Goal: Task Accomplishment & Management: Use online tool/utility

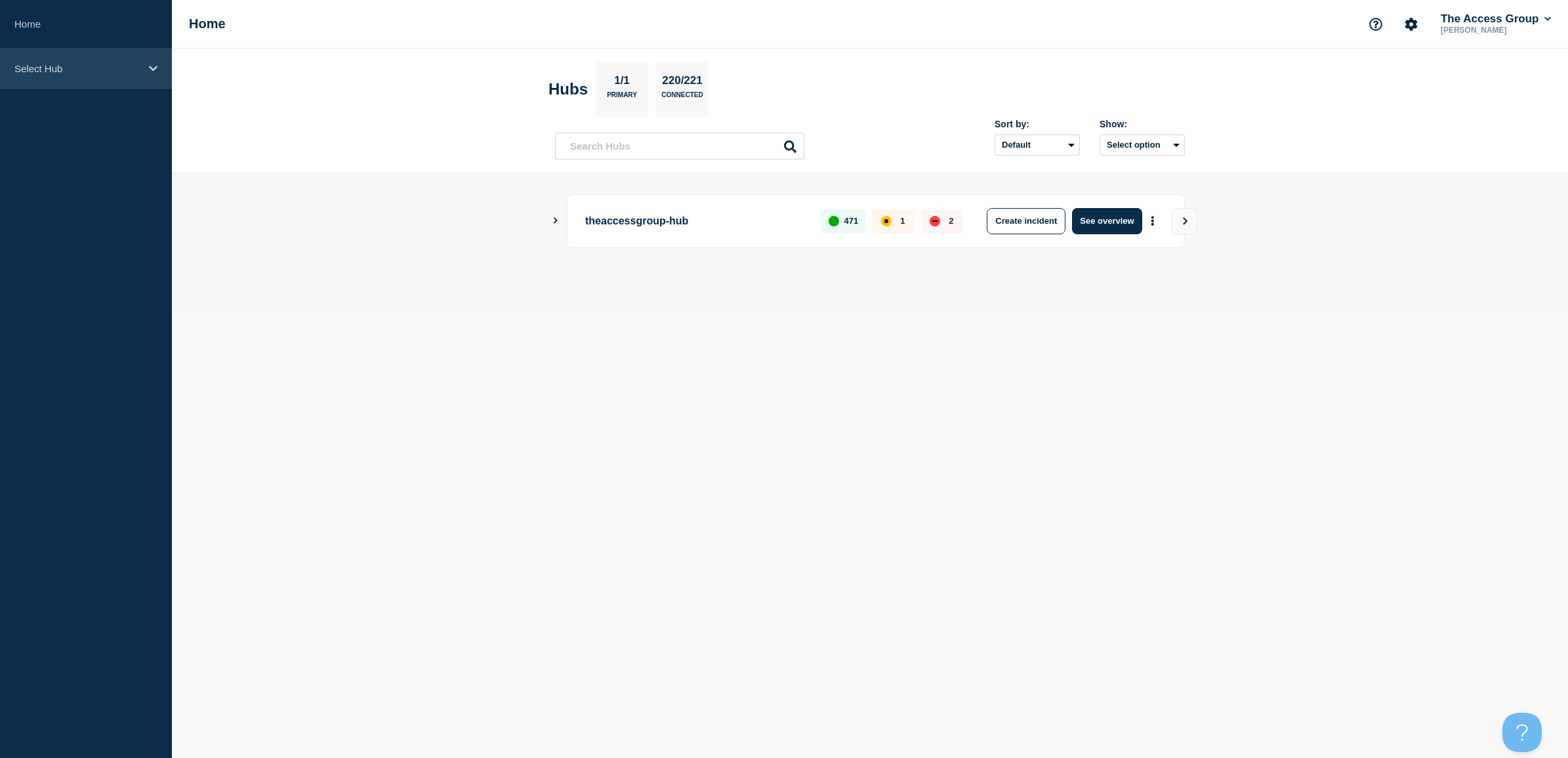
click at [53, 61] on div "Select Hub" at bounding box center [86, 68] width 172 height 40
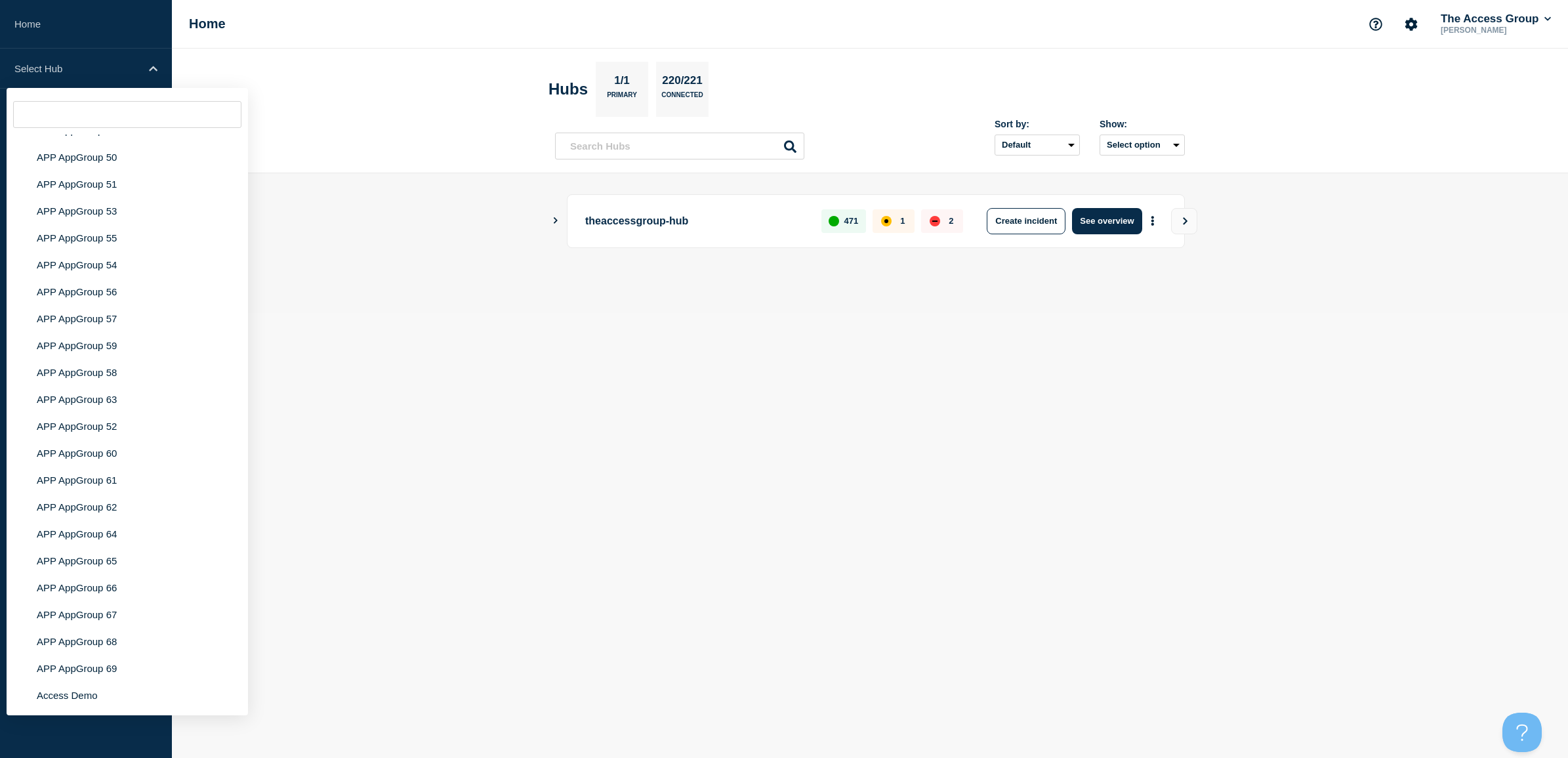
scroll to position [5464, 0]
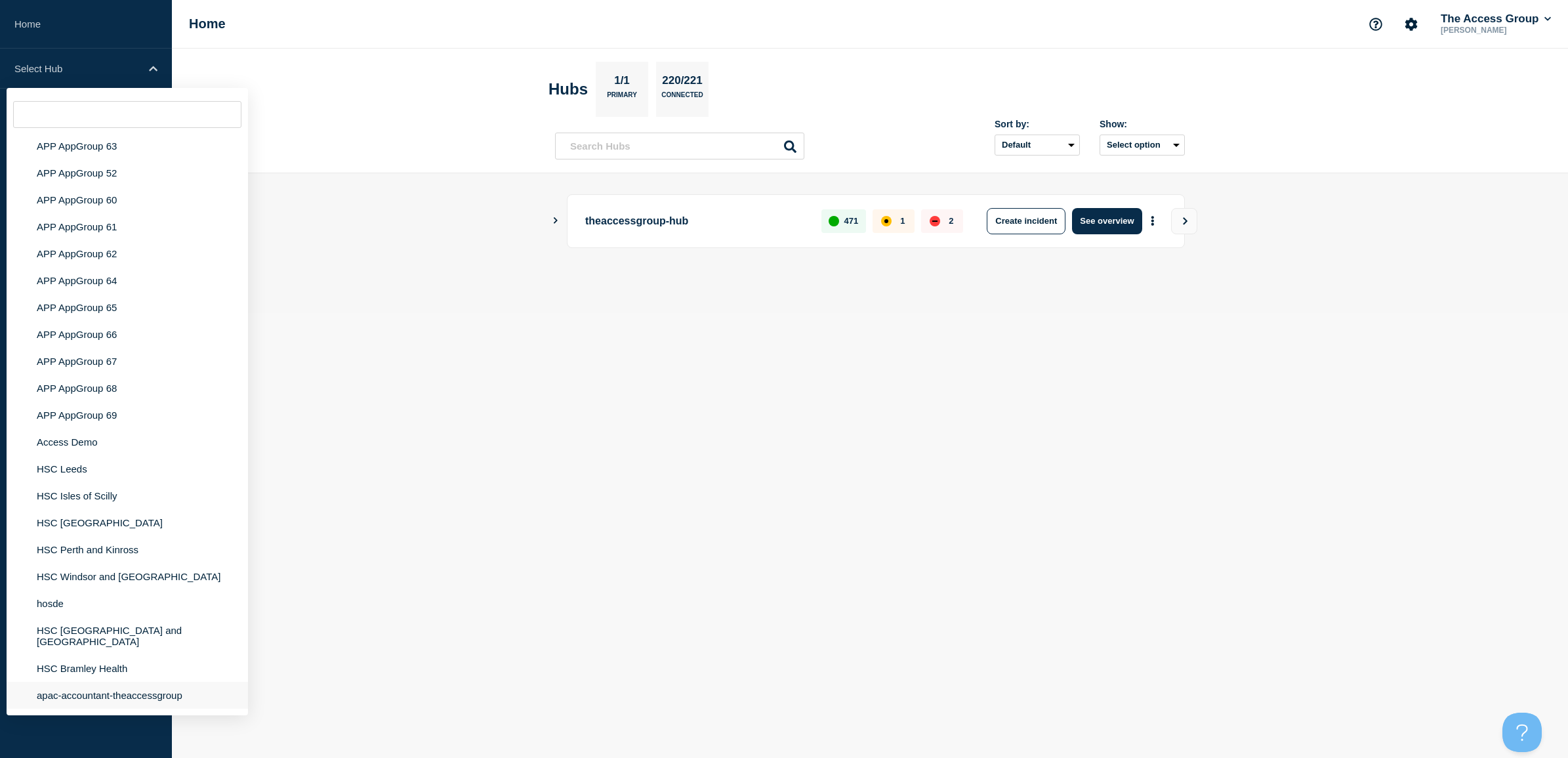
click at [106, 694] on li "apac-accountant-theaccessgroup" at bounding box center [127, 695] width 241 height 27
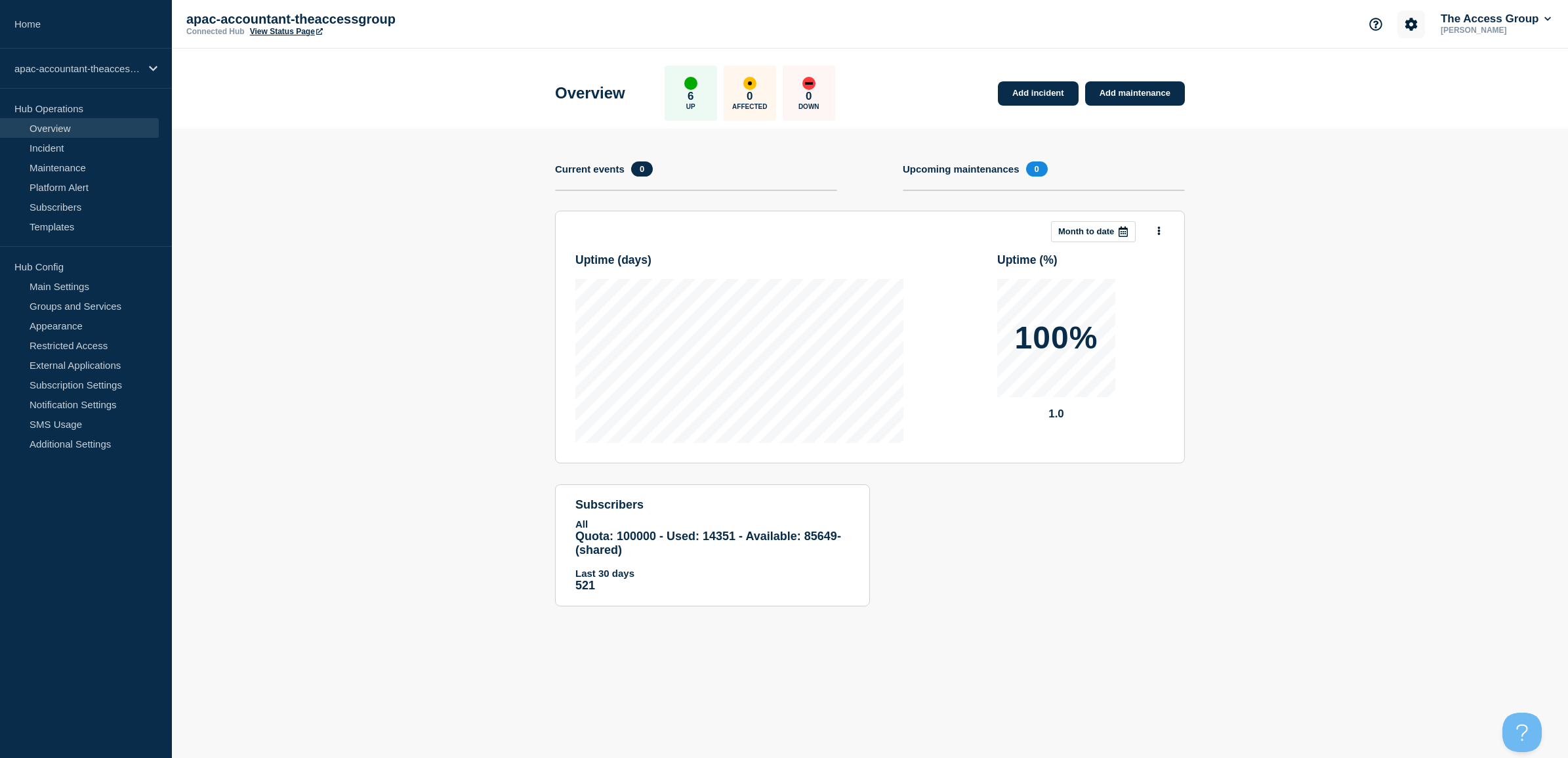
click at [1405, 25] on icon "Account settings" at bounding box center [1411, 24] width 12 height 12
click at [1384, 72] on link "Team Members" at bounding box center [1409, 77] width 68 height 11
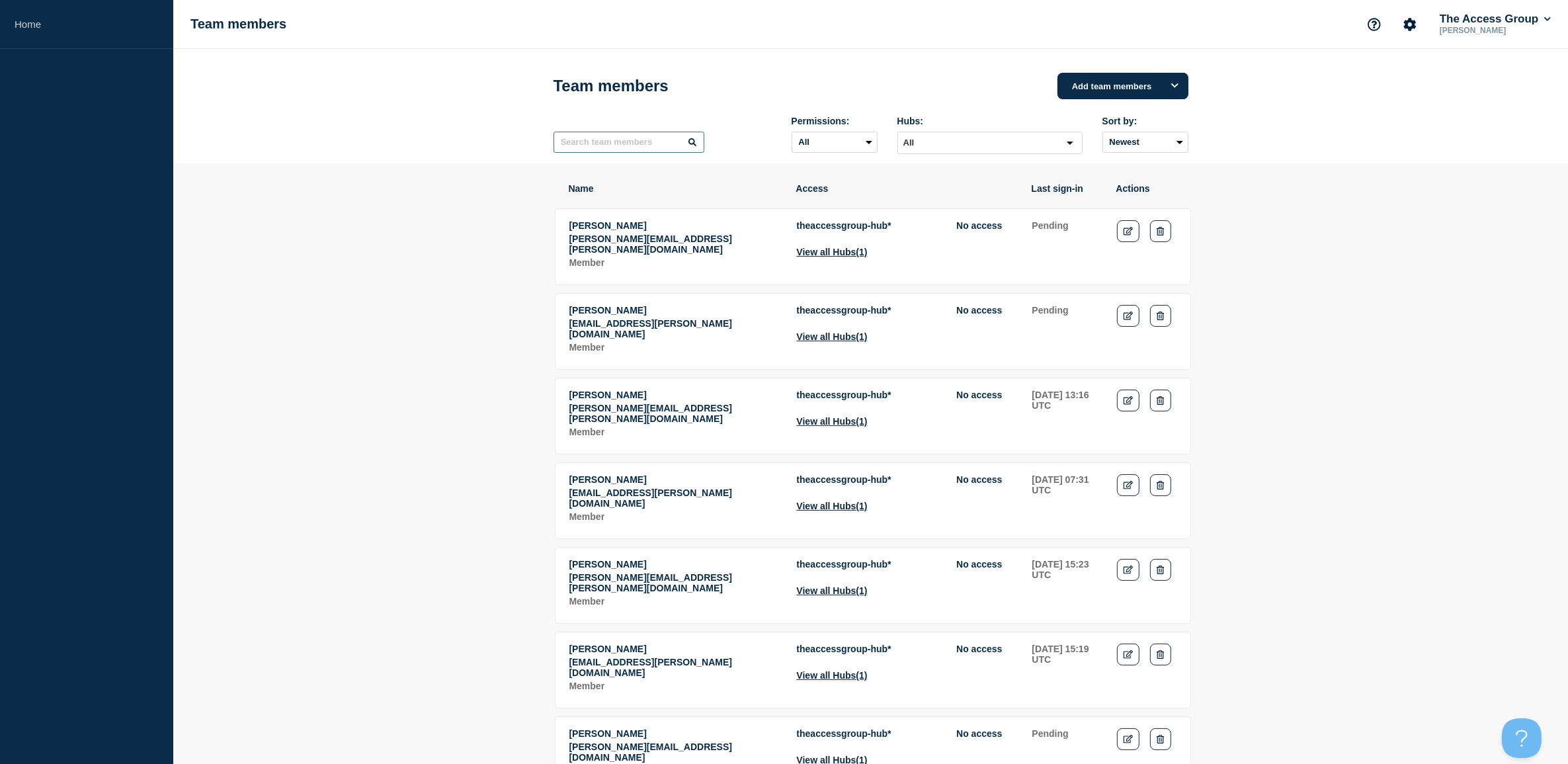
click at [605, 146] on input "text" at bounding box center [628, 142] width 150 height 21
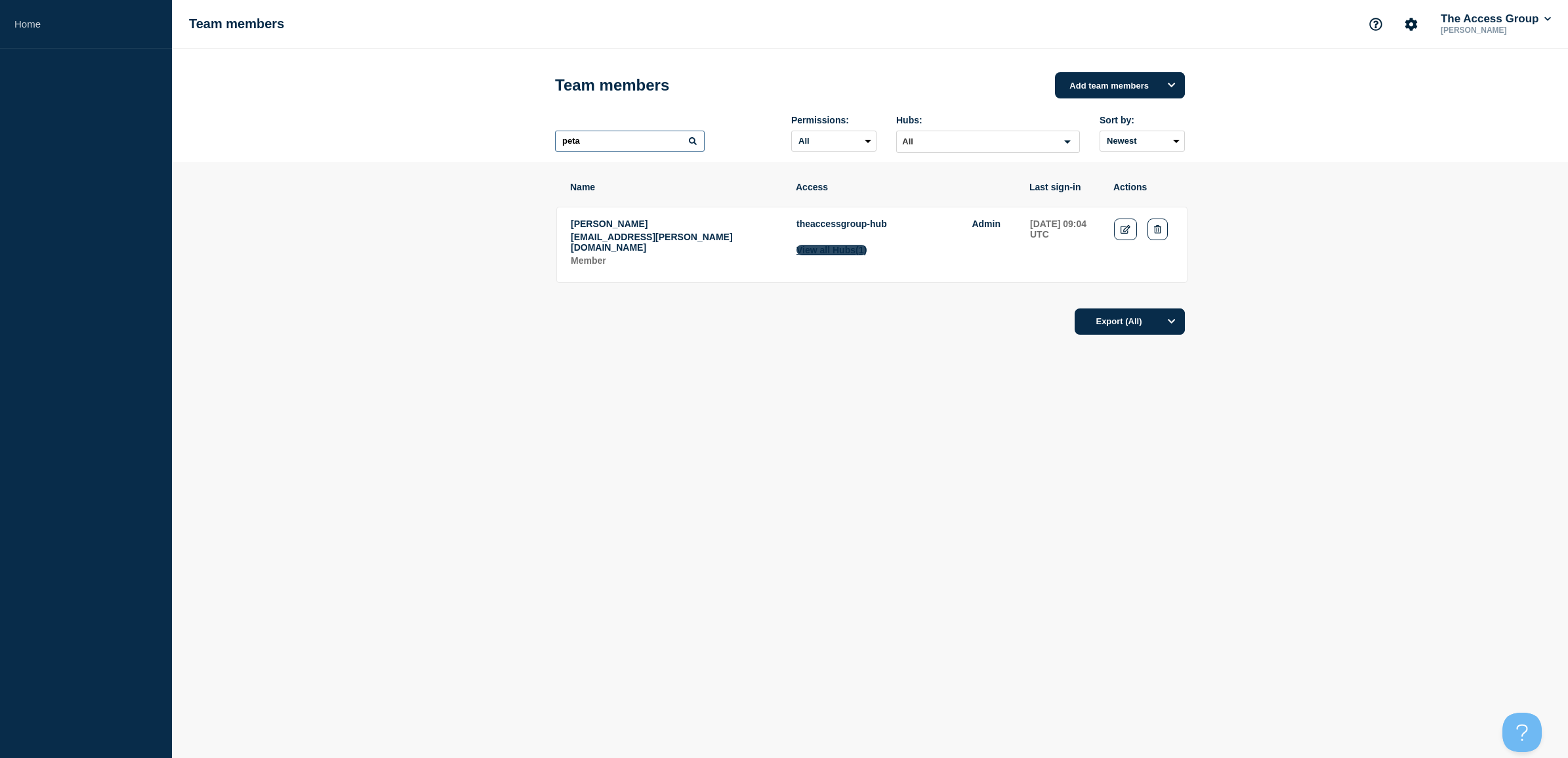
type input "peta"
click at [850, 253] on button "View all Hubs (1)" at bounding box center [831, 250] width 70 height 11
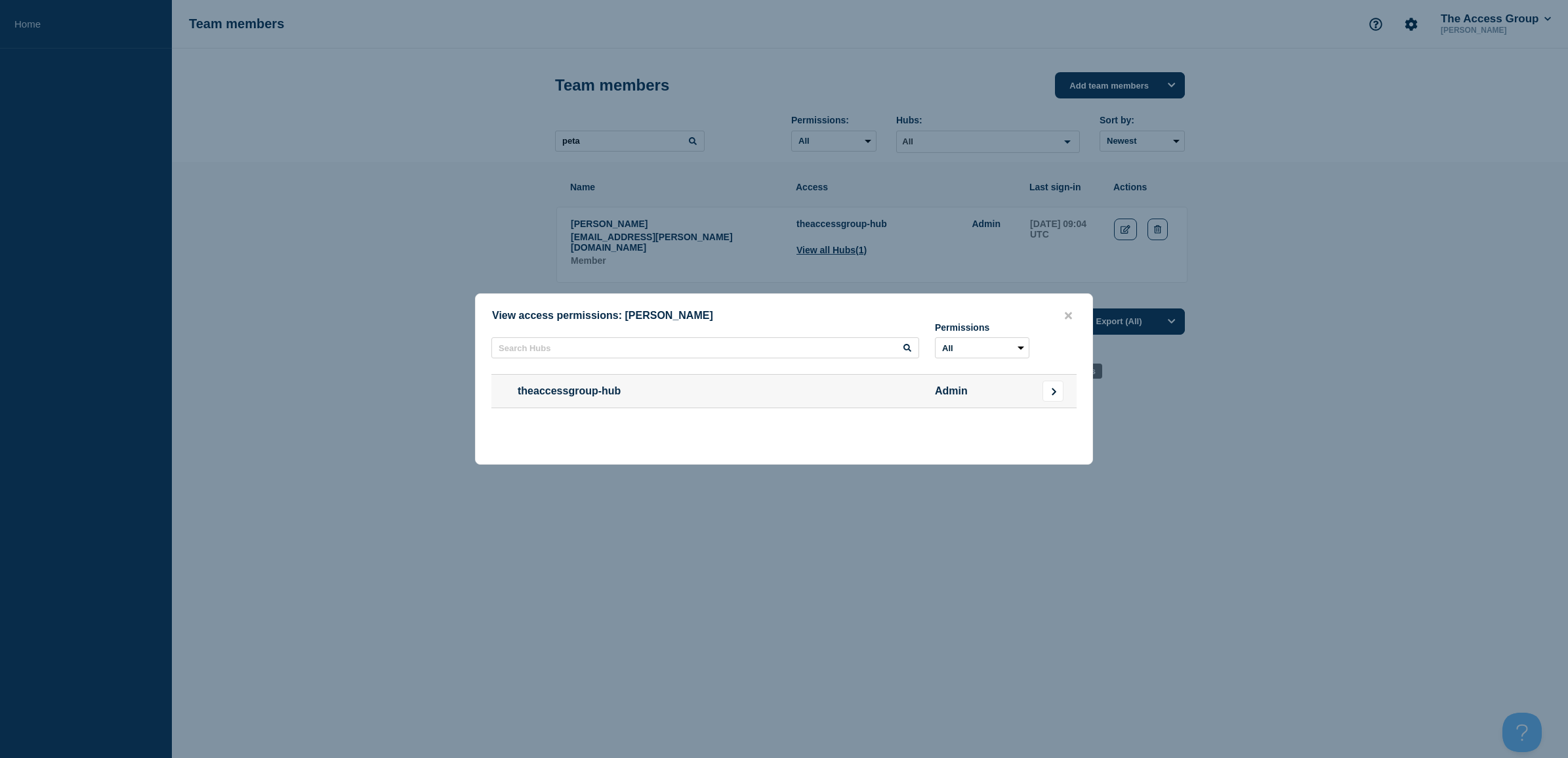
click at [1057, 390] on icon "Go to Connected Hubs" at bounding box center [1053, 391] width 9 height 8
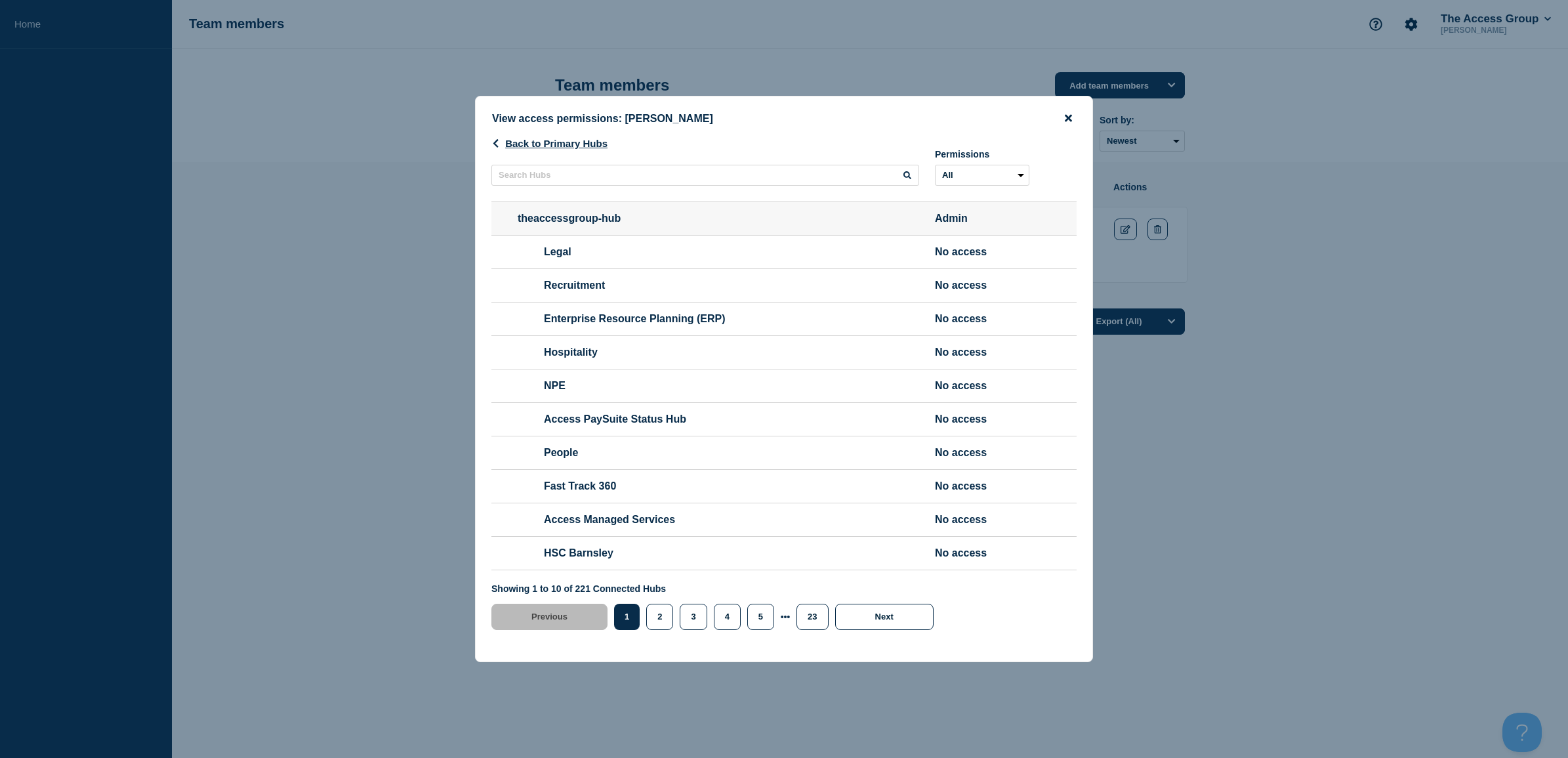
click at [1066, 115] on icon "close button" at bounding box center [1068, 118] width 7 height 7
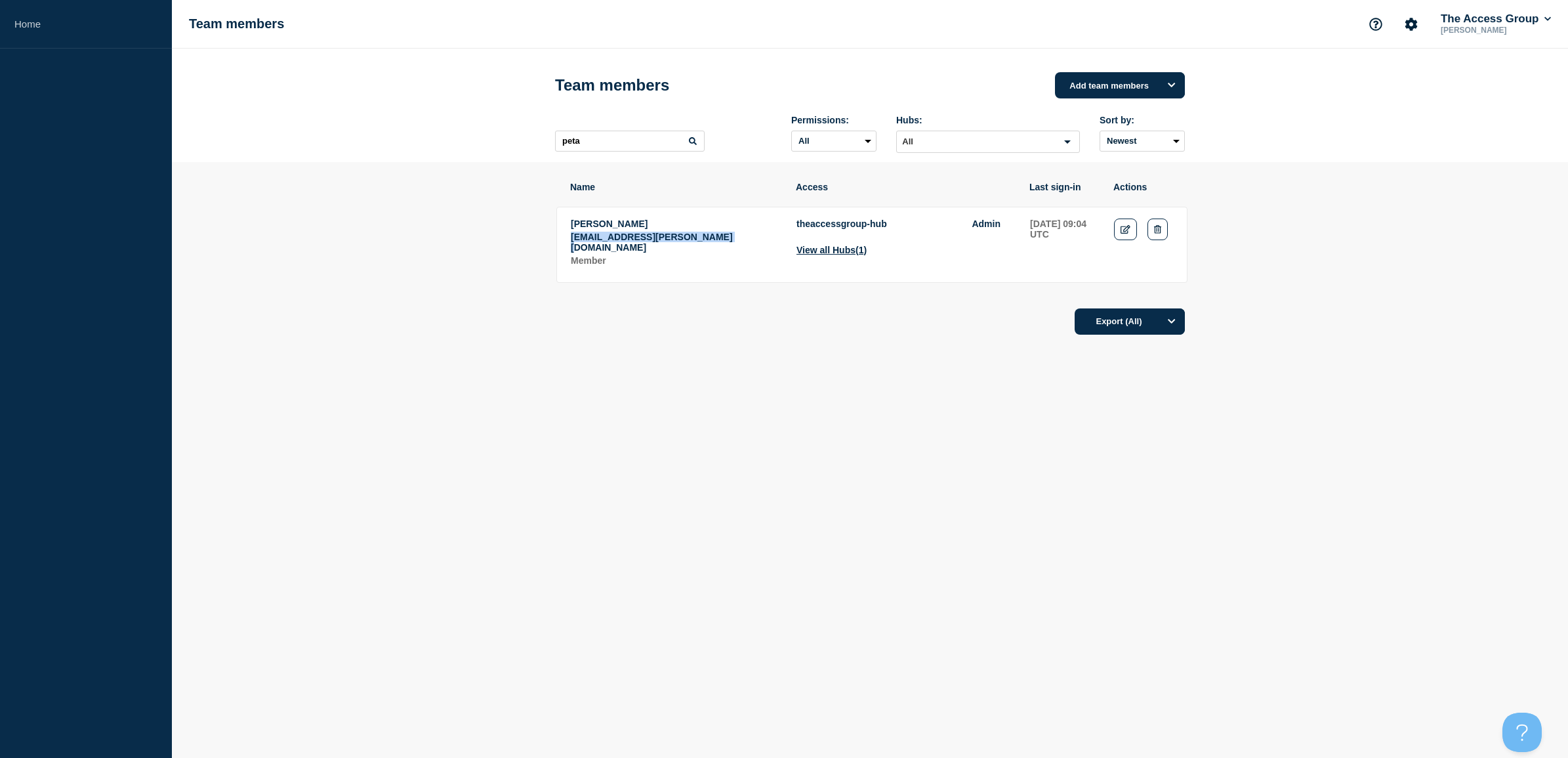
drag, startPoint x: 737, startPoint y: 243, endPoint x: 568, endPoint y: 247, distance: 169.0
click at [568, 247] on tr "[PERSON_NAME] [EMAIL_ADDRESS][PERSON_NAME][DOMAIN_NAME] Member theaccessgroup-h…" at bounding box center [872, 245] width 631 height 76
copy p "[EMAIL_ADDRESS][PERSON_NAME][DOMAIN_NAME]"
click at [1159, 224] on button "Delete" at bounding box center [1157, 229] width 20 height 22
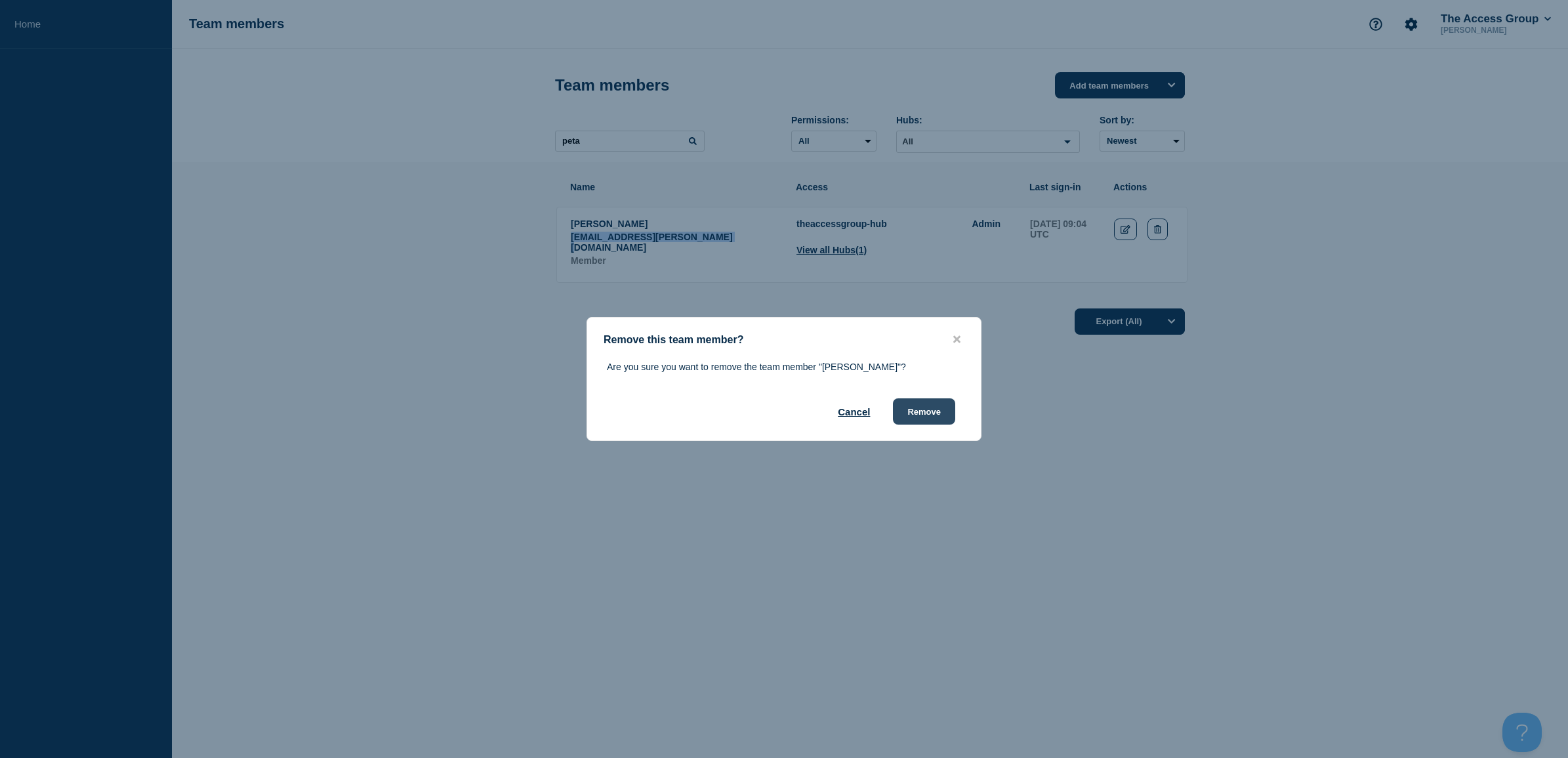
click at [913, 410] on button "Remove" at bounding box center [924, 411] width 62 height 26
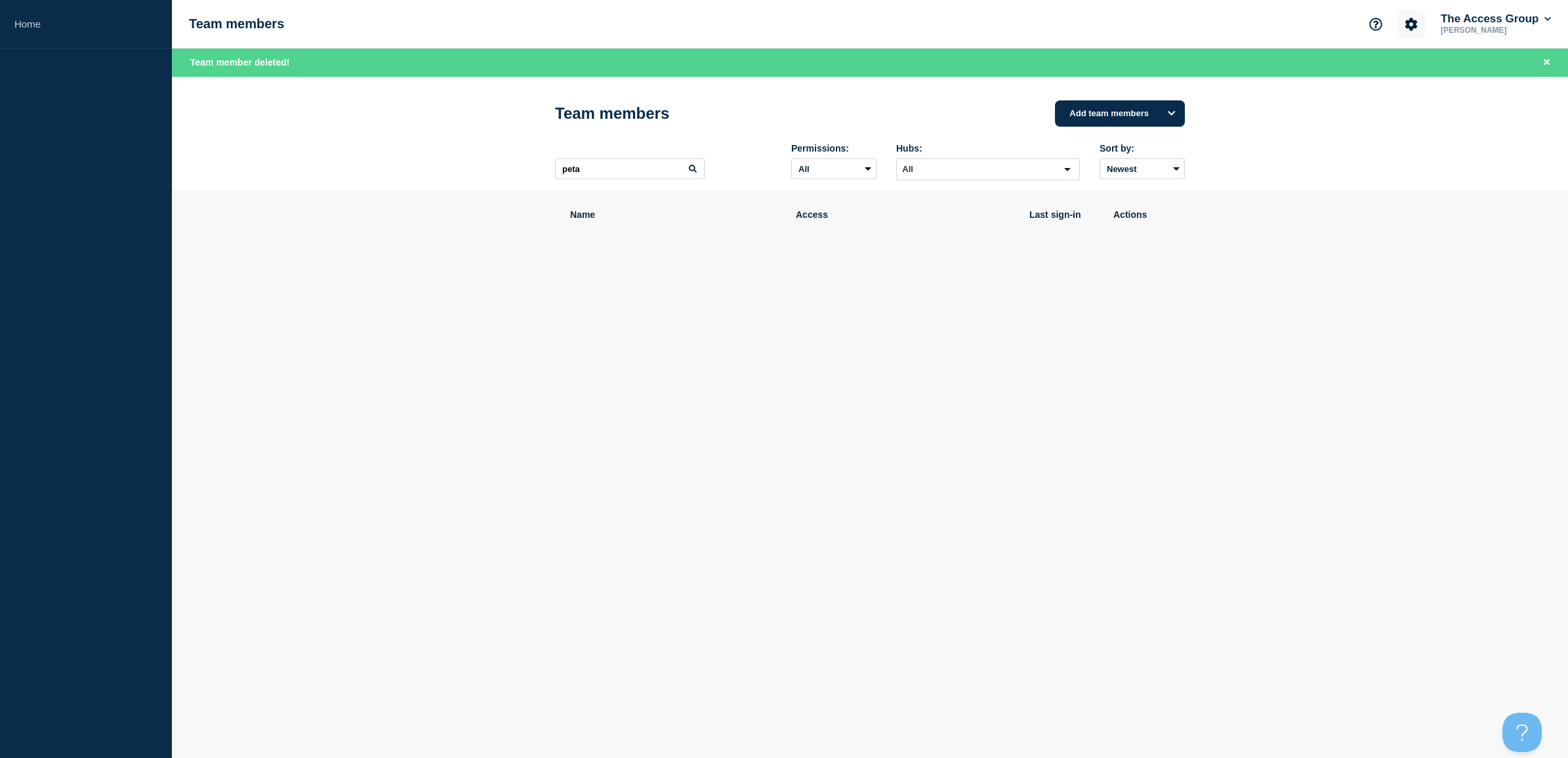
click at [1409, 20] on icon "Account settings" at bounding box center [1411, 24] width 12 height 12
click at [1395, 78] on link "Team Members" at bounding box center [1409, 77] width 68 height 11
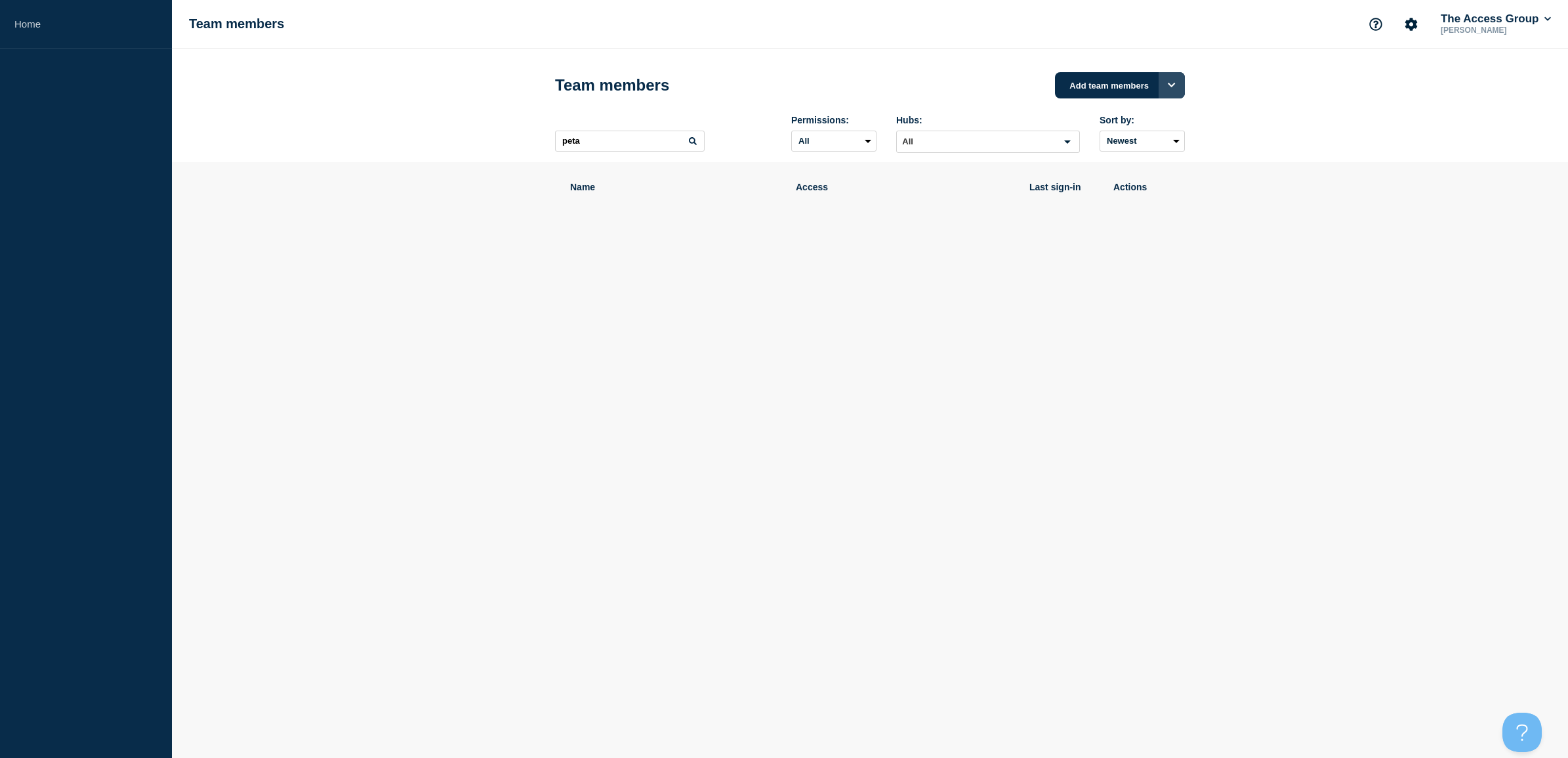
click at [1178, 84] on button "Options" at bounding box center [1171, 85] width 26 height 26
click at [1116, 212] on button "Add members to single Connected Hub" at bounding box center [1130, 216] width 85 height 33
click at [1064, 86] on button "Add members to single Connected Hub" at bounding box center [1079, 85] width 210 height 26
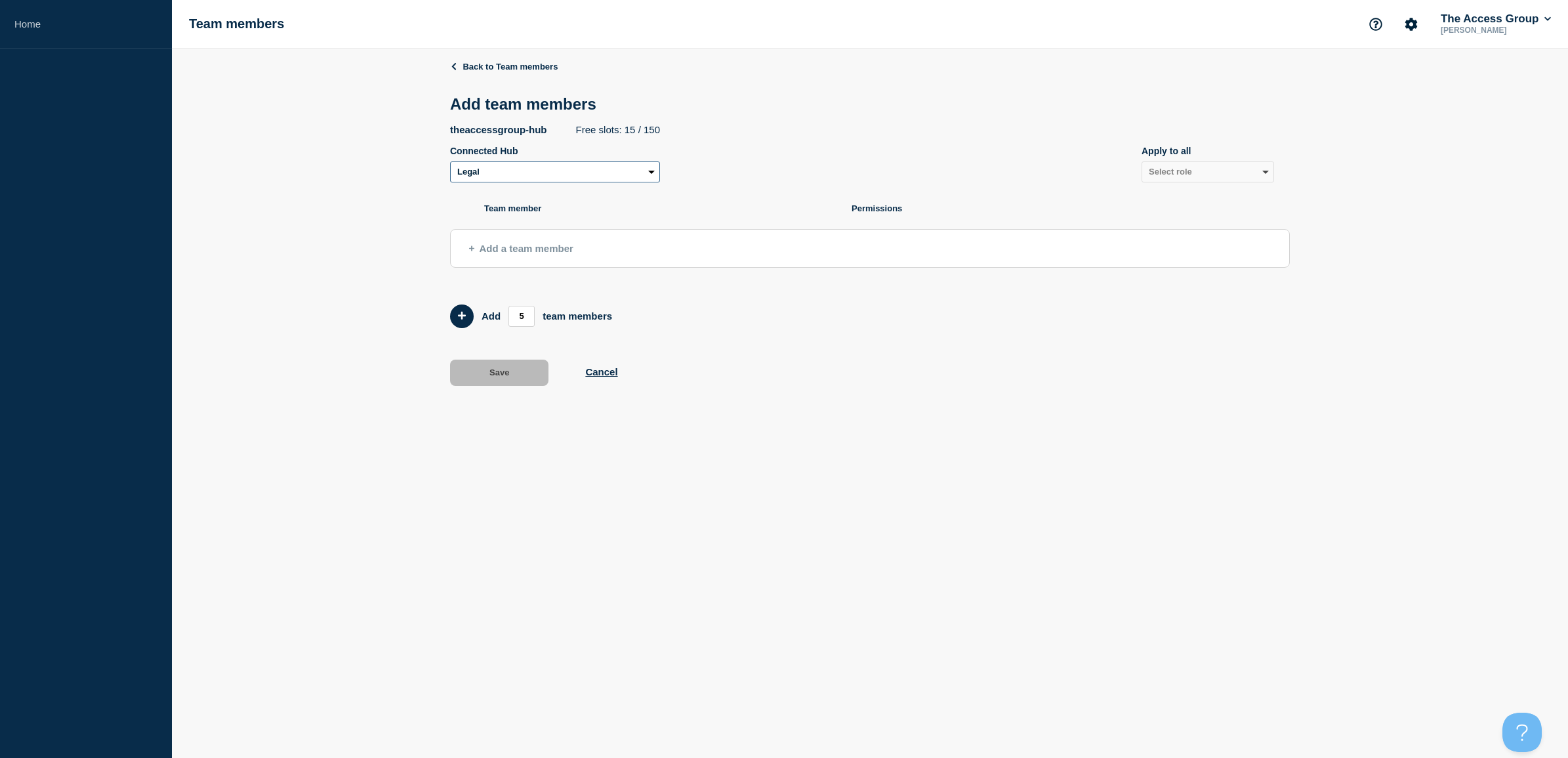
click at [542, 178] on select "Legal Recruitment Enterprise Resource Planning (ERP) Hospitality NPE Access Pay…" at bounding box center [554, 172] width 210 height 21
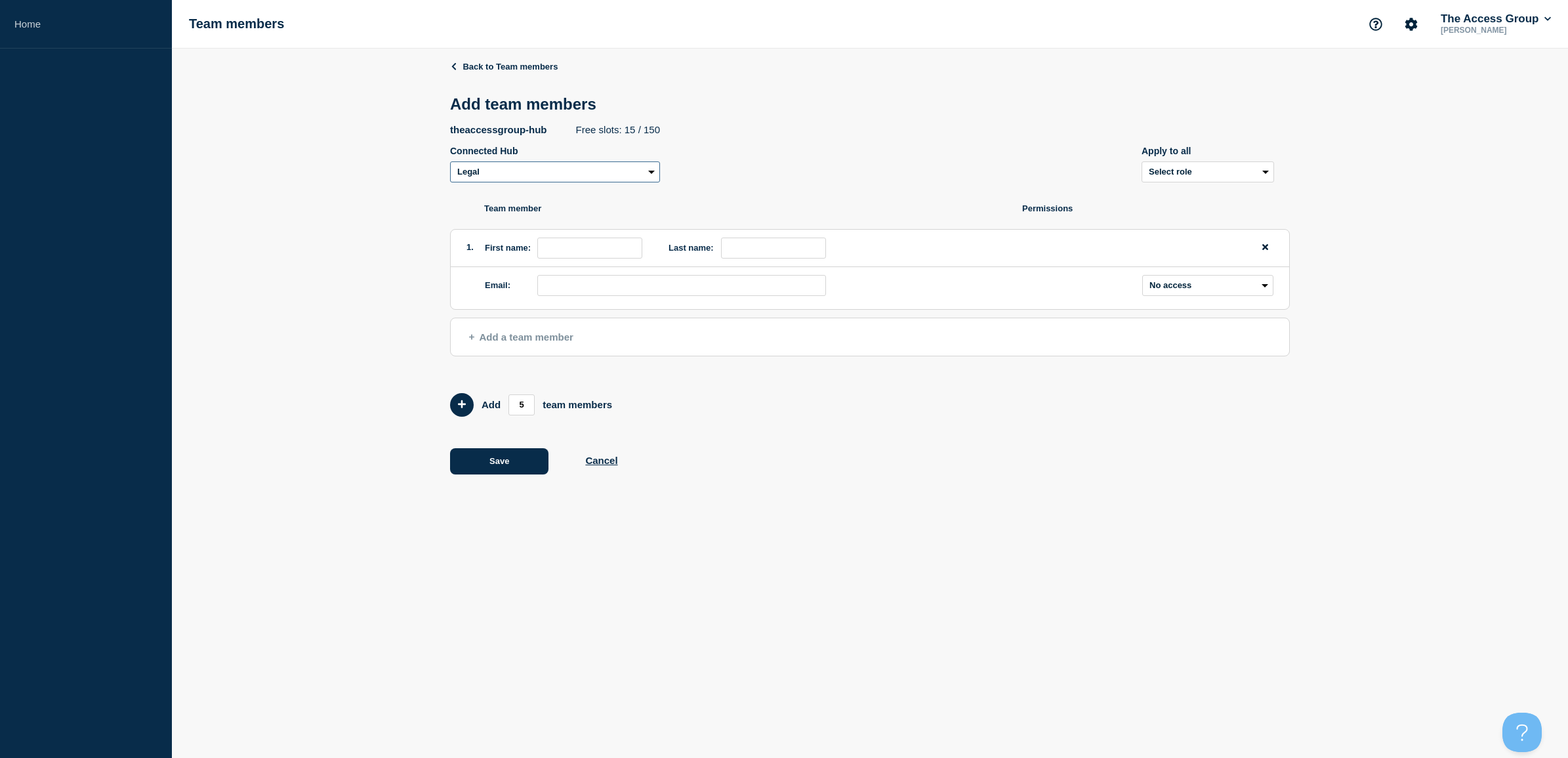
select select "20352"
click at [450, 164] on select "Legal Recruitment Enterprise Resource Planning (ERP) Hospitality NPE Access Pay…" at bounding box center [554, 172] width 210 height 21
click at [579, 288] on input "email" at bounding box center [681, 285] width 288 height 21
paste input "[EMAIL_ADDRESS][PERSON_NAME][DOMAIN_NAME]"
type input "[EMAIL_ADDRESS][PERSON_NAME][DOMAIN_NAME]"
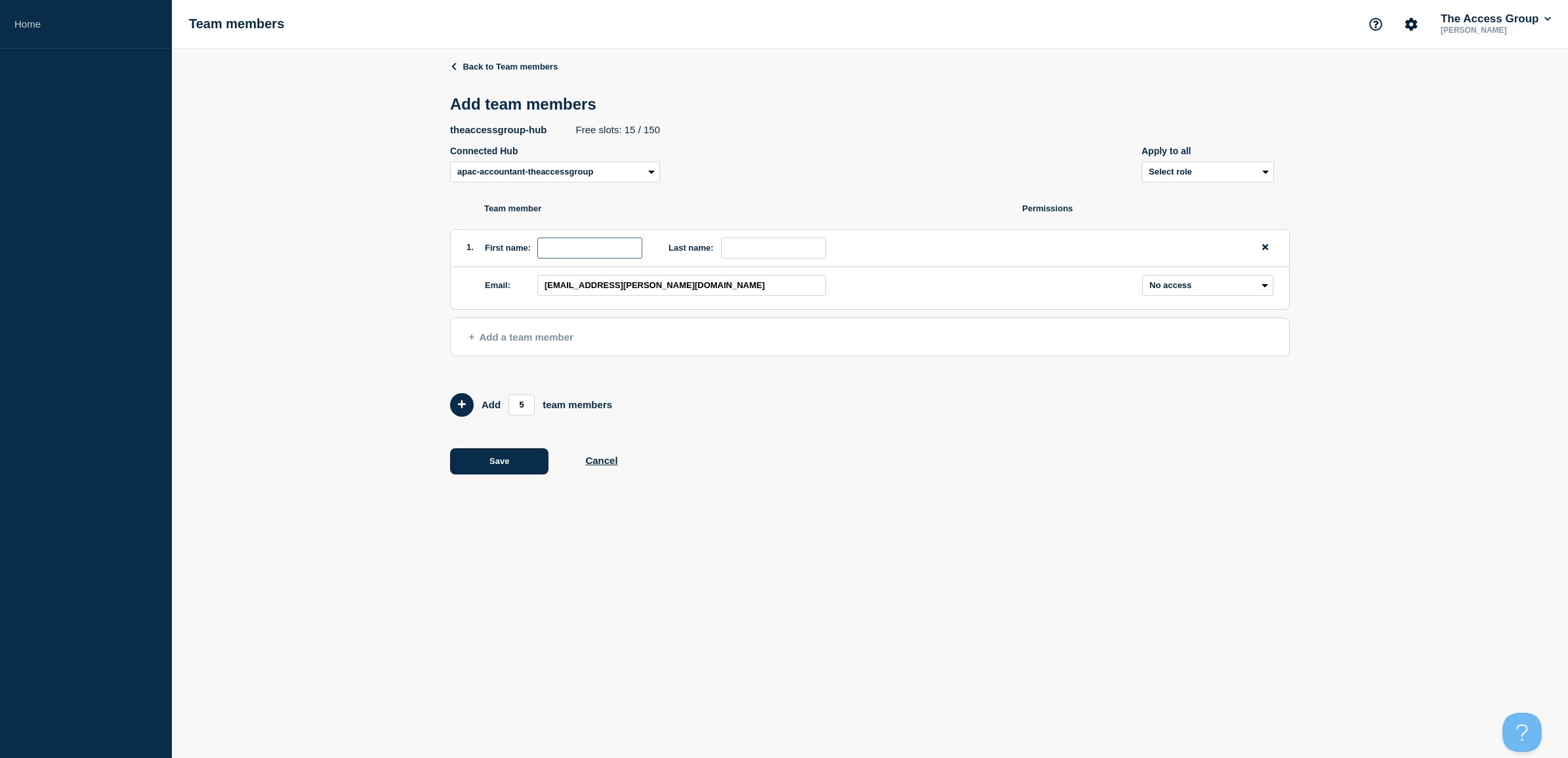
click at [581, 255] on input "first name" at bounding box center [590, 248] width 105 height 21
type input "Peta"
type input "[PERSON_NAME]"
click at [1135, 278] on div "Admin Manager Editor No access" at bounding box center [1070, 285] width 405 height 21
click at [1187, 281] on select "Admin Manager Editor No access" at bounding box center [1207, 285] width 131 height 21
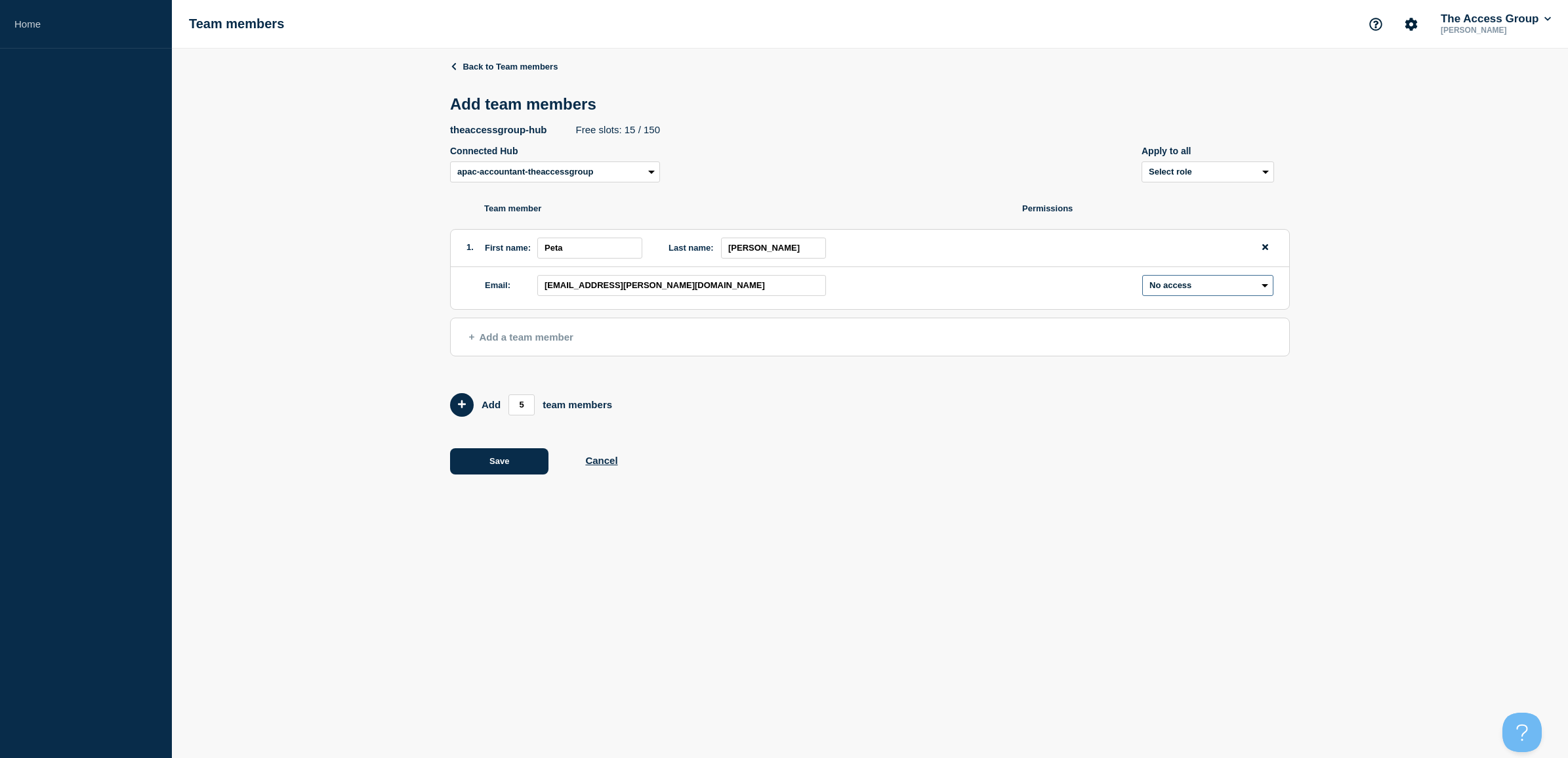
select select "1"
click at [1142, 277] on select "Admin Manager Editor No access" at bounding box center [1207, 285] width 131 height 21
click at [492, 468] on button "Save" at bounding box center [499, 461] width 99 height 26
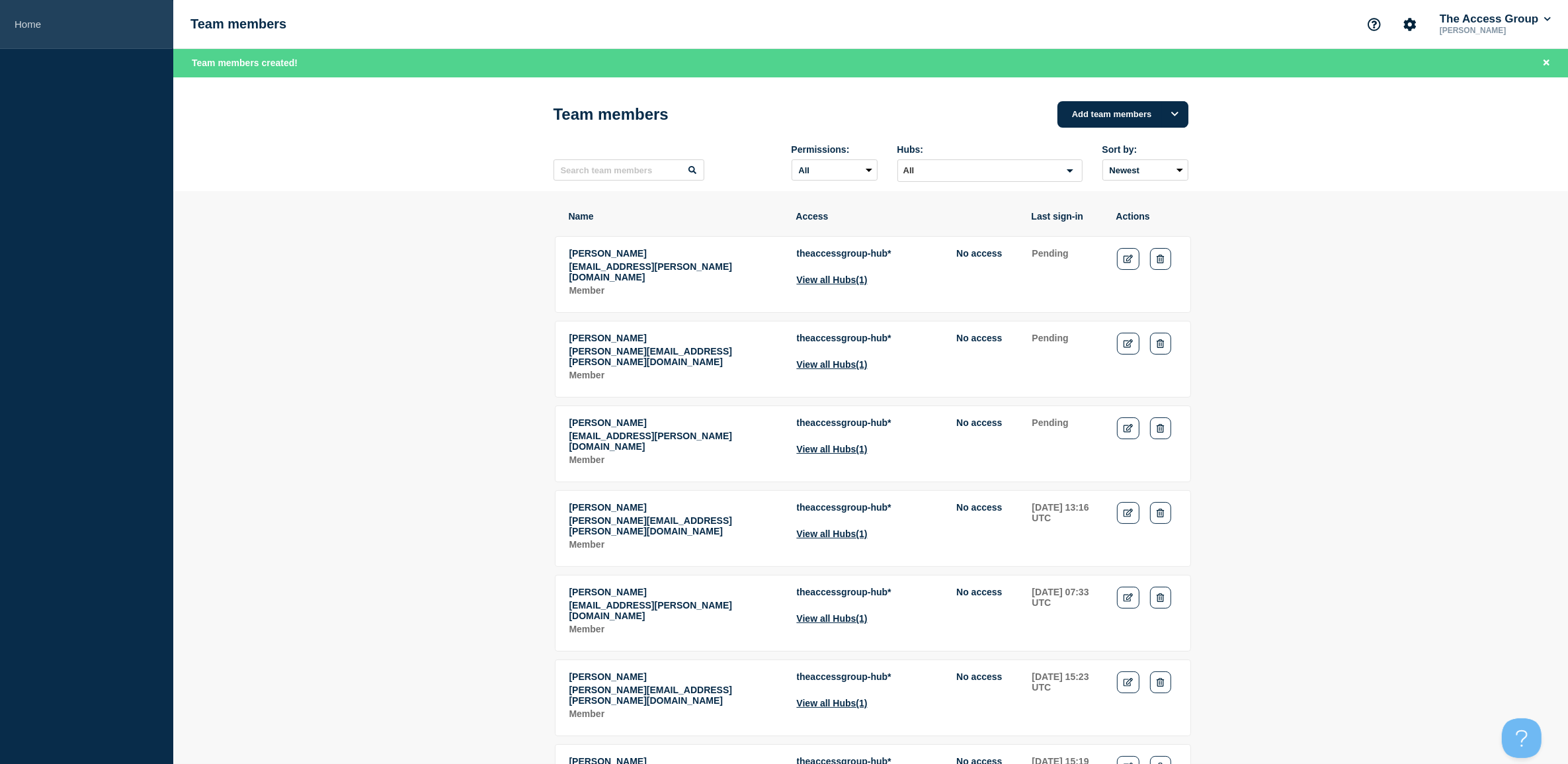
click at [48, 27] on link "Home" at bounding box center [86, 25] width 173 height 49
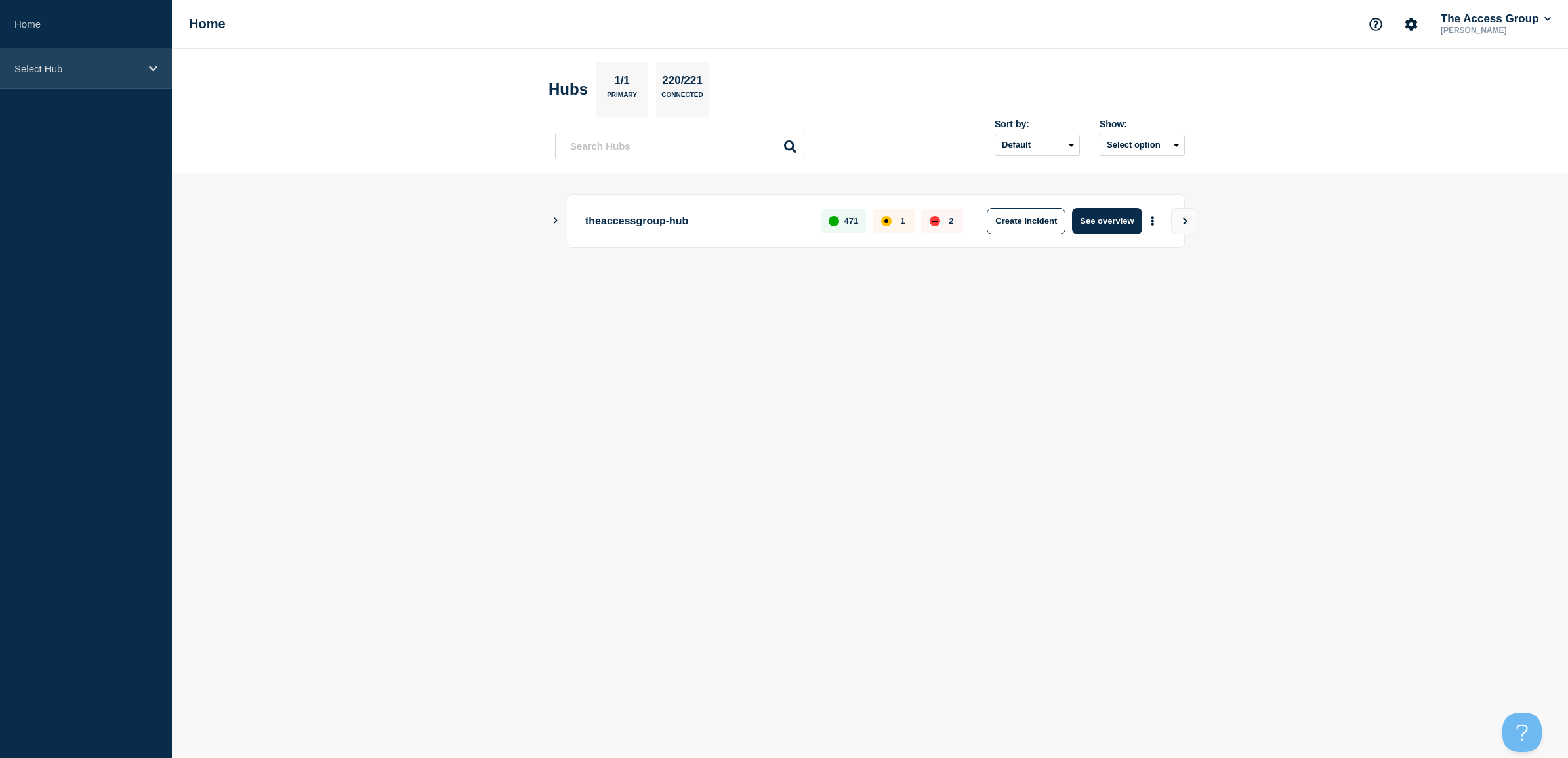
click at [47, 59] on div "Select Hub" at bounding box center [86, 68] width 172 height 40
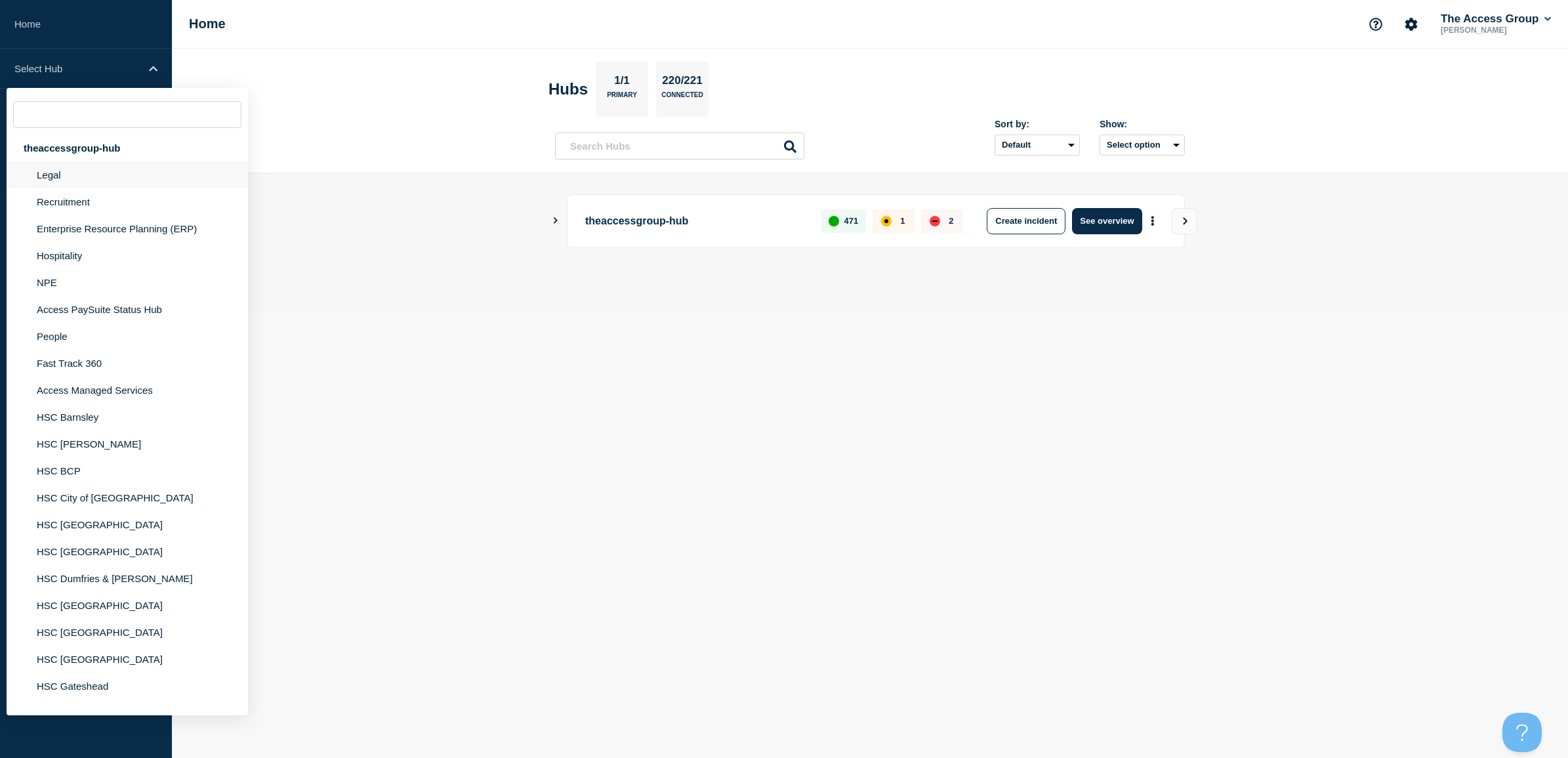
click at [53, 174] on li "Legal" at bounding box center [127, 175] width 241 height 27
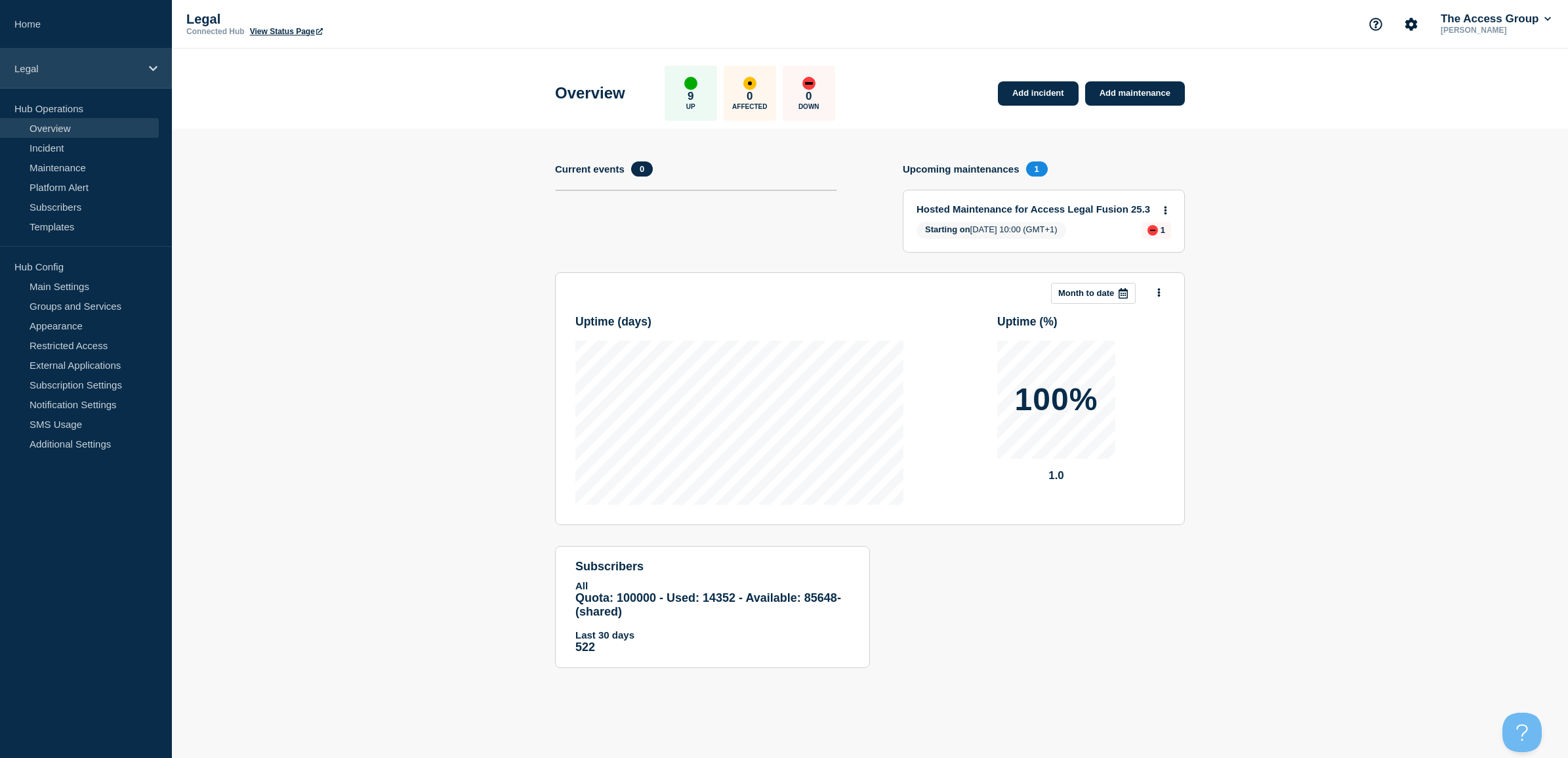
click at [41, 57] on div "Legal" at bounding box center [86, 68] width 172 height 40
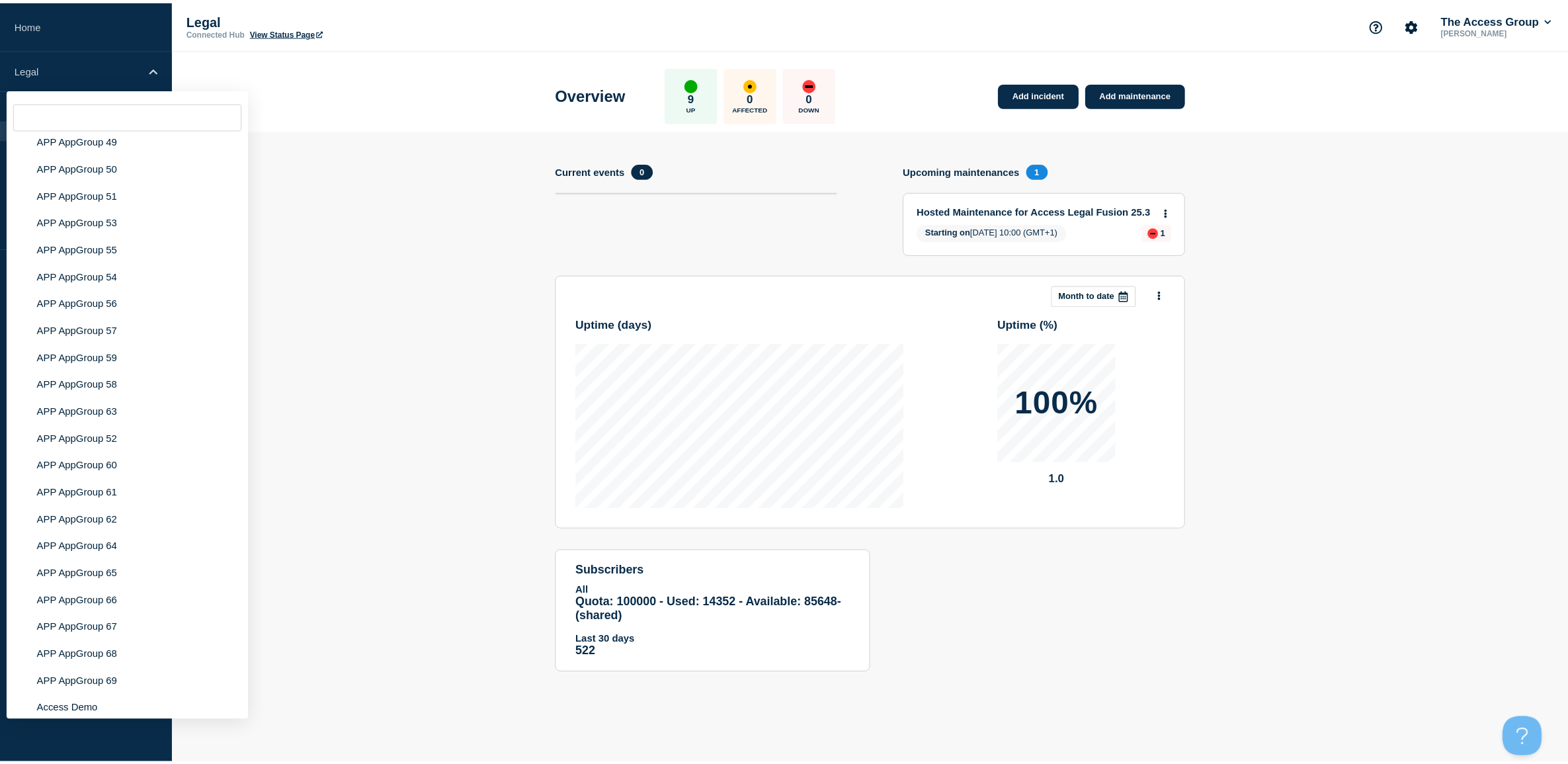
scroll to position [5507, 0]
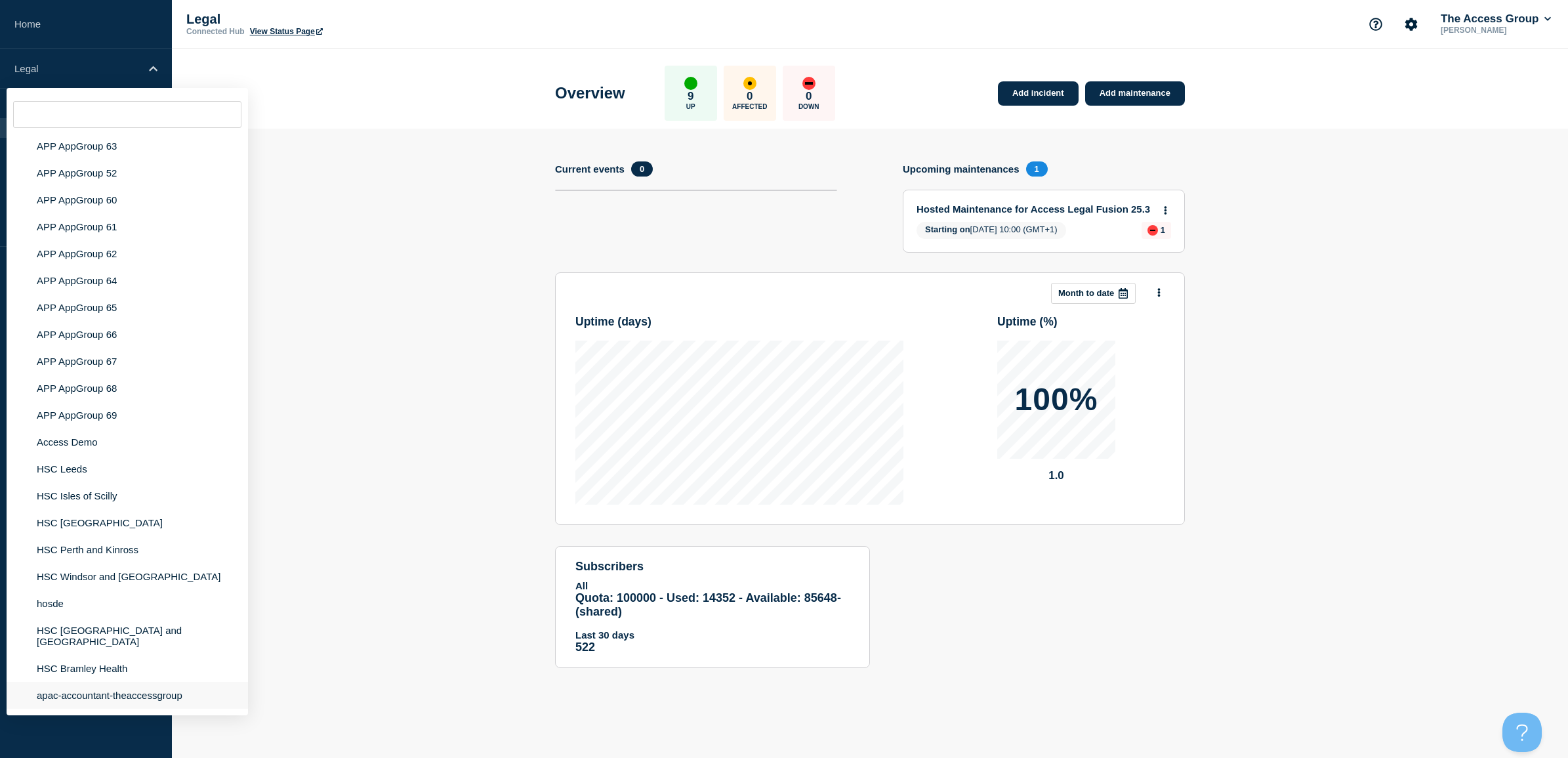
click at [80, 697] on li "apac-accountant-theaccessgroup" at bounding box center [127, 695] width 241 height 27
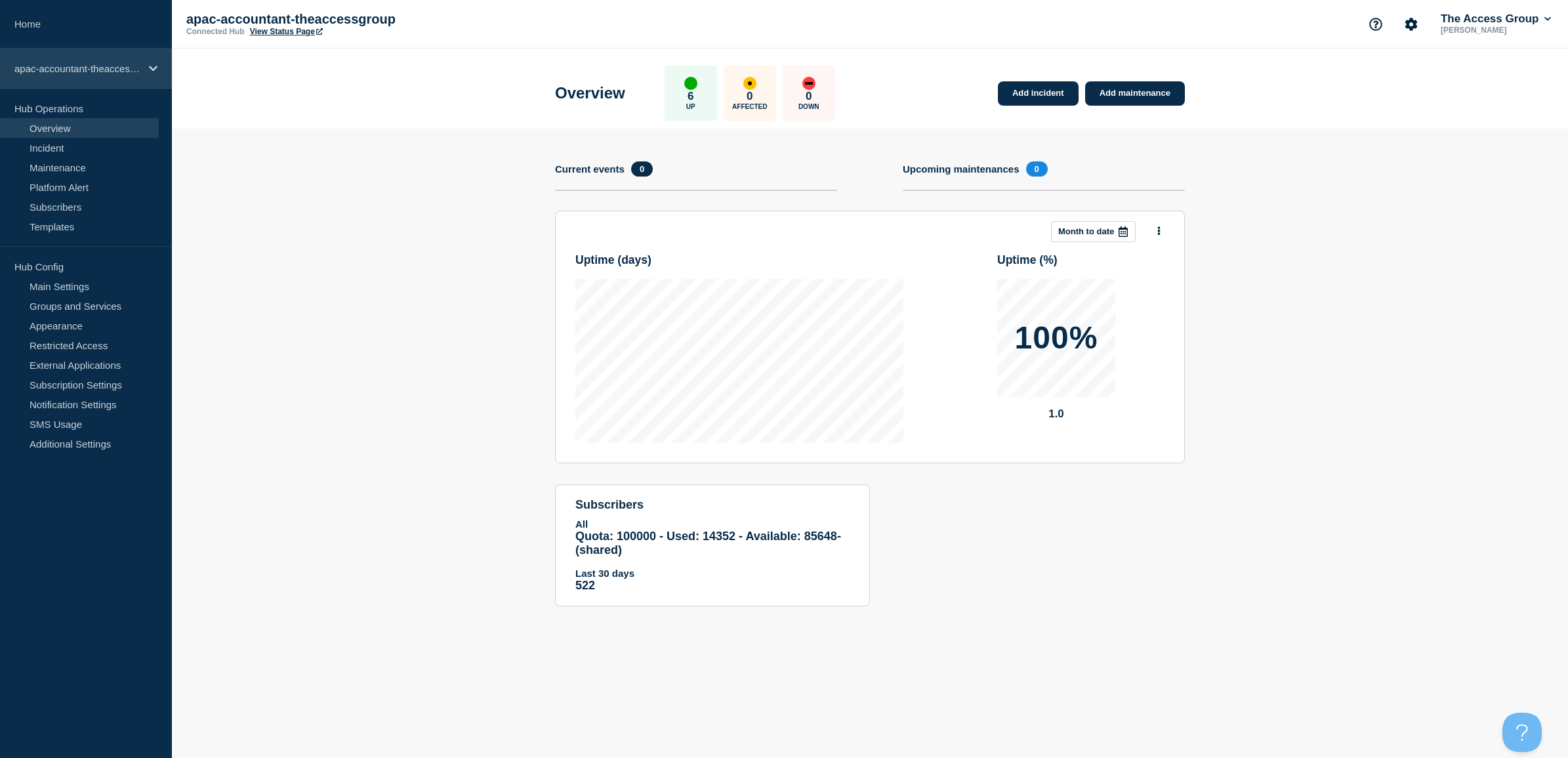
click at [41, 63] on p "apac-accountant-theaccessgroup" at bounding box center [77, 68] width 126 height 11
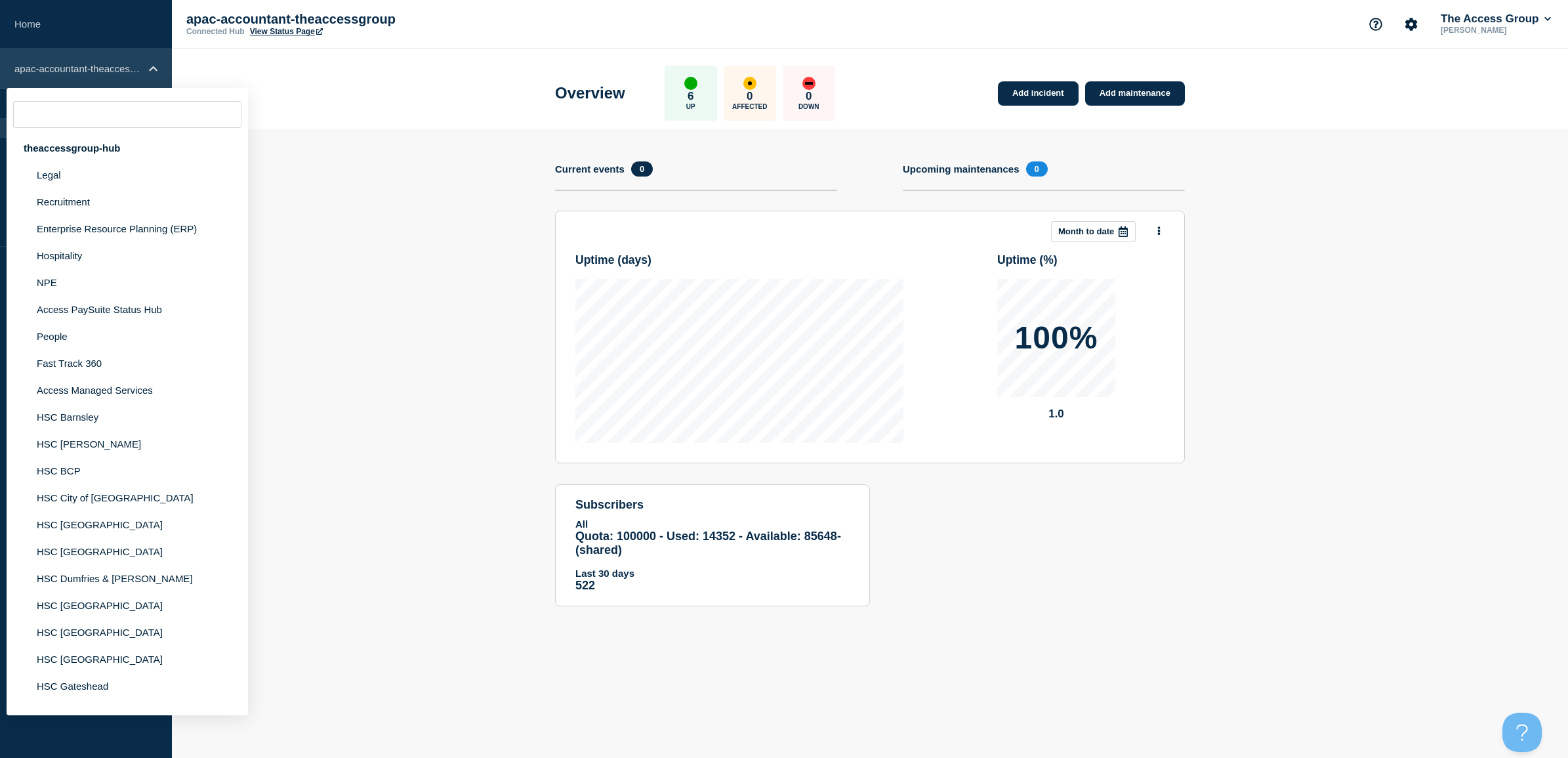
click at [53, 68] on p "apac-accountant-theaccessgroup" at bounding box center [77, 68] width 126 height 11
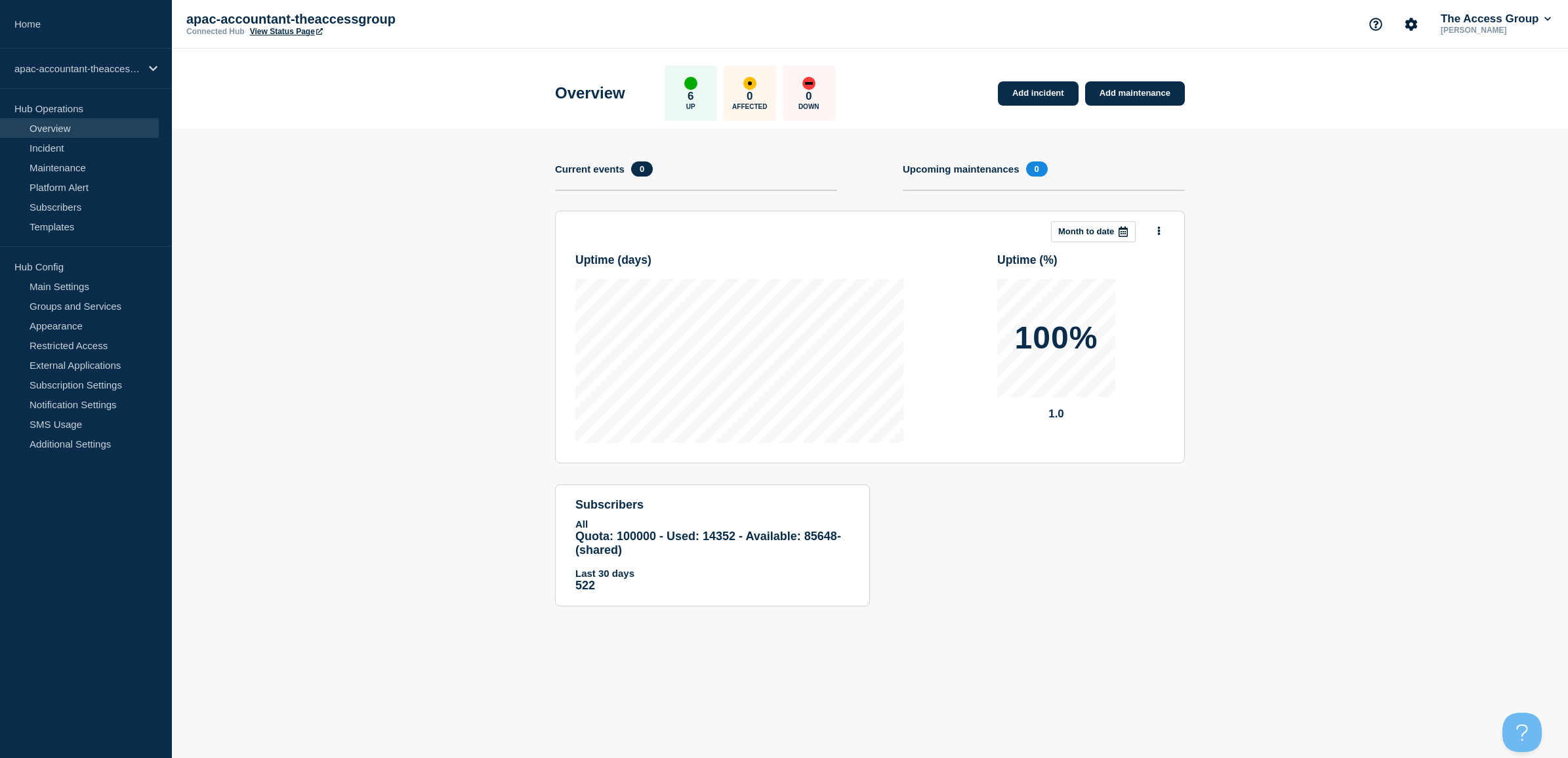
click at [1403, 197] on section "Add incident Add maintenance Current events 0 Upcoming maintenances 0 This mont…" at bounding box center [869, 377] width 1396 height 497
click at [1016, 93] on link "Add incident" at bounding box center [1037, 93] width 80 height 24
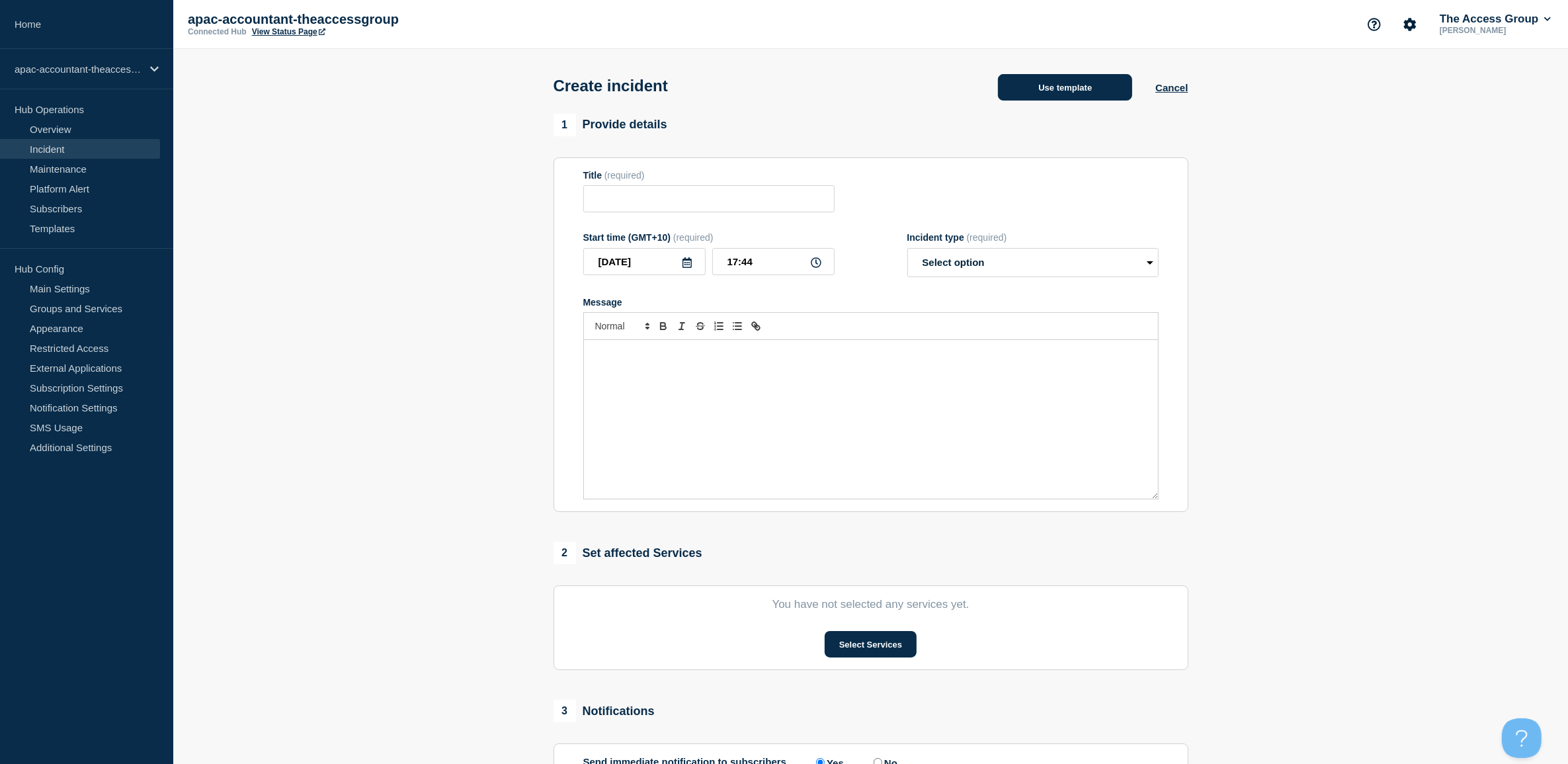
click at [1066, 86] on button "Use template" at bounding box center [1065, 87] width 134 height 27
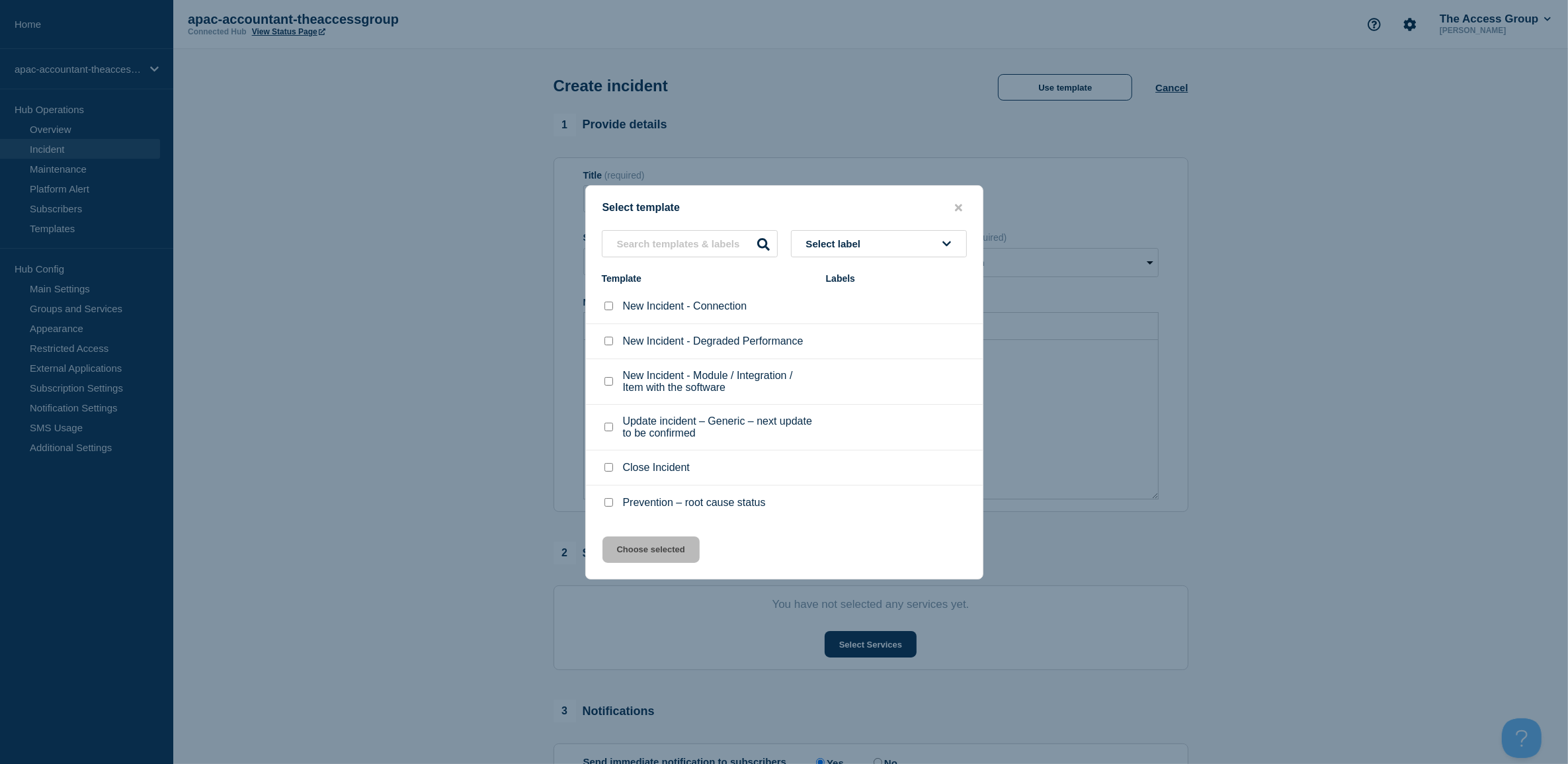
click at [605, 308] on input "New Incident - Connection checkbox" at bounding box center [609, 306] width 9 height 9
checkbox input "true"
click at [672, 550] on button "Choose selected" at bounding box center [651, 550] width 97 height 27
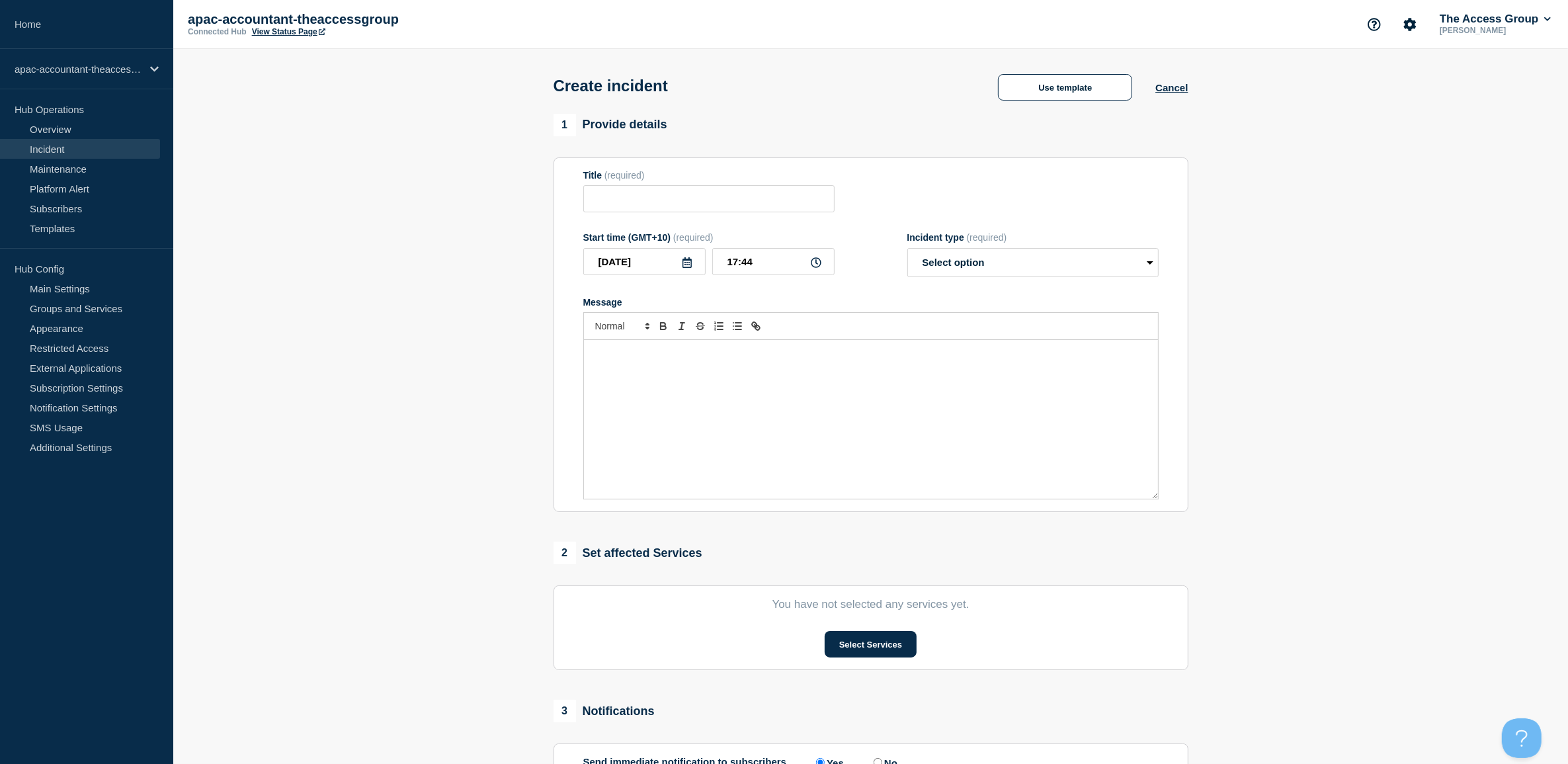
type input "New Incident - Connection"
select select "identified"
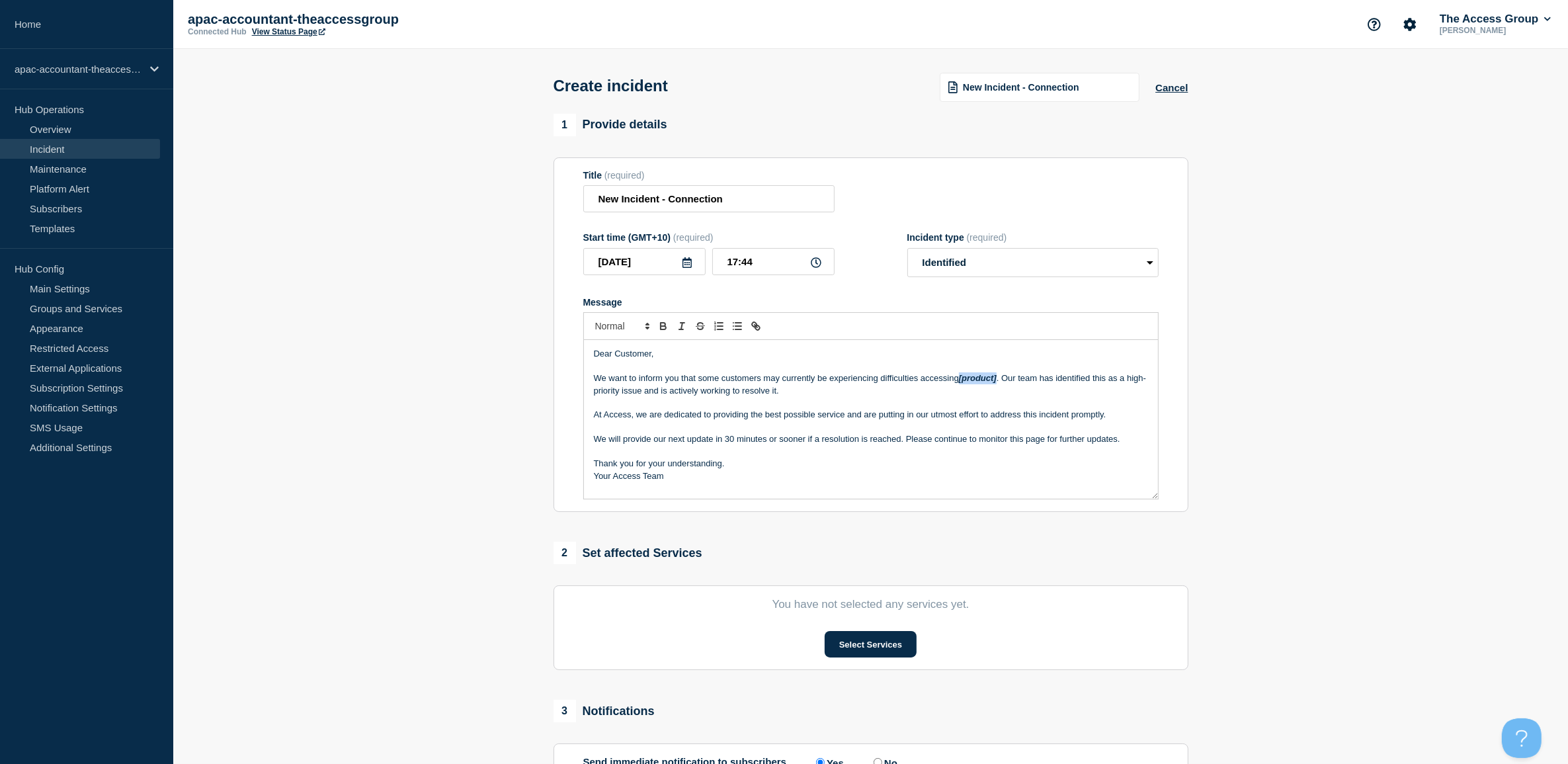
drag, startPoint x: 960, startPoint y: 375, endPoint x: 1000, endPoint y: 376, distance: 40.0
click at [1000, 376] on p "We want to inform you that some customers may currently be experiencing difficu…" at bounding box center [871, 385] width 554 height 25
click at [886, 645] on button "Select Services" at bounding box center [870, 644] width 92 height 27
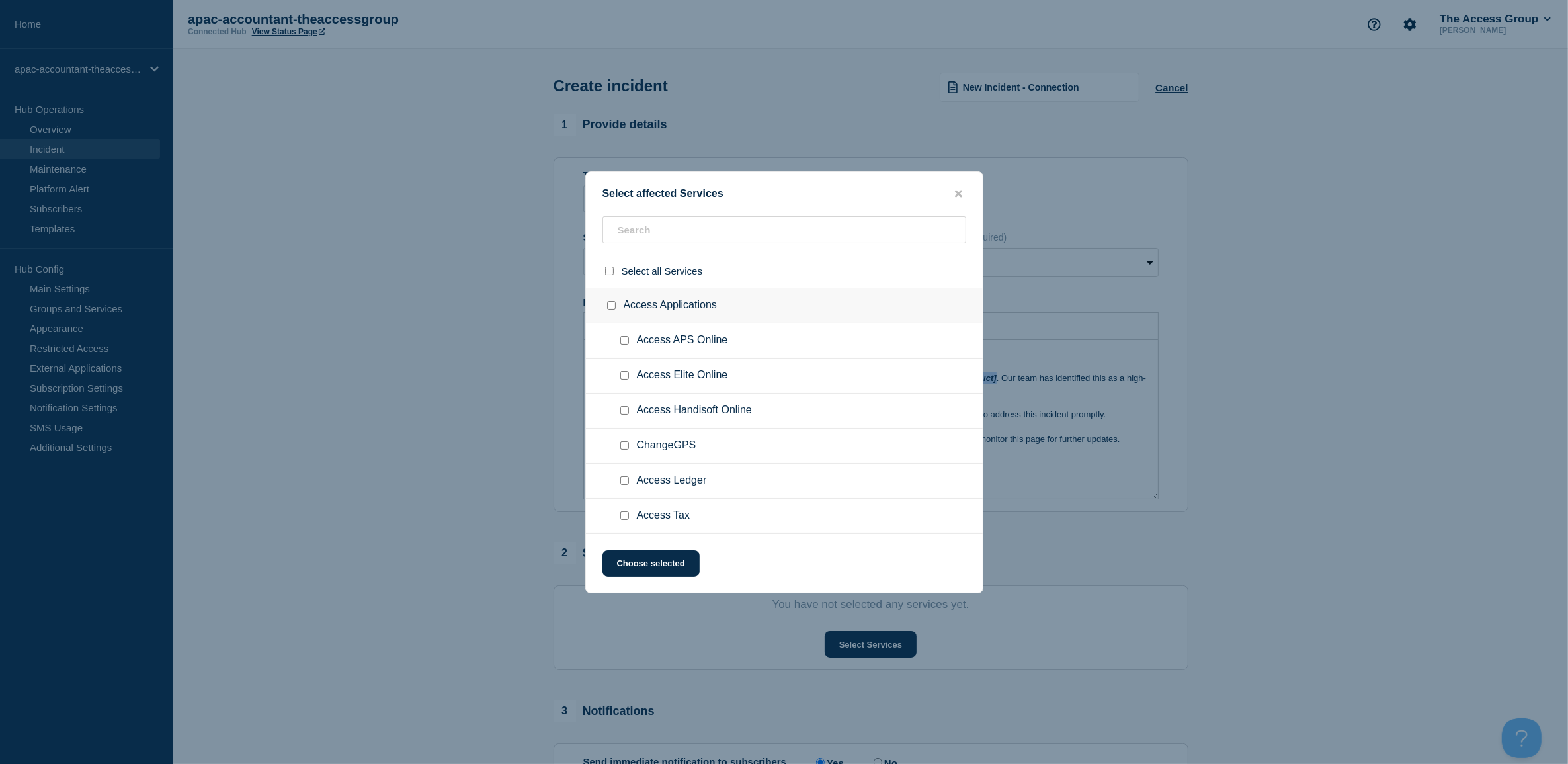
click at [622, 378] on input "Access Elite Online checkbox" at bounding box center [624, 375] width 9 height 9
checkbox input "true"
click at [648, 564] on button "Choose selected" at bounding box center [651, 563] width 97 height 27
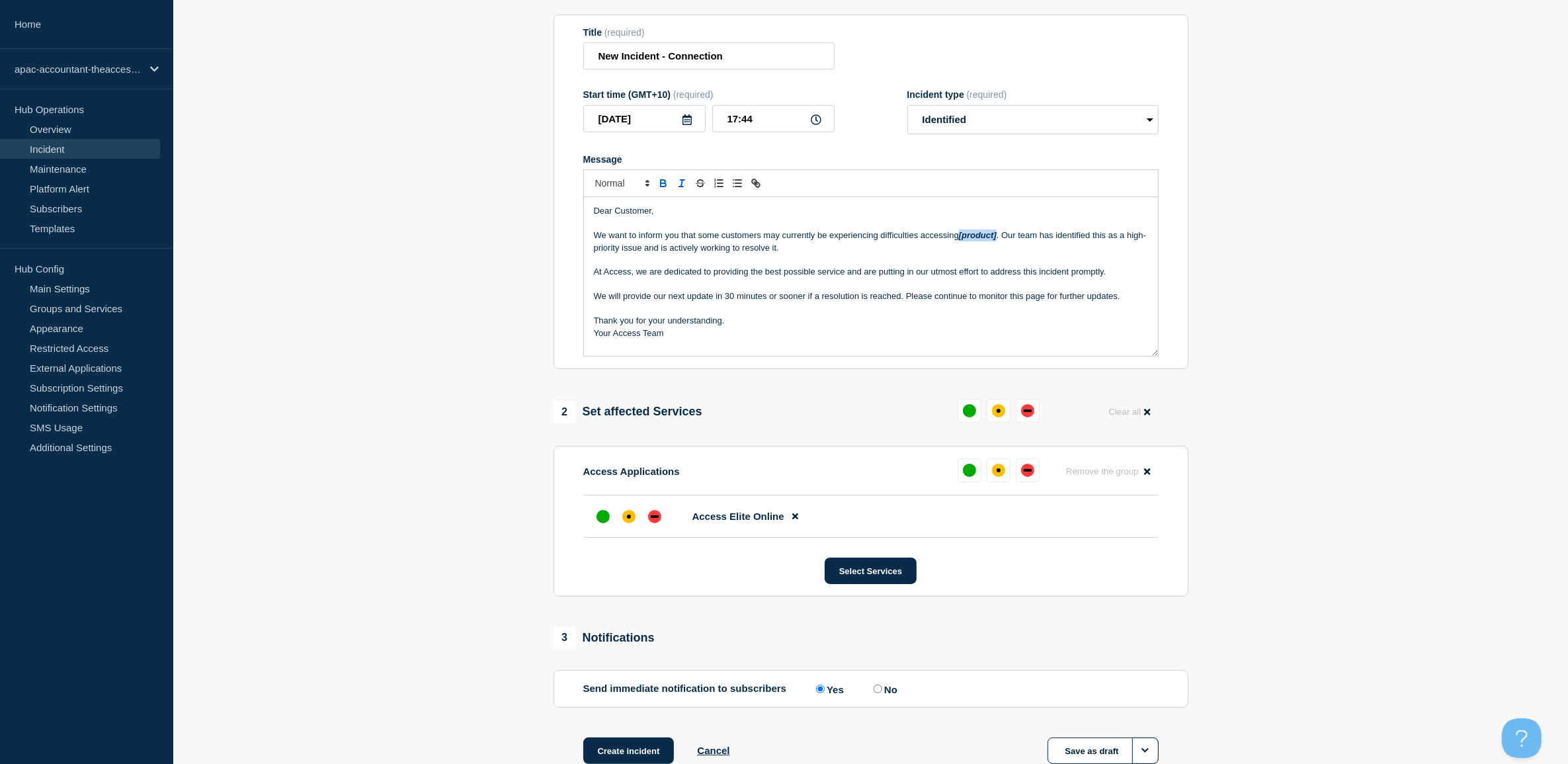
scroll to position [165, 0]
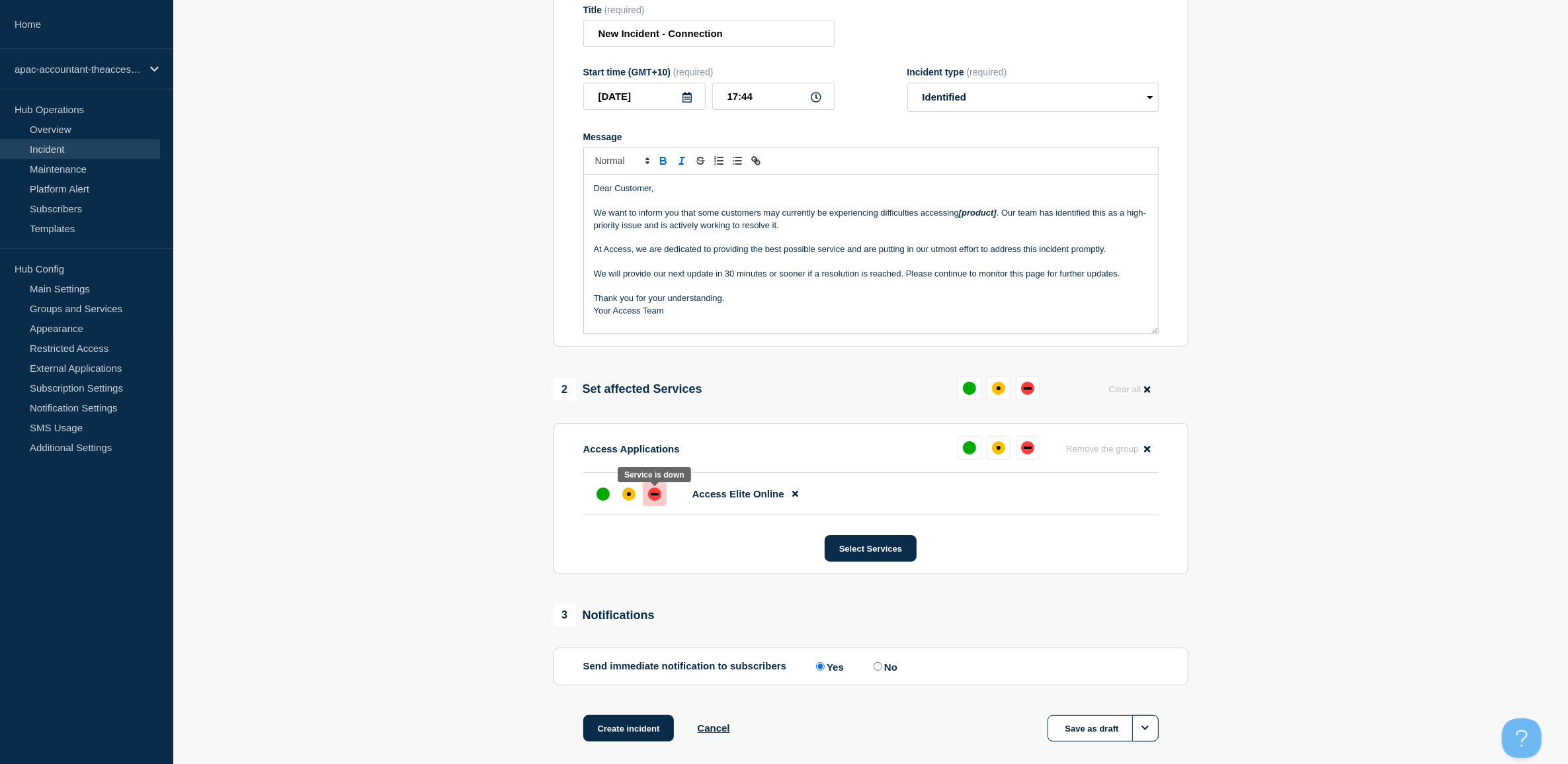
click at [659, 497] on div "down" at bounding box center [654, 494] width 13 height 13
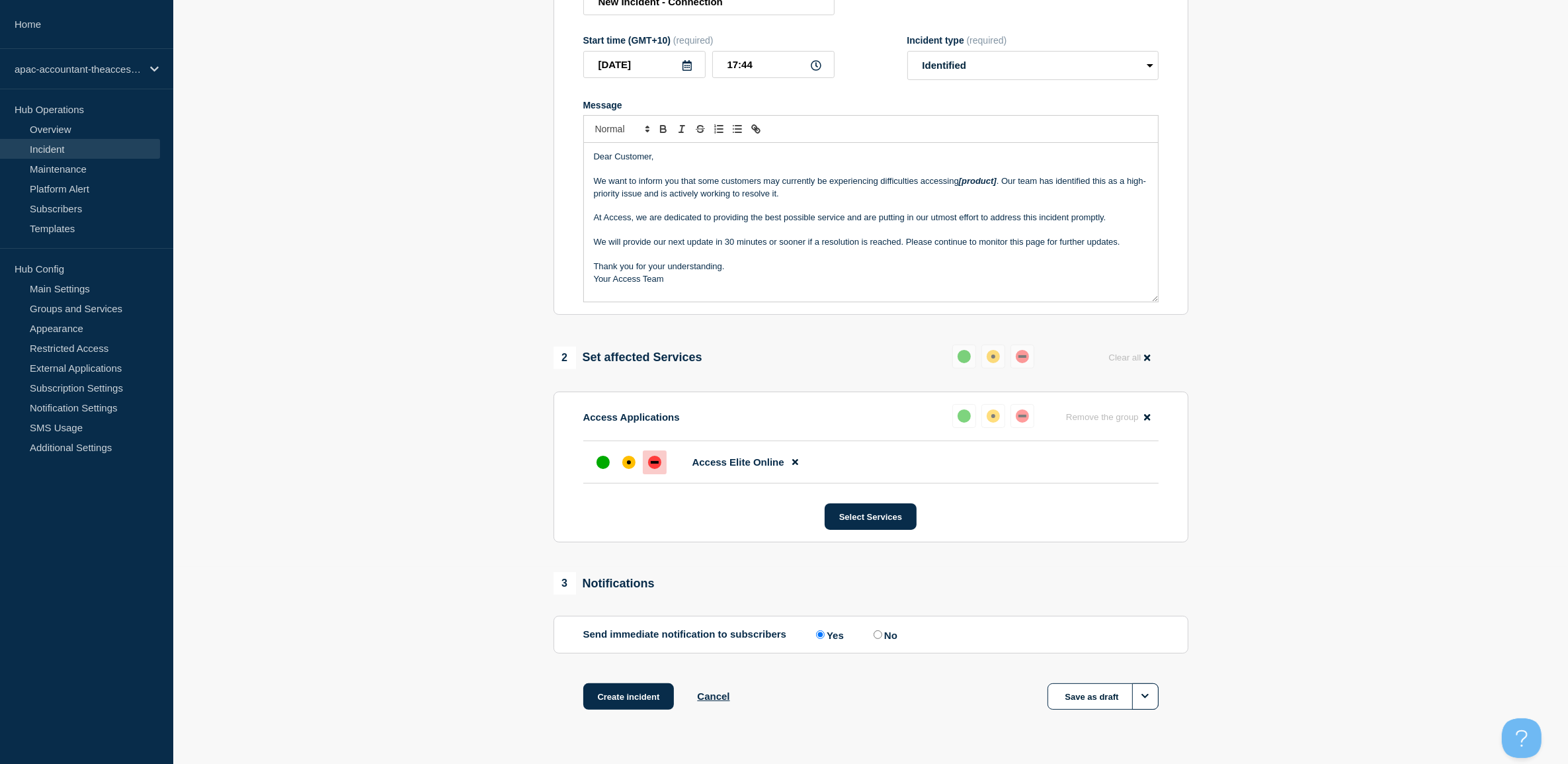
scroll to position [234, 0]
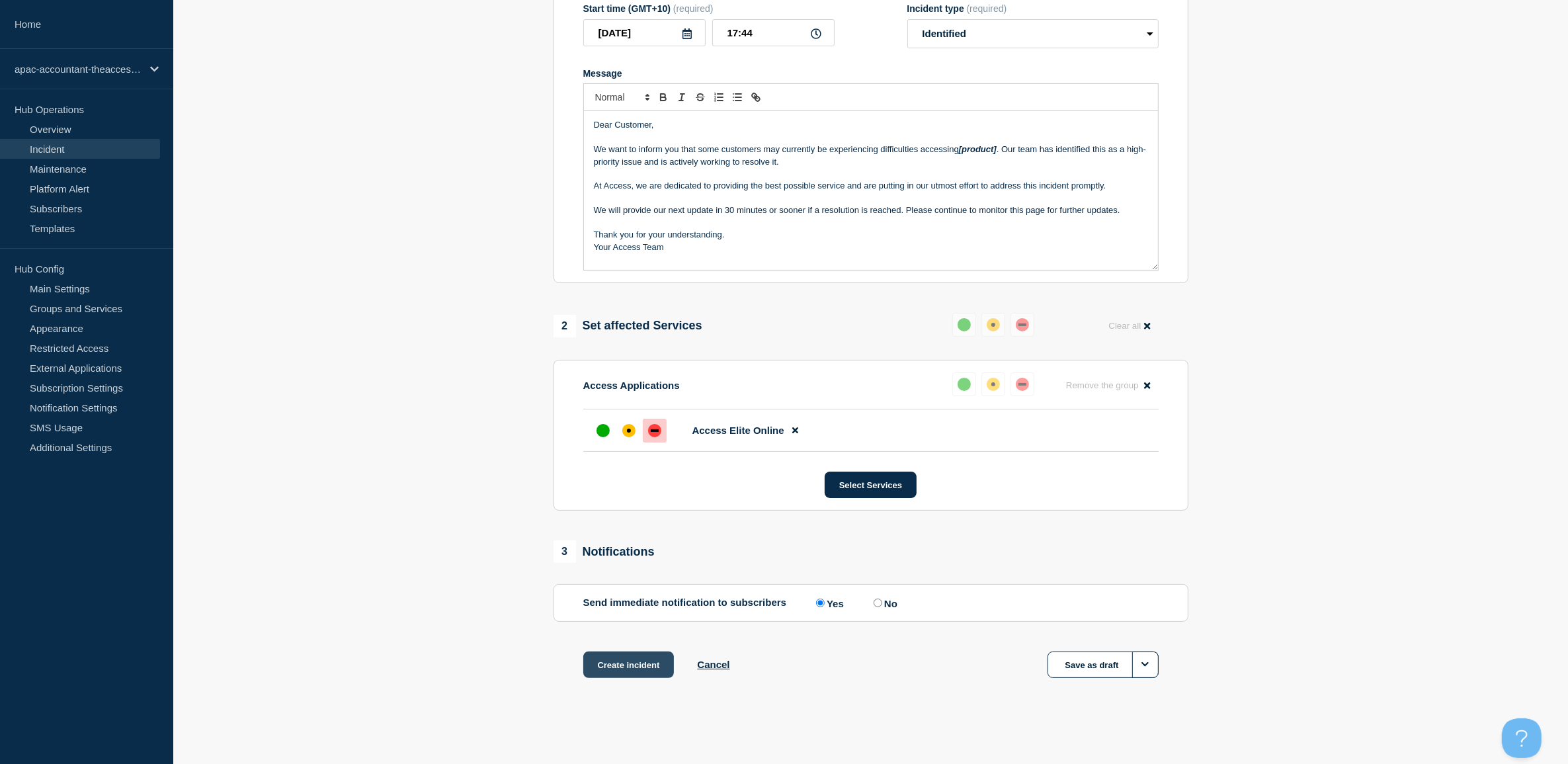
click at [645, 662] on button "Create incident" at bounding box center [629, 665] width 91 height 27
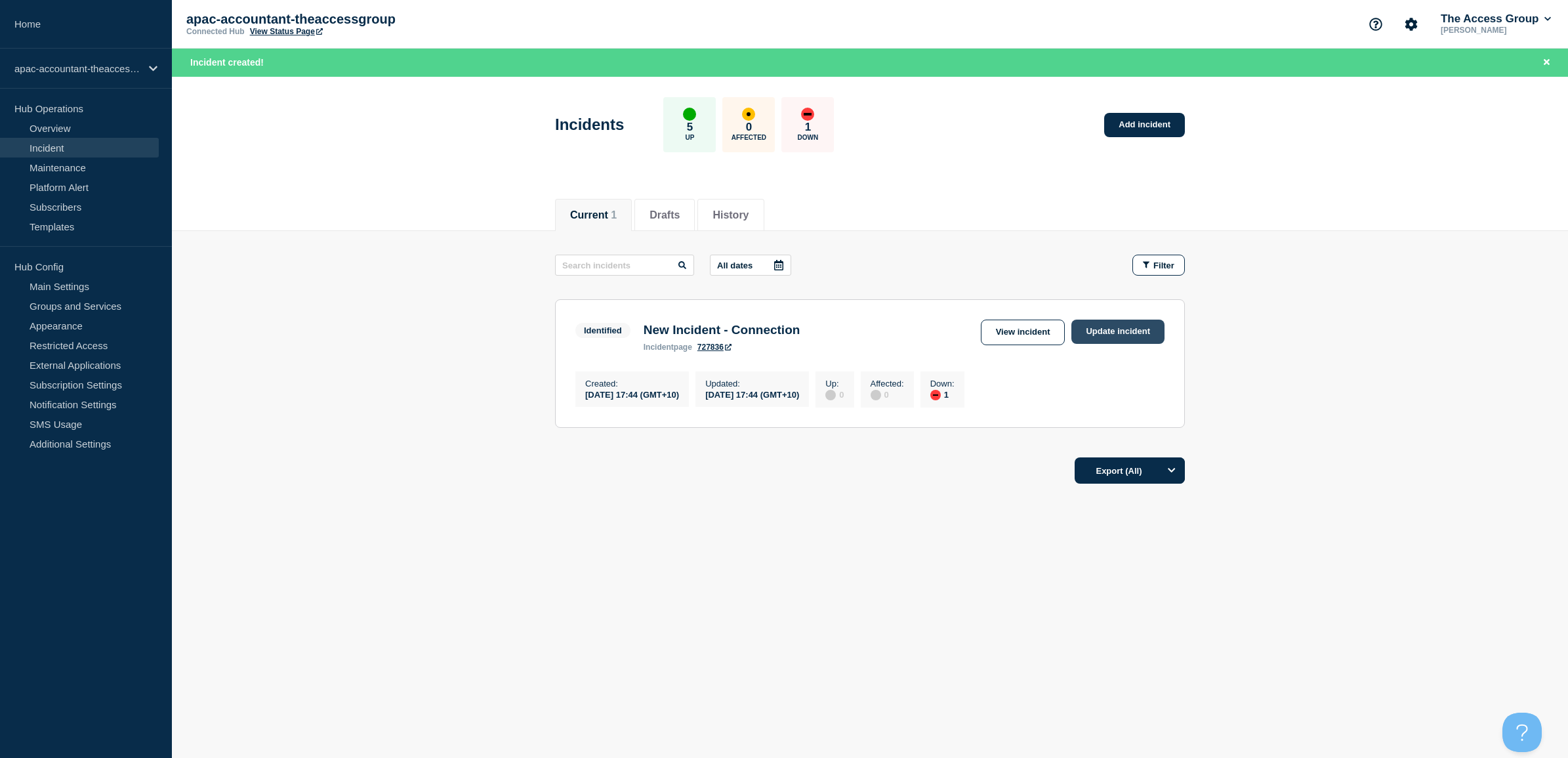
click at [1117, 333] on link "Update incident" at bounding box center [1118, 332] width 93 height 24
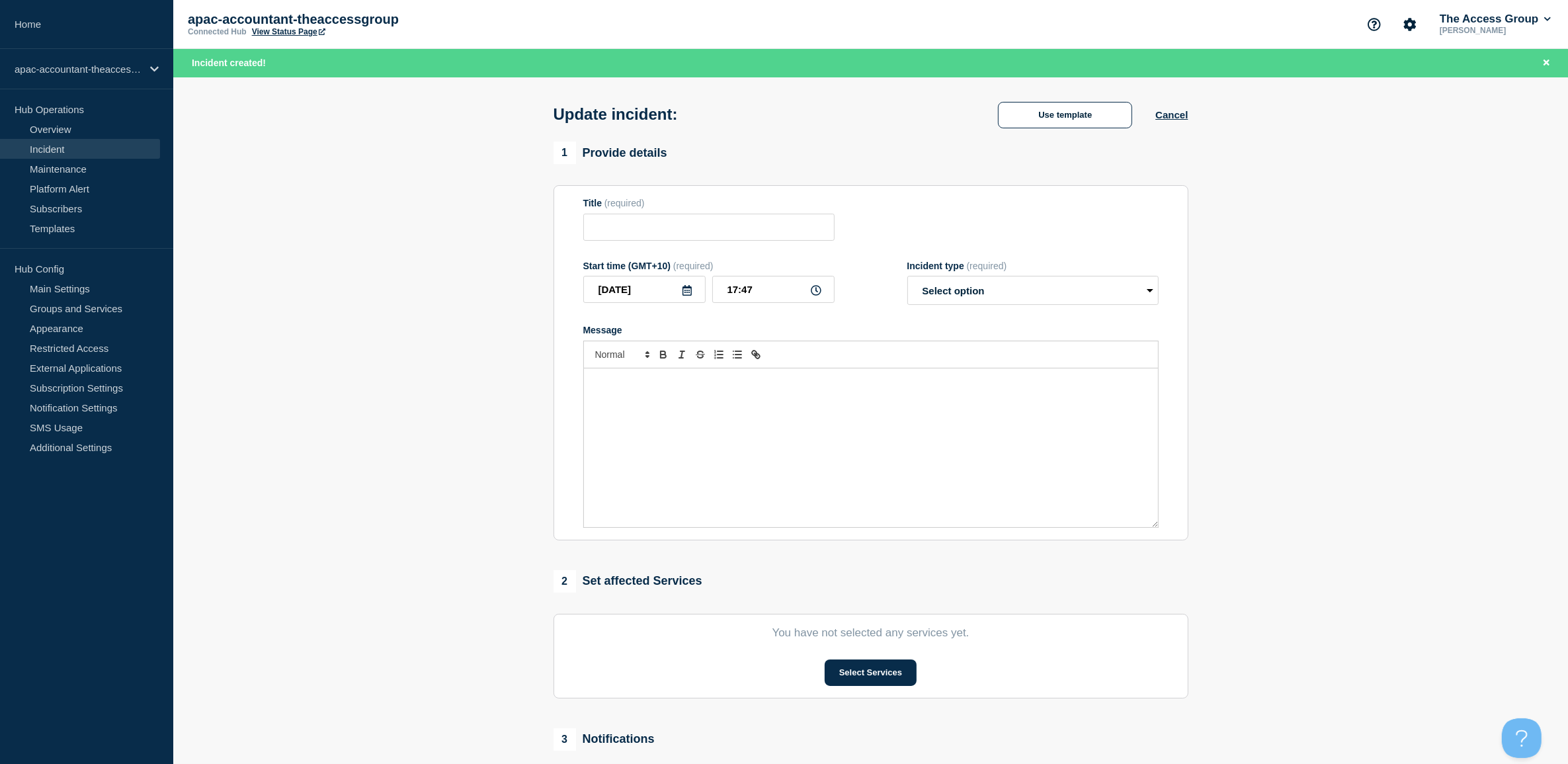
type input "New Incident - Connection"
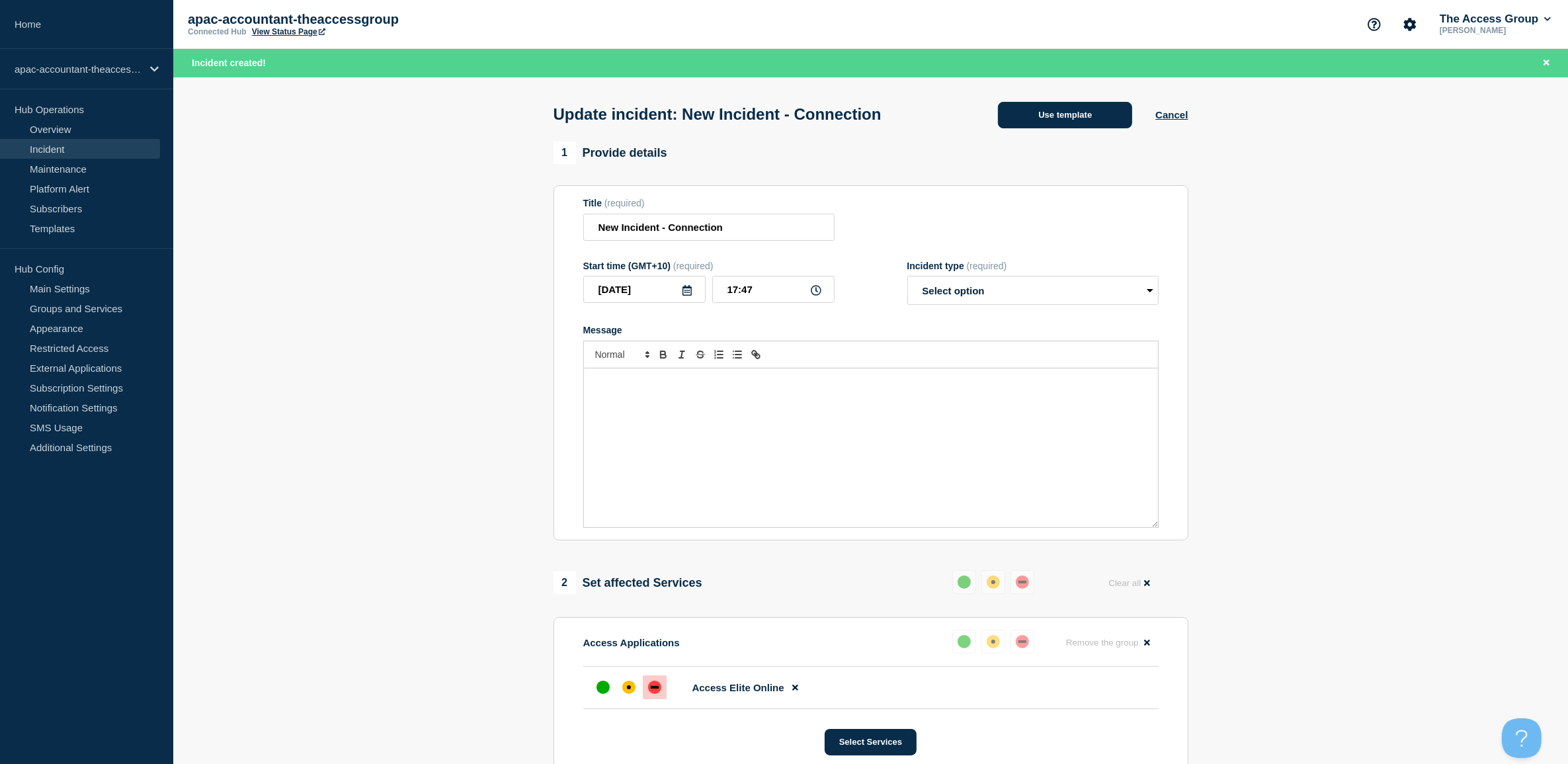
click at [1096, 126] on button "Use template" at bounding box center [1065, 115] width 134 height 27
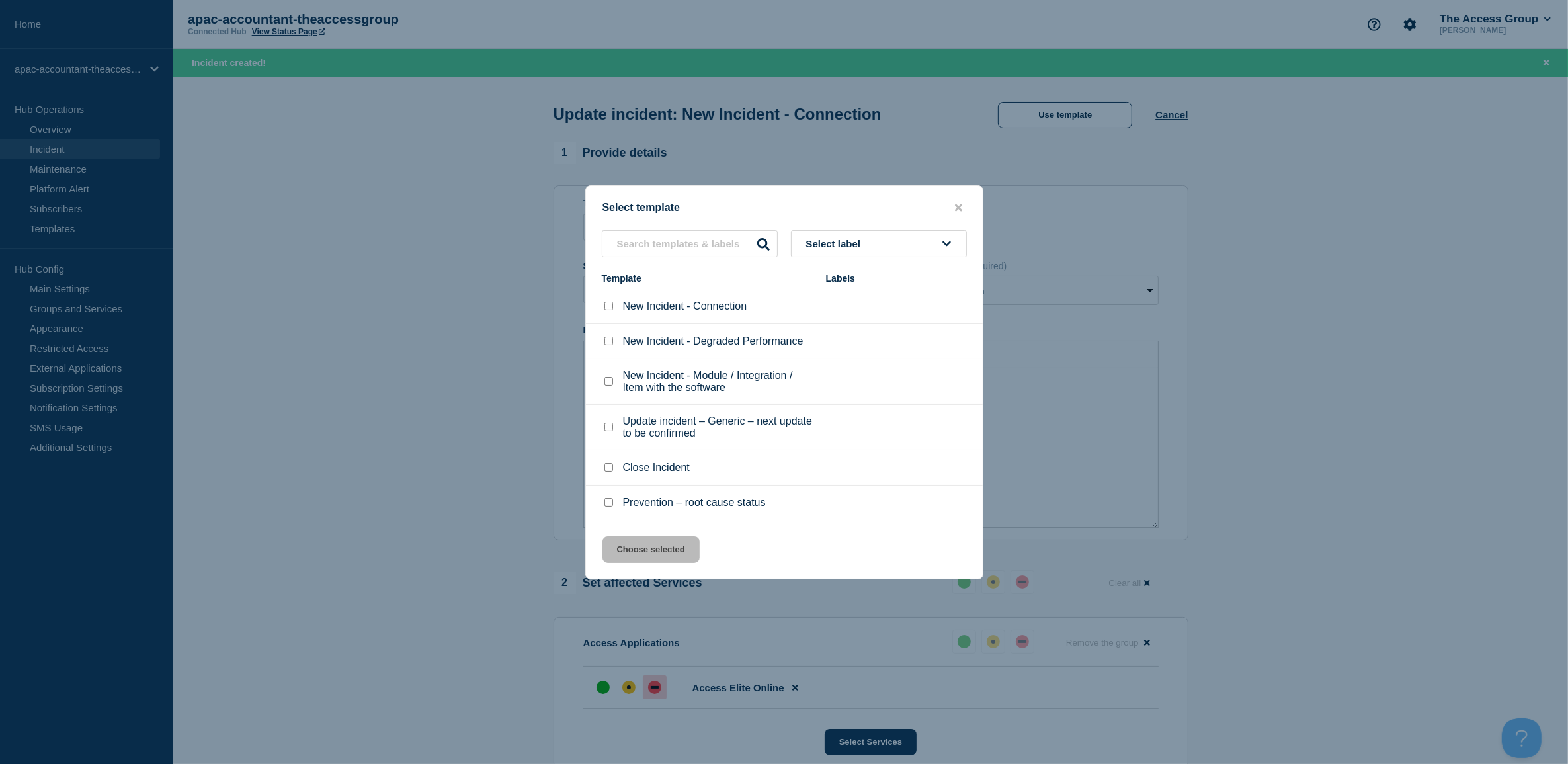
scroll to position [82, 0]
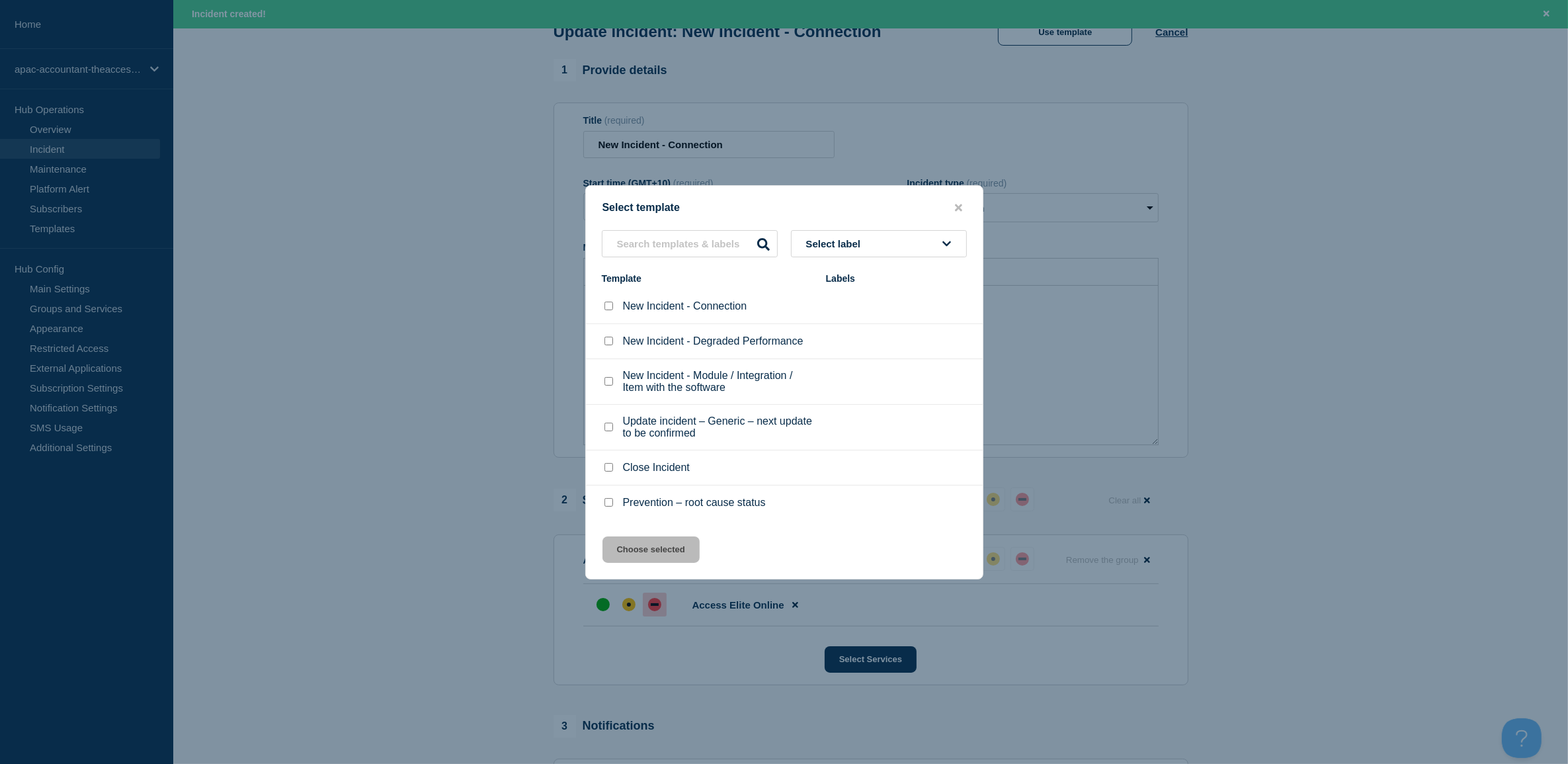
click at [866, 244] on span "Select label" at bounding box center [836, 244] width 60 height 12
click at [519, 272] on div at bounding box center [784, 382] width 1568 height 764
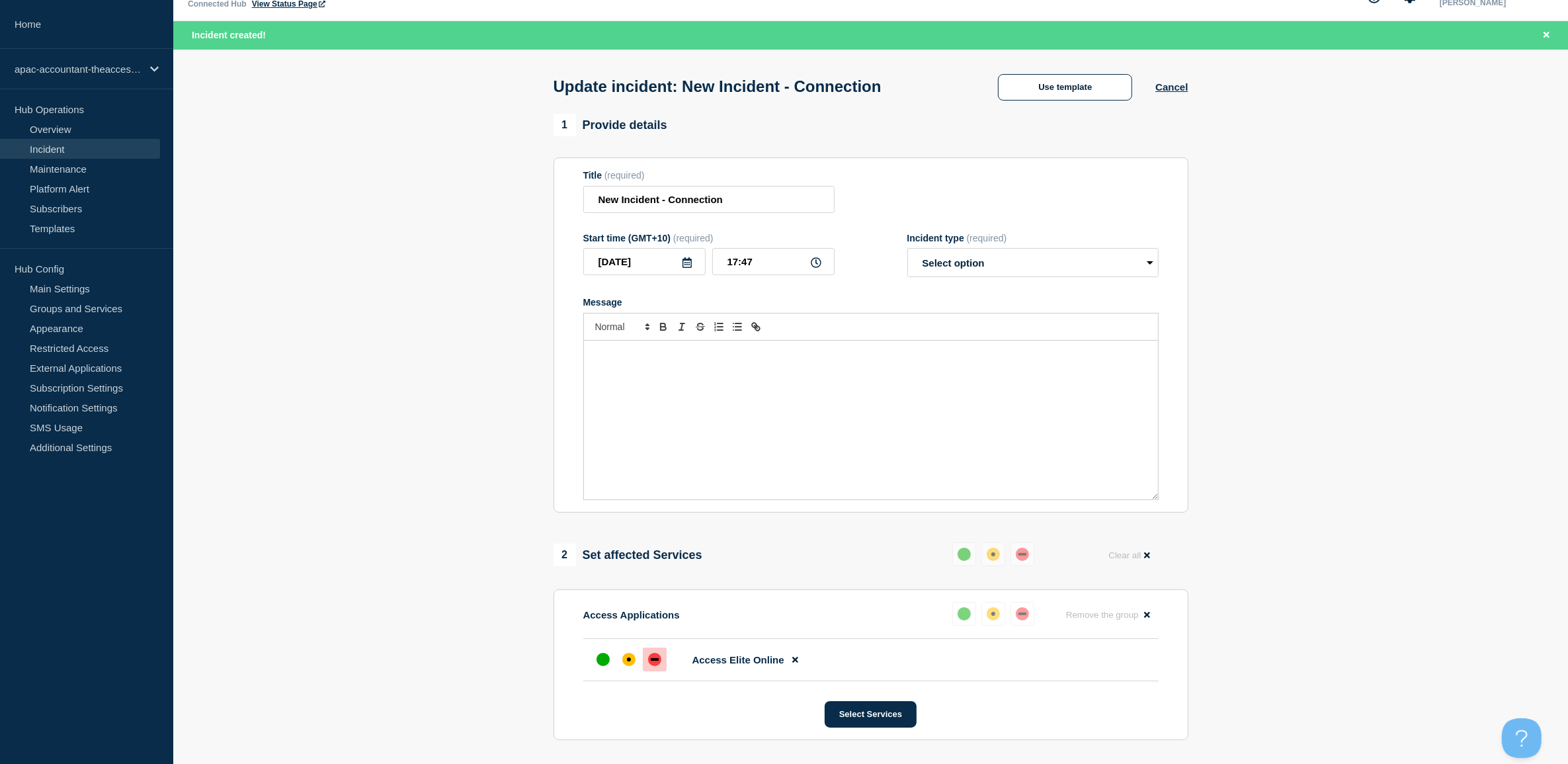
scroll to position [0, 0]
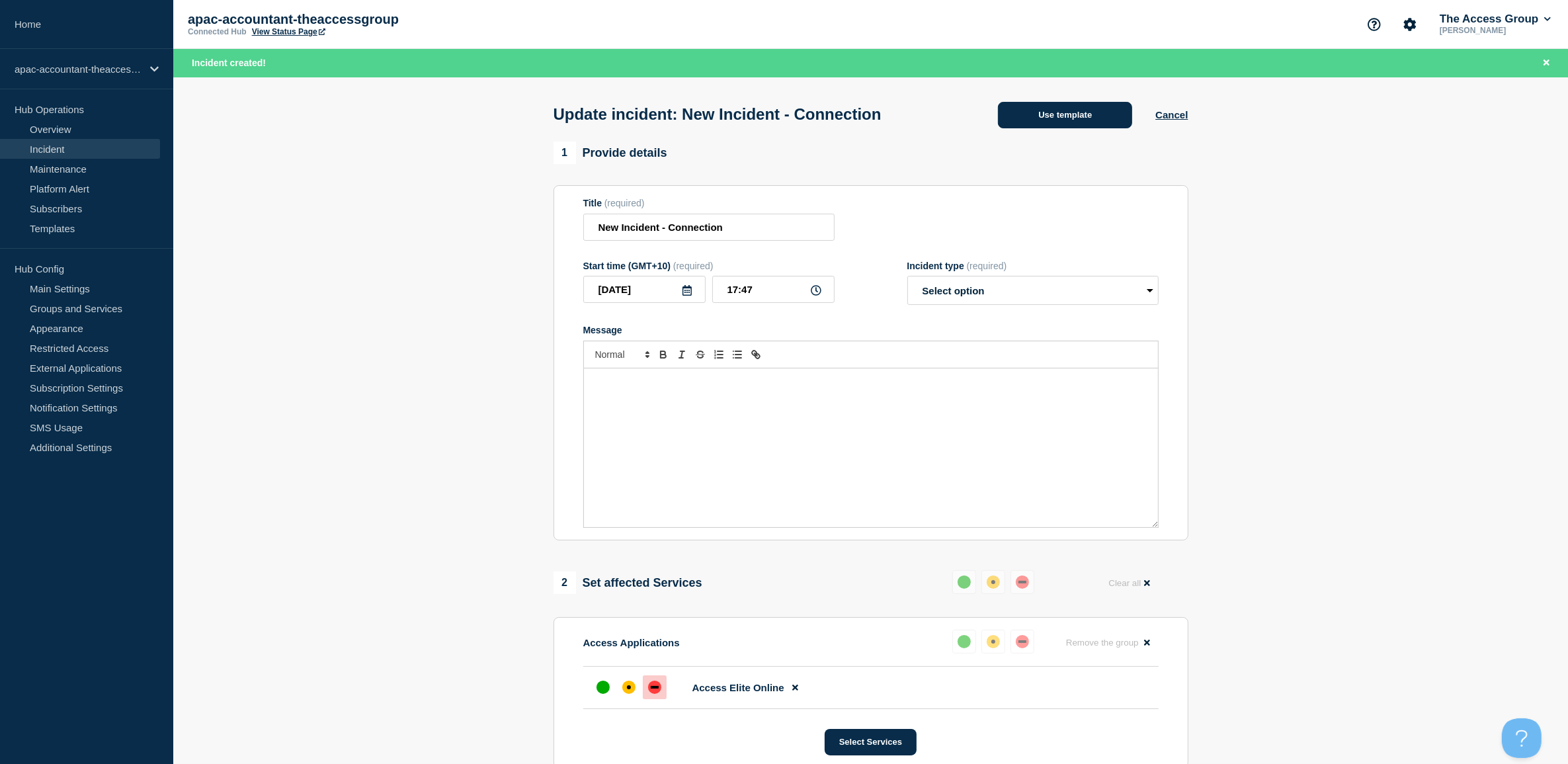
click at [1044, 118] on button "Use template" at bounding box center [1065, 115] width 134 height 27
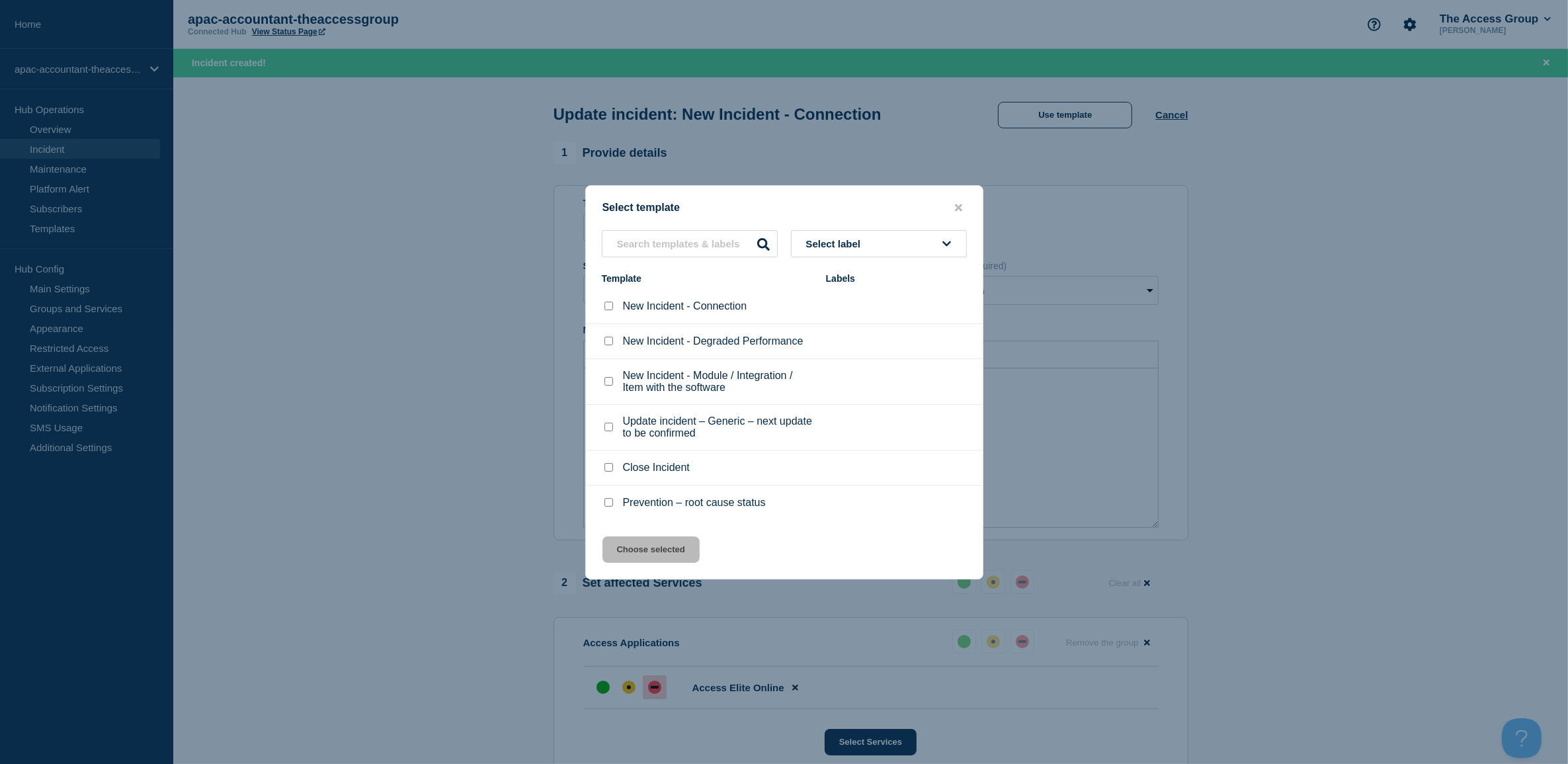
click at [613, 426] on div at bounding box center [608, 427] width 13 height 13
click at [611, 431] on input "Update incident – Generic – next update to be confirmed checkbox" at bounding box center [609, 427] width 9 height 9
checkbox input "true"
click at [658, 560] on button "Choose selected" at bounding box center [651, 550] width 97 height 27
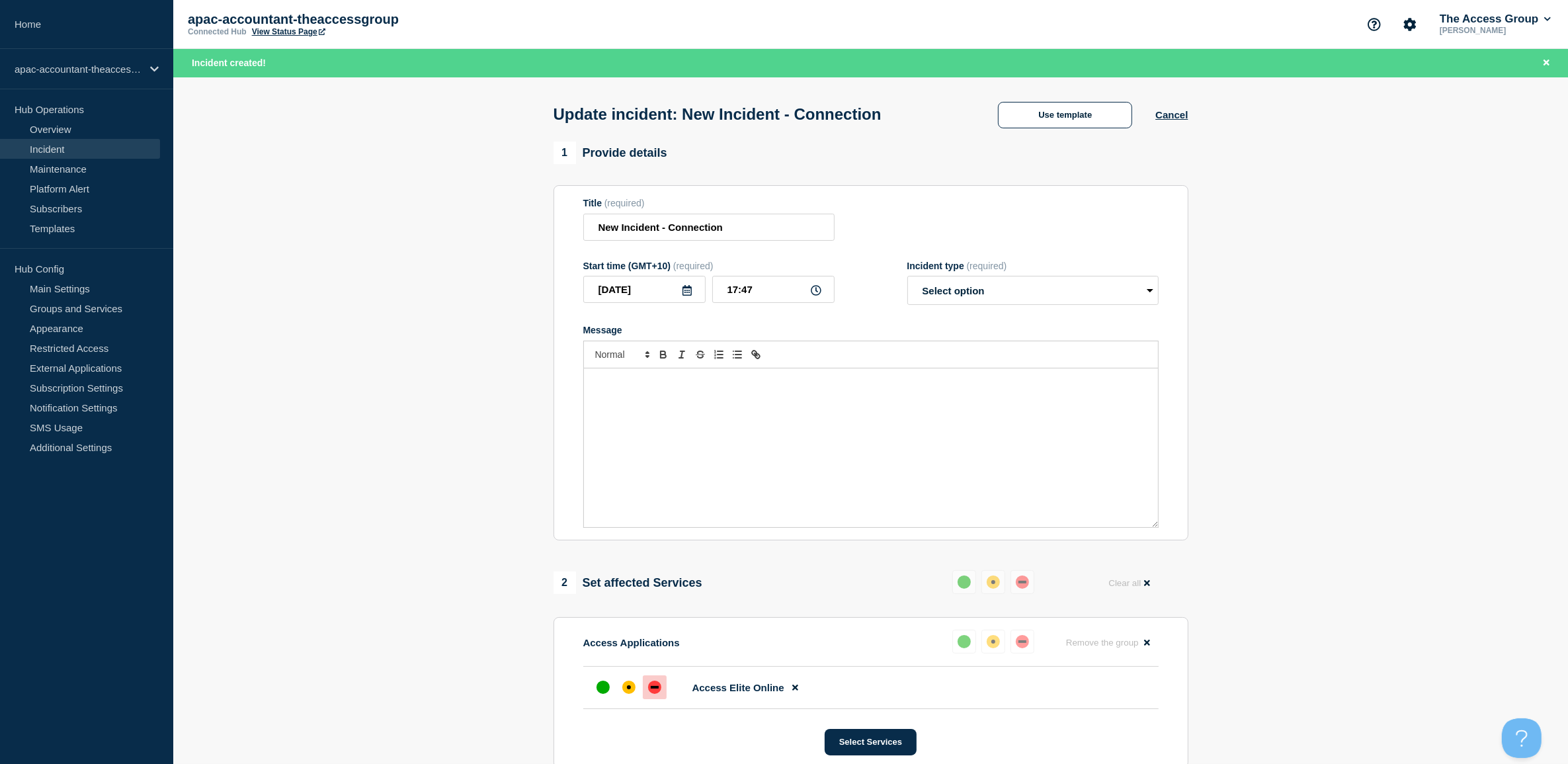
select select "investigating"
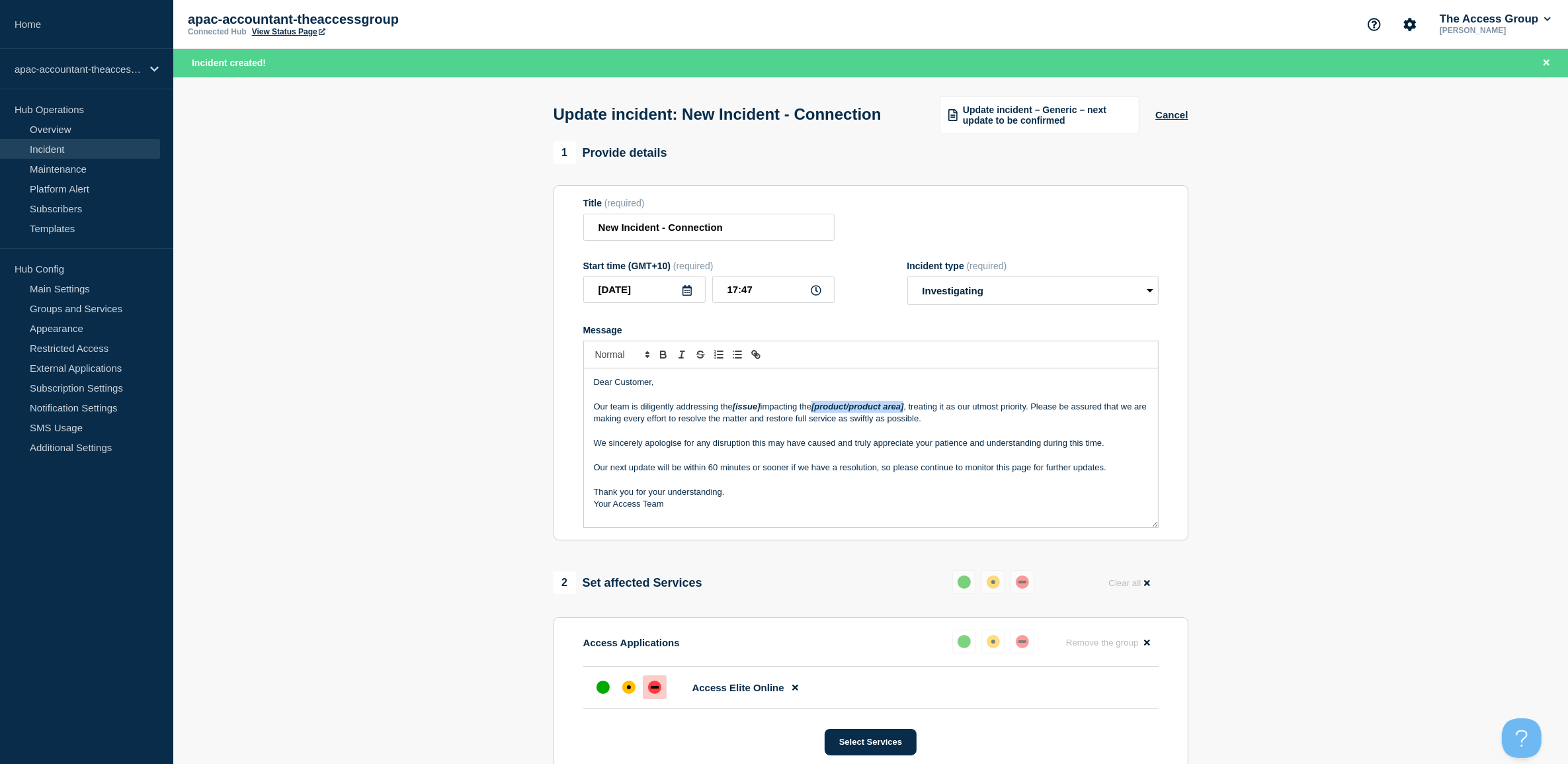
drag, startPoint x: 819, startPoint y: 430, endPoint x: 912, endPoint y: 430, distance: 93.0
click at [912, 426] on p "Our team is diligently addressing the [issue] impacting the [product/product ar…" at bounding box center [871, 413] width 554 height 25
click at [1013, 305] on select "Select option Investigating Identified Monitoring Resolved" at bounding box center [1033, 290] width 251 height 29
click at [908, 302] on select "Select option Investigating Identified Monitoring Resolved" at bounding box center [1033, 290] width 251 height 29
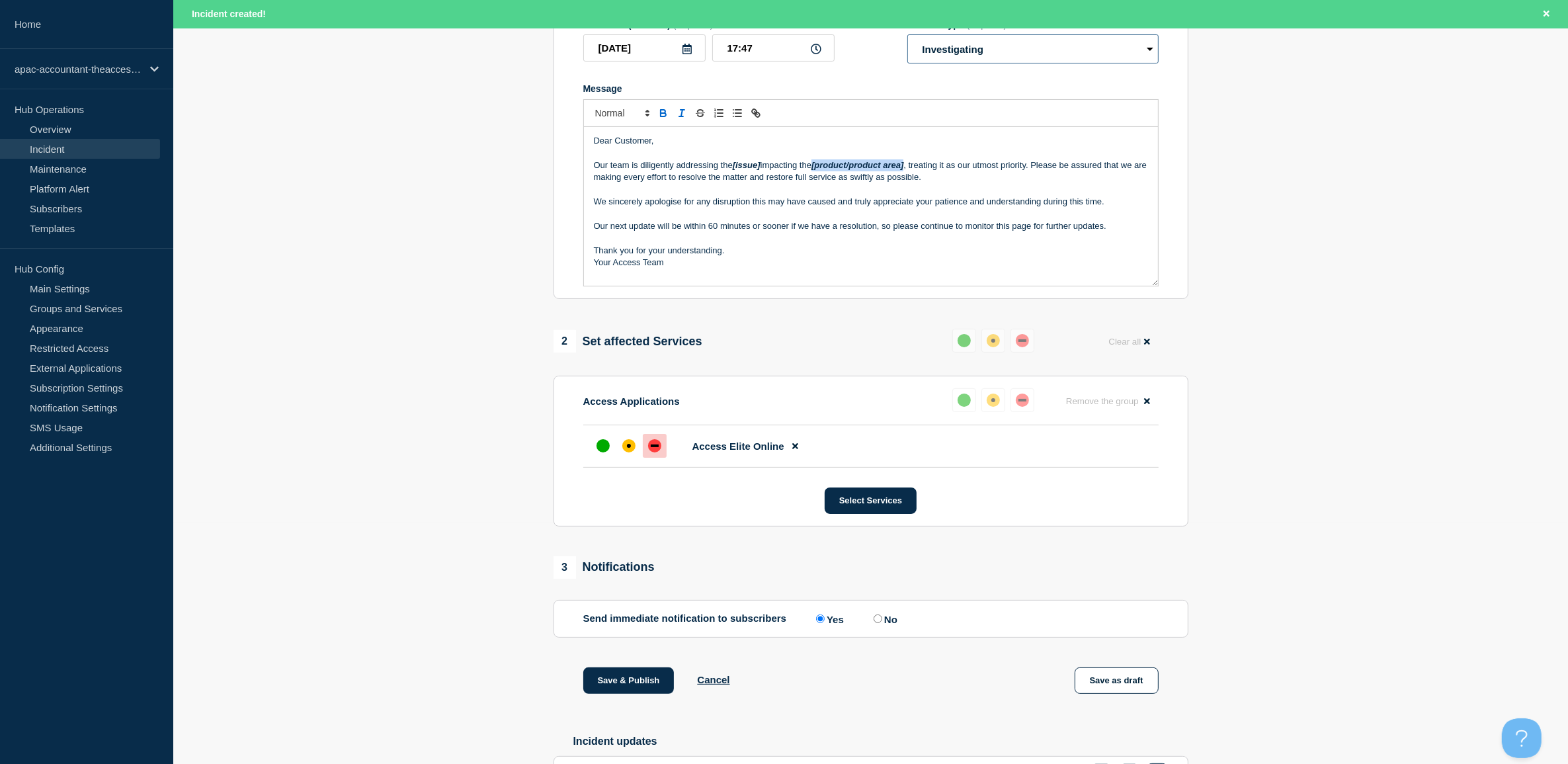
scroll to position [248, 0]
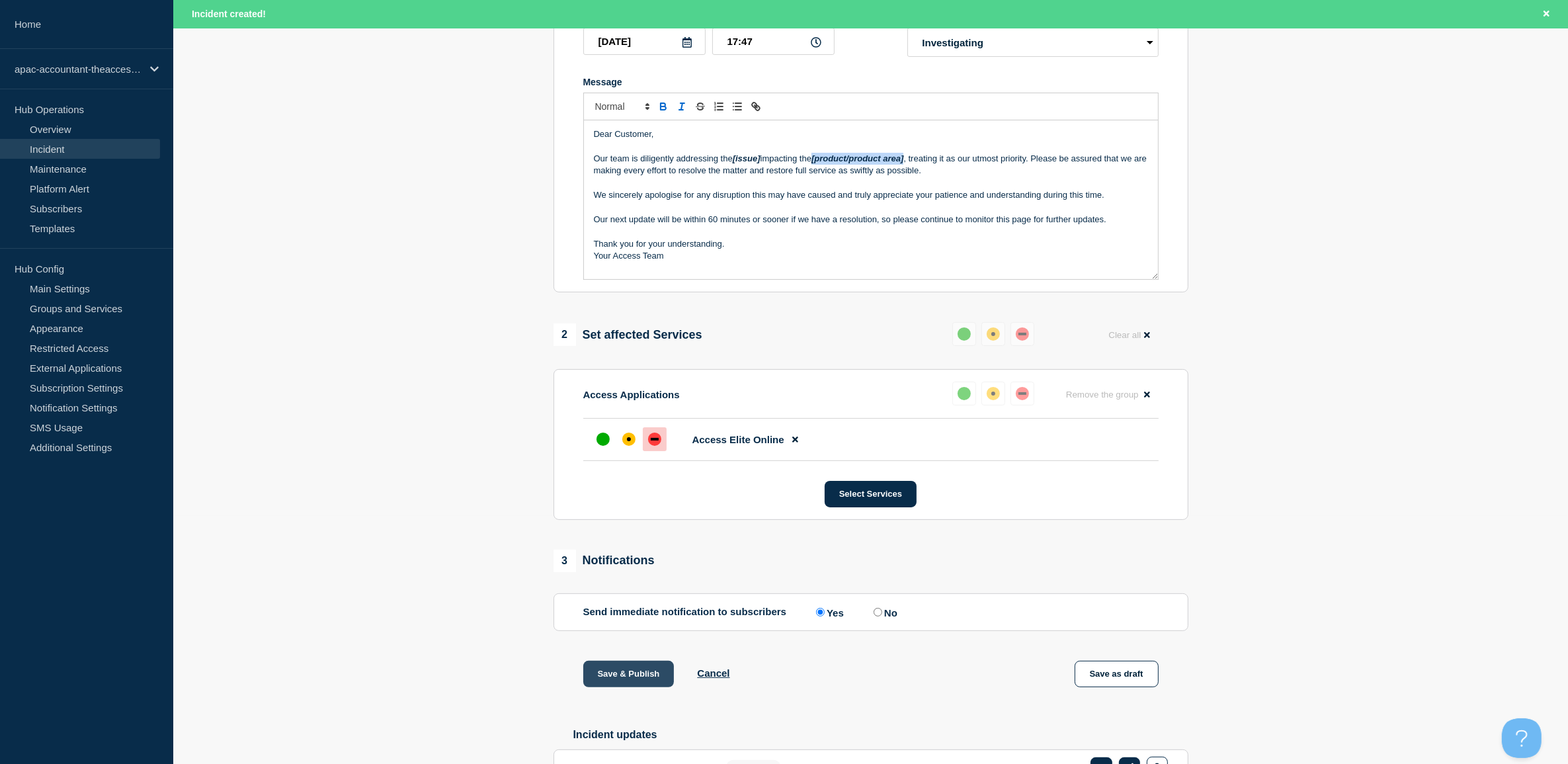
click at [615, 687] on button "Save & Publish" at bounding box center [629, 673] width 91 height 27
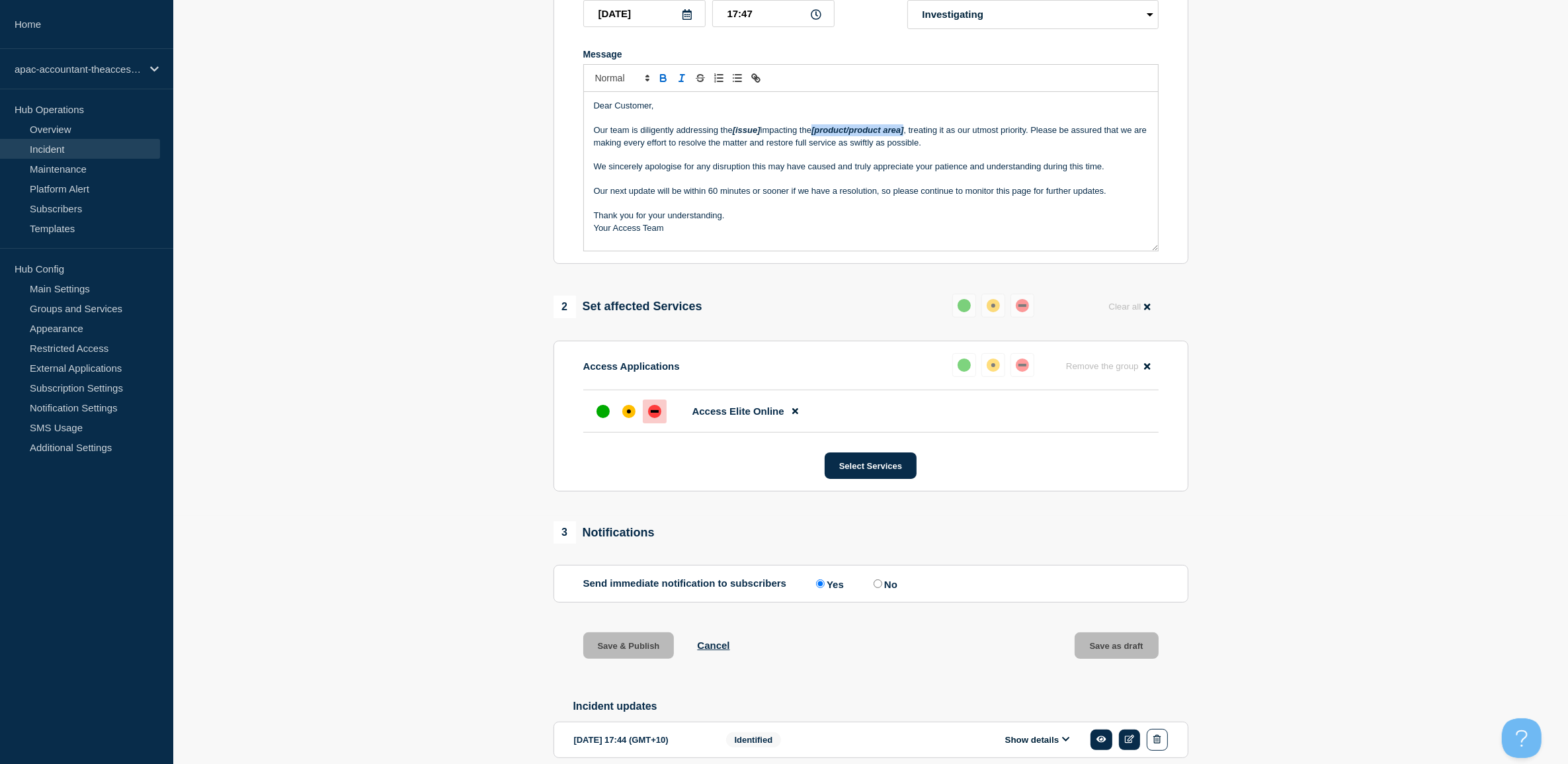
scroll to position [219, 0]
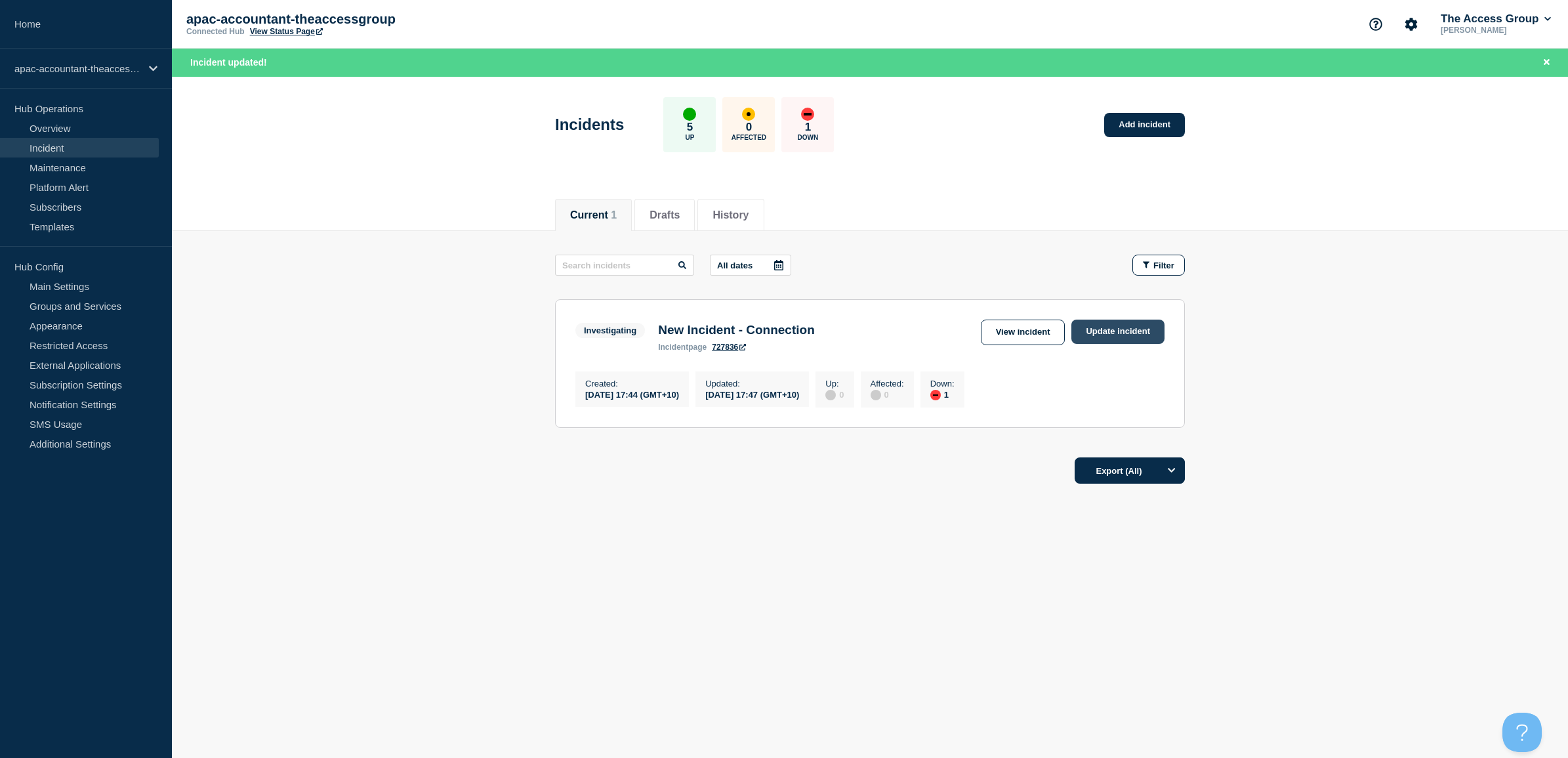
click at [1092, 330] on link "Update incident" at bounding box center [1118, 332] width 93 height 24
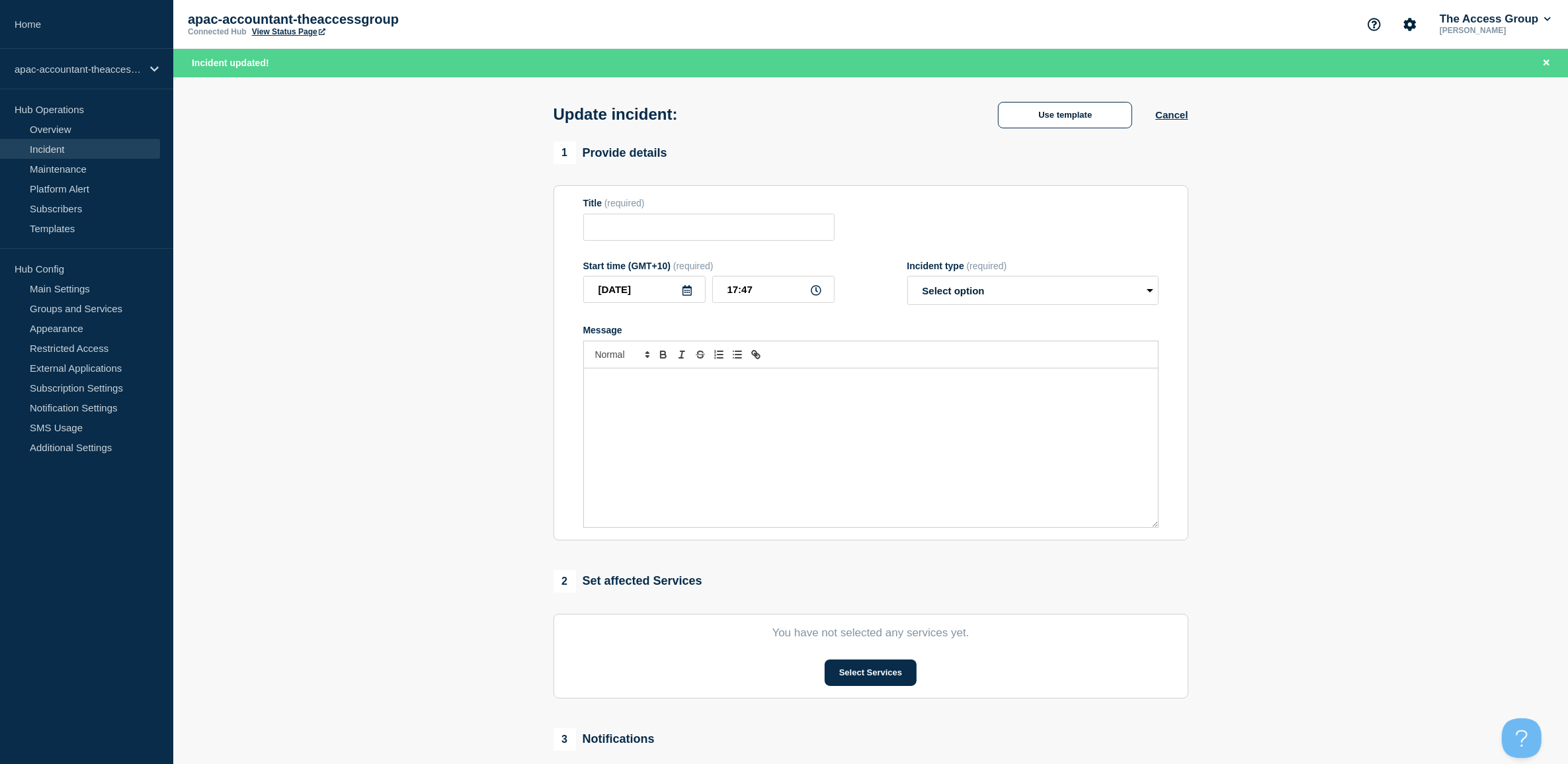
type input "New Incident - Connection"
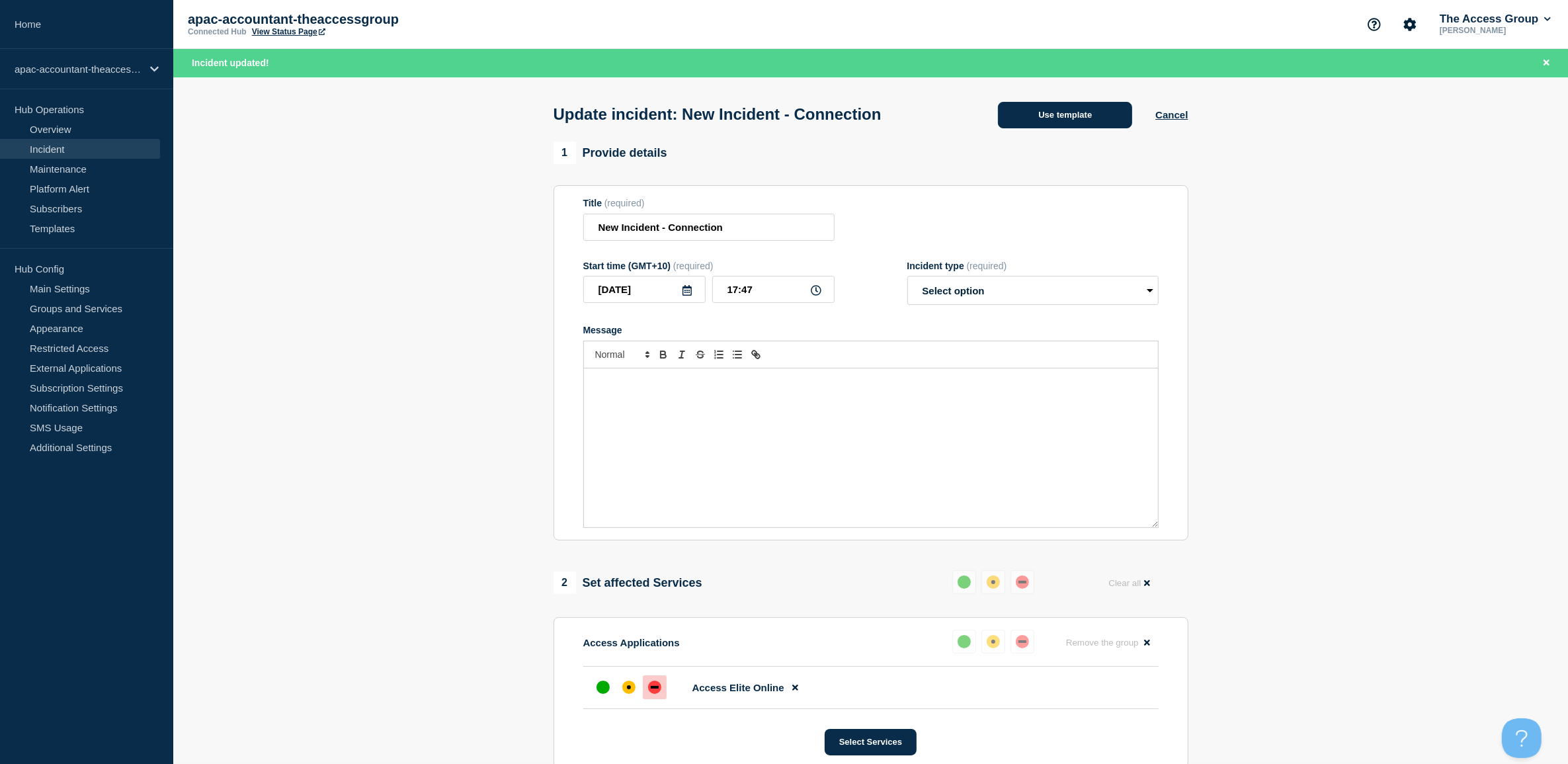
click at [1081, 123] on button "Use template" at bounding box center [1065, 115] width 134 height 27
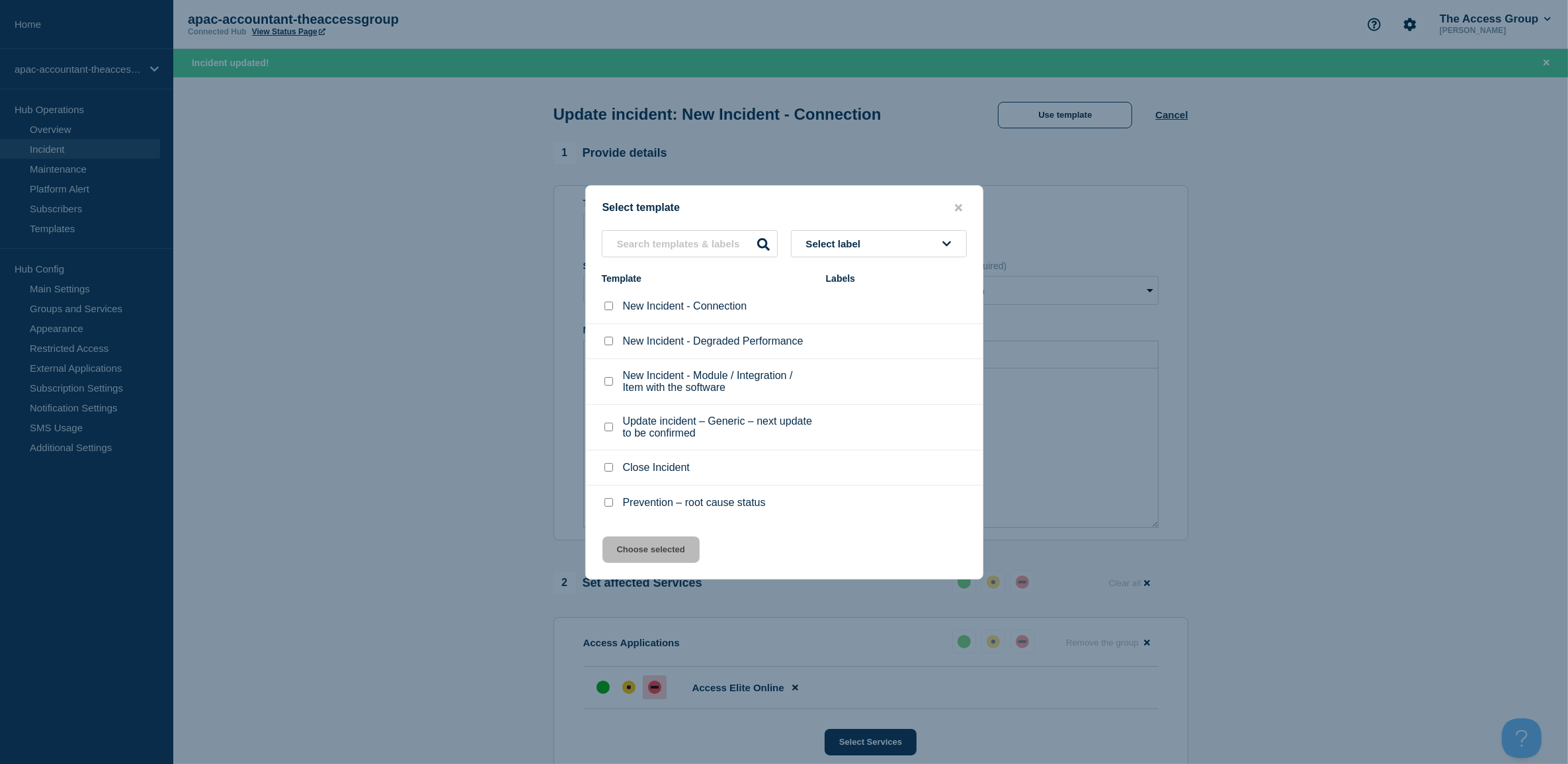
click at [606, 471] on input "Close Incident checkbox" at bounding box center [609, 467] width 9 height 9
checkbox input "true"
click at [657, 558] on button "Choose selected" at bounding box center [651, 550] width 97 height 27
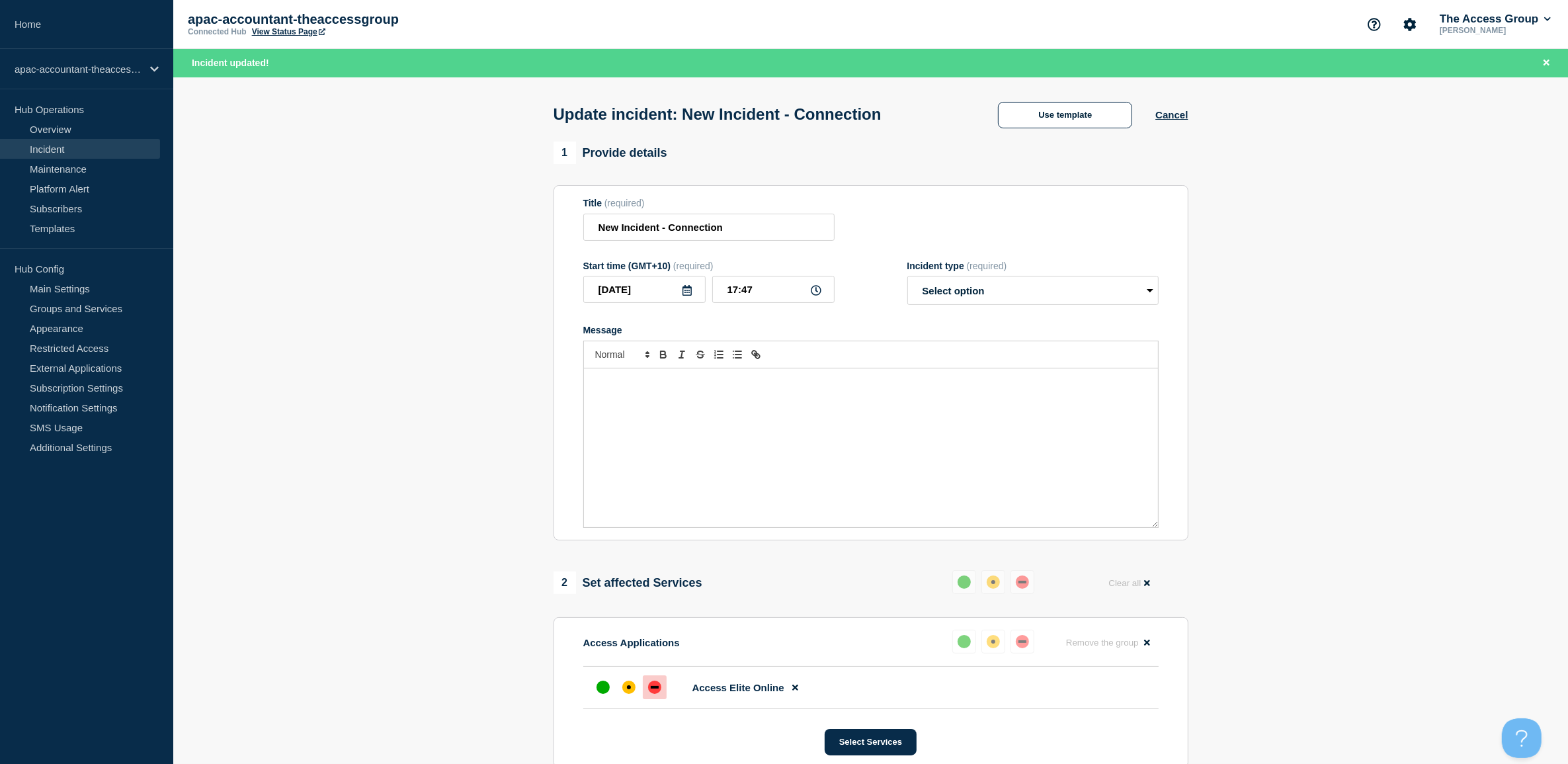
select select "resolved"
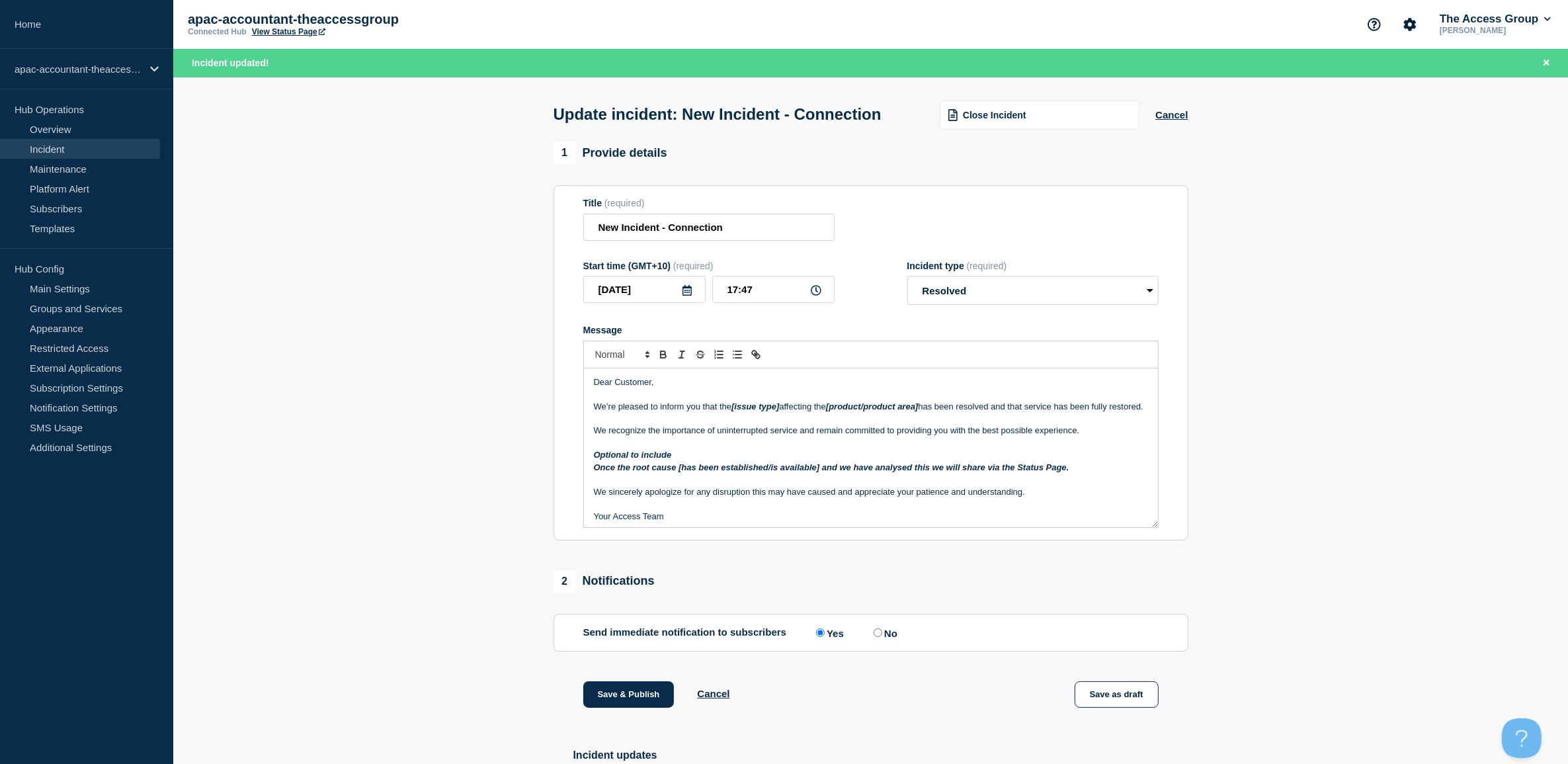
click at [899, 411] on em "[product/product area]" at bounding box center [871, 407] width 92 height 10
click at [754, 411] on em "[issue type]" at bounding box center [755, 407] width 48 height 10
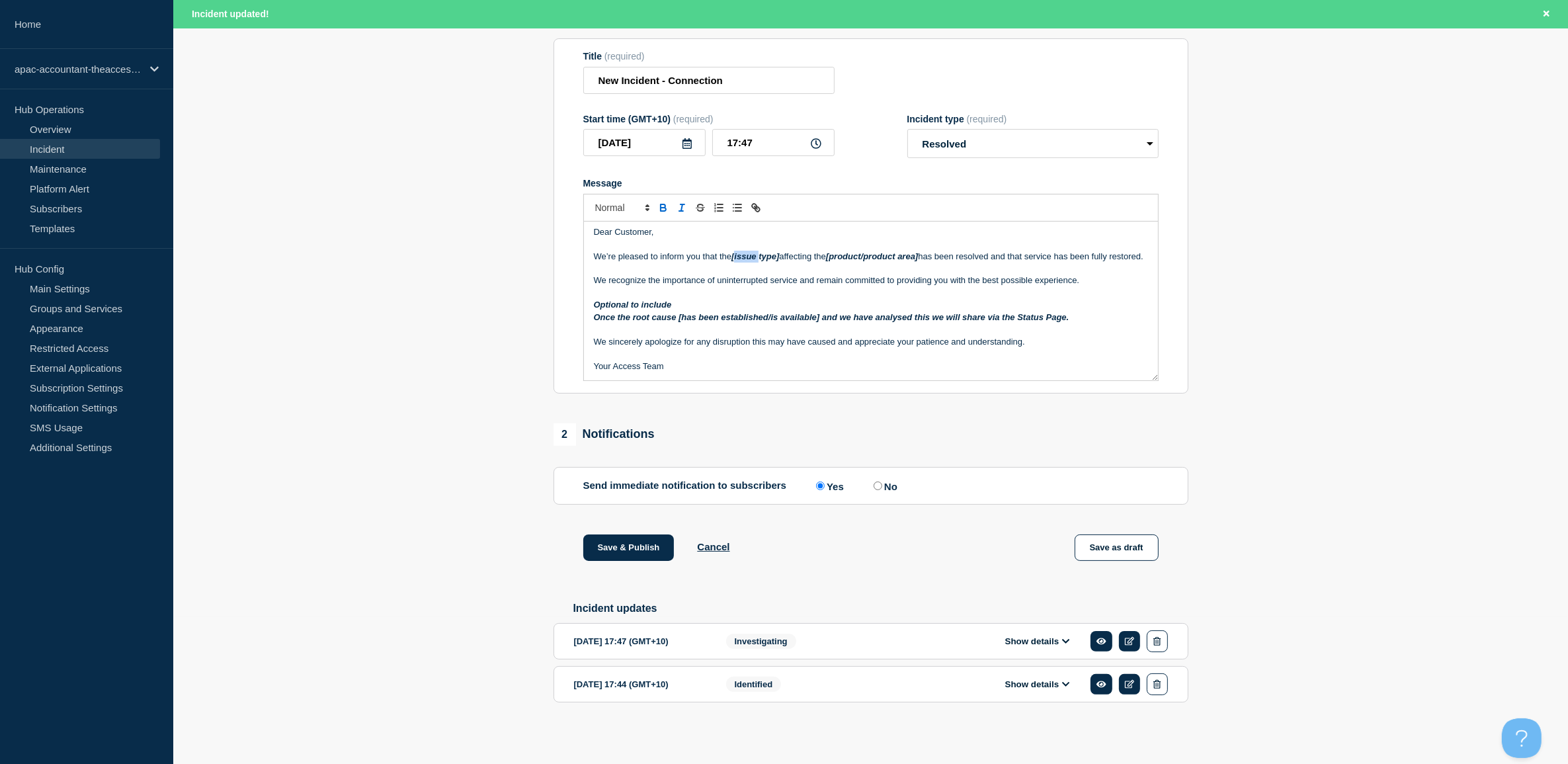
scroll to position [176, 0]
click at [619, 541] on button "Save & Publish" at bounding box center [629, 547] width 91 height 27
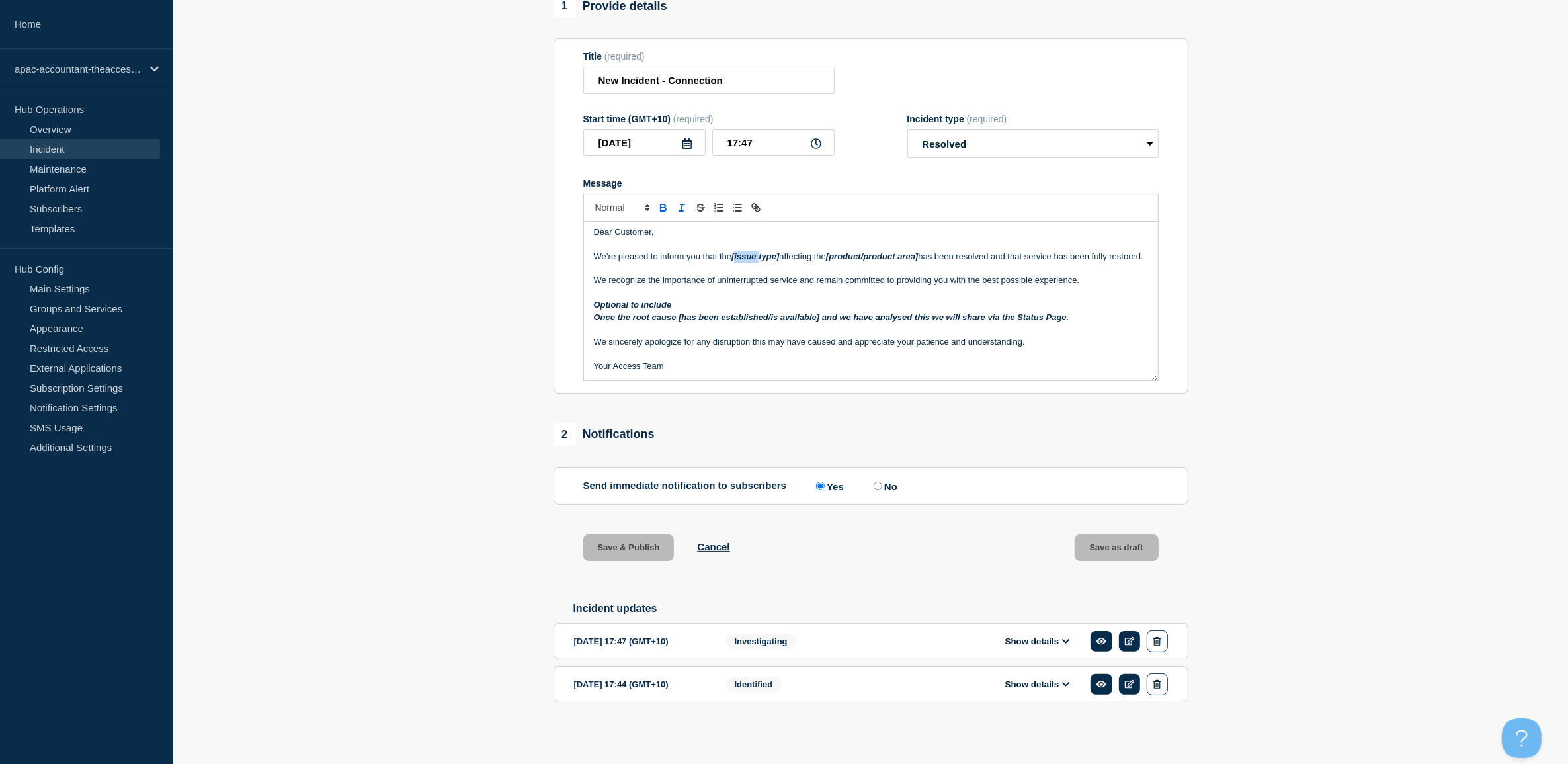
scroll to position [148, 0]
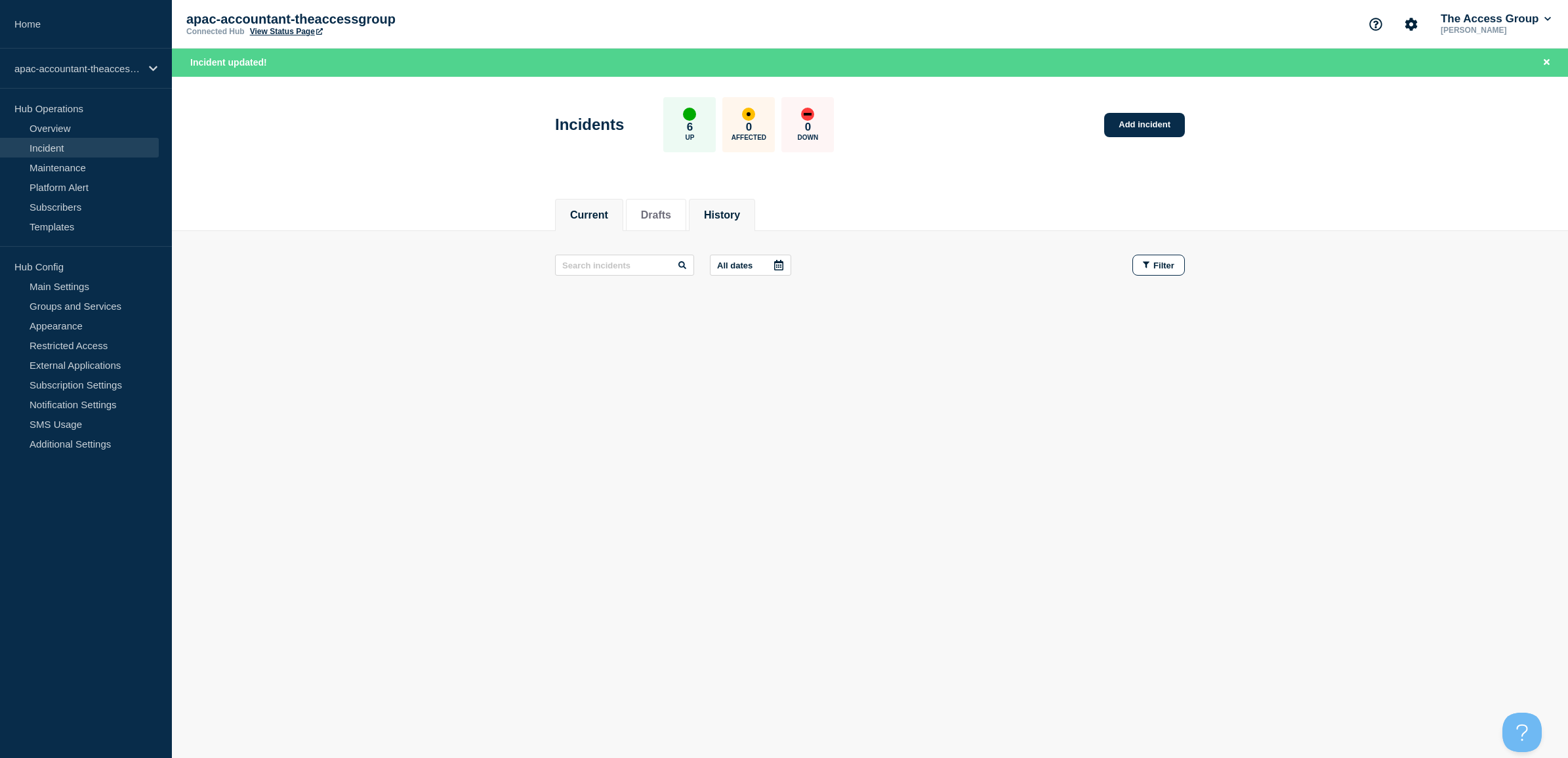
click at [755, 209] on li "History" at bounding box center [722, 215] width 66 height 32
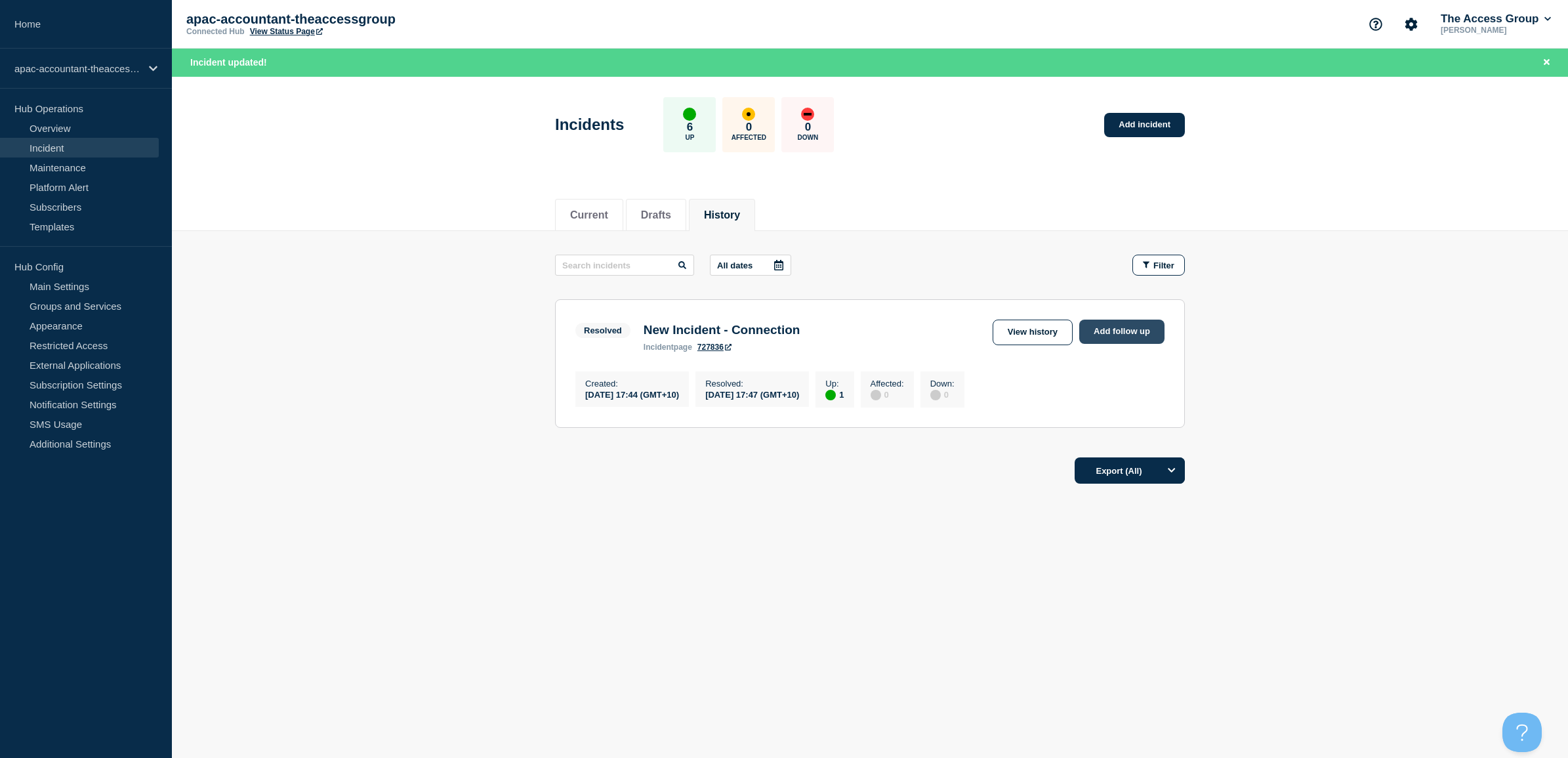
click at [1115, 330] on link "Add follow up" at bounding box center [1122, 332] width 85 height 24
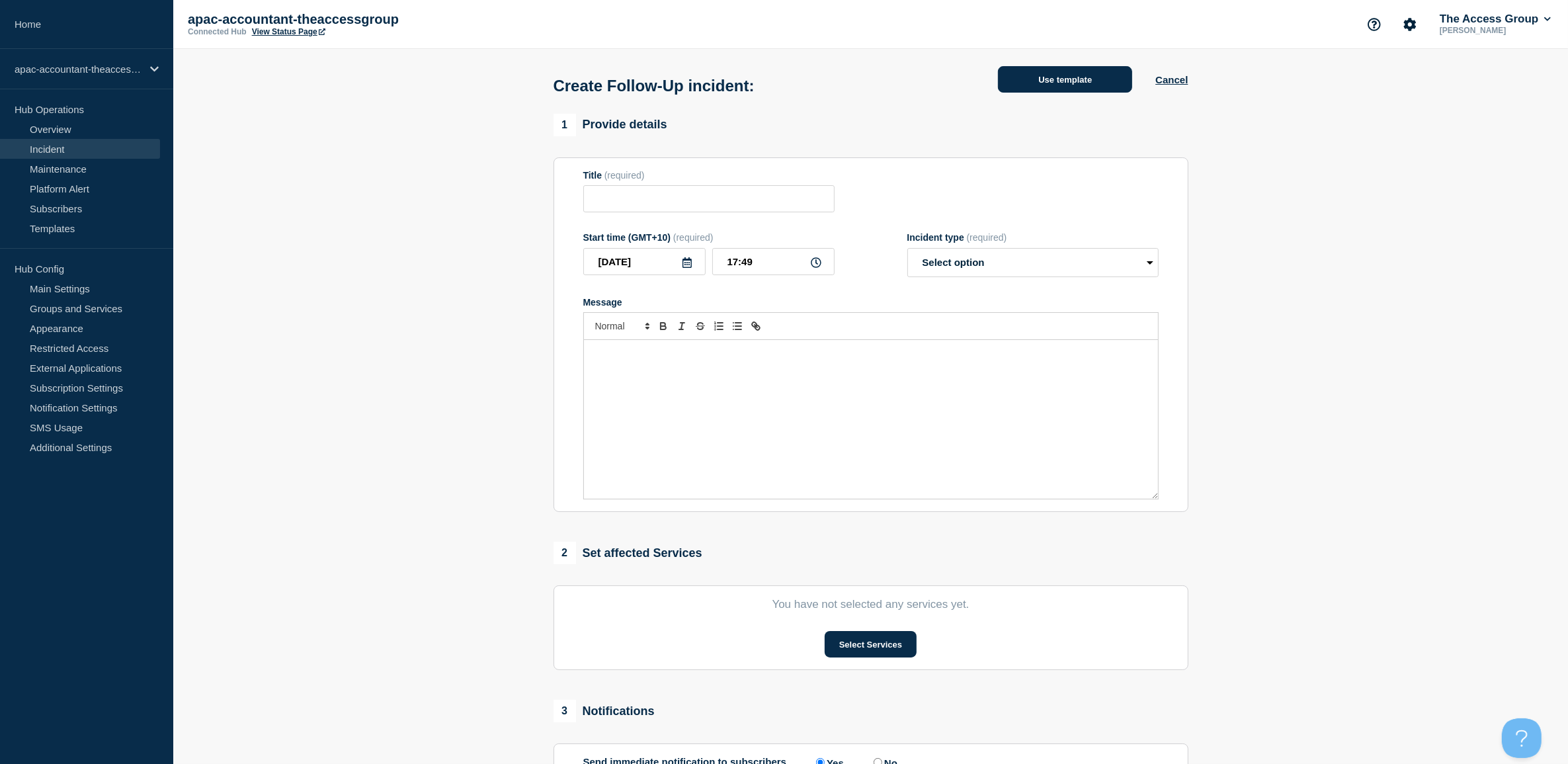
type input "New Incident - Connection"
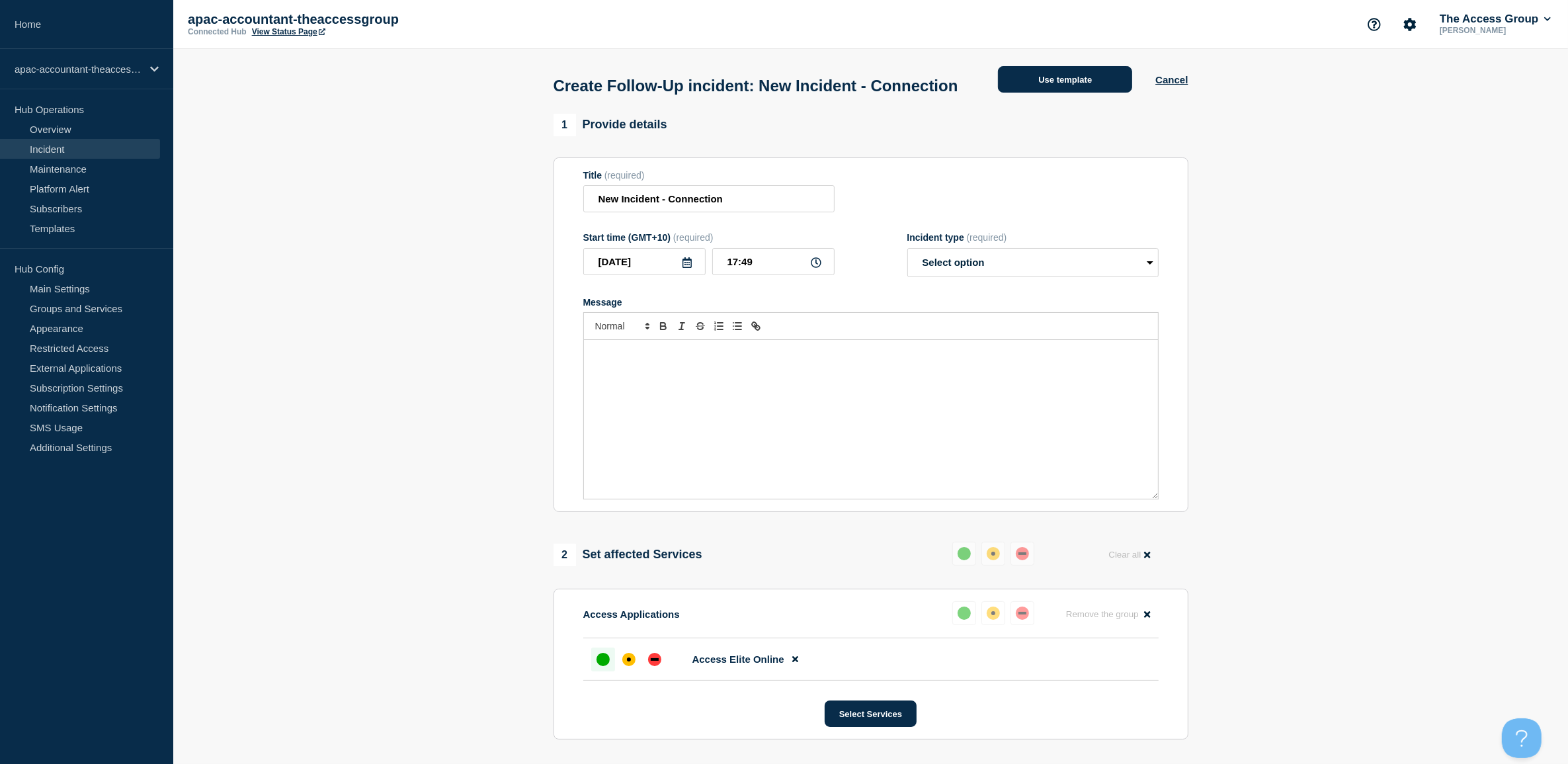
click at [1103, 82] on button "Use template" at bounding box center [1065, 79] width 134 height 27
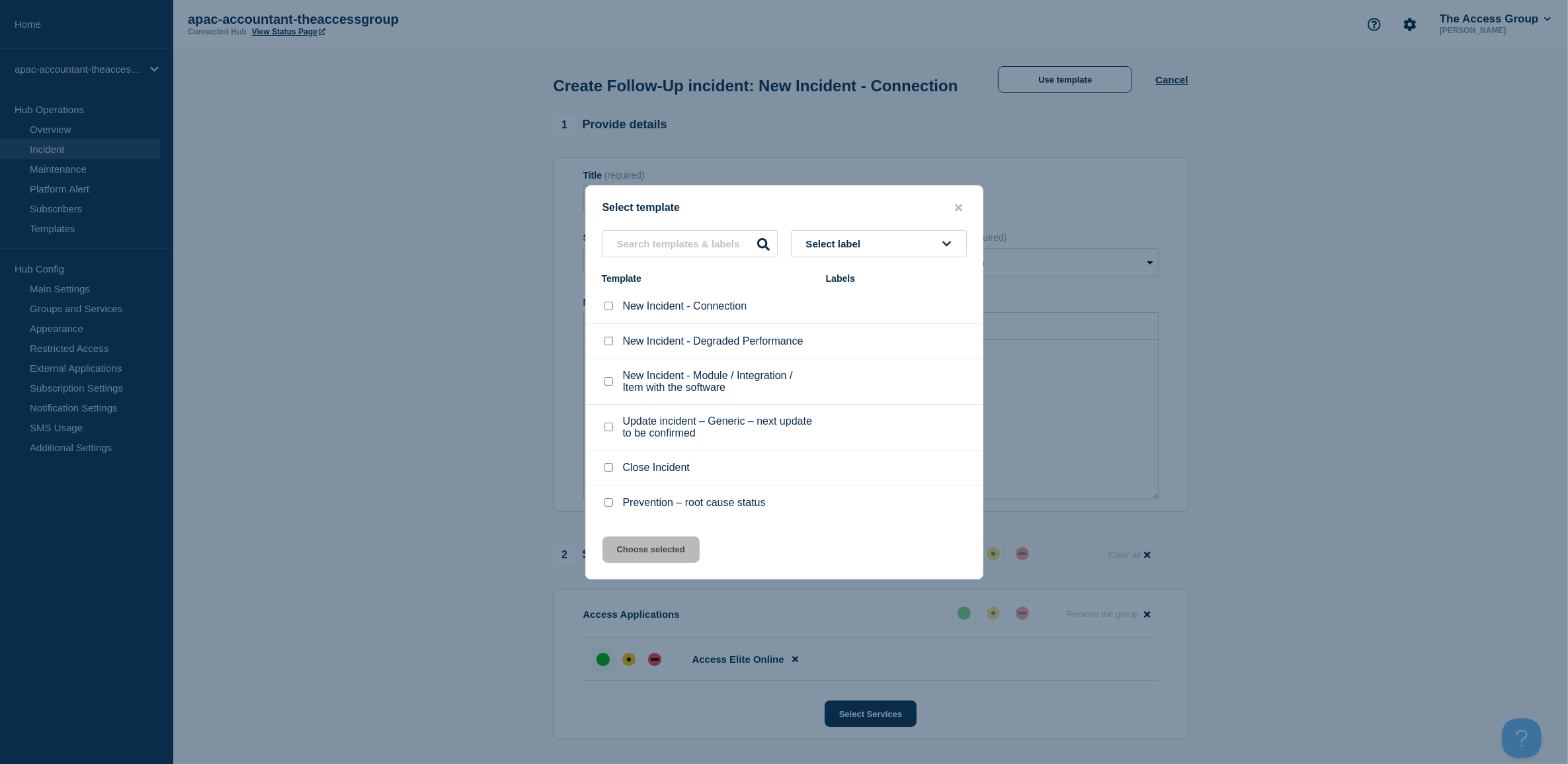
click at [609, 505] on input "Prevention – root cause status checkbox" at bounding box center [609, 502] width 9 height 9
checkbox input "true"
click at [641, 551] on button "Choose selected" at bounding box center [651, 550] width 97 height 27
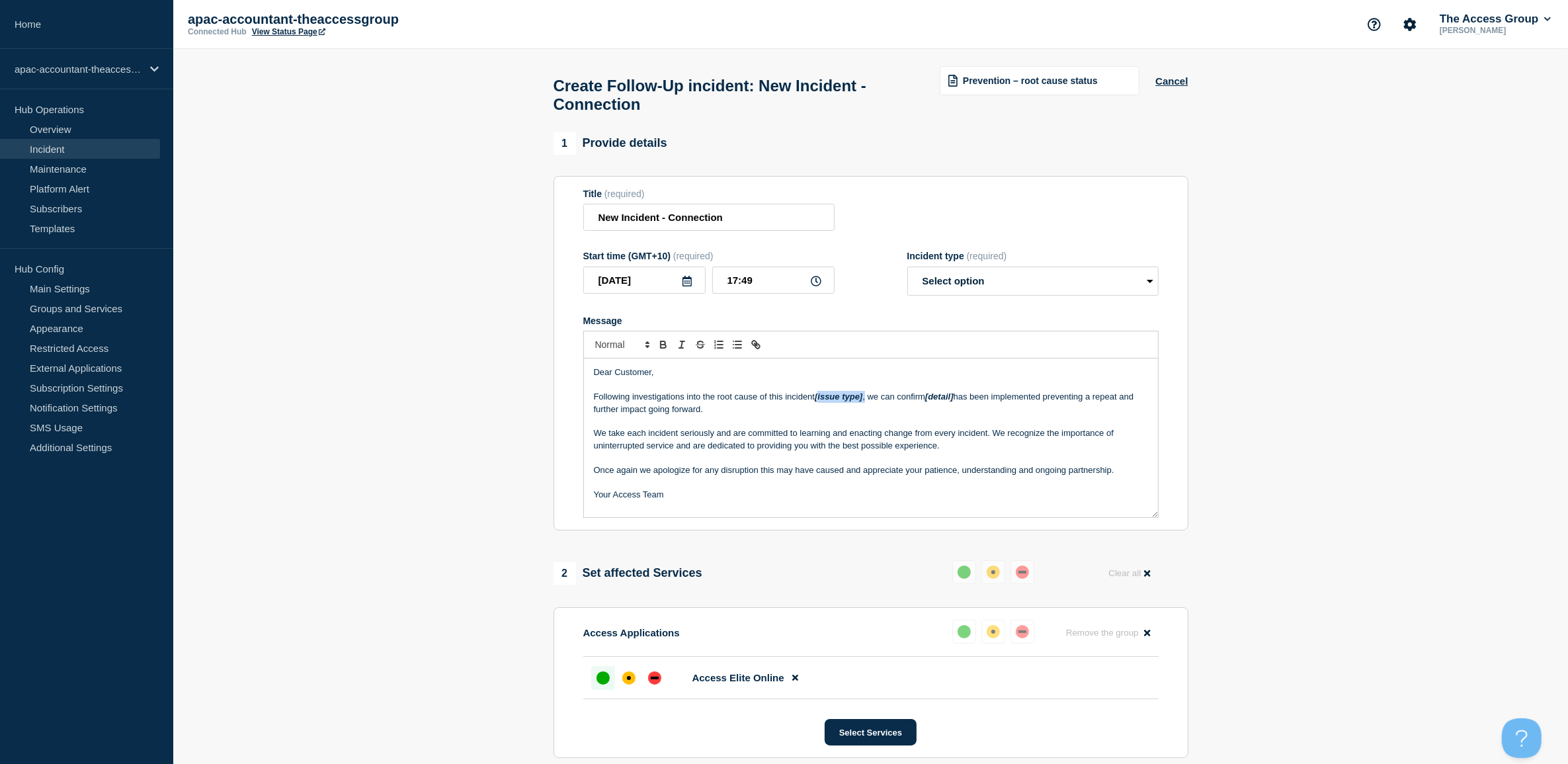
drag, startPoint x: 819, startPoint y: 399, endPoint x: 867, endPoint y: 402, distance: 48.1
click at [867, 402] on p "Following investigations into the root cause of this incident [issue type] , we…" at bounding box center [871, 403] width 554 height 25
click at [940, 401] on em "[detail]" at bounding box center [940, 396] width 29 height 10
click at [989, 283] on select "Select option Investigating Identified Monitoring Resolved" at bounding box center [1033, 281] width 251 height 29
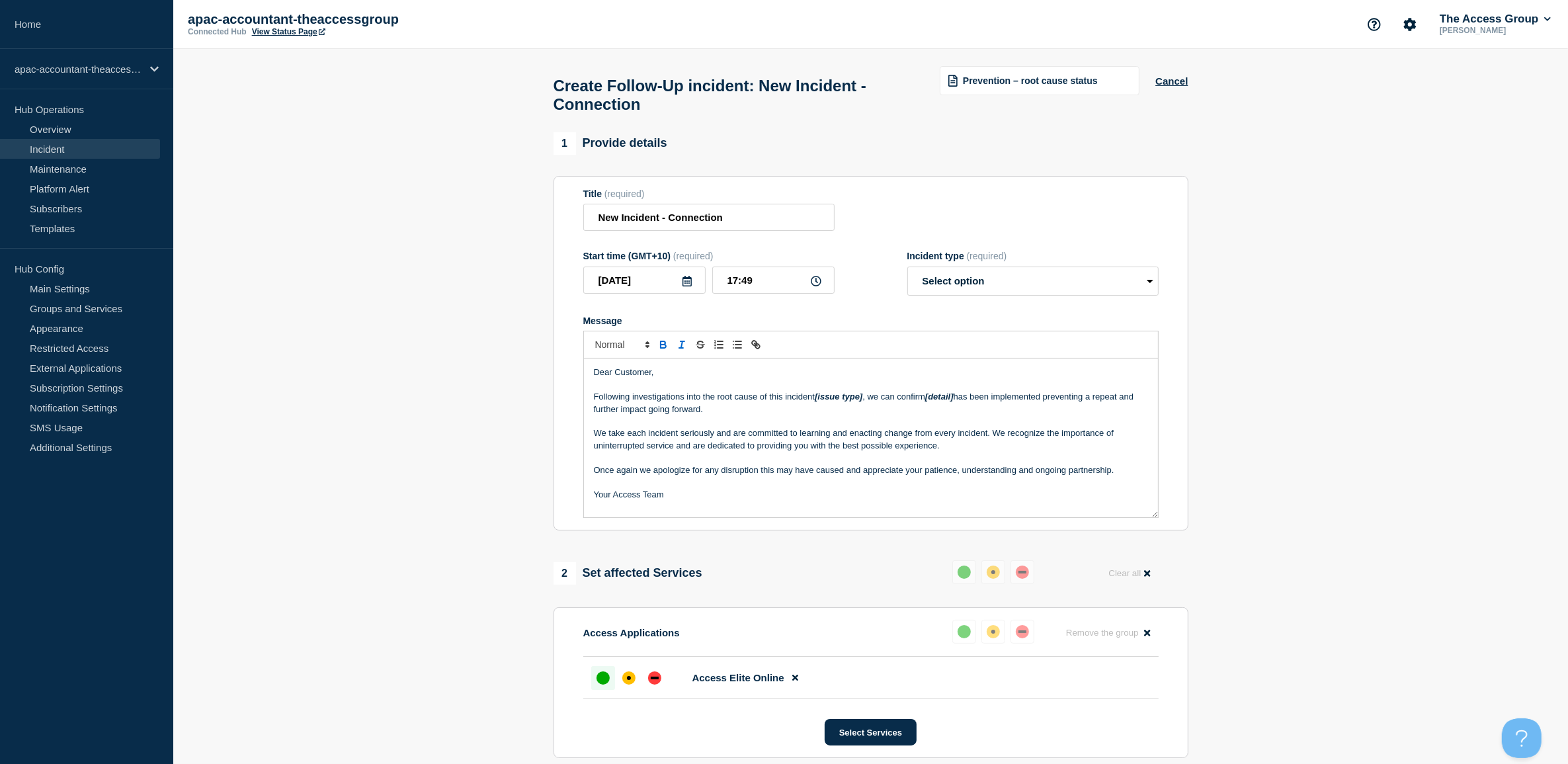
click at [1311, 240] on section "1 Provide details Title (required) New Incident - Connection Start time (GMT+10…" at bounding box center [870, 748] width 1395 height 1232
click at [980, 286] on select "Select option Investigating Identified Monitoring Resolved" at bounding box center [1033, 281] width 251 height 29
select select "resolved"
click at [908, 273] on select "Select option Investigating Identified Monitoring Resolved" at bounding box center [1033, 281] width 251 height 29
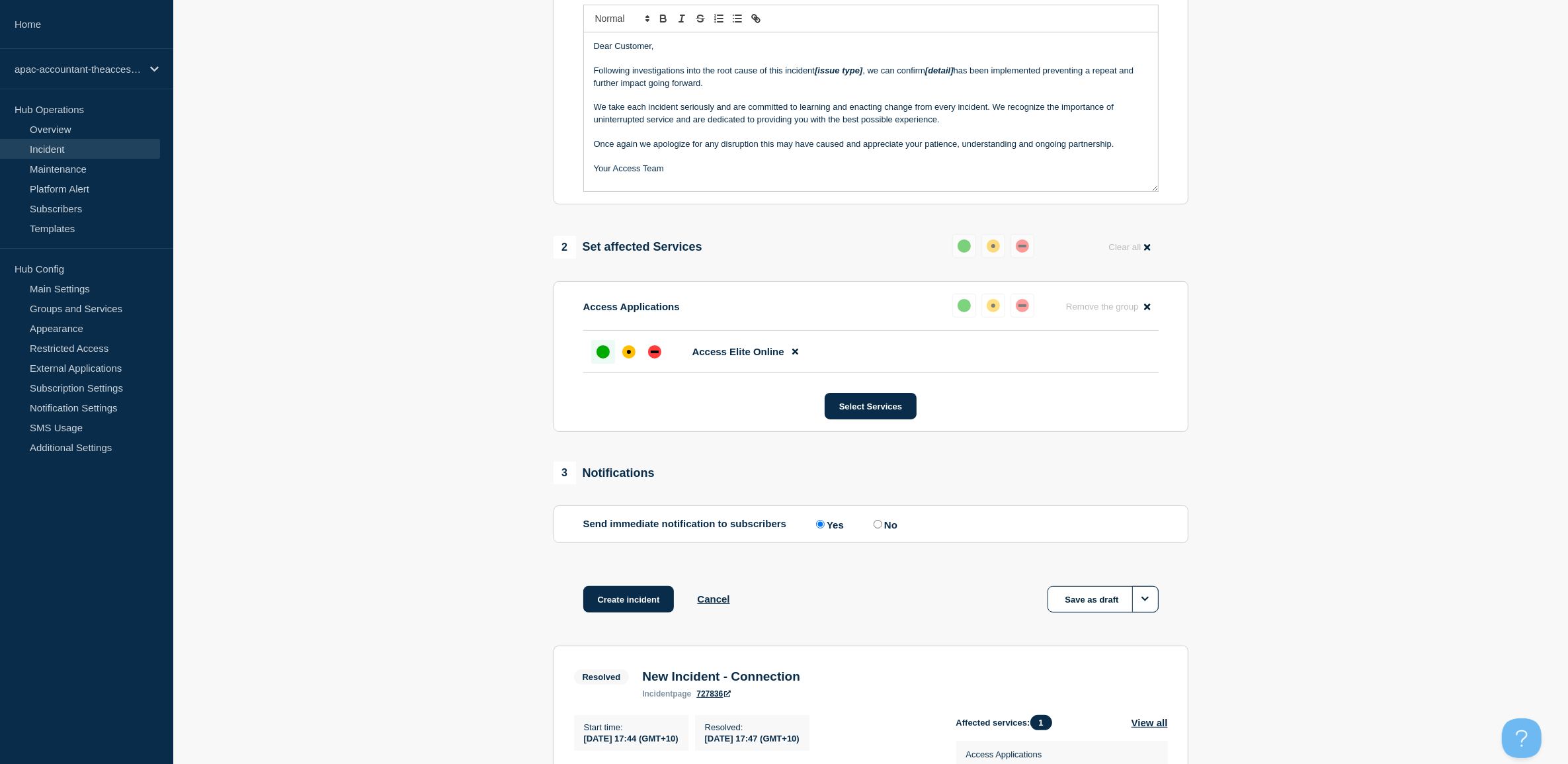
scroll to position [331, 0]
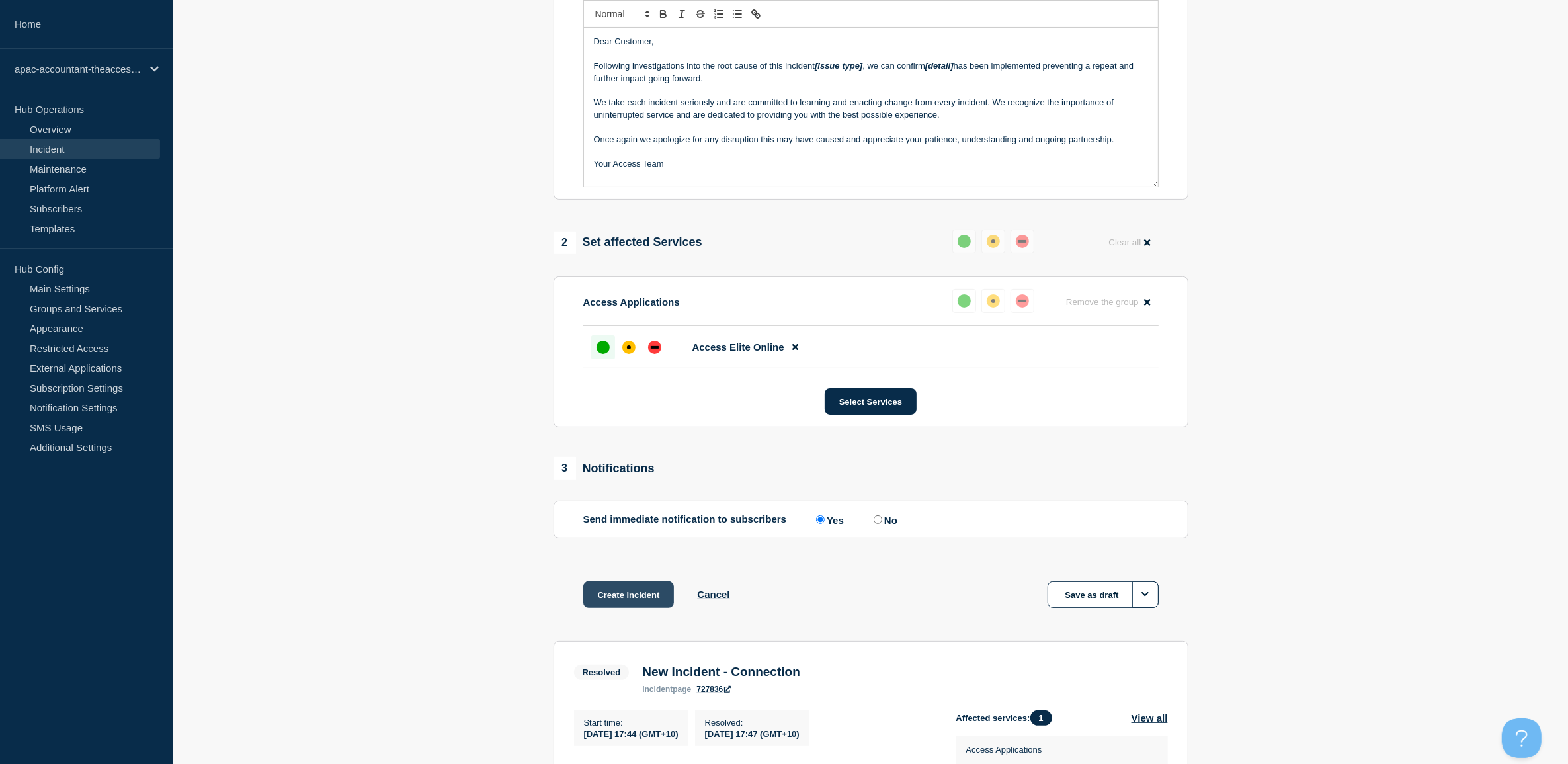
click at [642, 603] on button "Create incident" at bounding box center [629, 594] width 91 height 27
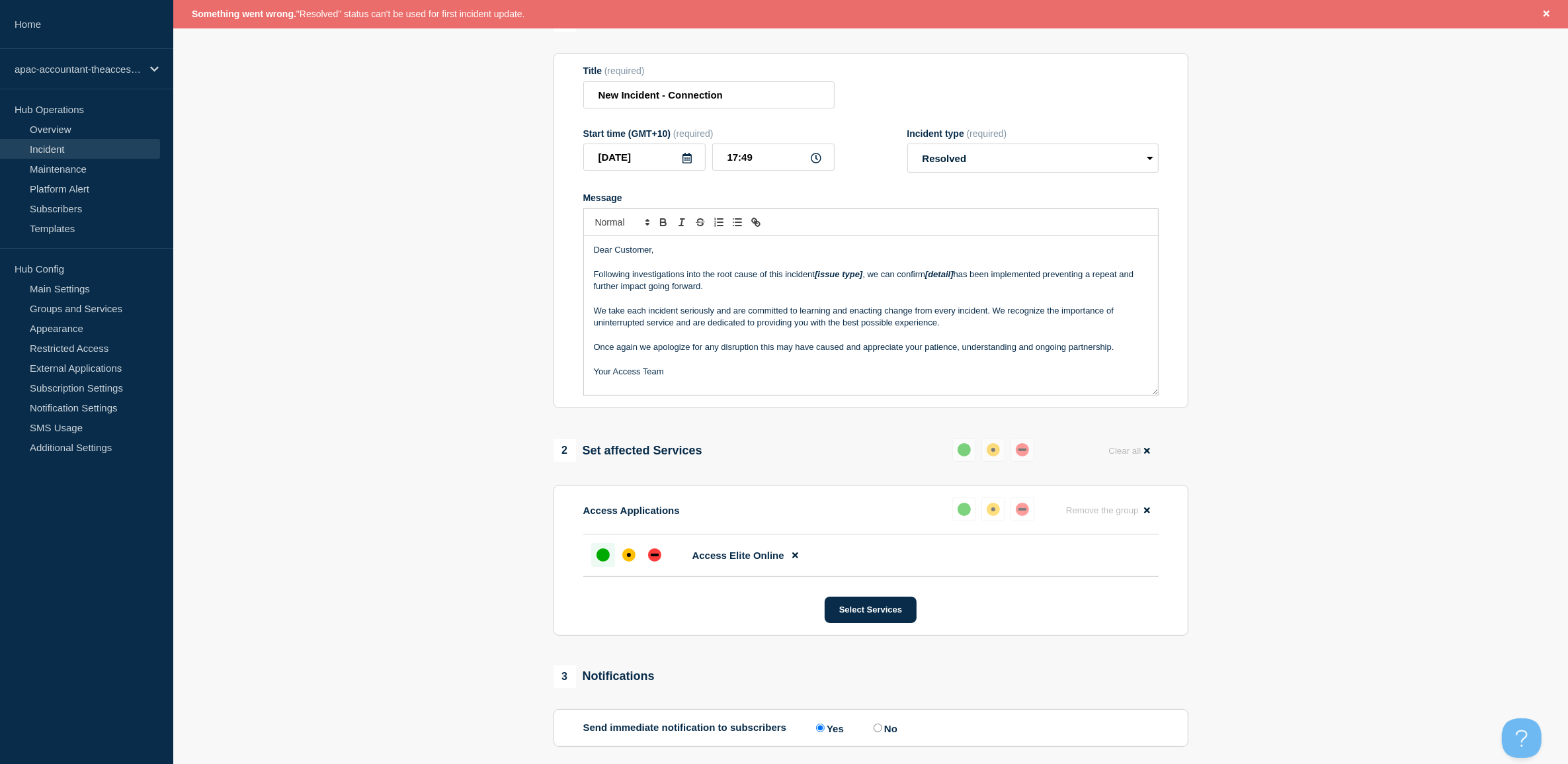
scroll to position [0, 0]
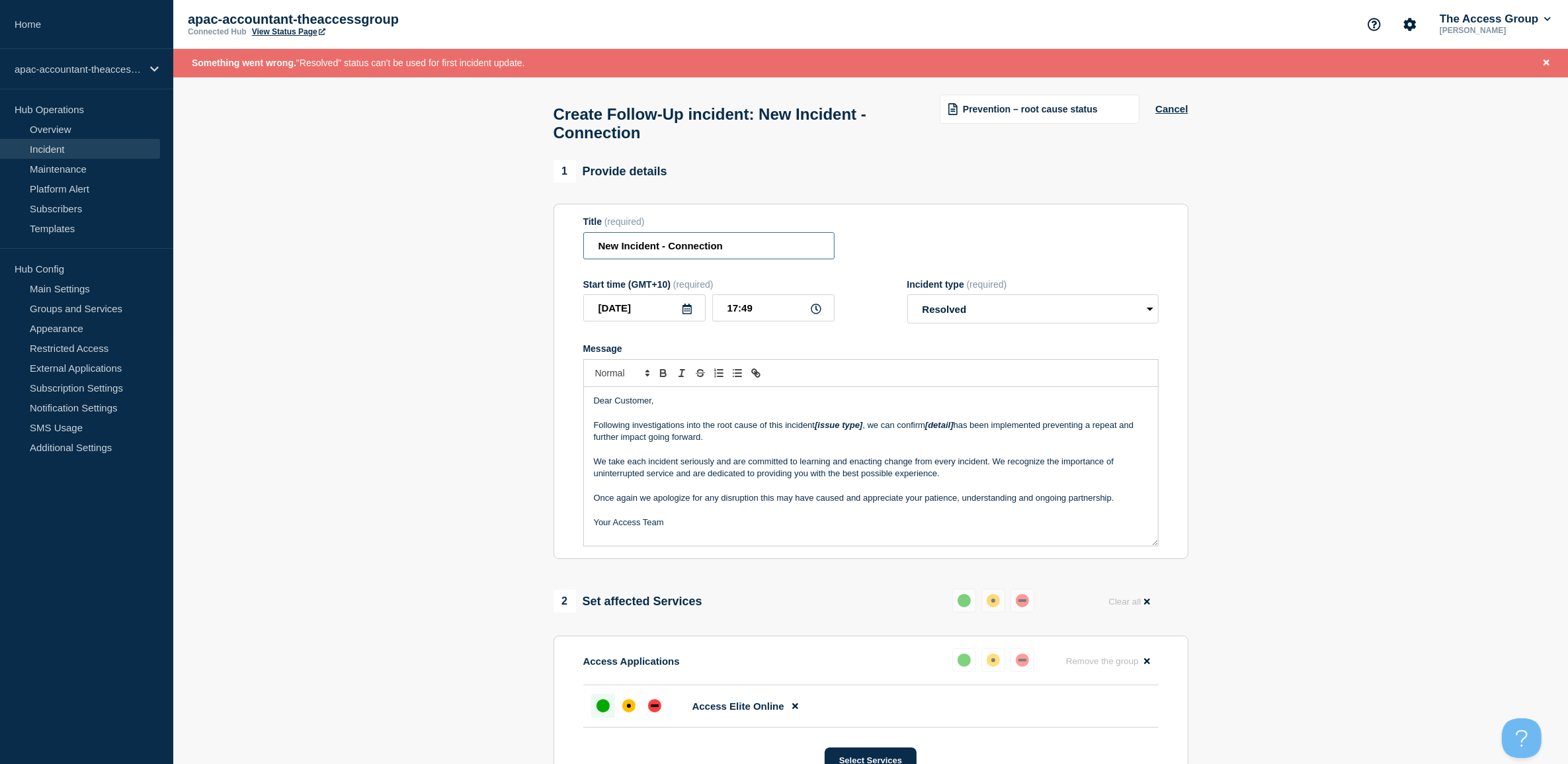
click at [706, 255] on input "New Incident - Connection" at bounding box center [709, 246] width 251 height 27
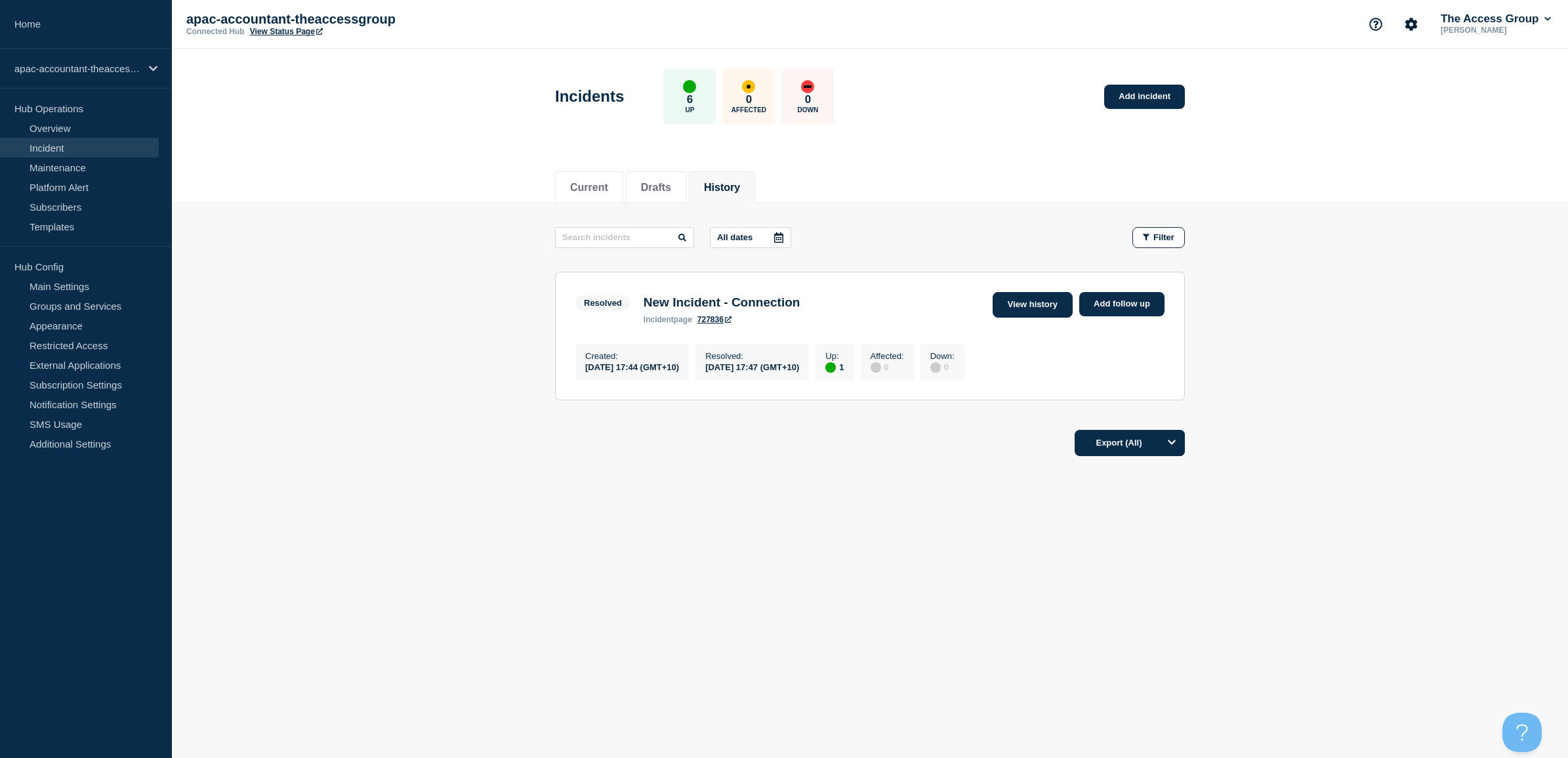
click at [1014, 304] on link "View history" at bounding box center [1033, 305] width 80 height 26
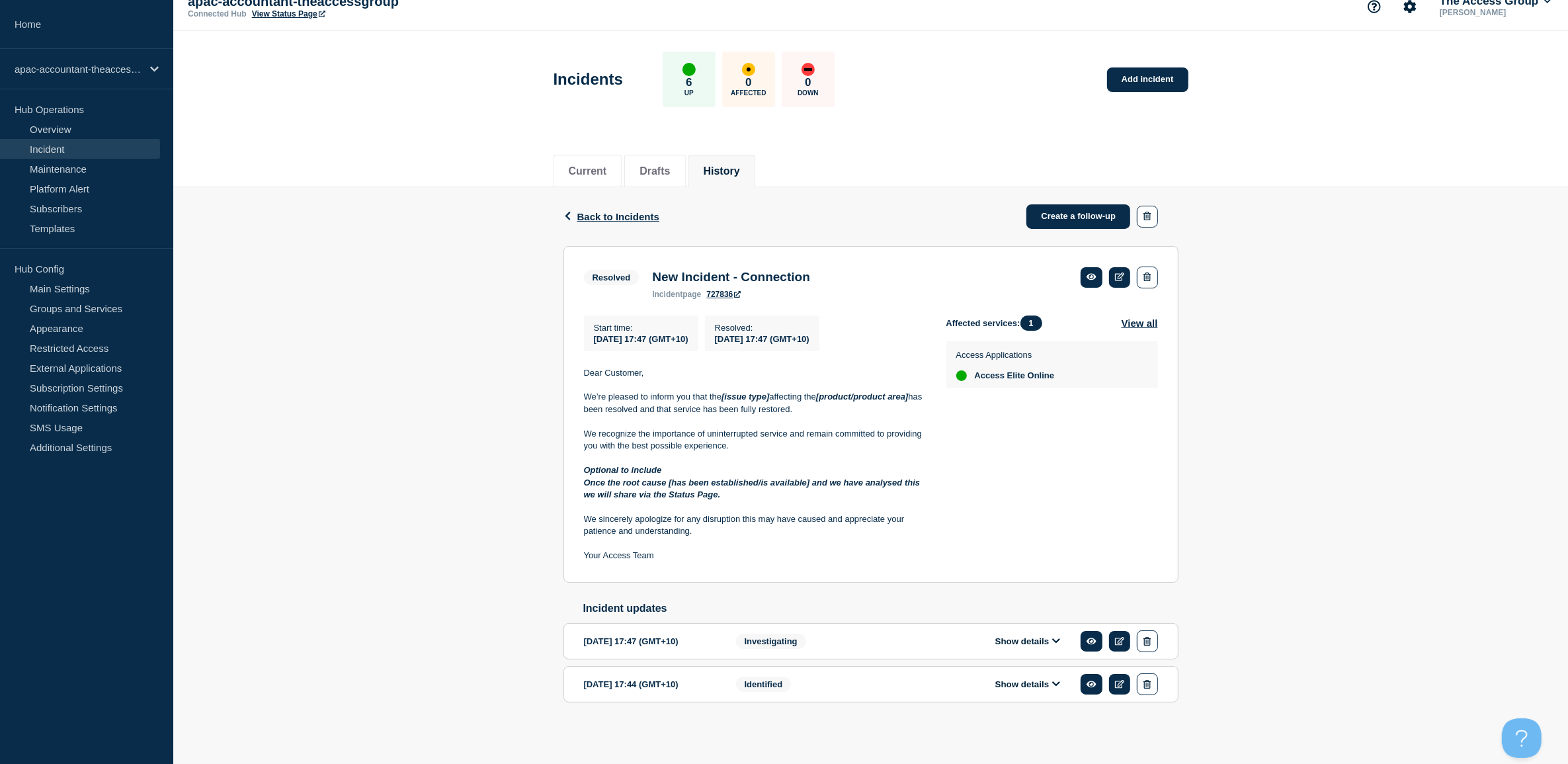
scroll to position [25, 0]
click at [81, 168] on link "Maintenance" at bounding box center [80, 168] width 160 height 20
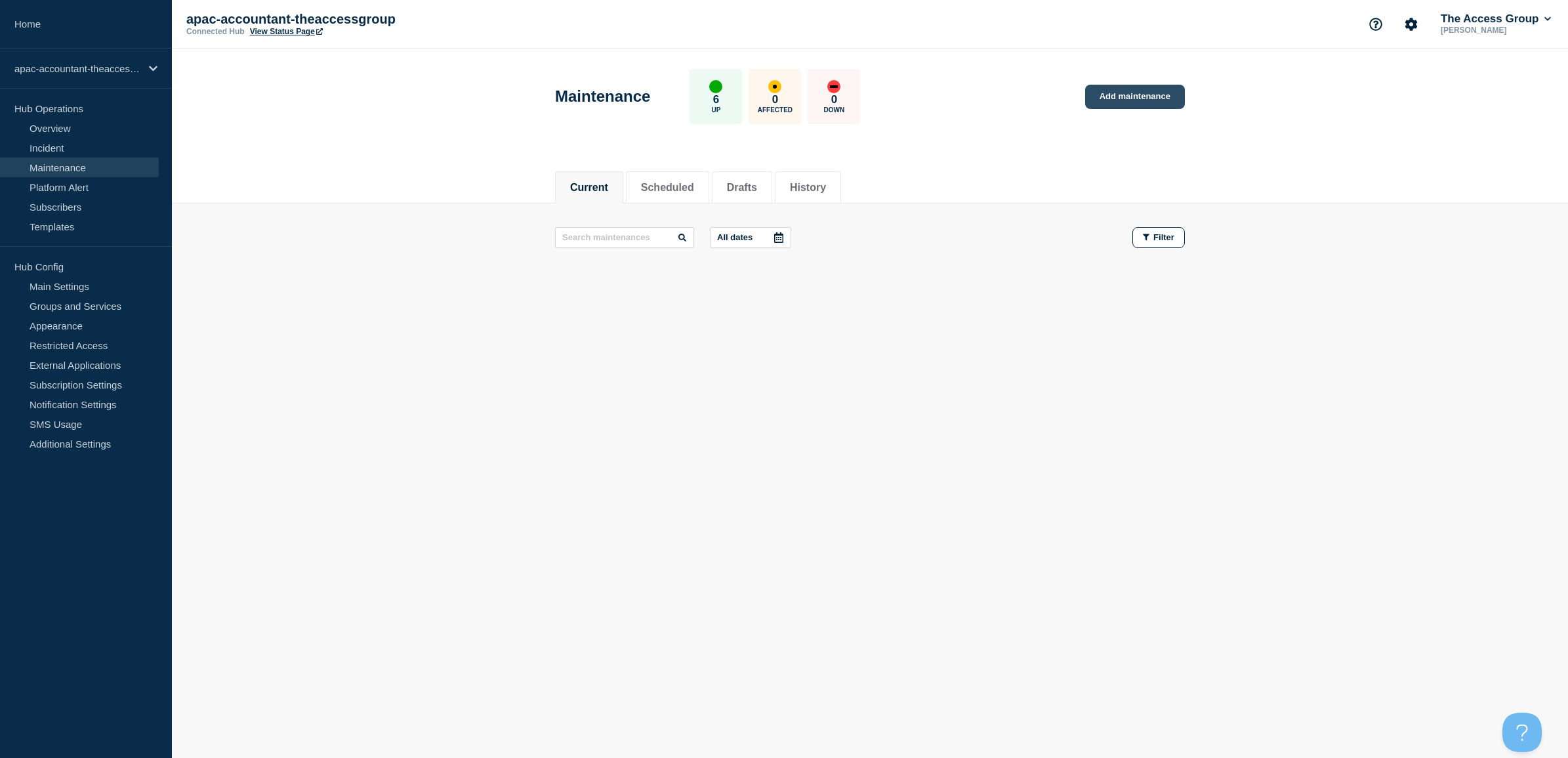
click at [1120, 93] on link "Add maintenance" at bounding box center [1135, 97] width 100 height 24
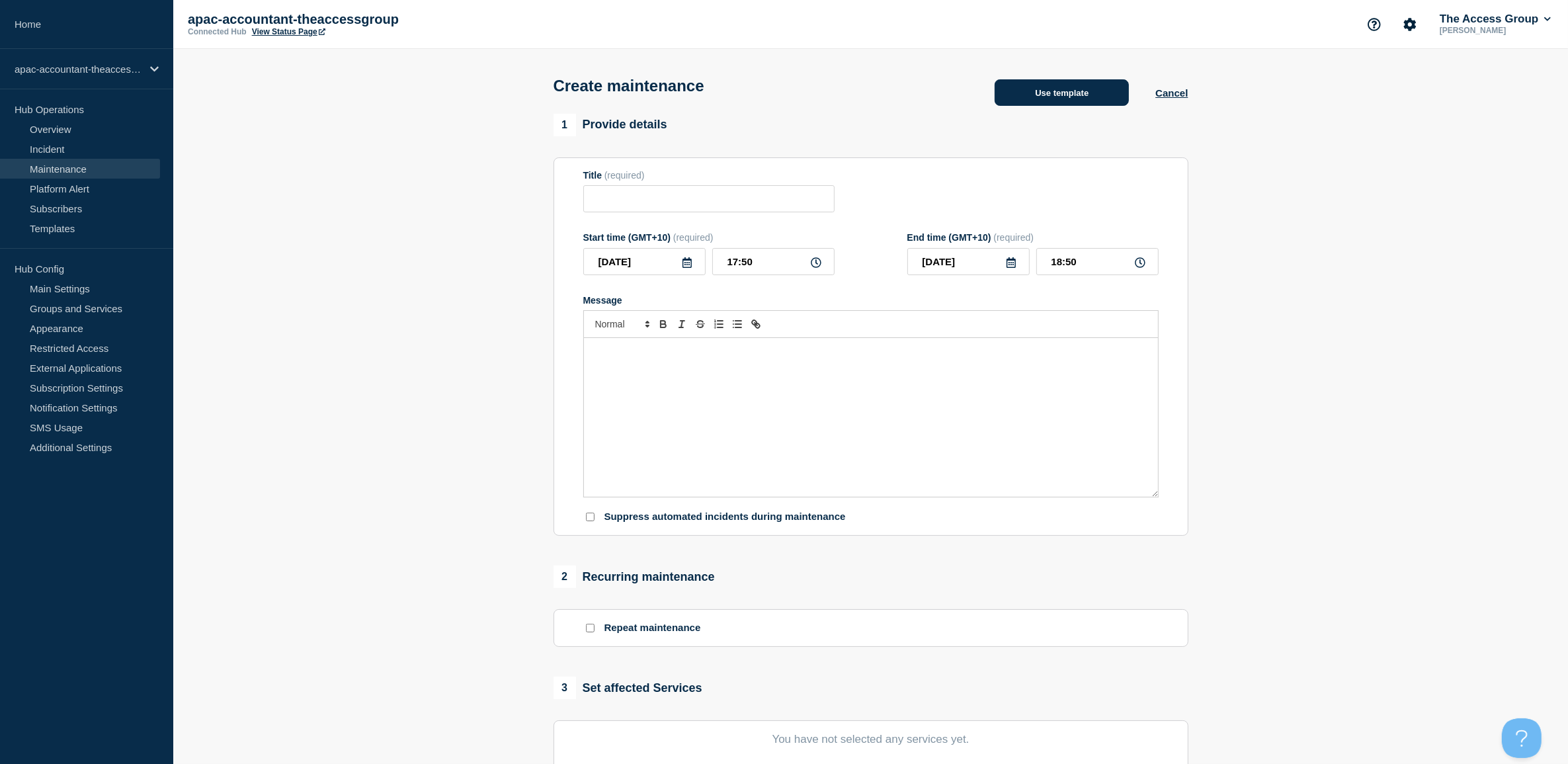
click at [1108, 101] on button "Use template" at bounding box center [1061, 93] width 134 height 27
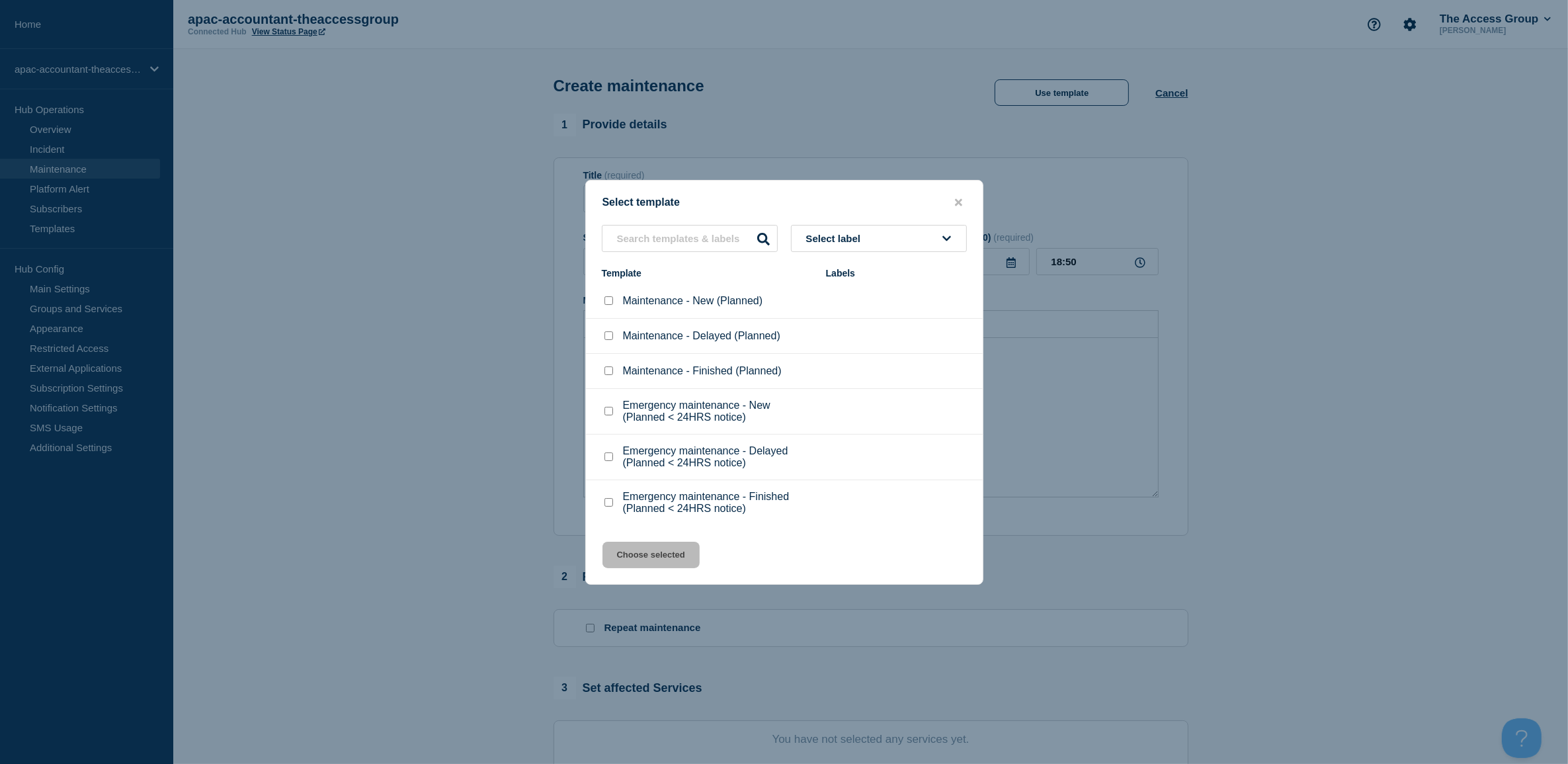
click at [611, 303] on input "Maintenance - New (Planned) checkbox" at bounding box center [609, 300] width 9 height 9
checkbox input "true"
click at [672, 557] on button "Choose selected" at bounding box center [651, 555] width 97 height 27
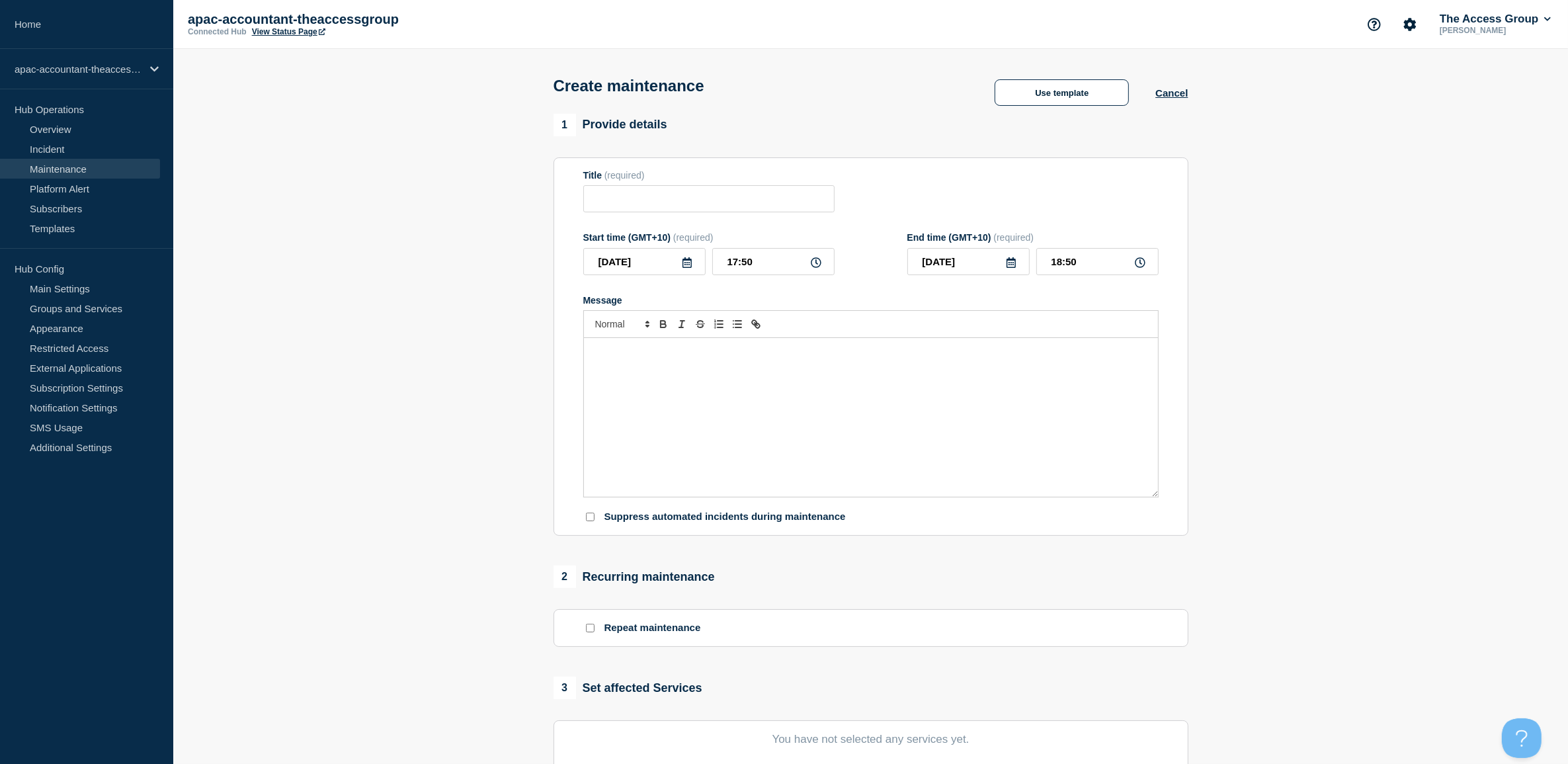
type input "Maintenance - New (Planned)"
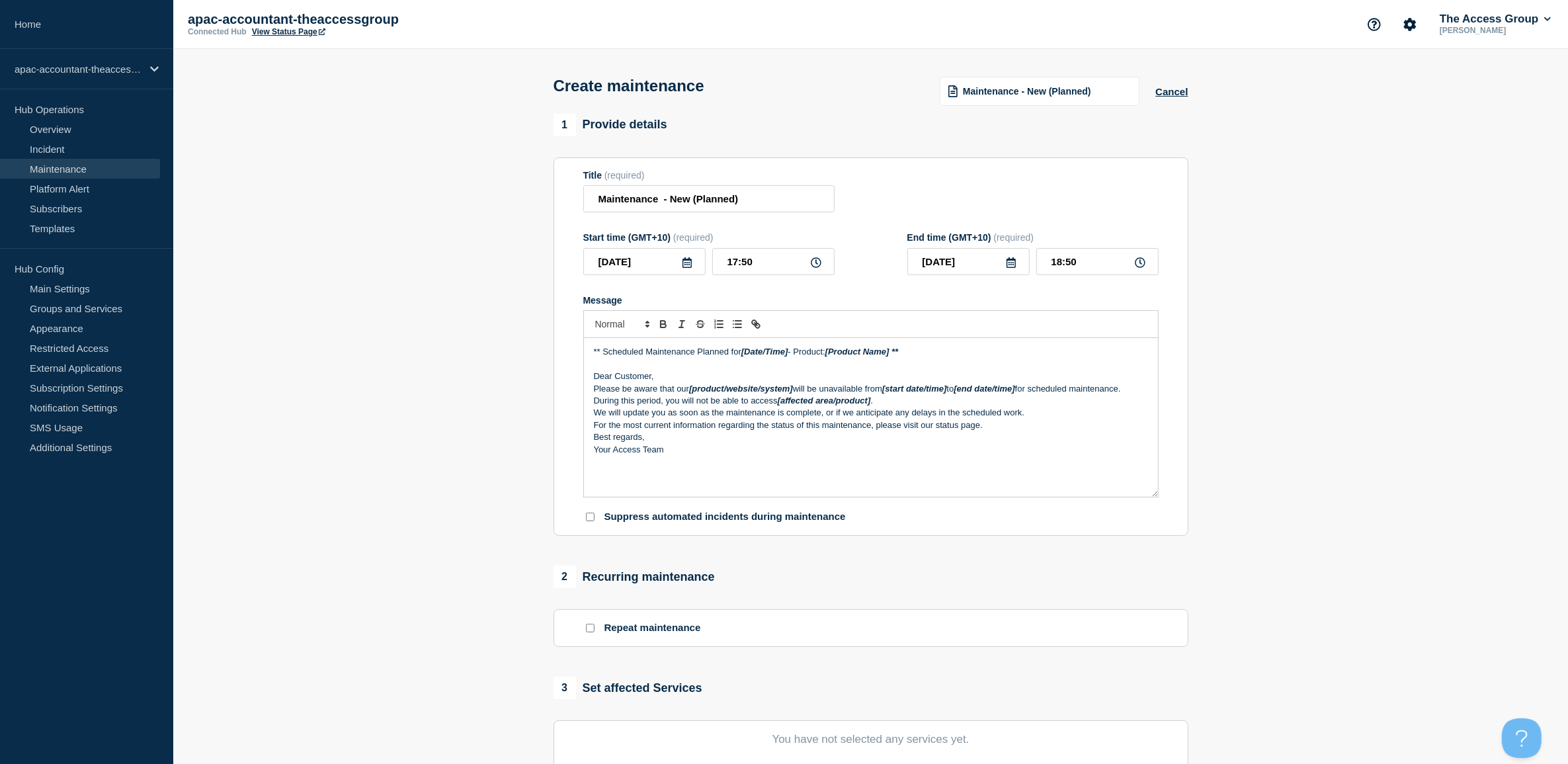
scroll to position [165, 0]
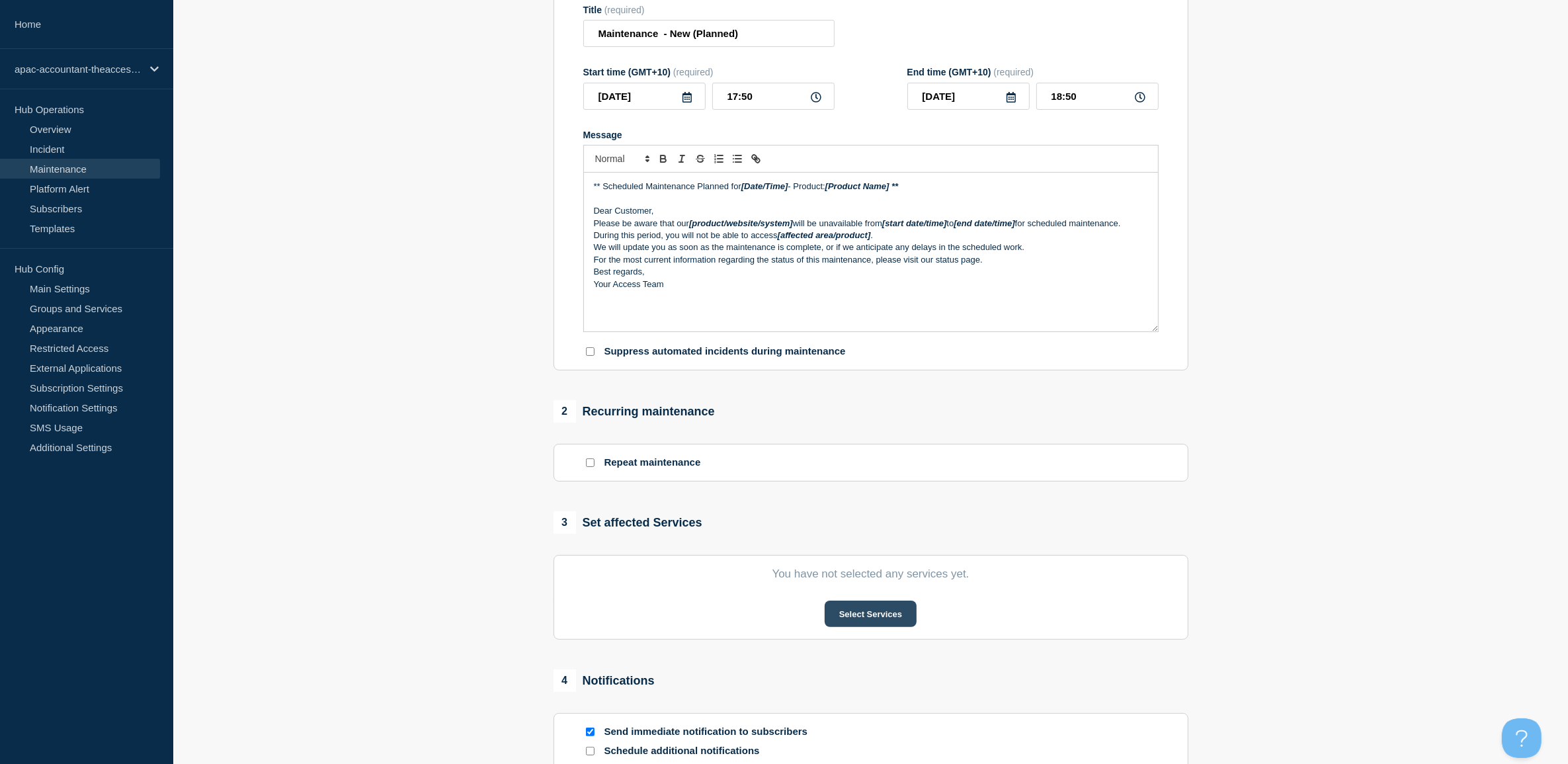
click at [853, 611] on button "Select Services" at bounding box center [870, 614] width 92 height 27
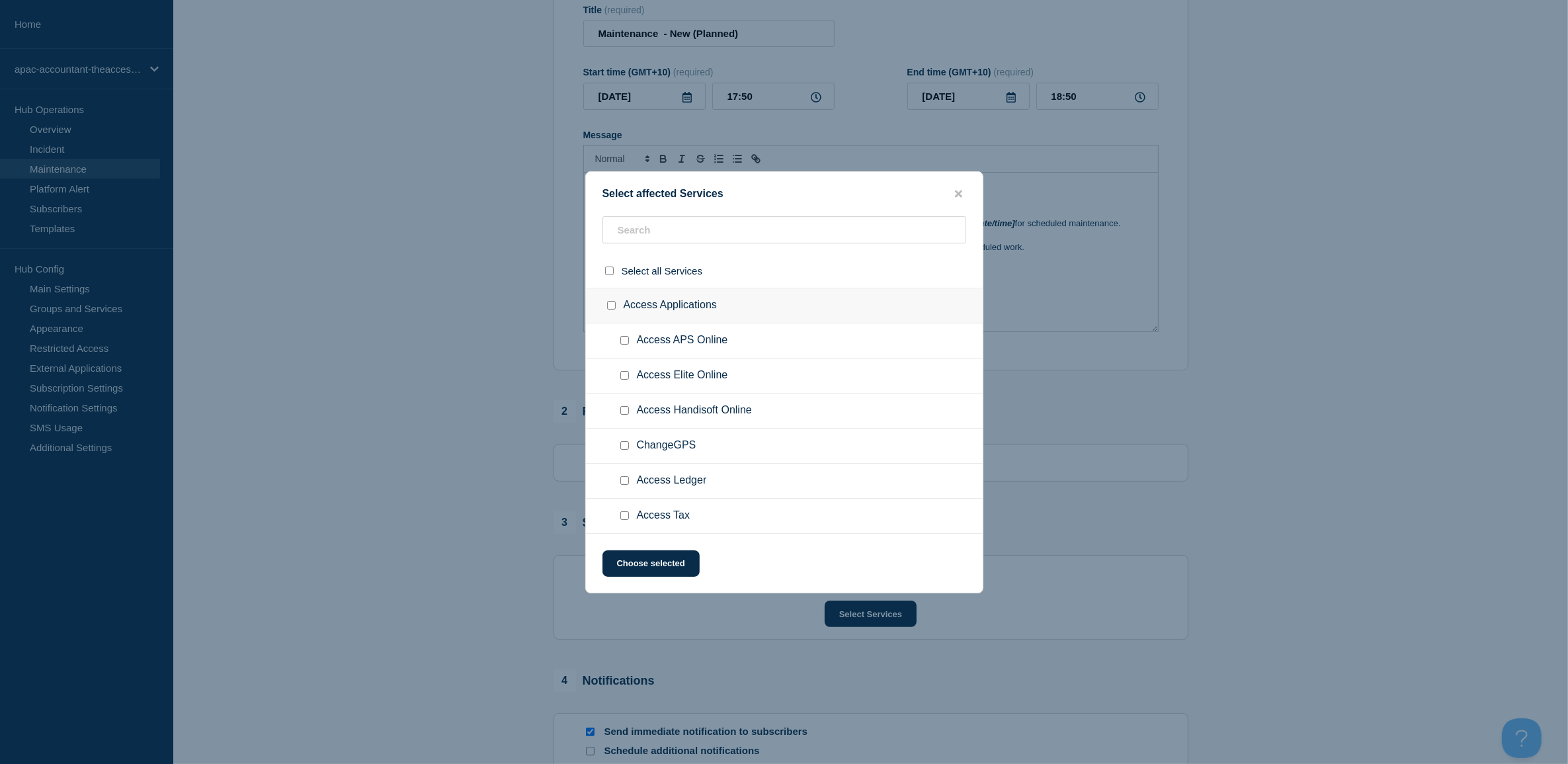
click at [626, 378] on input "Access Elite Online checkbox" at bounding box center [624, 375] width 9 height 9
checkbox input "true"
click at [675, 566] on button "Choose selected" at bounding box center [651, 563] width 97 height 27
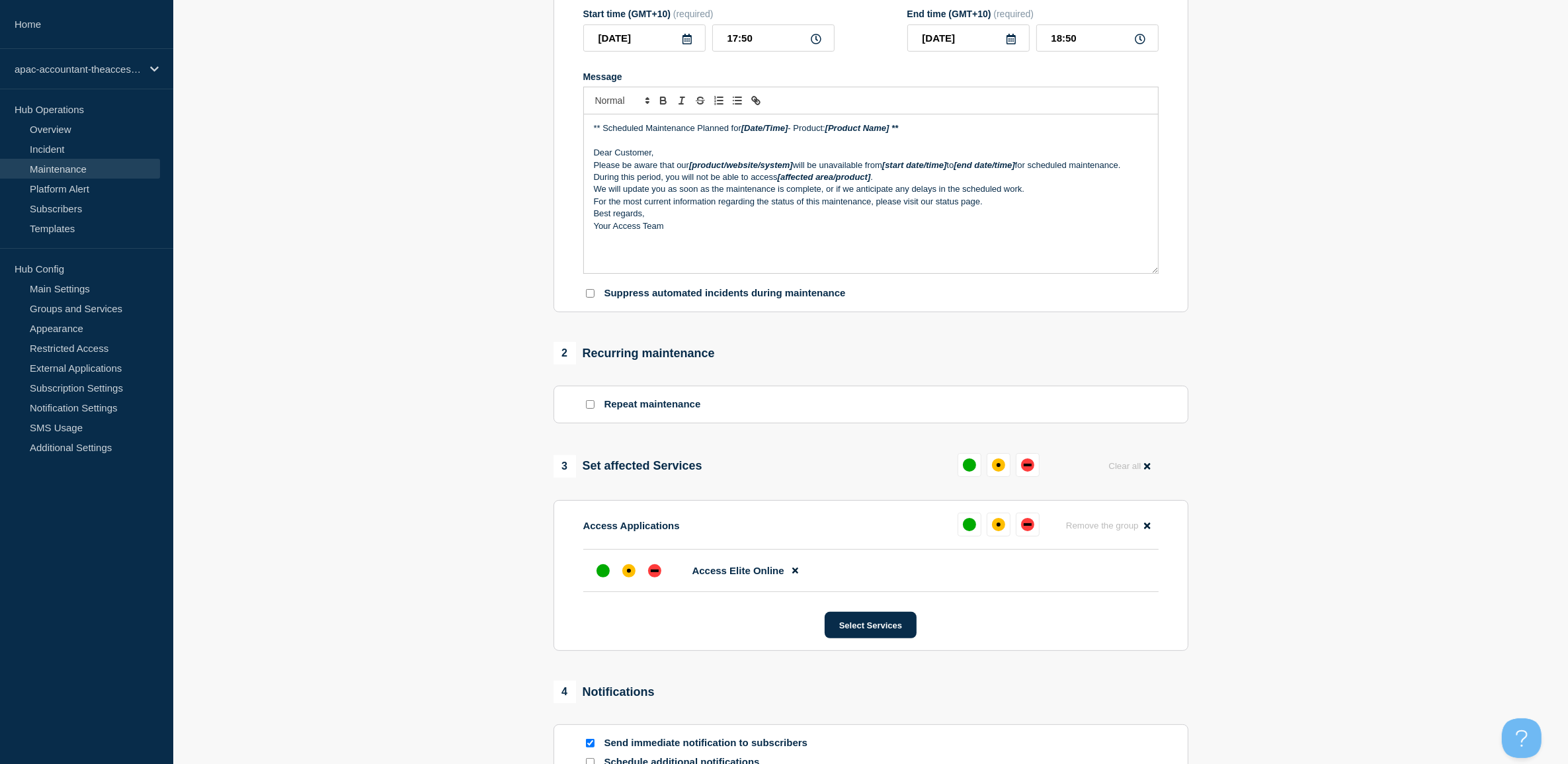
scroll to position [248, 0]
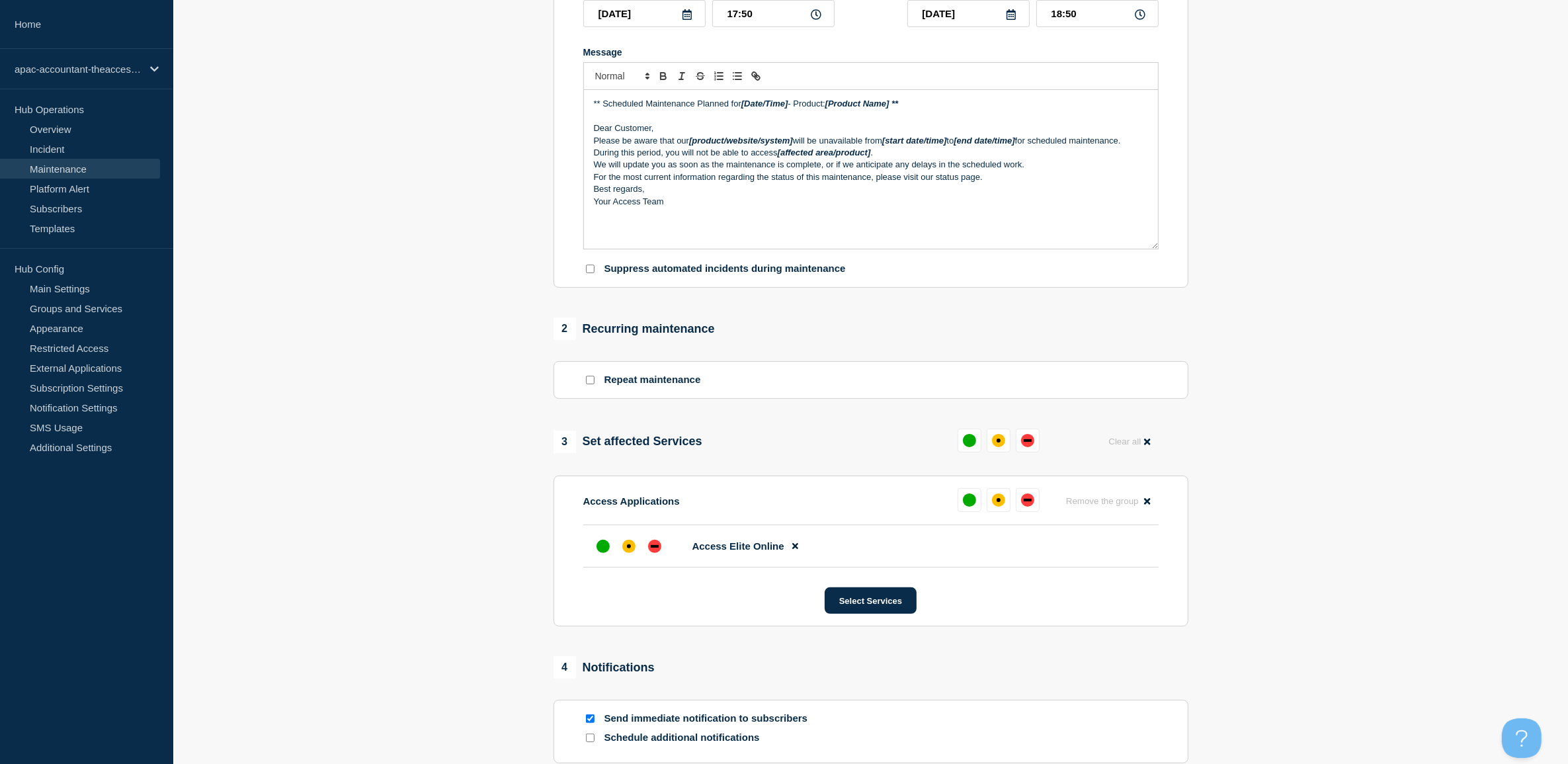
click at [588, 384] on input "Repeat maintenance" at bounding box center [590, 380] width 9 height 9
checkbox input "true"
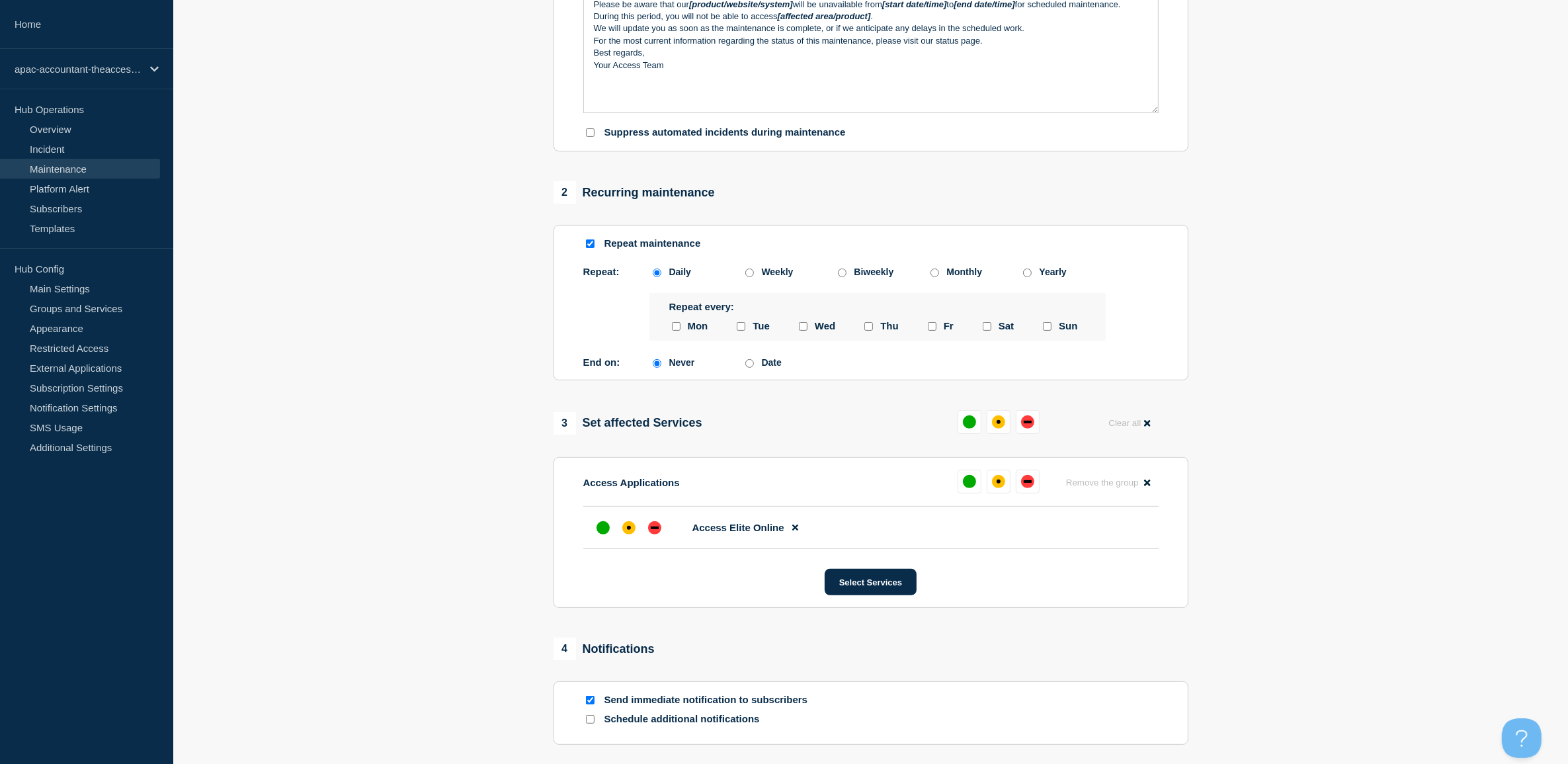
scroll to position [413, 0]
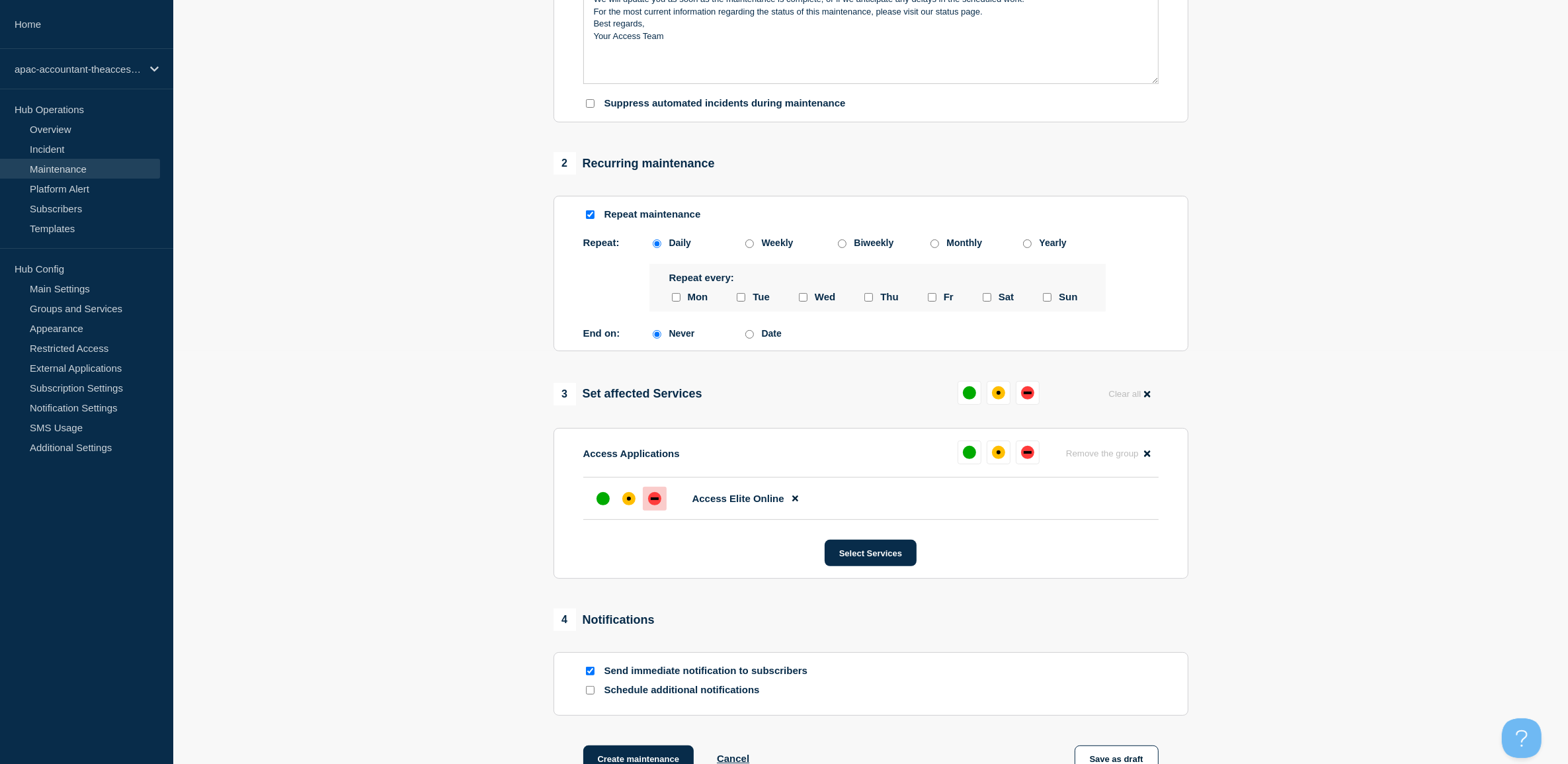
click at [658, 500] on div "down" at bounding box center [654, 498] width 13 height 13
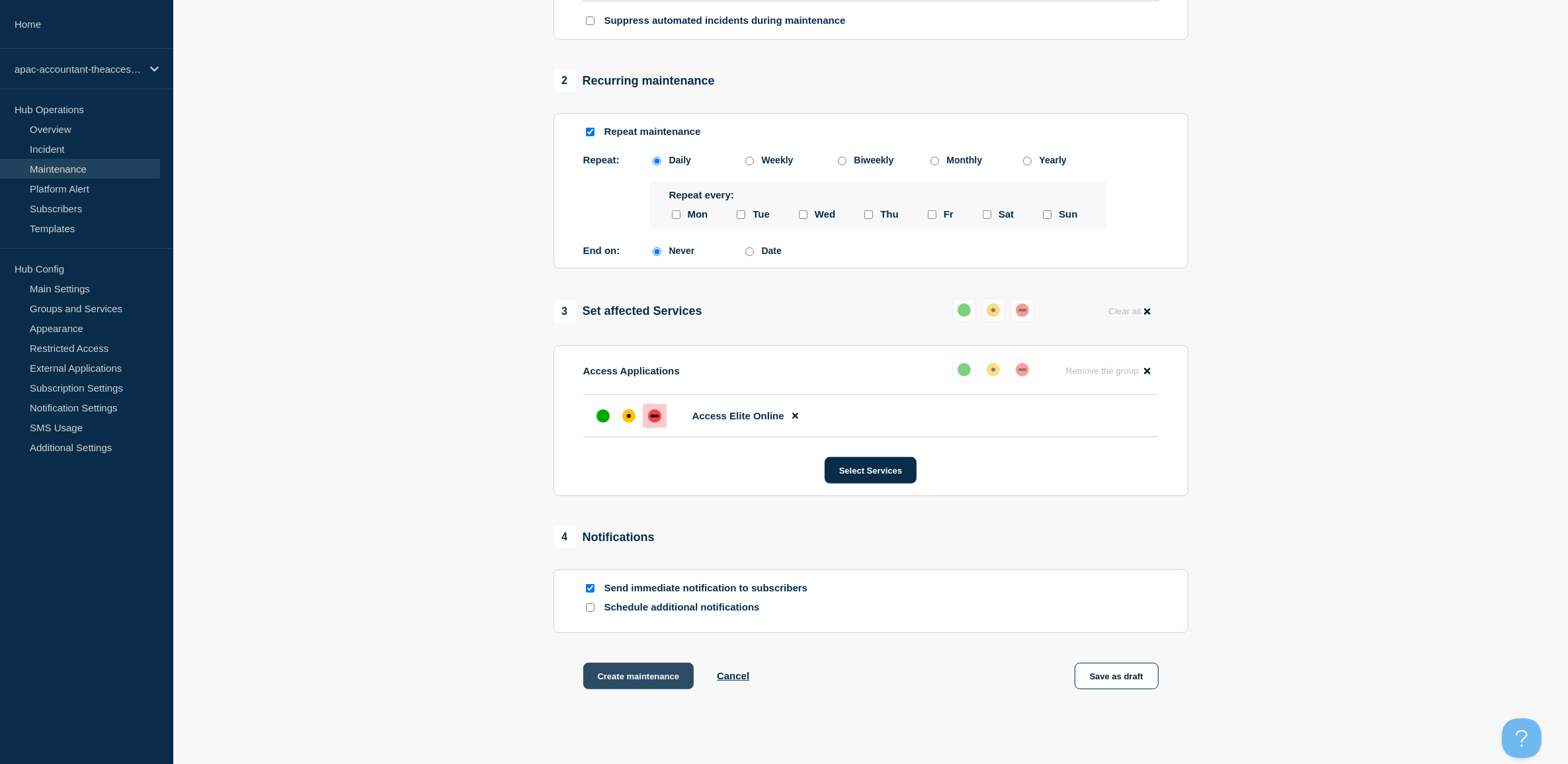
click at [632, 679] on button "Create maintenance" at bounding box center [639, 675] width 111 height 27
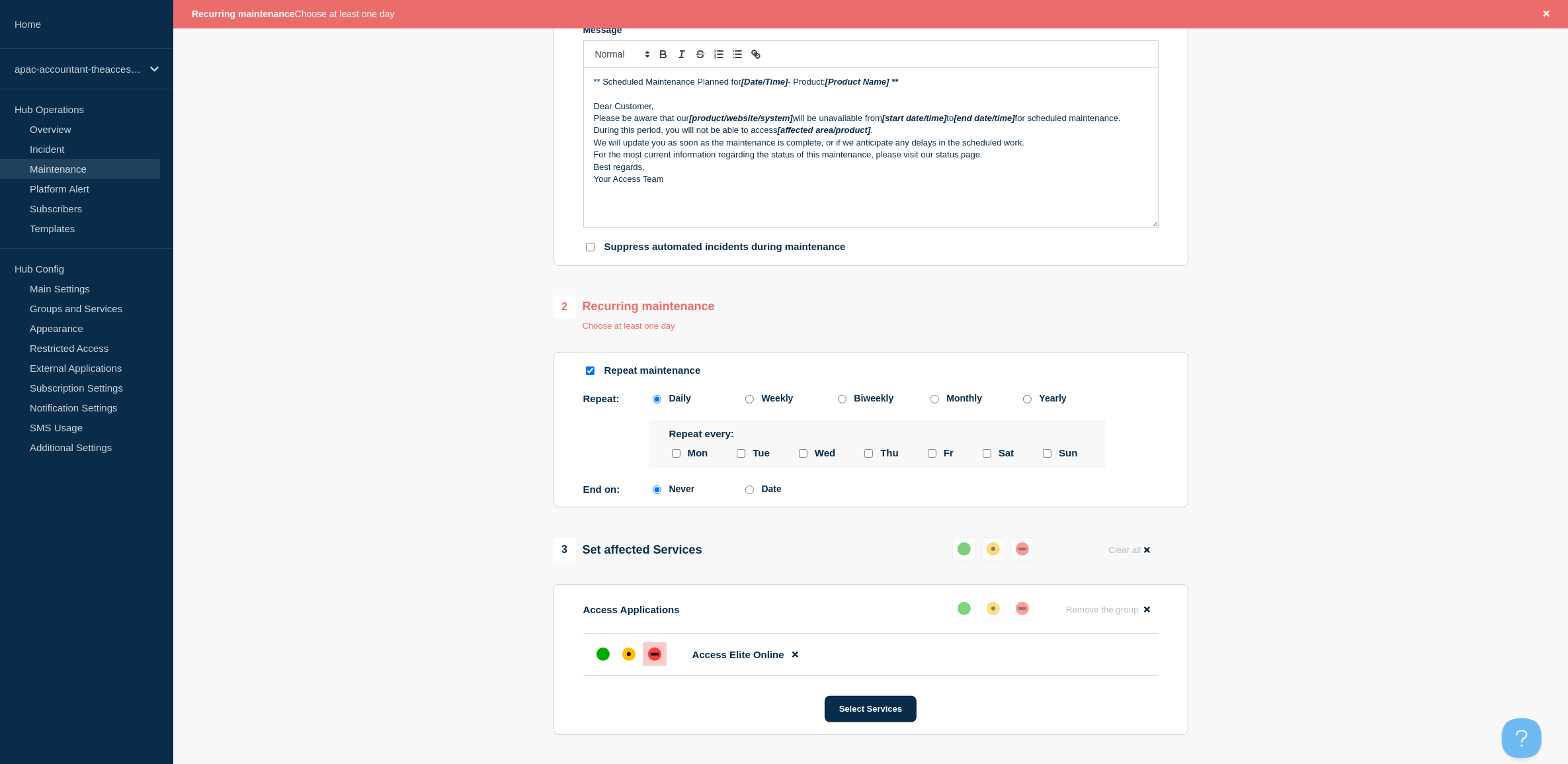
scroll to position [276, 0]
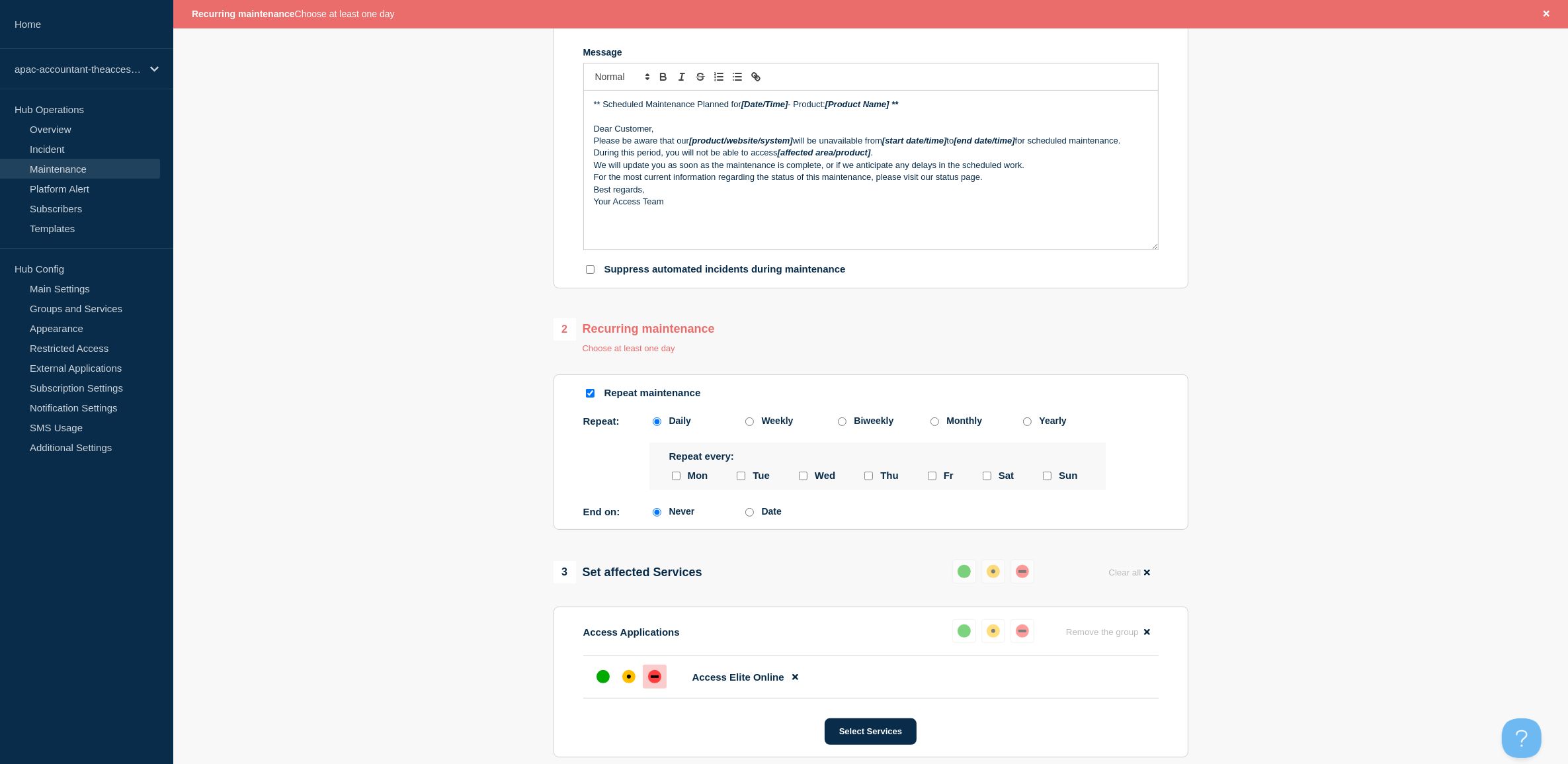
click at [681, 476] on div at bounding box center [675, 476] width 13 height 12
click at [675, 479] on input "monday checkbox" at bounding box center [676, 476] width 9 height 9
checkbox input "true"
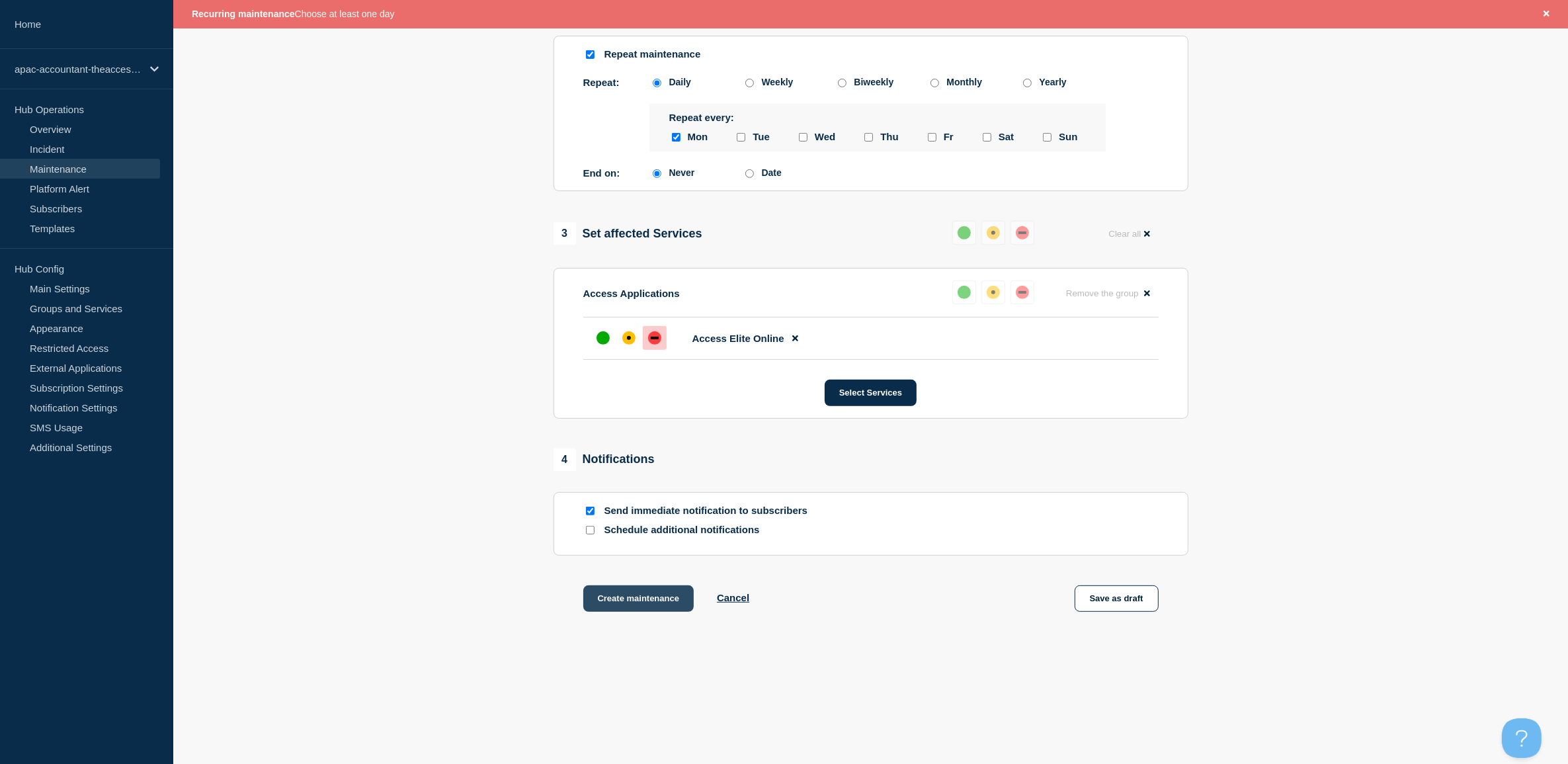
click at [643, 592] on button "Create maintenance" at bounding box center [639, 599] width 111 height 27
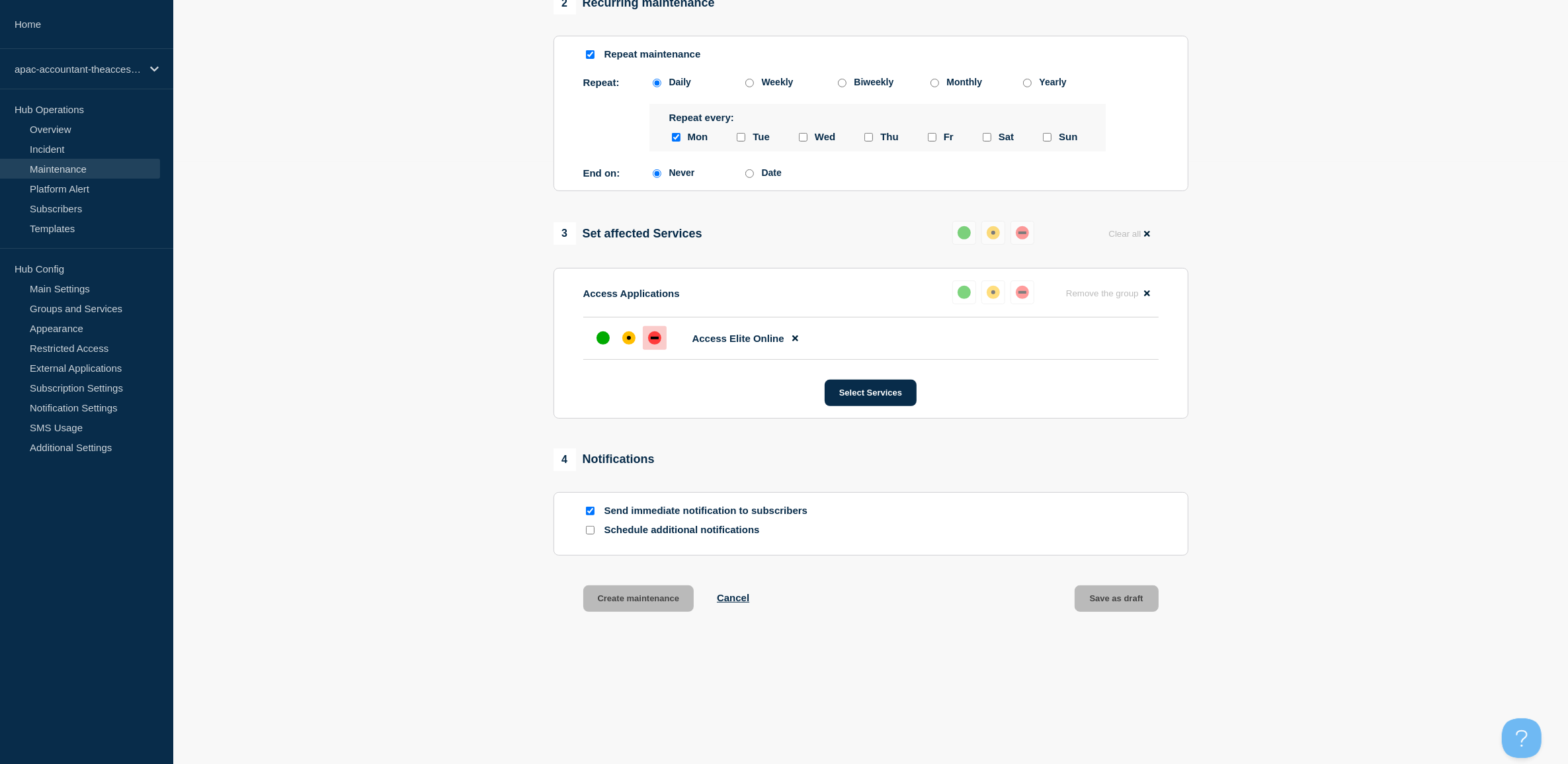
scroll to position [581, 0]
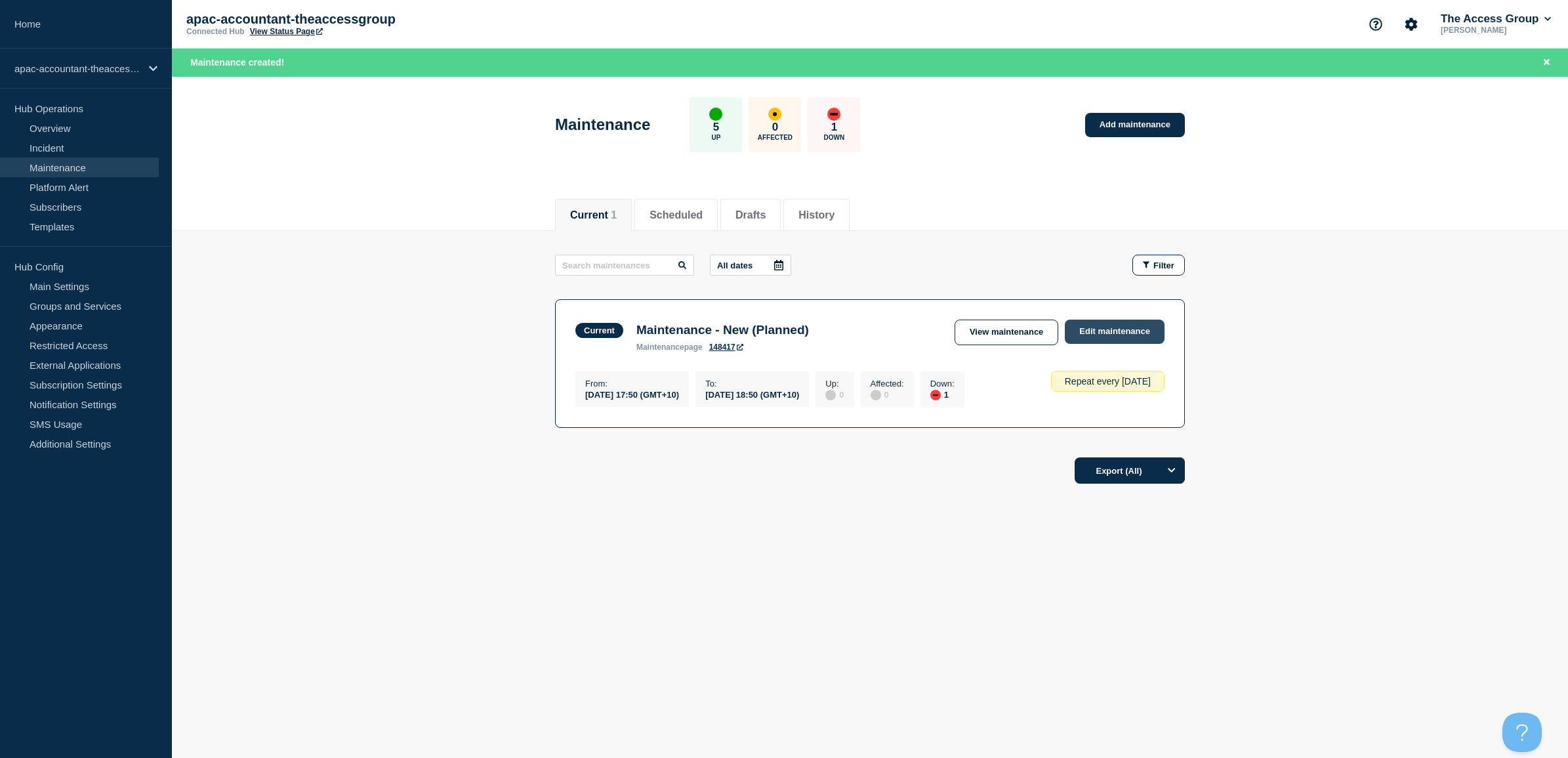
click at [1116, 328] on link "Edit maintenance" at bounding box center [1114, 332] width 100 height 24
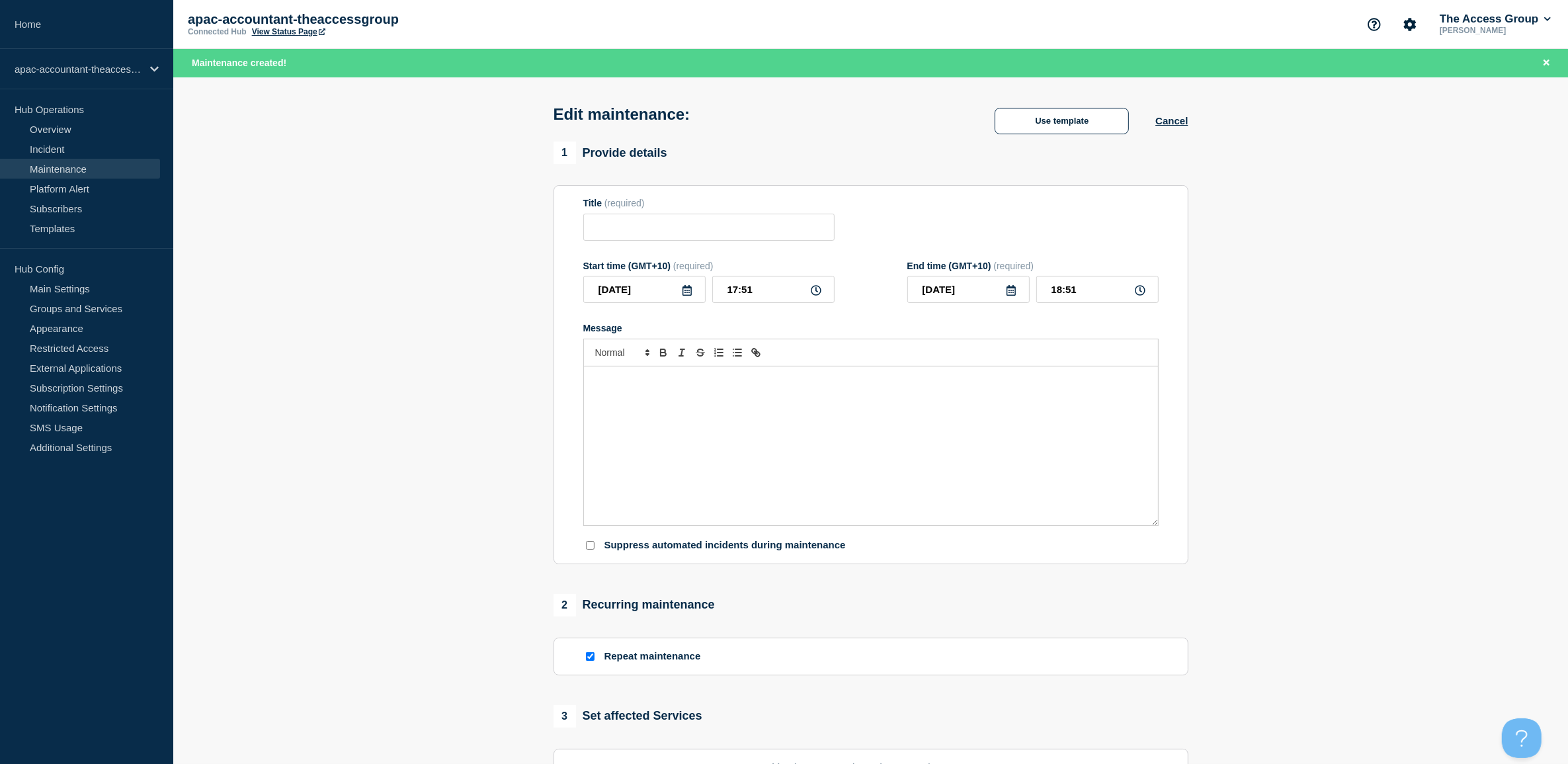
type input "Maintenance - New (Planned)"
type input "17:50"
type input "18:50"
checkbox input "true"
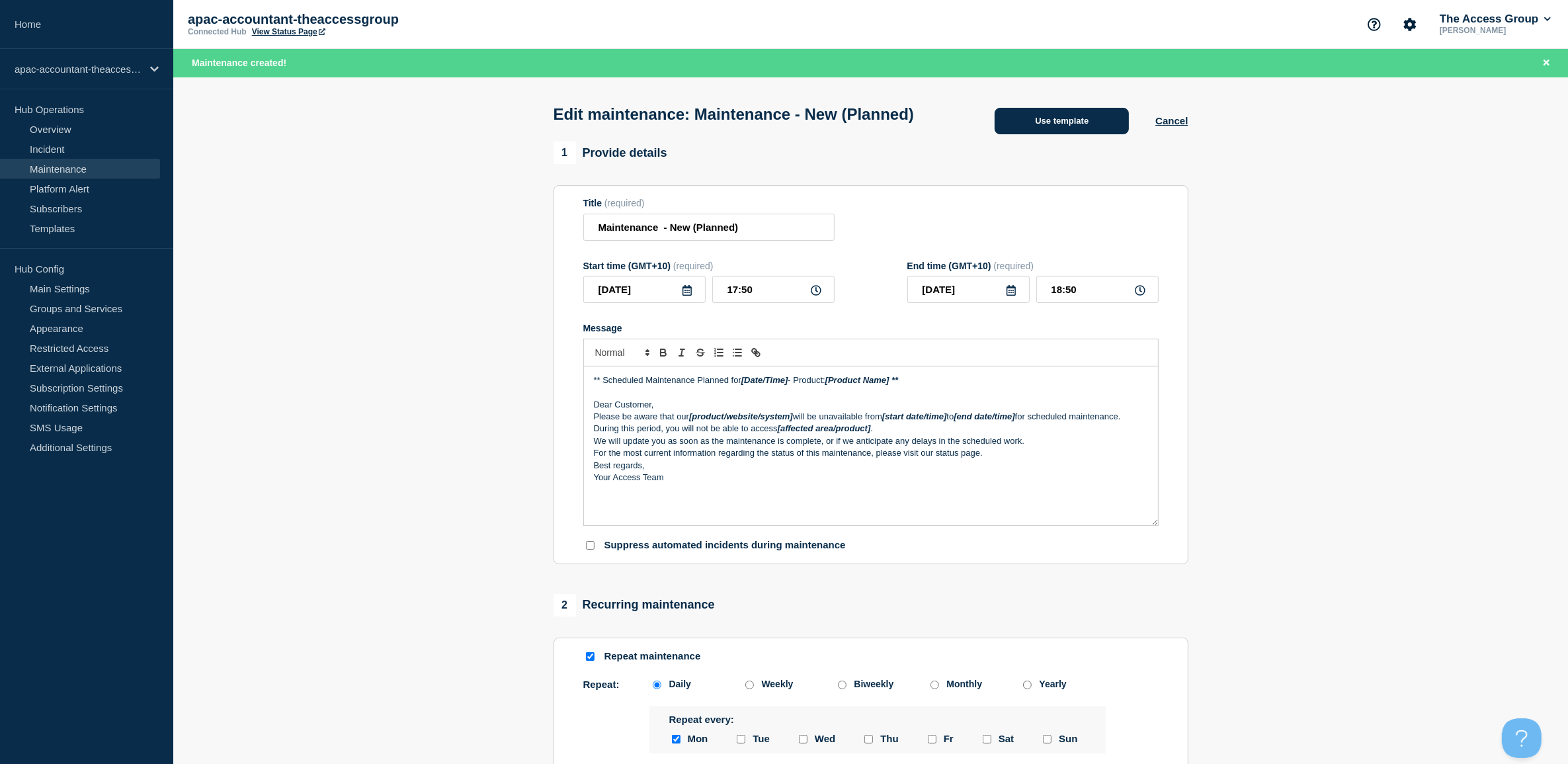
click at [1075, 134] on button "Use template" at bounding box center [1061, 121] width 134 height 27
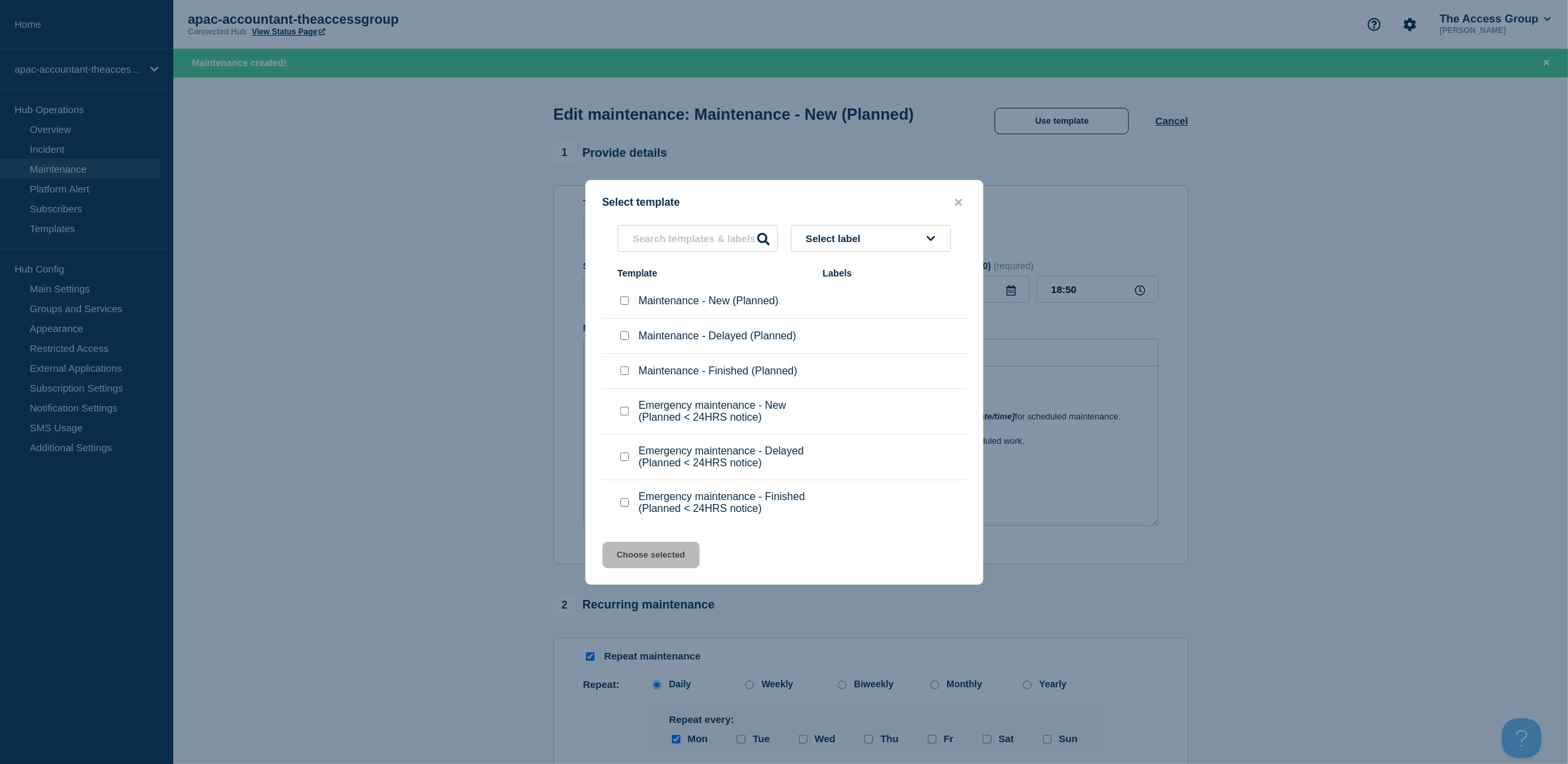
click at [624, 372] on input "Maintenance - Finished (Planned) checkbox" at bounding box center [624, 370] width 9 height 9
checkbox input "true"
click at [672, 557] on button "Choose selected" at bounding box center [651, 555] width 97 height 27
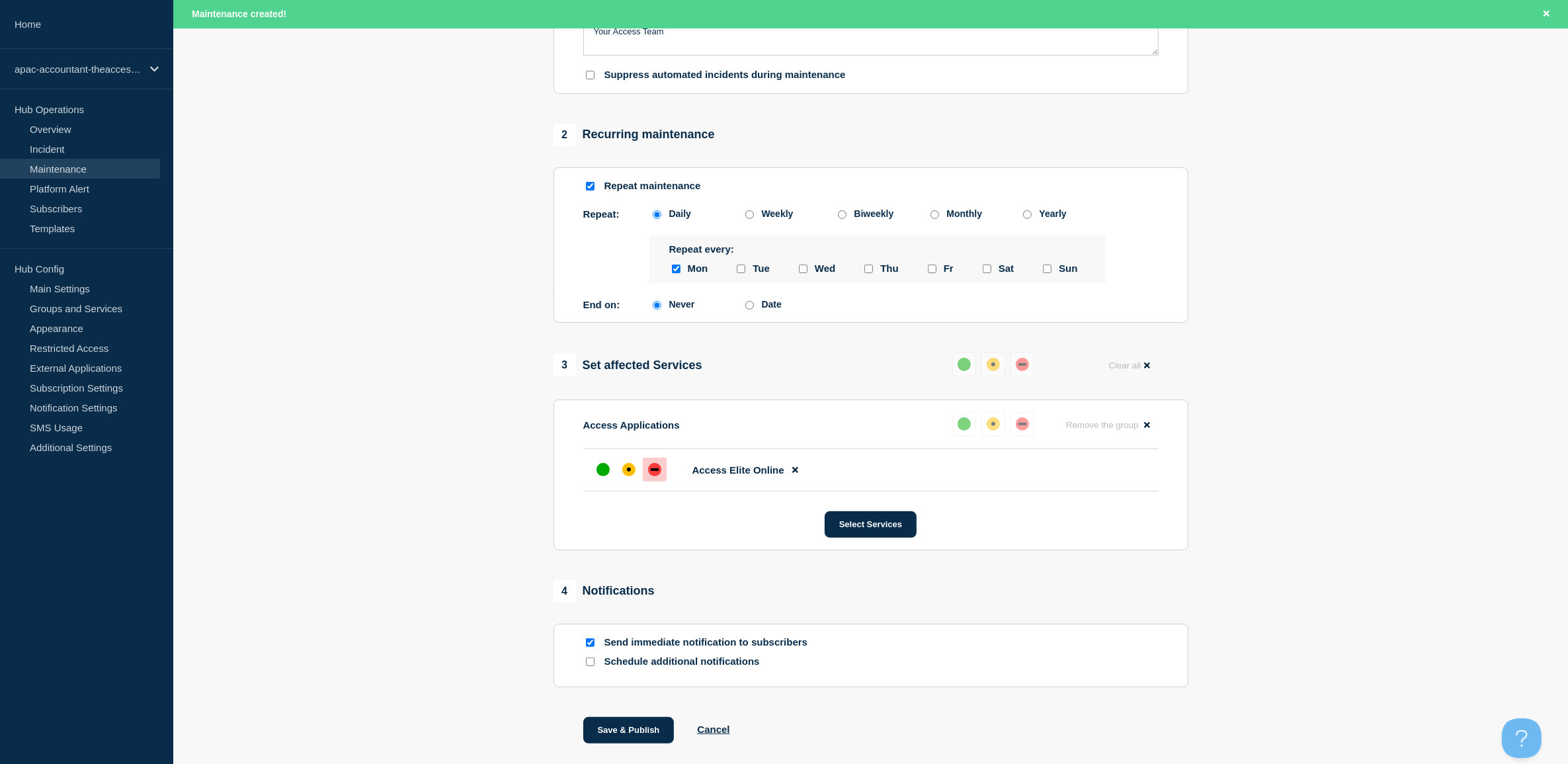
scroll to position [566, 0]
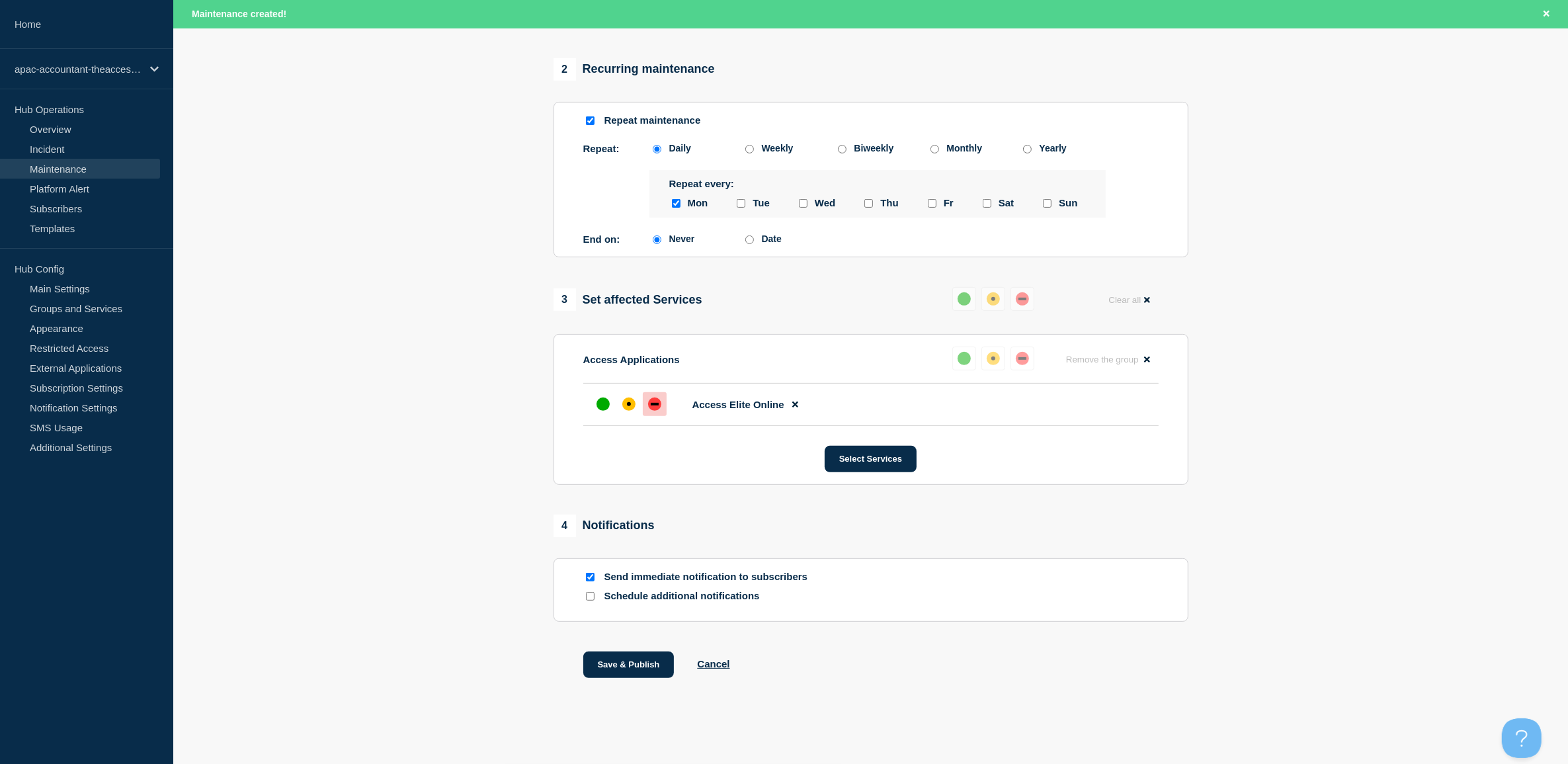
click at [590, 594] on input "Schedule additional notifications" at bounding box center [590, 596] width 9 height 9
checkbox input "true"
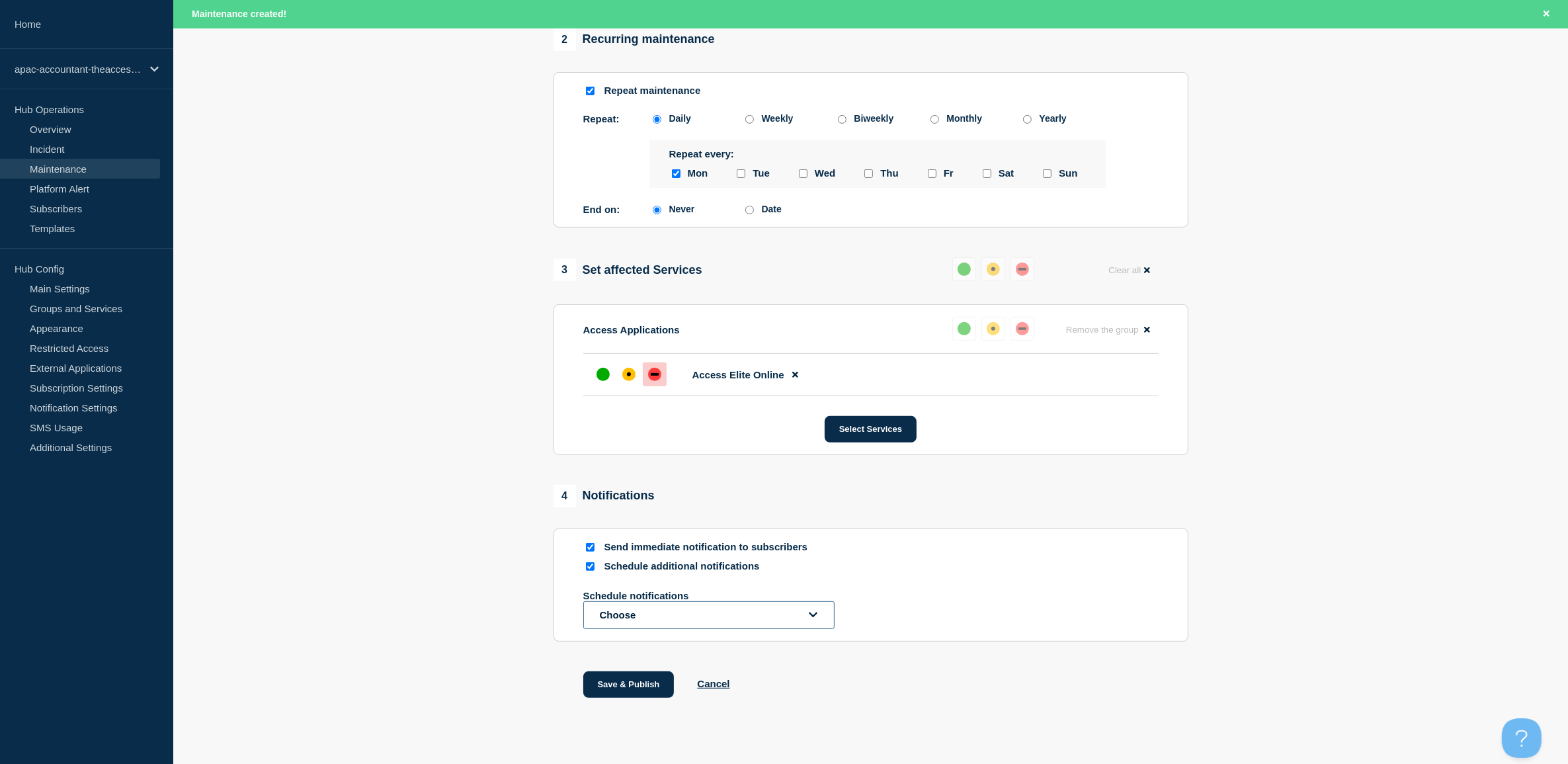
click at [671, 629] on button "Choose" at bounding box center [709, 615] width 251 height 28
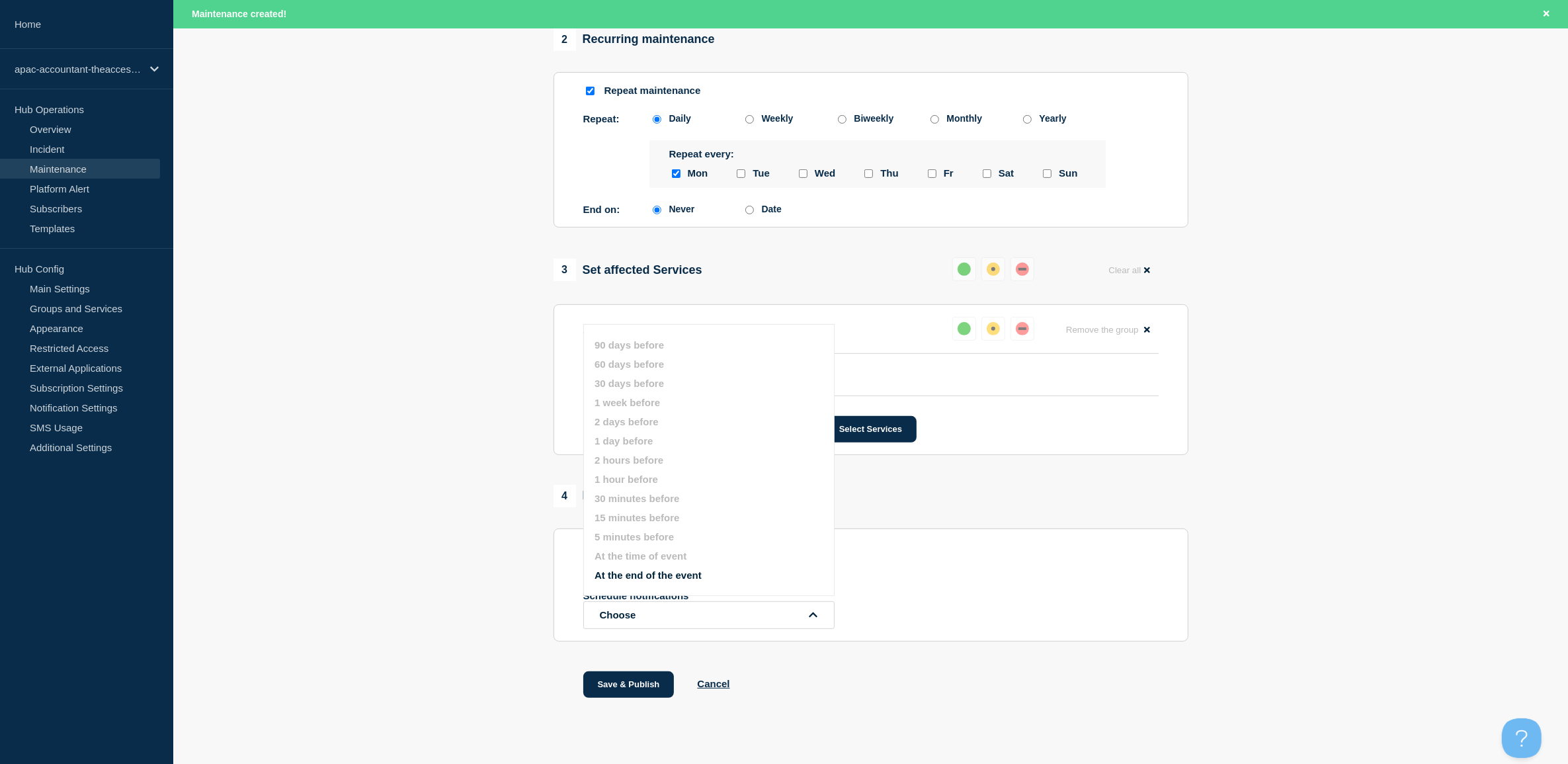
click at [662, 581] on button "At the end of the event" at bounding box center [647, 575] width 107 height 12
click at [997, 703] on div "1 Provide details Title (required) Maintenance - New (Planned) Start time (GMT+…" at bounding box center [870, 168] width 650 height 1183
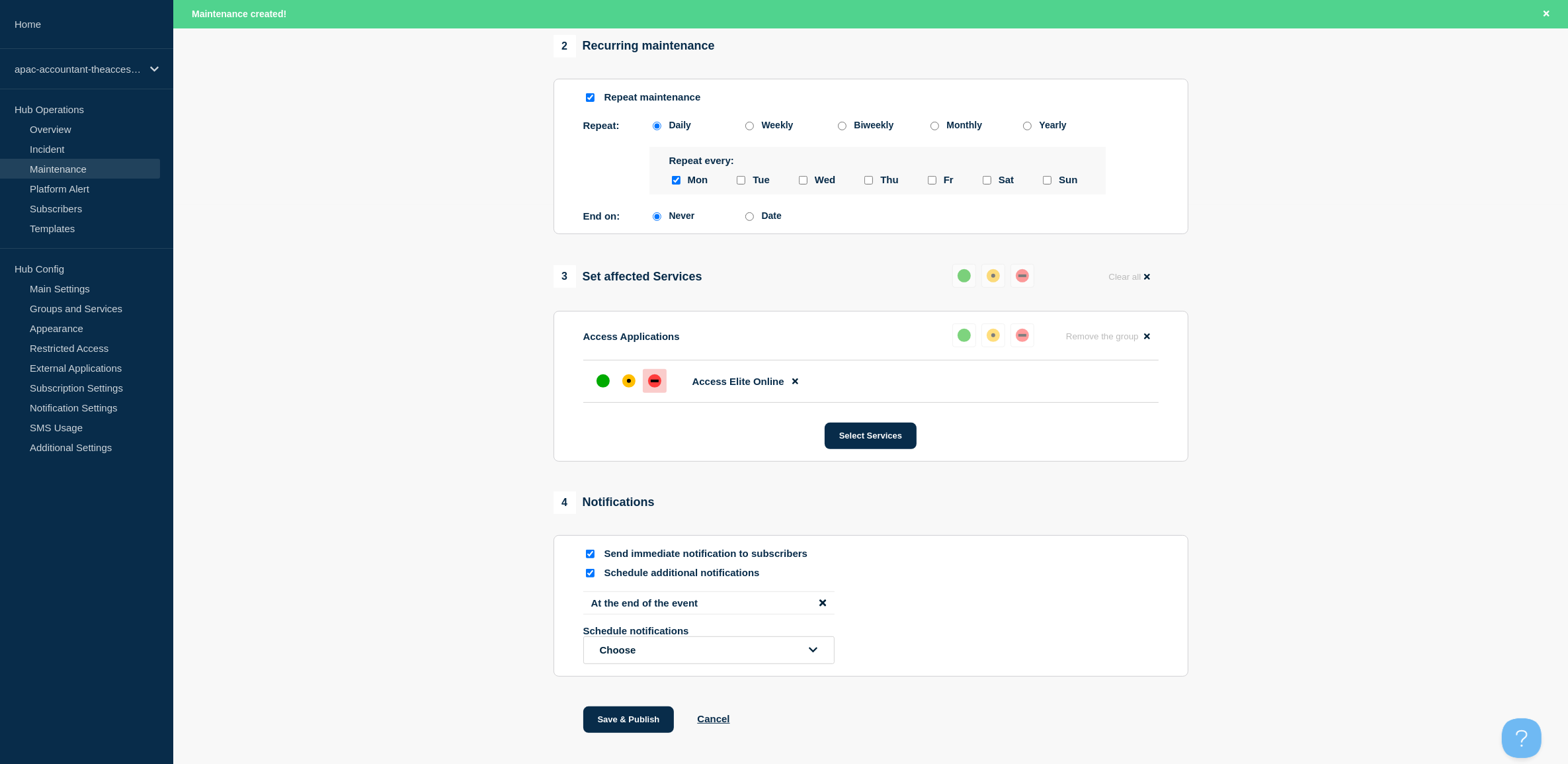
scroll to position [561, 0]
click at [629, 731] on button "Save & Publish" at bounding box center [629, 717] width 91 height 27
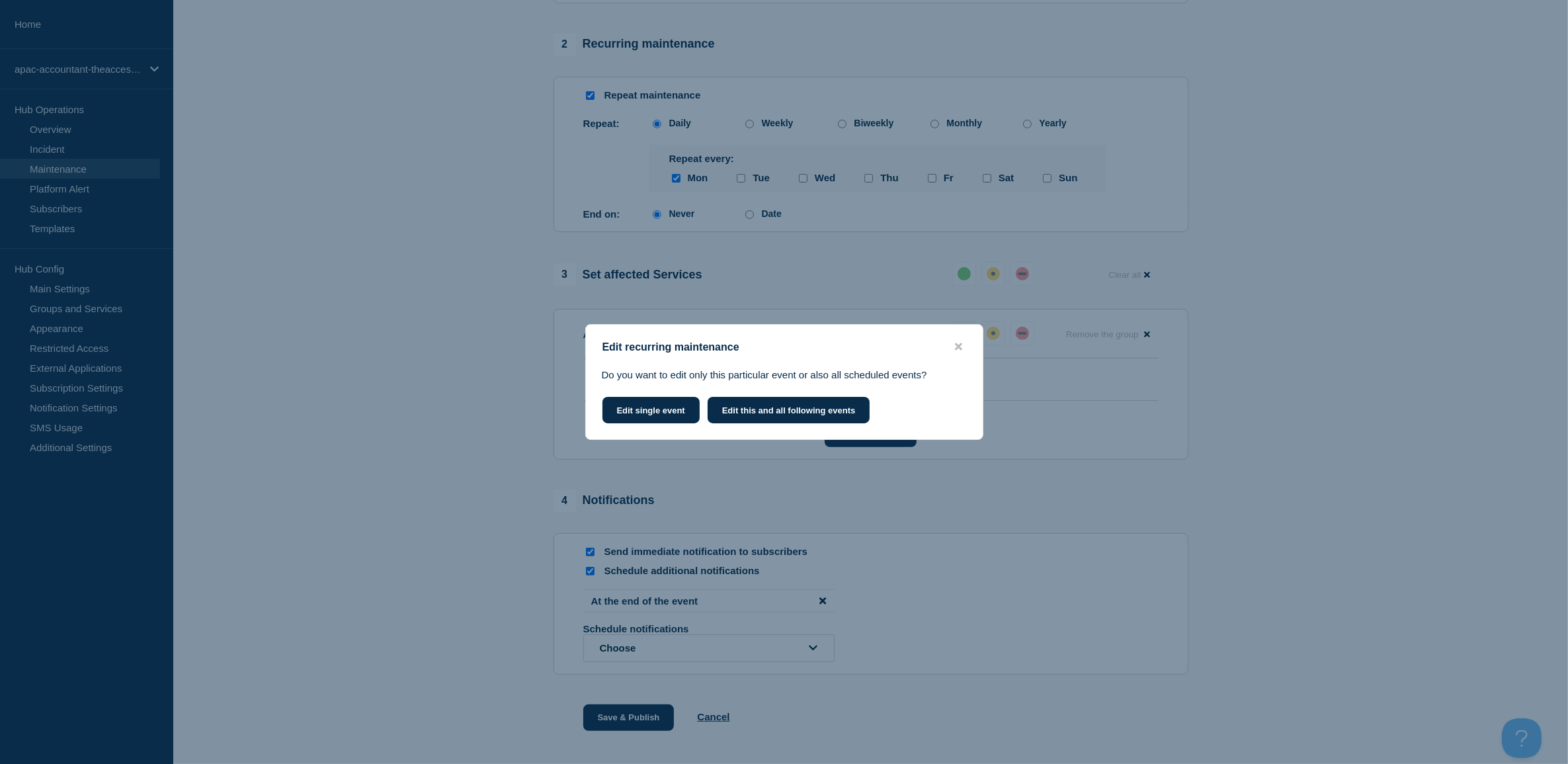
scroll to position [533, 0]
click at [693, 409] on button "Edit single event" at bounding box center [651, 410] width 97 height 27
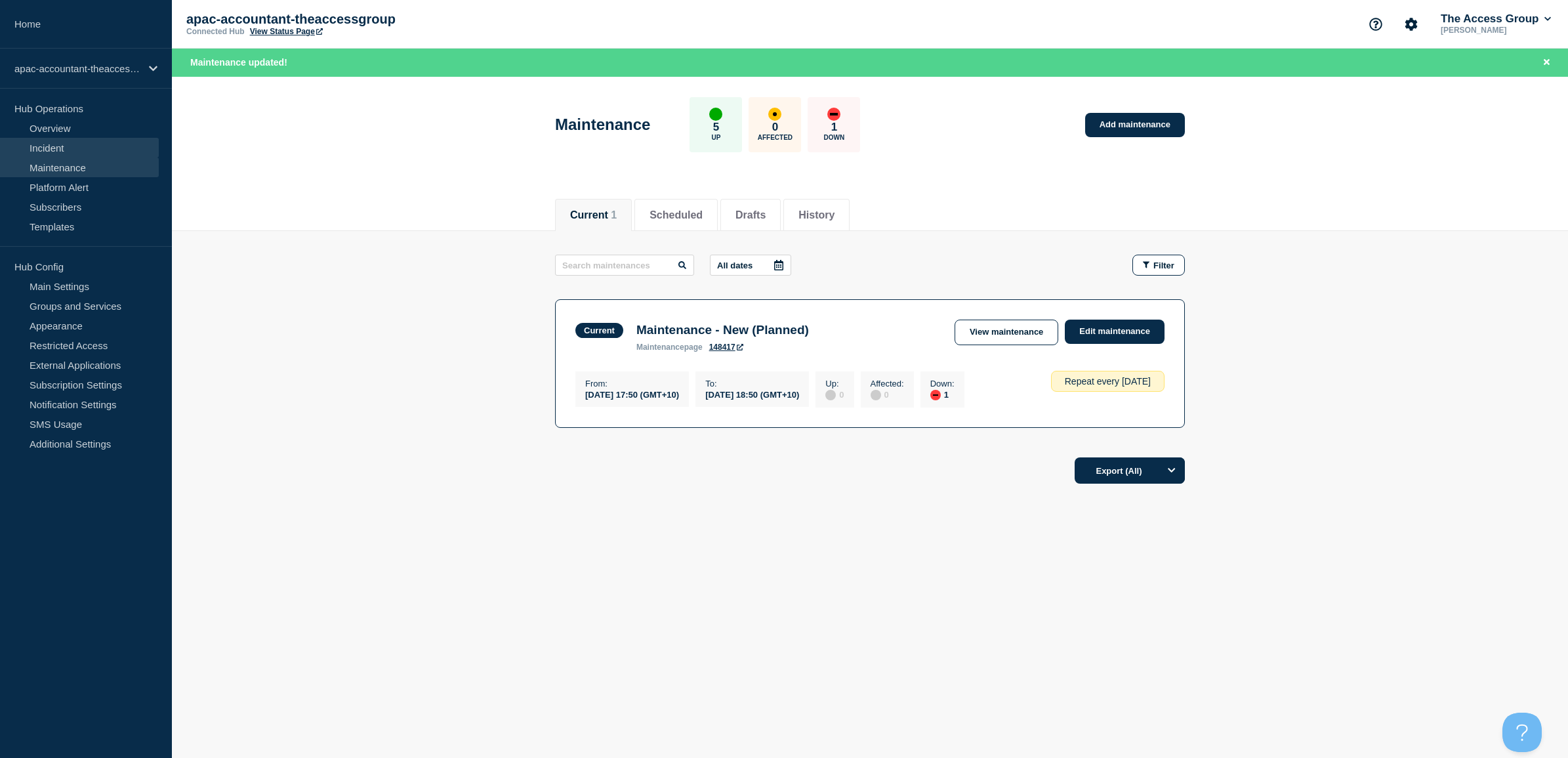
click at [45, 149] on link "Incident" at bounding box center [79, 147] width 159 height 20
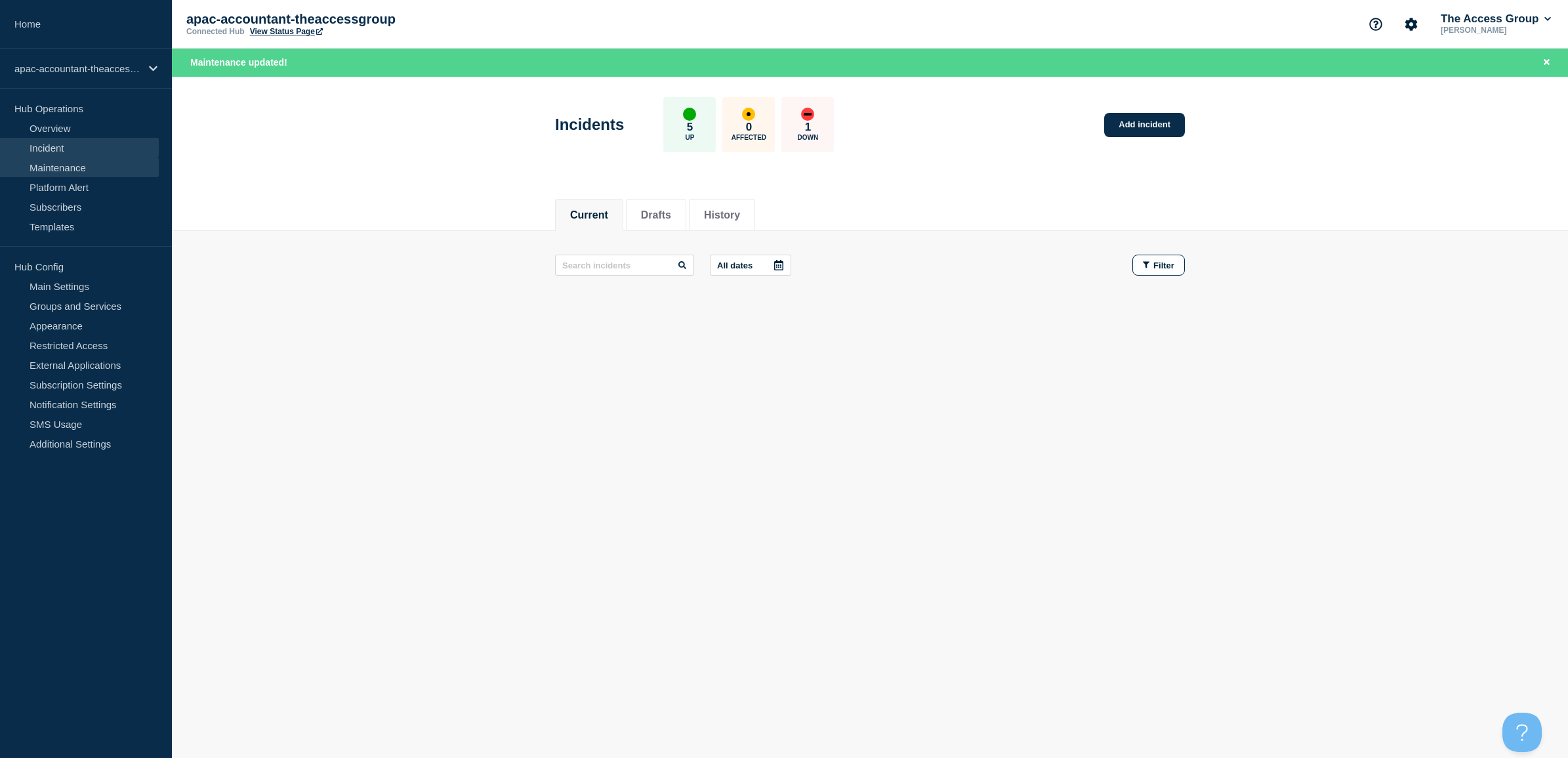
click at [80, 169] on link "Maintenance" at bounding box center [79, 167] width 159 height 20
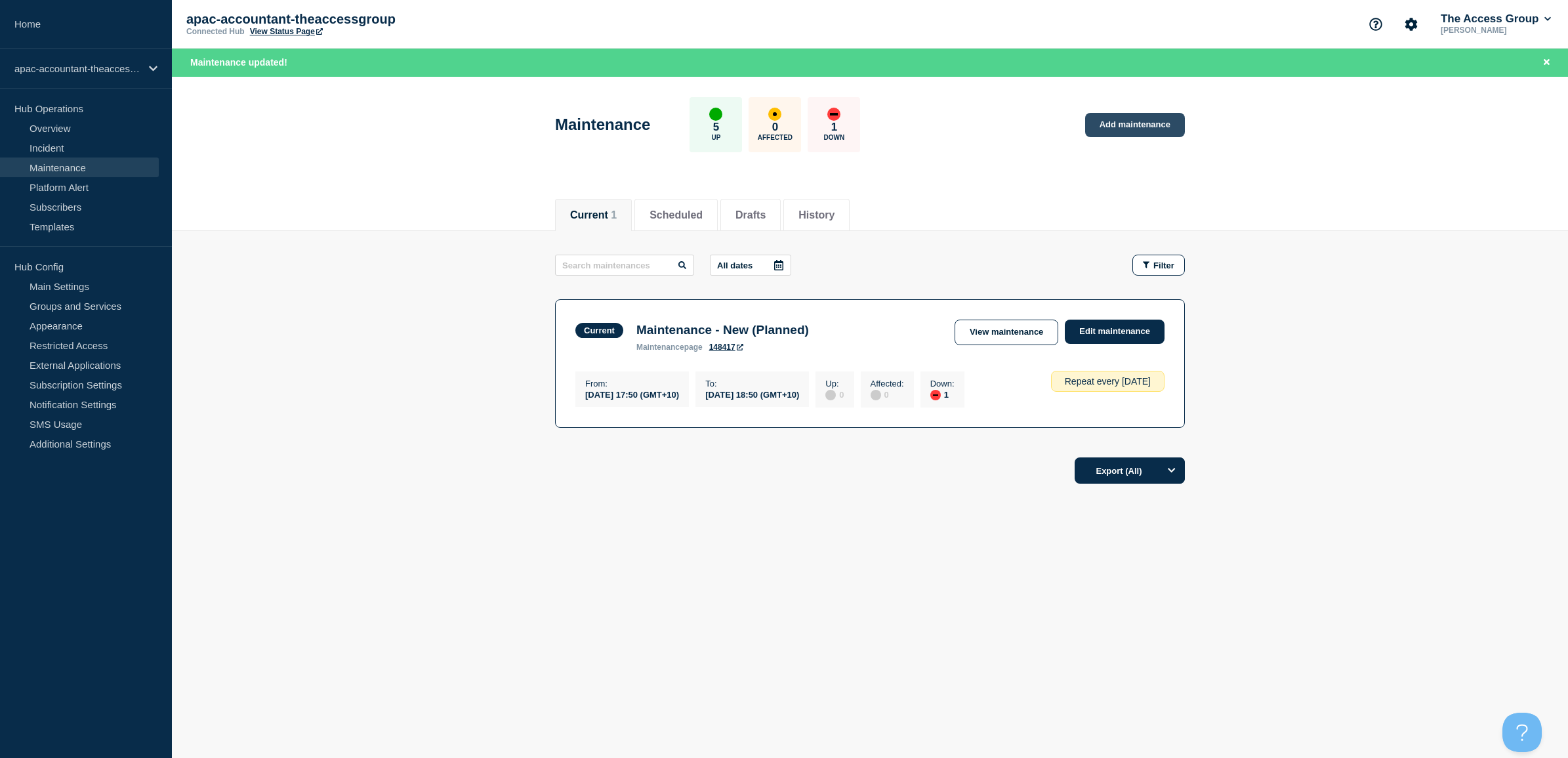
click at [1118, 129] on link "Add maintenance" at bounding box center [1135, 125] width 100 height 24
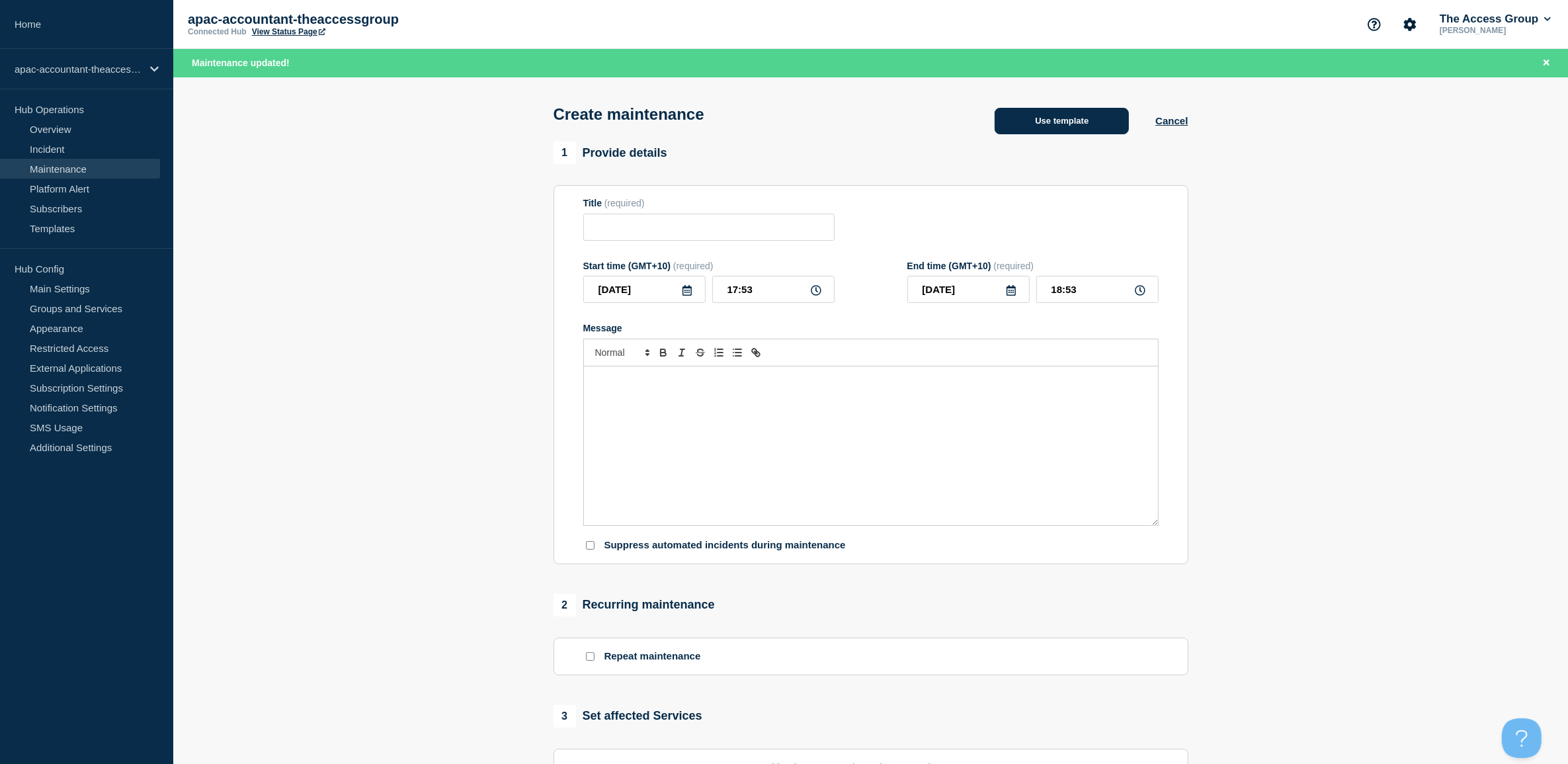
click at [1040, 131] on button "Use template" at bounding box center [1061, 121] width 134 height 27
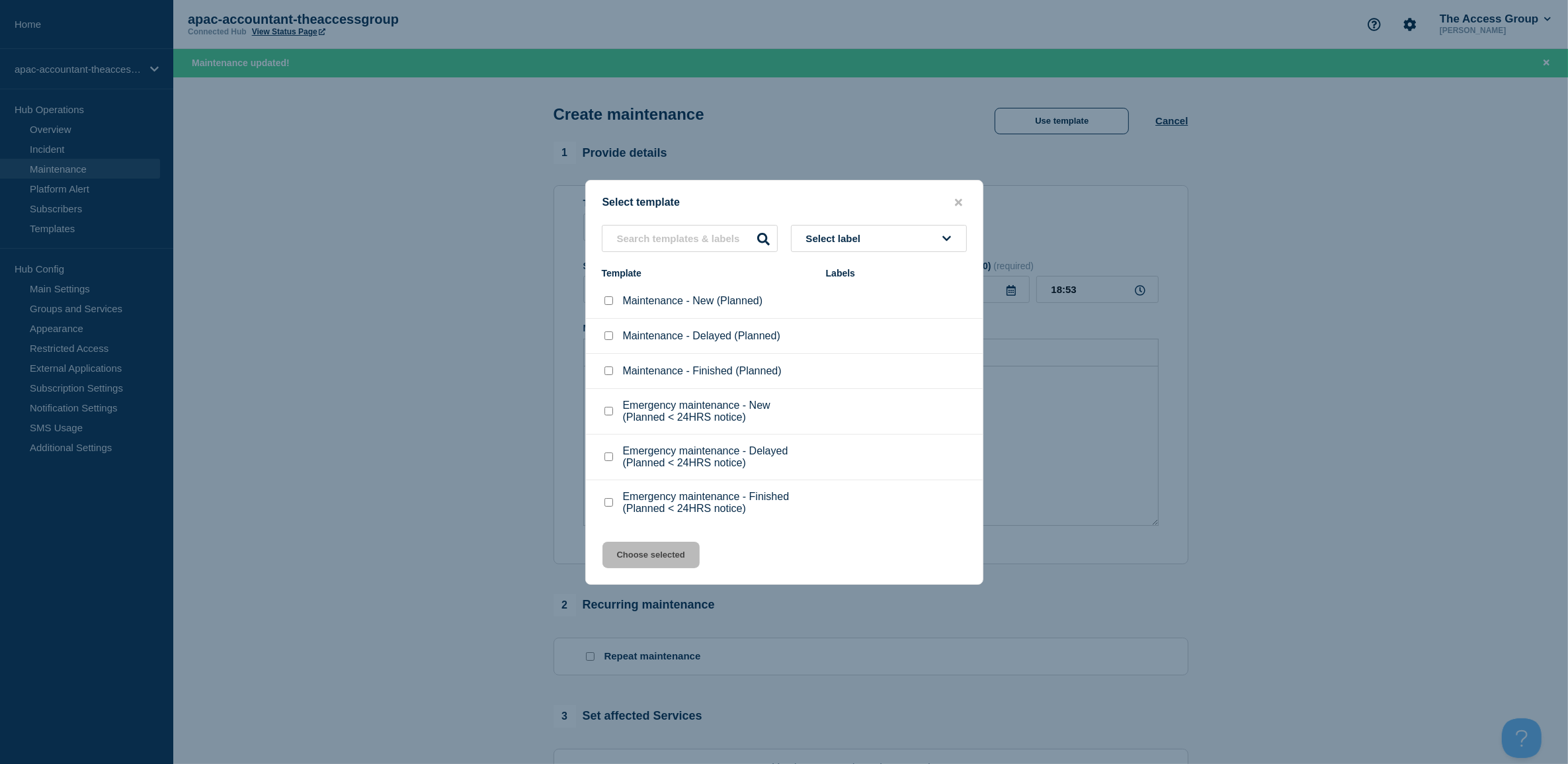
click at [611, 411] on input "Emergency maintenance - New (Planned < 24HRS notice) checkbox" at bounding box center [609, 411] width 9 height 9
checkbox input "true"
click at [670, 563] on button "Choose selected" at bounding box center [651, 555] width 97 height 27
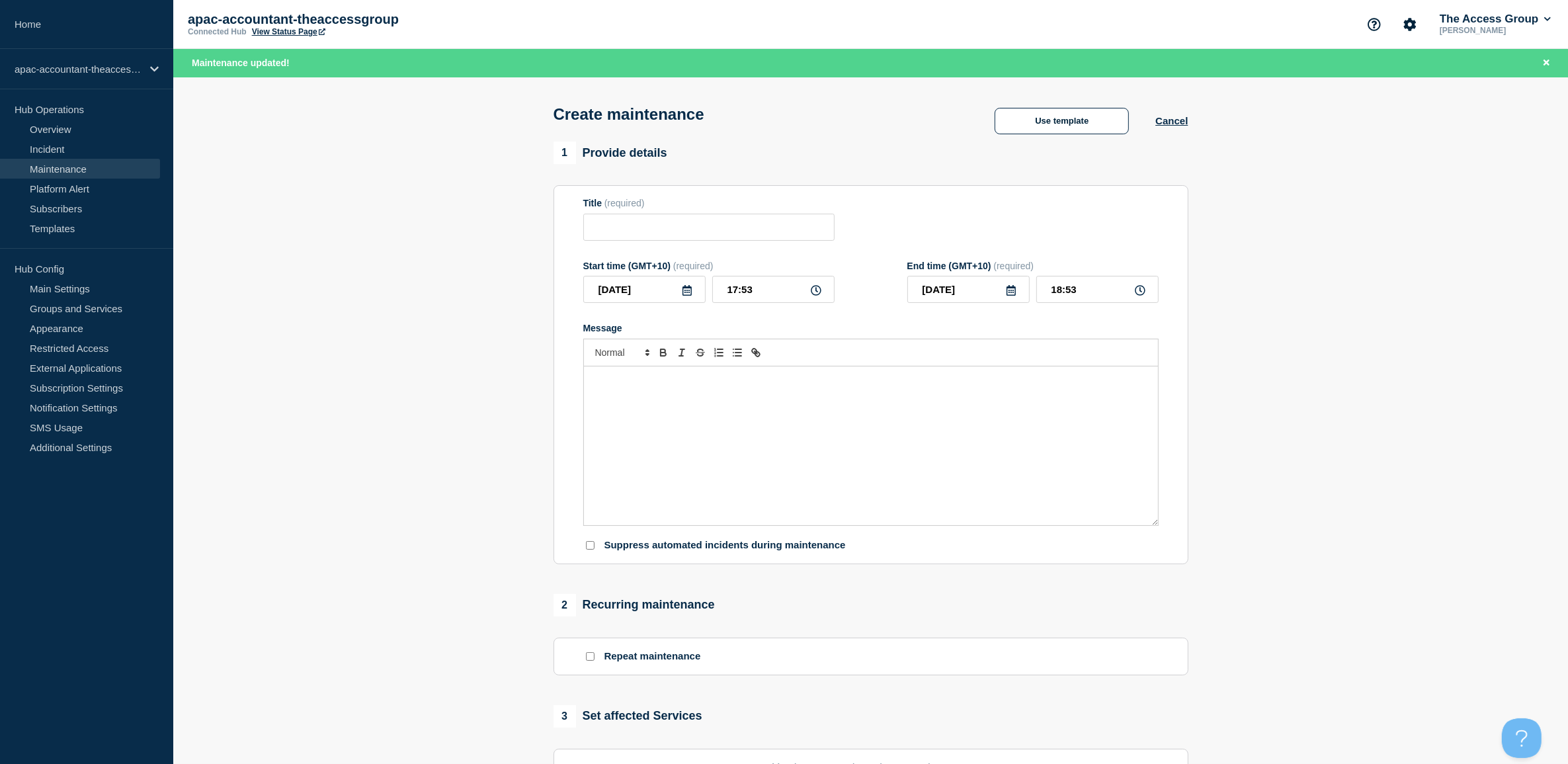
type input "Emergency maintenance - New (Planned < 24HRS notice)"
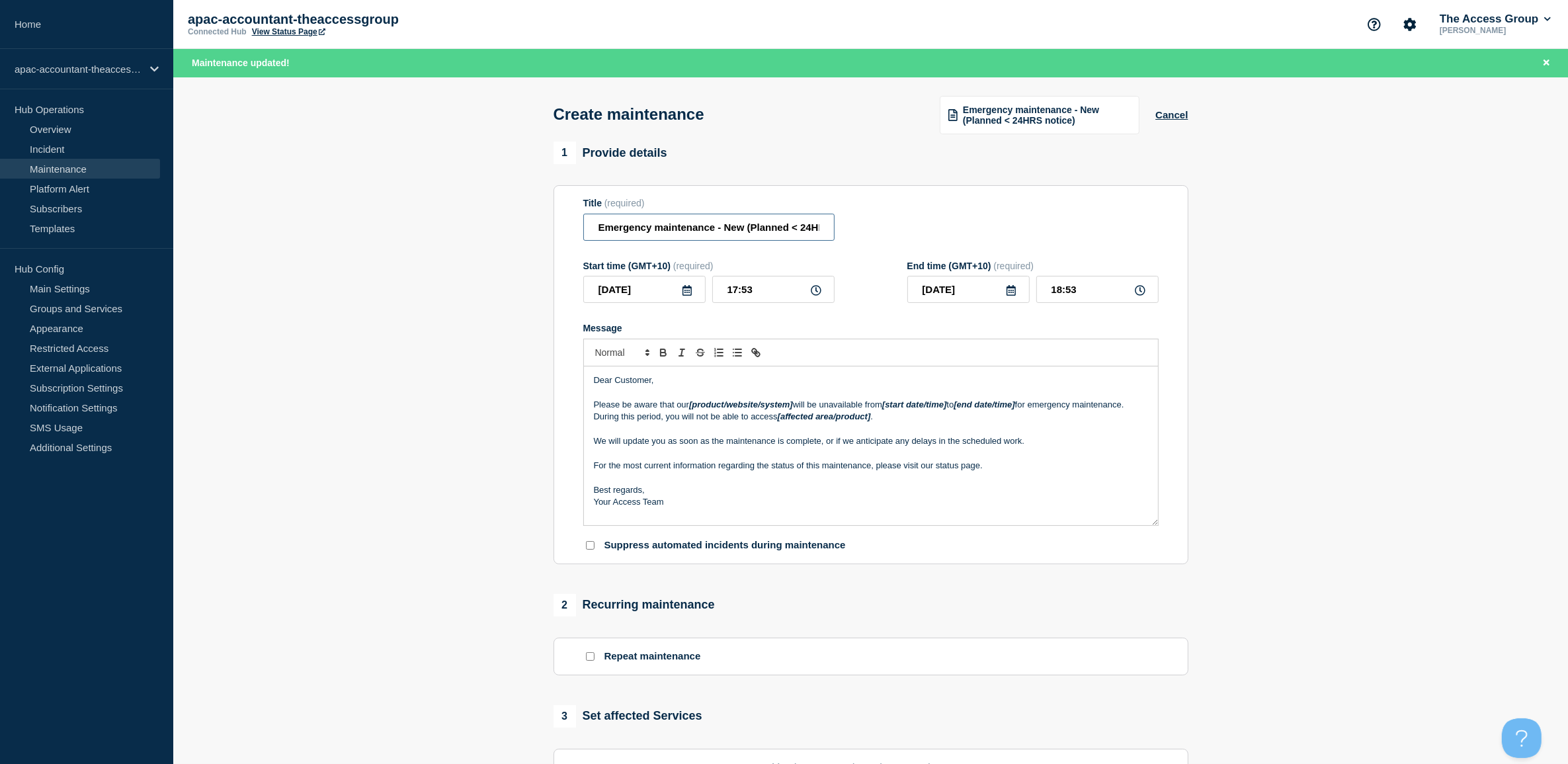
drag, startPoint x: 714, startPoint y: 229, endPoint x: 390, endPoint y: 225, distance: 324.0
click at [390, 225] on section "1 Provide details Title (required) Emergency maintenance - New (Planned < 24HRS…" at bounding box center [870, 601] width 1395 height 918
click at [70, 161] on link "Maintenance" at bounding box center [80, 168] width 160 height 20
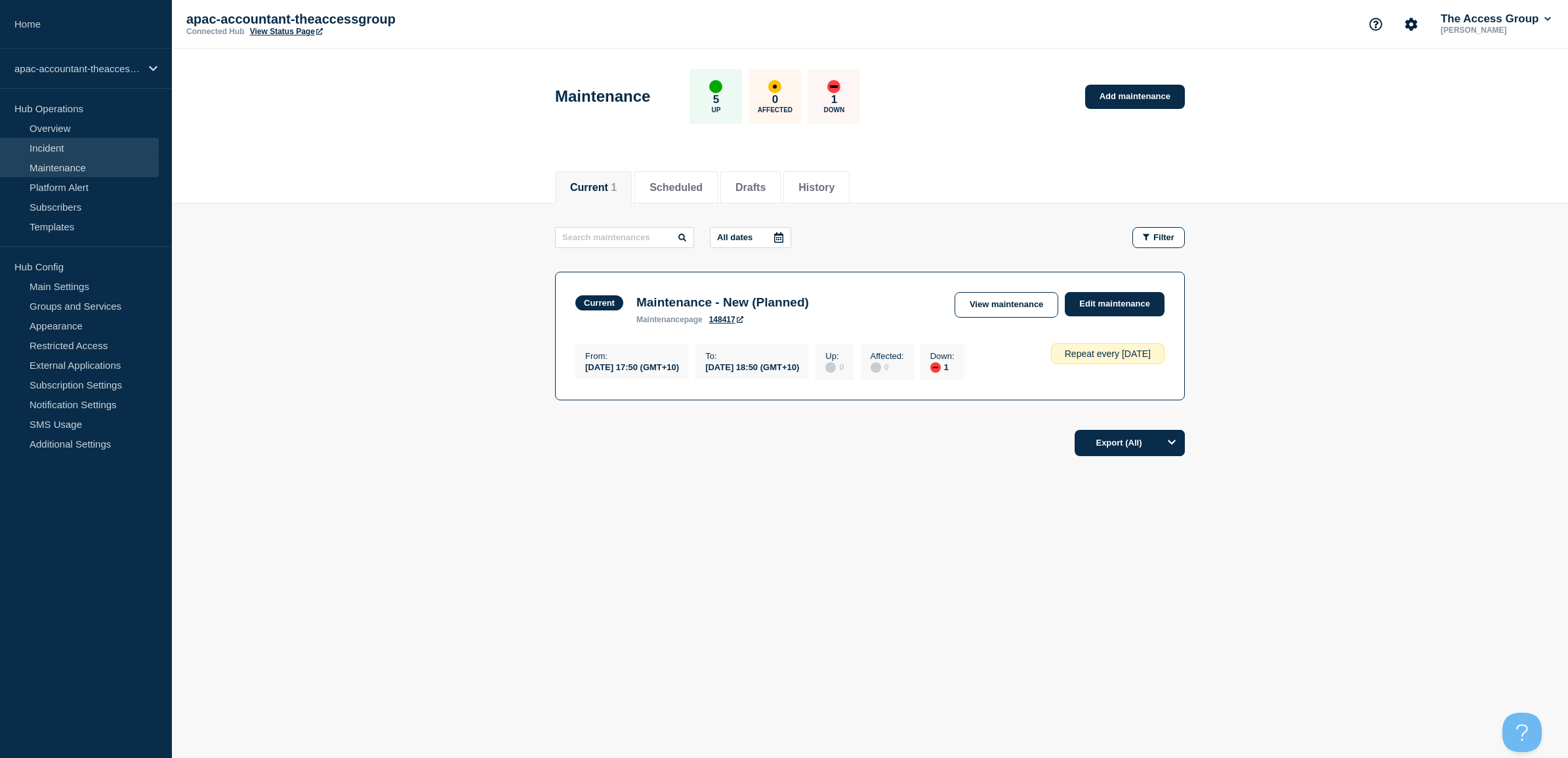
click at [57, 146] on link "Incident" at bounding box center [79, 147] width 159 height 20
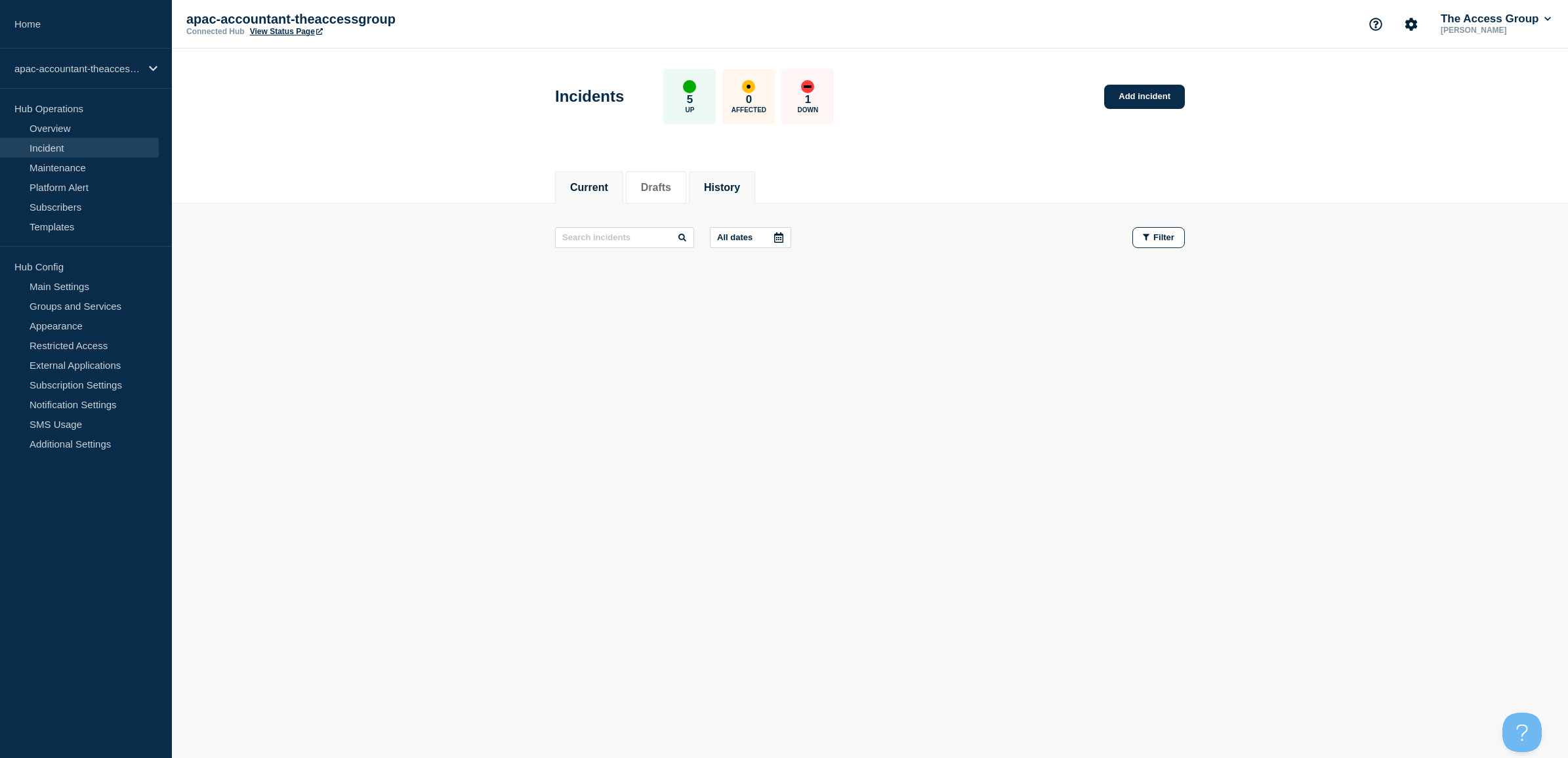
click at [740, 188] on button "History" at bounding box center [721, 187] width 36 height 11
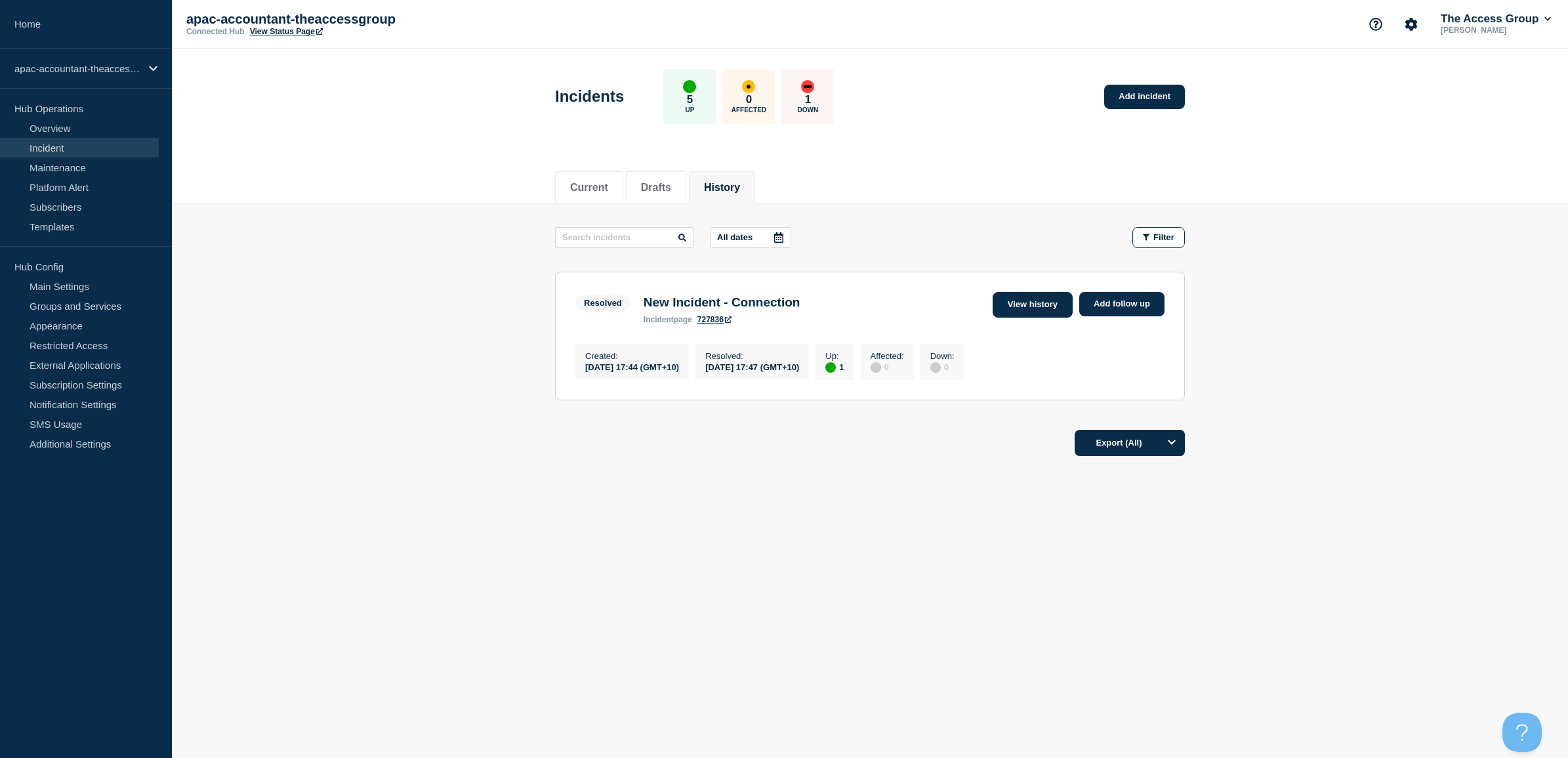
click at [1030, 309] on link "View history" at bounding box center [1033, 305] width 80 height 26
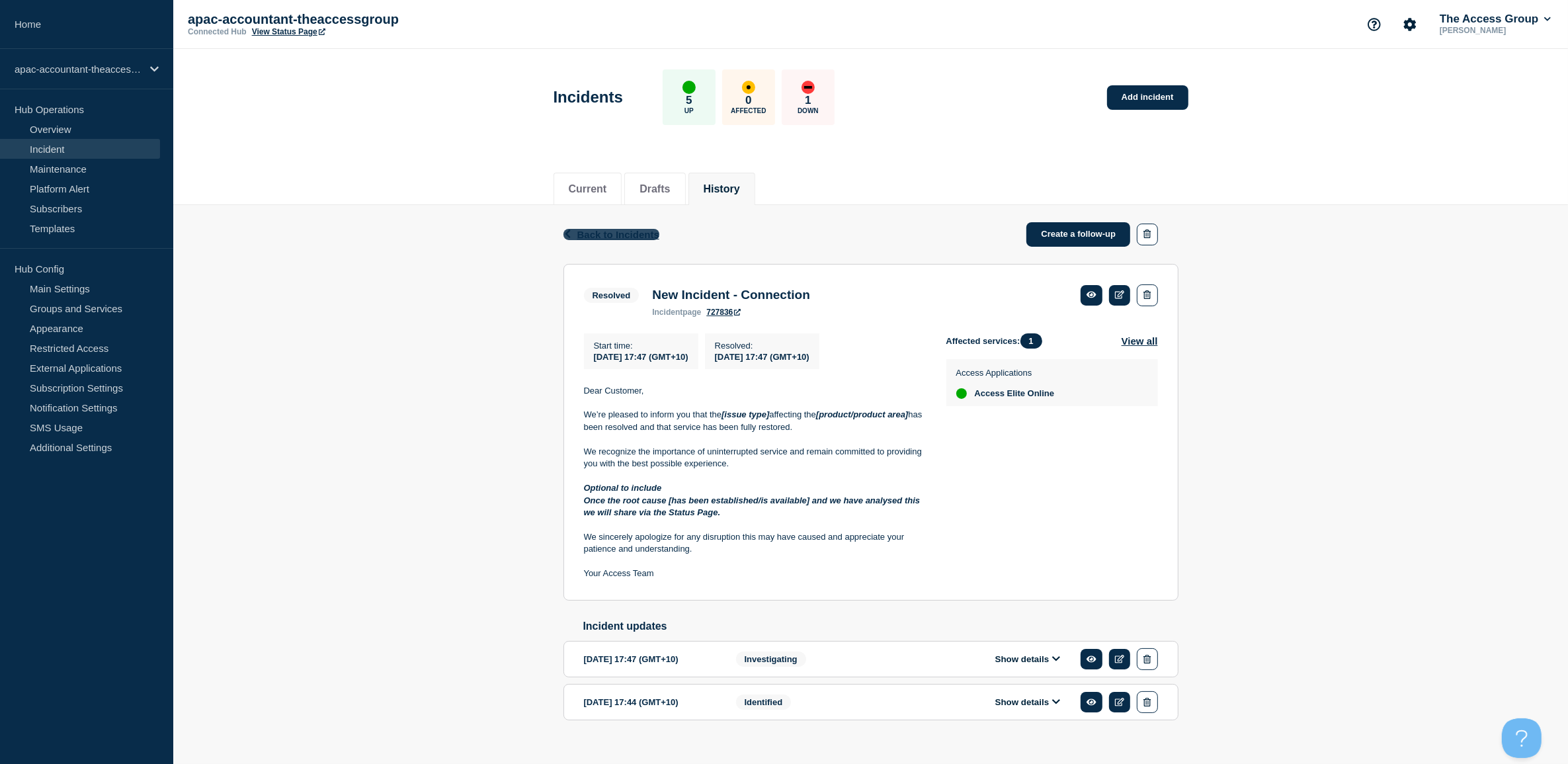
click at [620, 232] on span "Back to Incidents" at bounding box center [618, 234] width 82 height 12
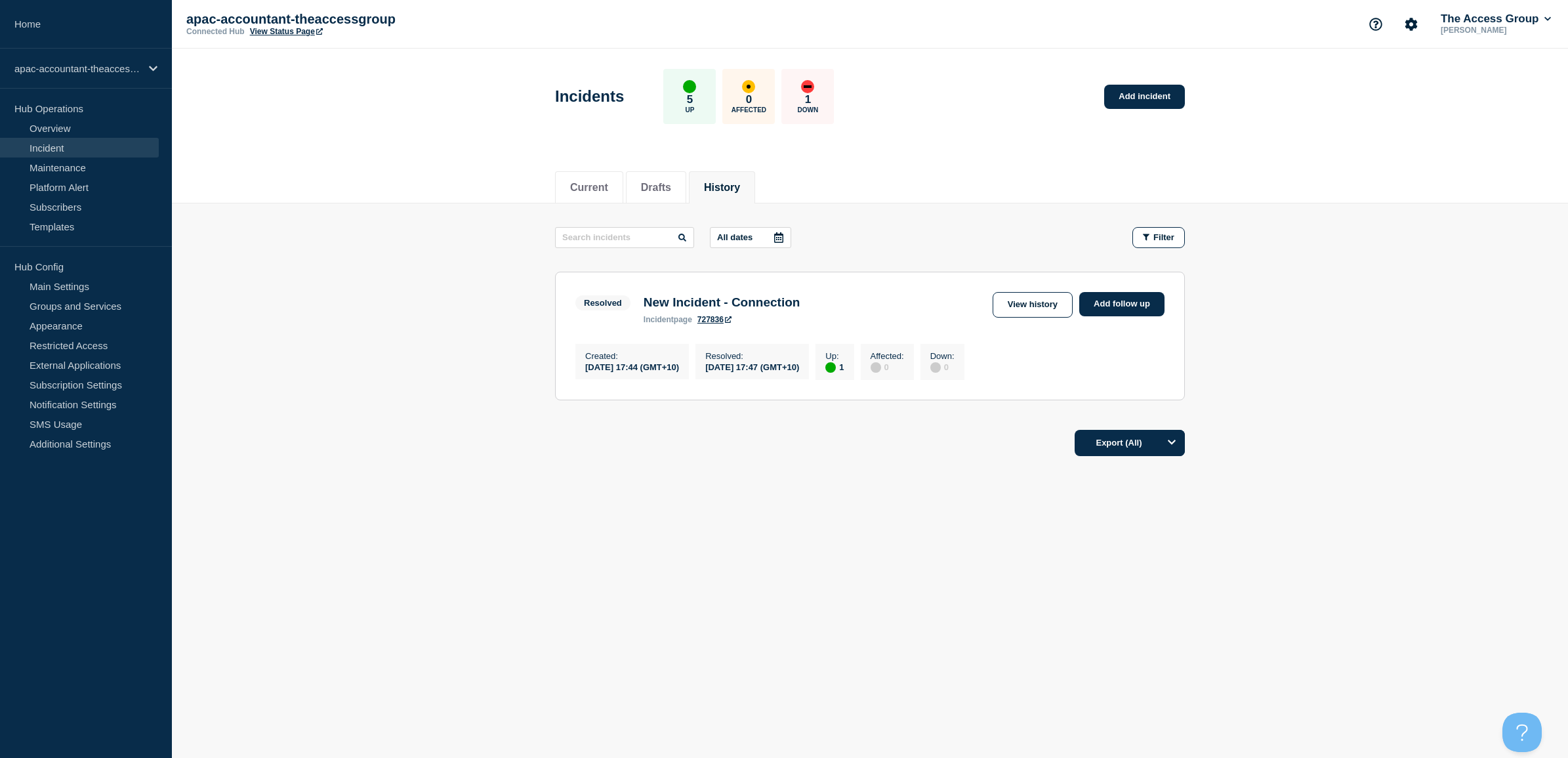
click at [59, 149] on link "Incident" at bounding box center [79, 147] width 159 height 20
click at [1051, 306] on link "View history" at bounding box center [1033, 305] width 80 height 26
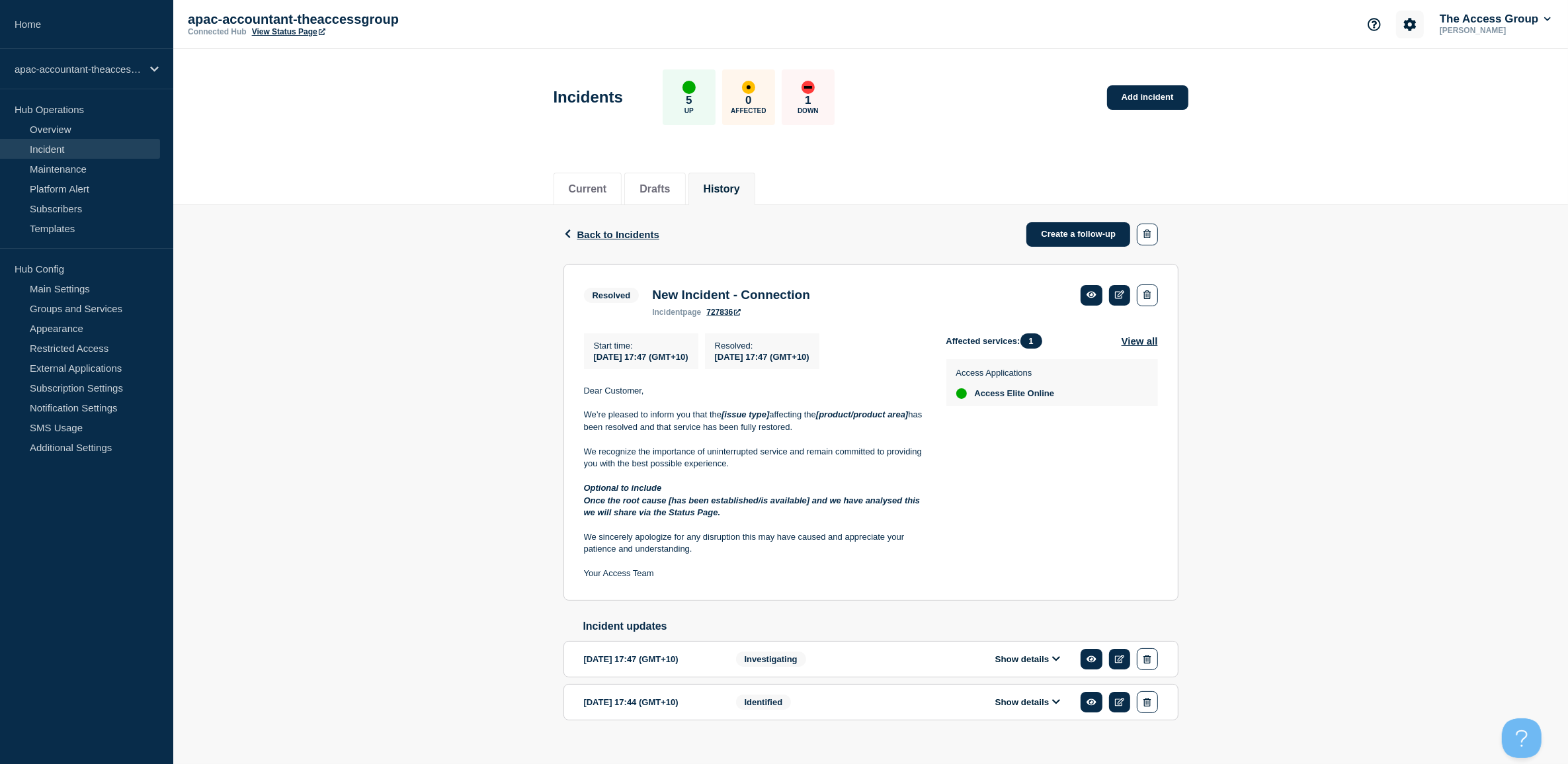
click at [1411, 20] on icon "Account settings" at bounding box center [1410, 24] width 12 height 12
click at [1304, 325] on div "Back Back to Incidents Create a follow-up Resolved New Incident - Connection St…" at bounding box center [870, 483] width 1395 height 558
click at [1403, 18] on icon "Account settings" at bounding box center [1409, 24] width 13 height 13
click at [1401, 73] on link "Team Members" at bounding box center [1408, 78] width 68 height 12
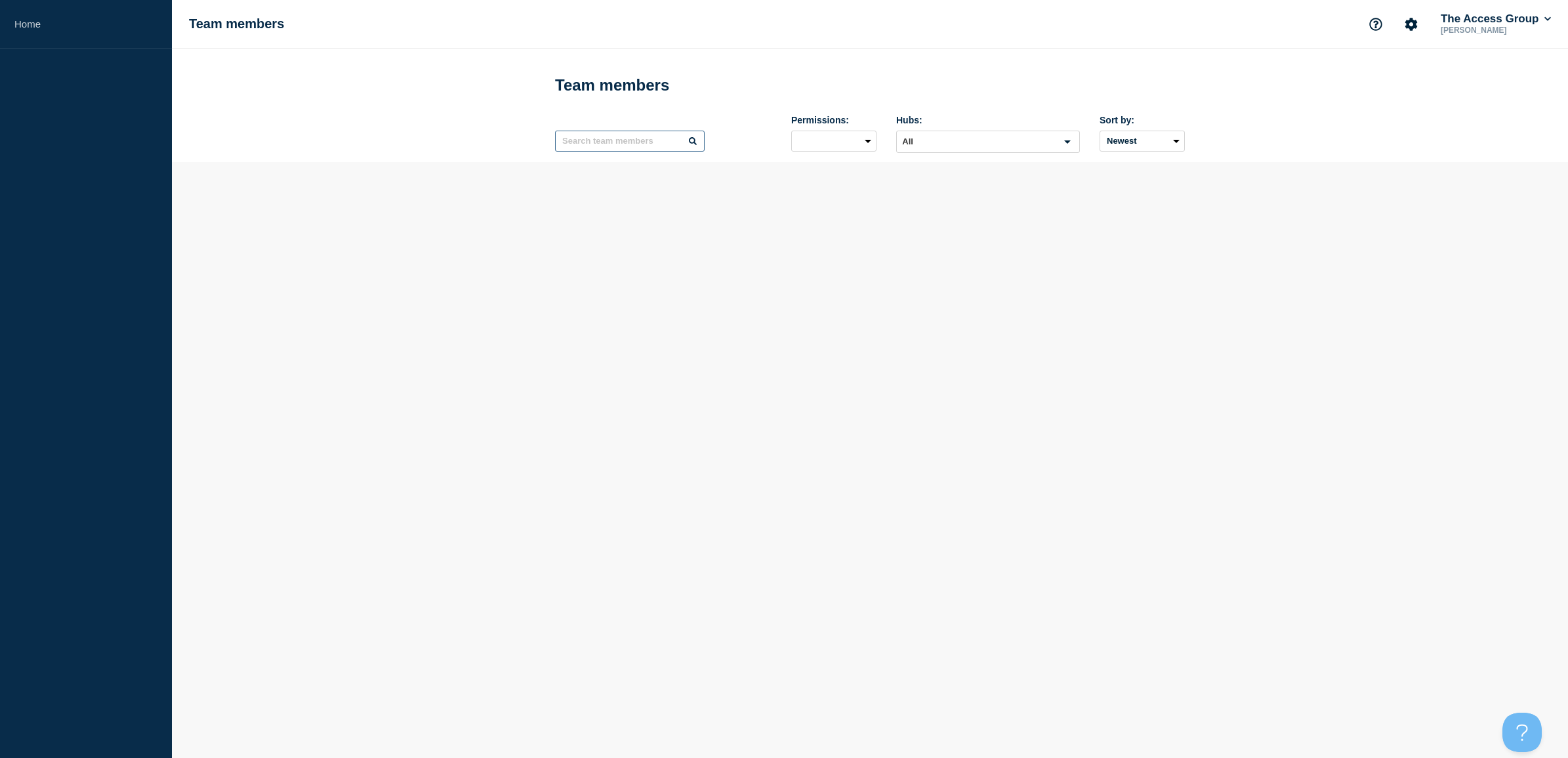
click at [644, 141] on input "text" at bounding box center [629, 141] width 149 height 21
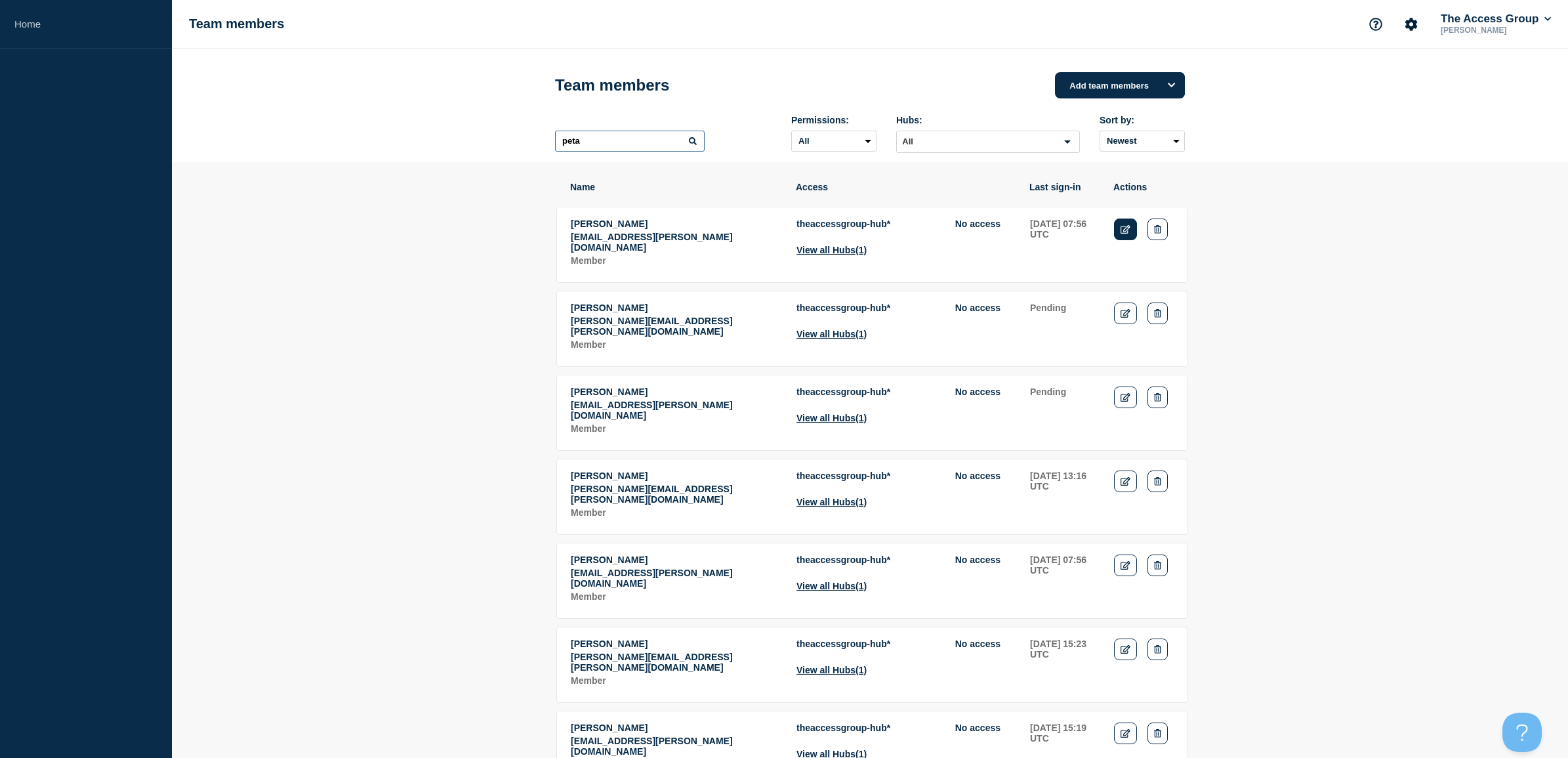
type input "peta"
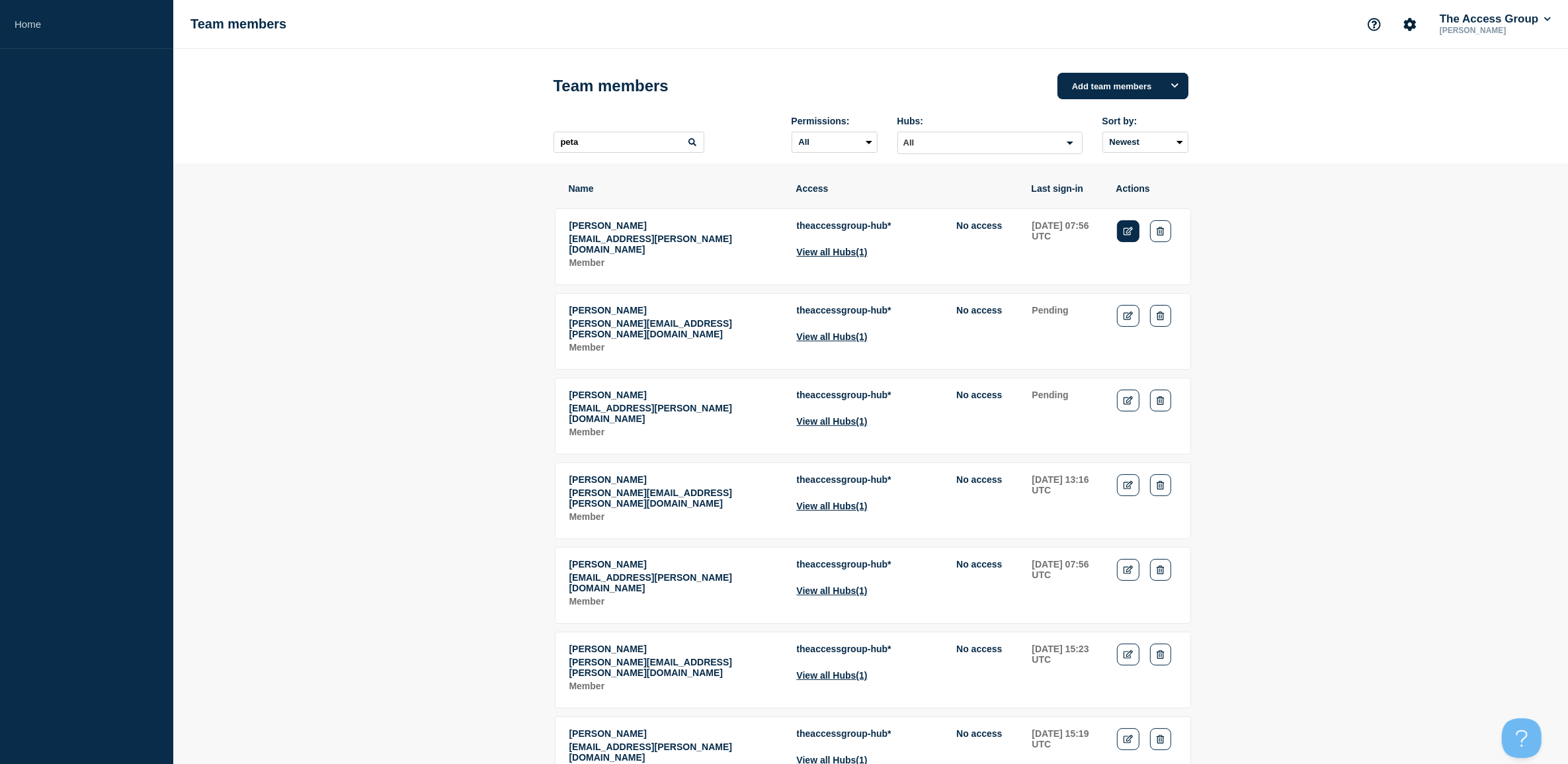
click at [1140, 229] on td "Actions: Edit Delete" at bounding box center [1147, 245] width 61 height 52
click at [1119, 233] on link "Edit" at bounding box center [1129, 231] width 23 height 22
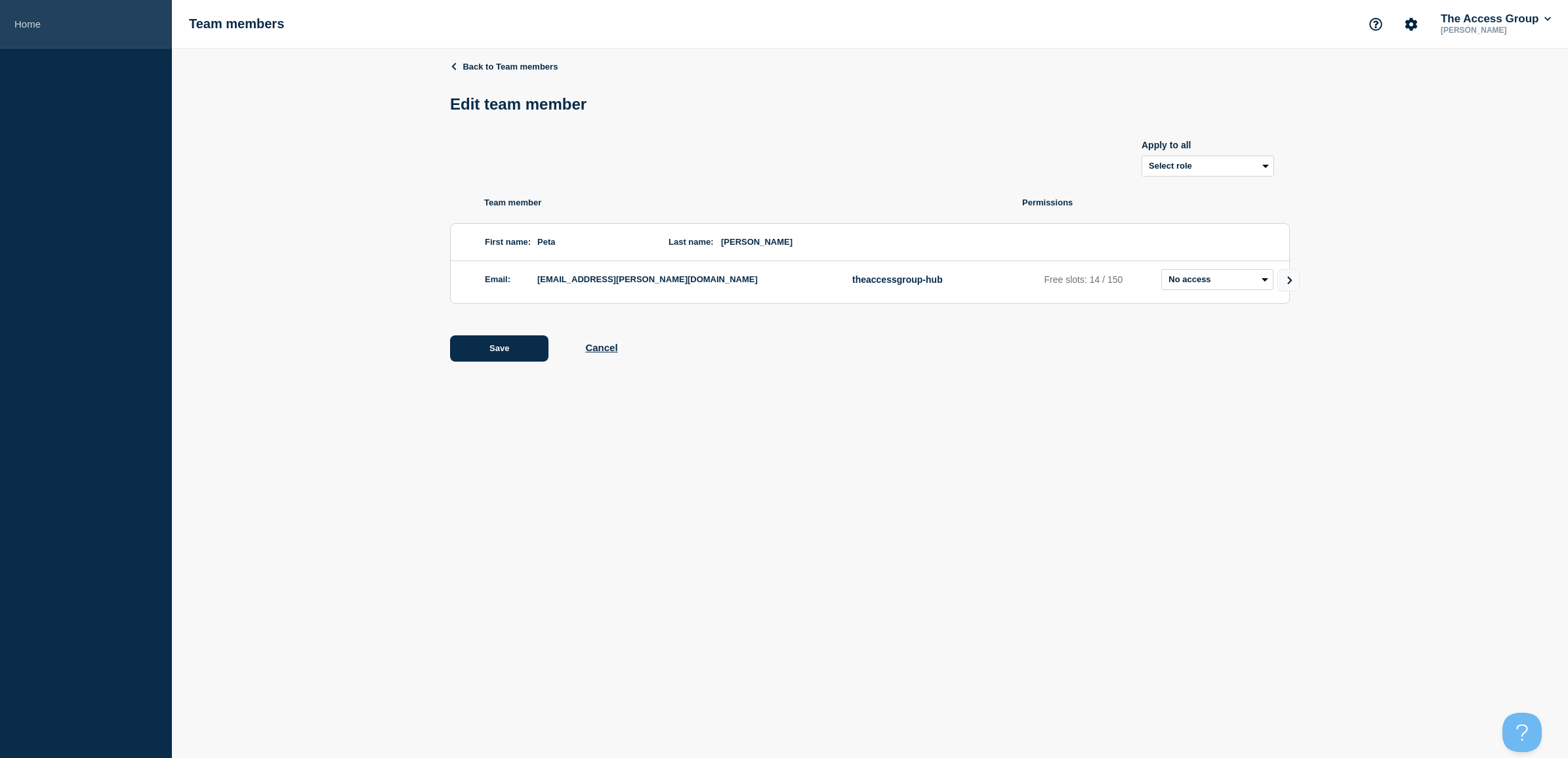
click at [41, 30] on link "Home" at bounding box center [86, 24] width 172 height 49
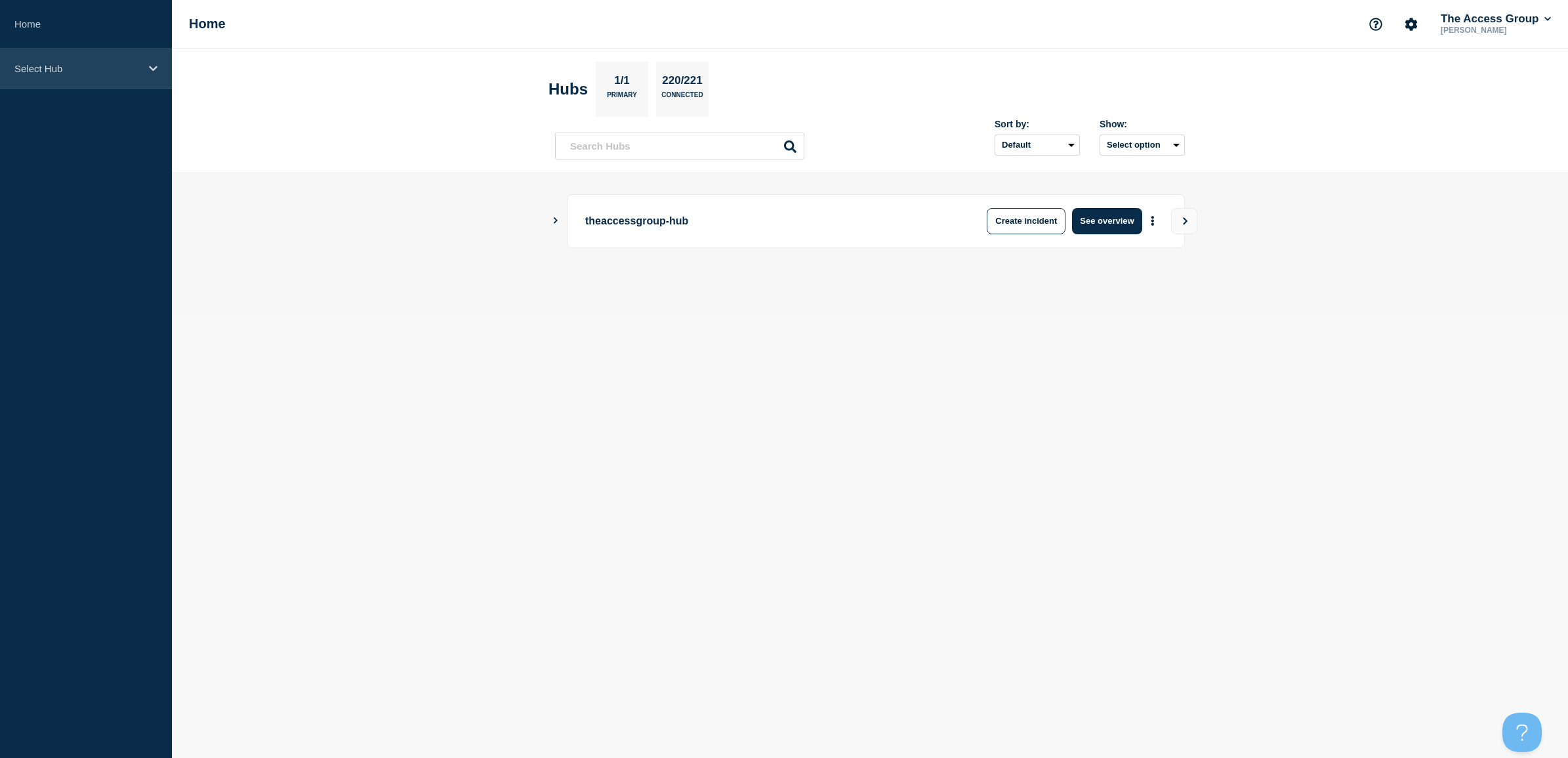
click at [43, 63] on p "Select Hub" at bounding box center [77, 68] width 126 height 11
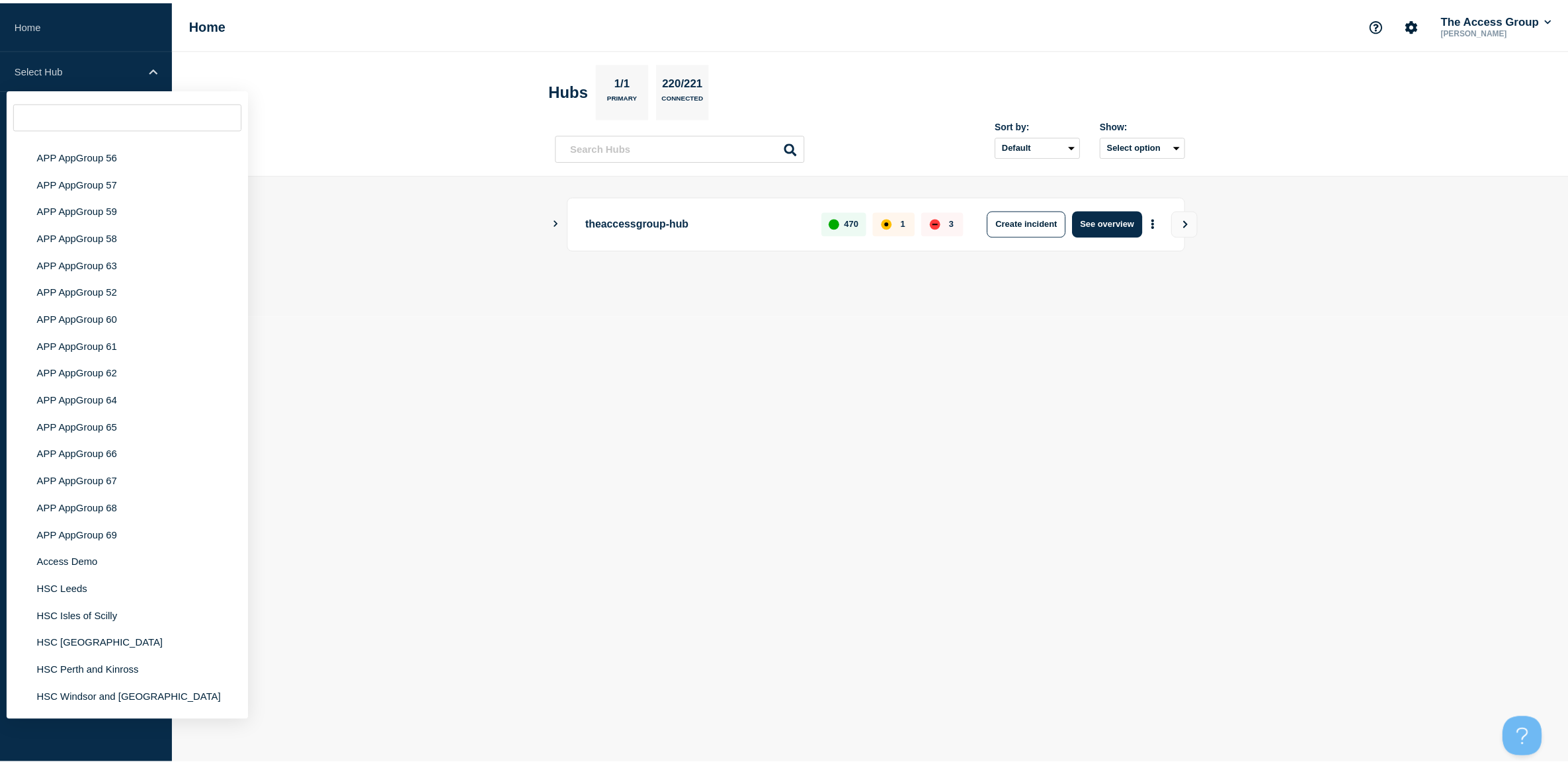
scroll to position [5507, 0]
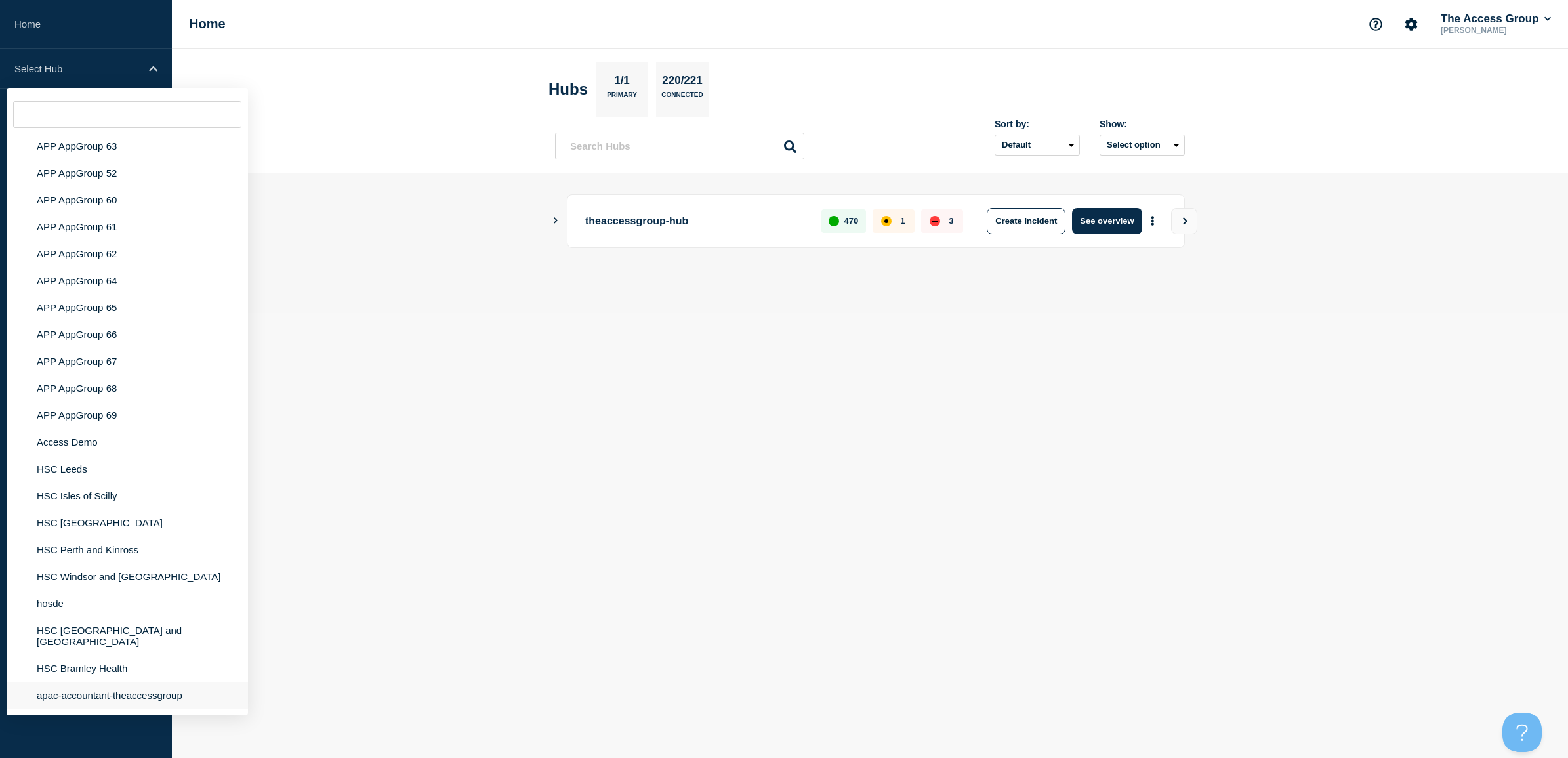
click at [148, 699] on li "apac-accountant-theaccessgroup" at bounding box center [127, 695] width 241 height 27
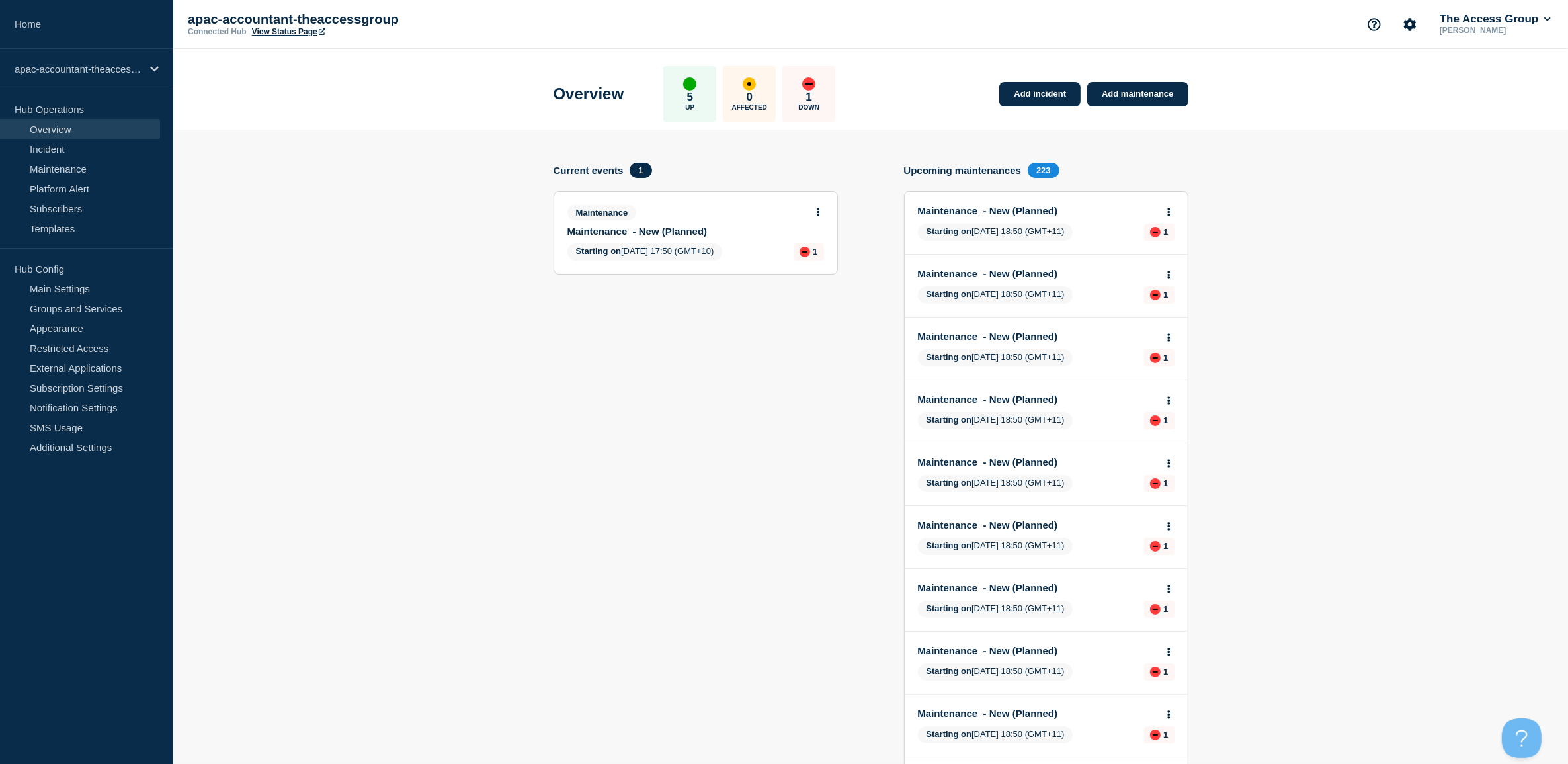
click at [820, 208] on button at bounding box center [818, 212] width 12 height 12
click at [821, 243] on link "View maintenance" at bounding box center [818, 243] width 76 height 11
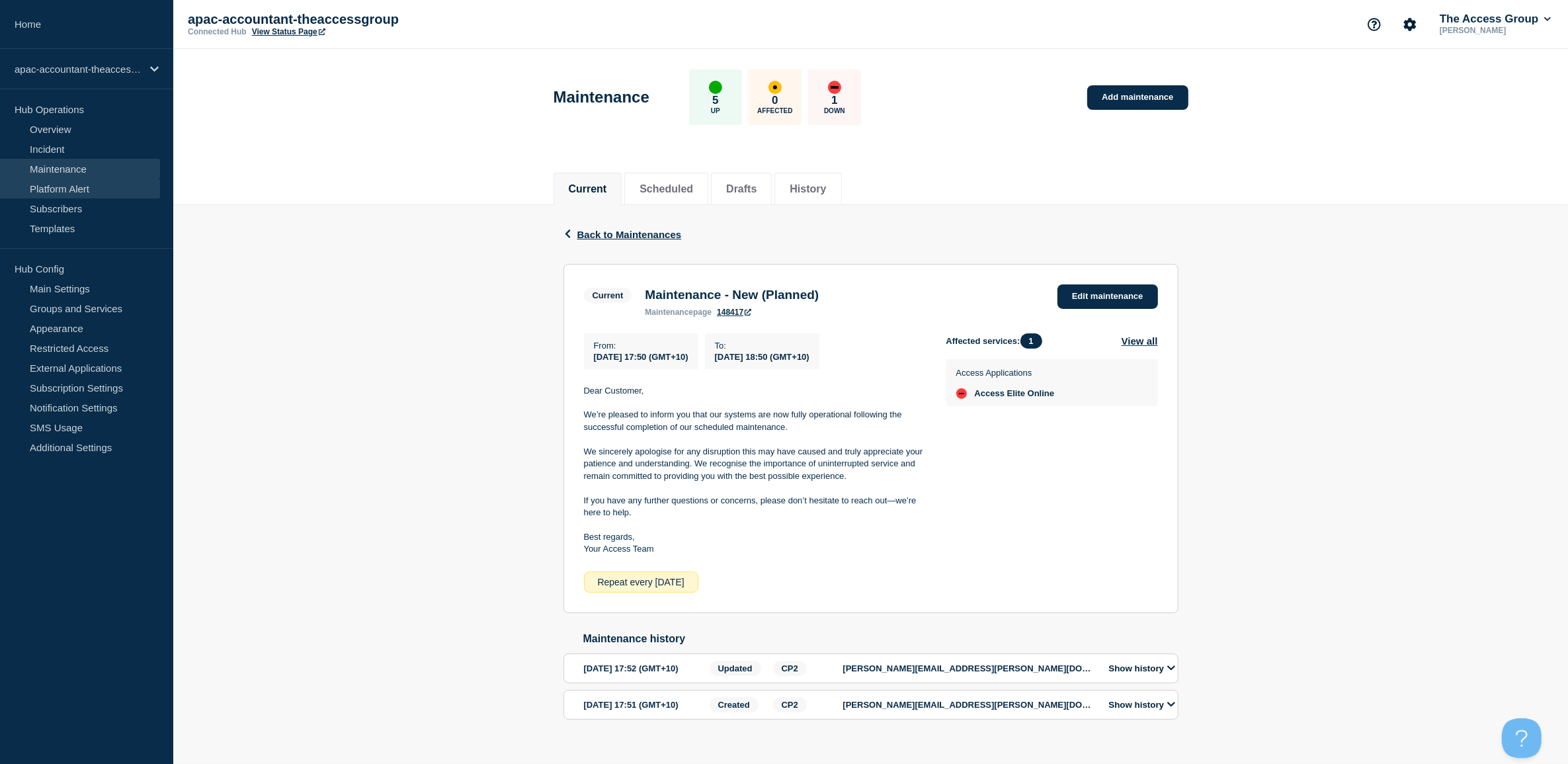
click at [55, 184] on link "Platform Alert" at bounding box center [80, 188] width 160 height 20
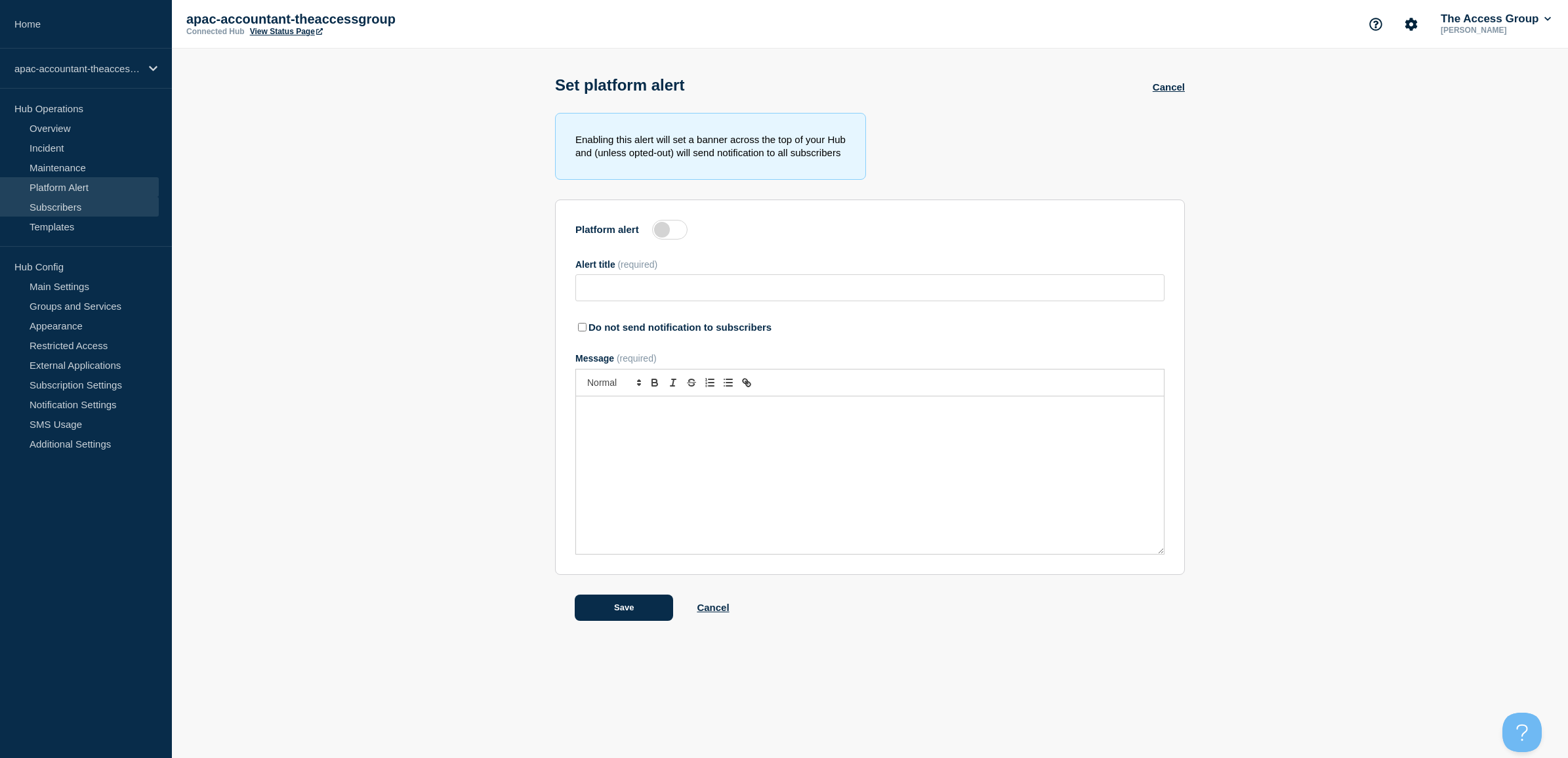
click at [93, 200] on link "Subscribers" at bounding box center [79, 206] width 159 height 20
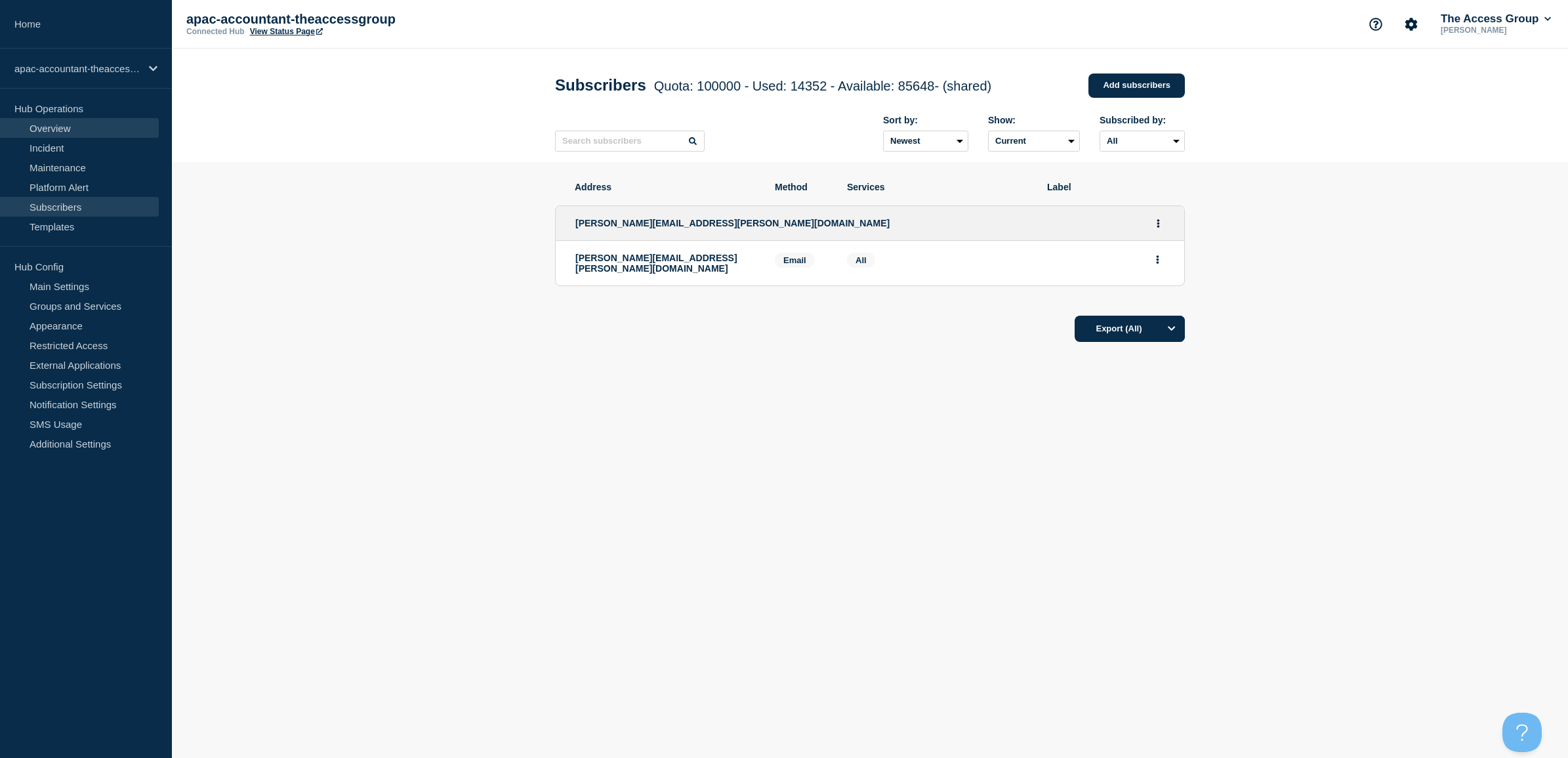
click at [64, 128] on link "Overview" at bounding box center [79, 128] width 159 height 20
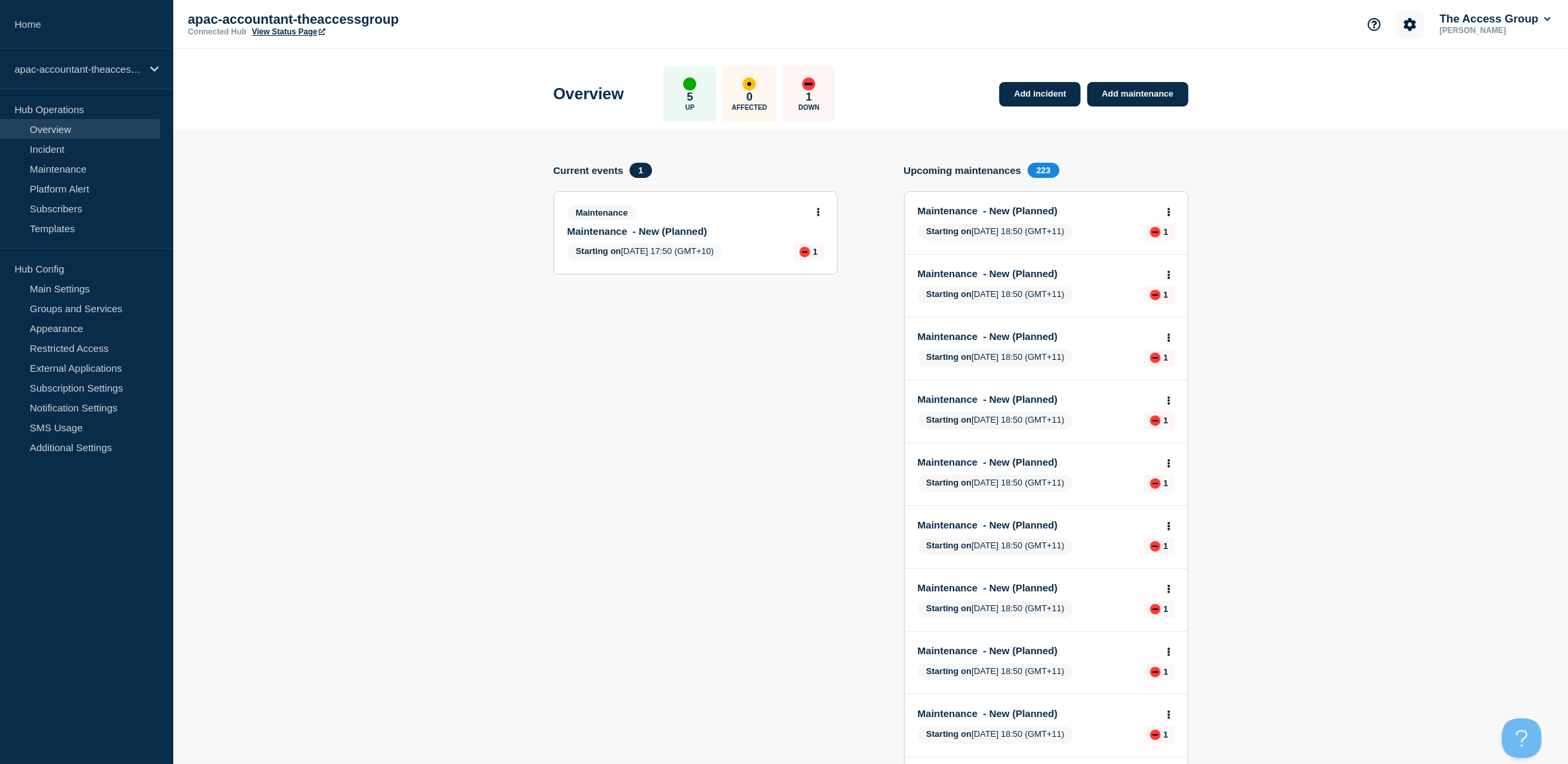
click at [1407, 21] on icon "Account settings" at bounding box center [1410, 24] width 12 height 12
click at [1399, 80] on link "Team Members" at bounding box center [1408, 78] width 68 height 12
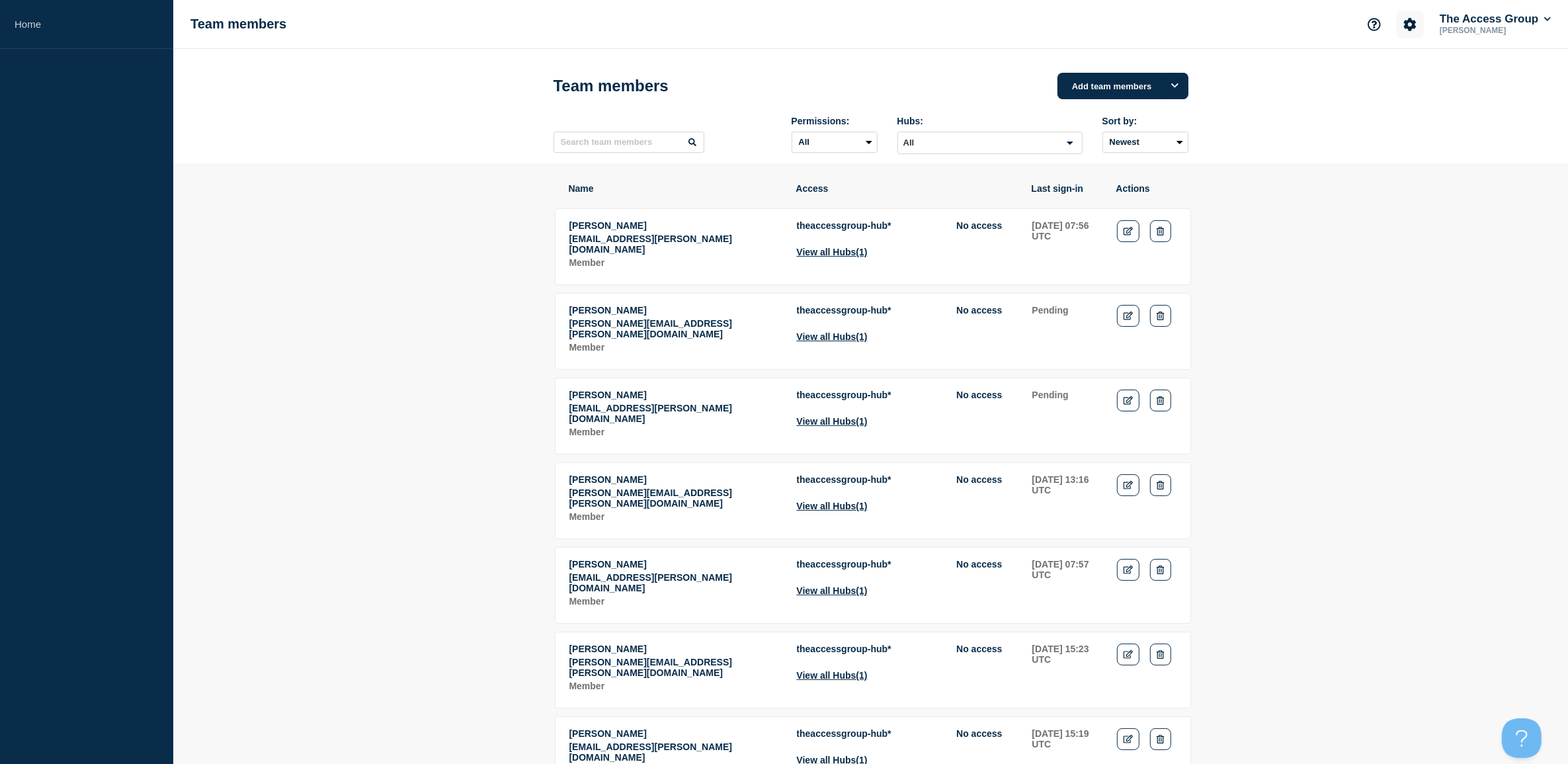
click at [1403, 30] on icon "Account settings" at bounding box center [1409, 24] width 13 height 13
click at [1402, 75] on link "Team Members" at bounding box center [1408, 78] width 68 height 12
click at [1181, 83] on button "Options" at bounding box center [1175, 86] width 27 height 27
click at [1138, 215] on button "Add members to single Connected Hub" at bounding box center [1134, 217] width 86 height 33
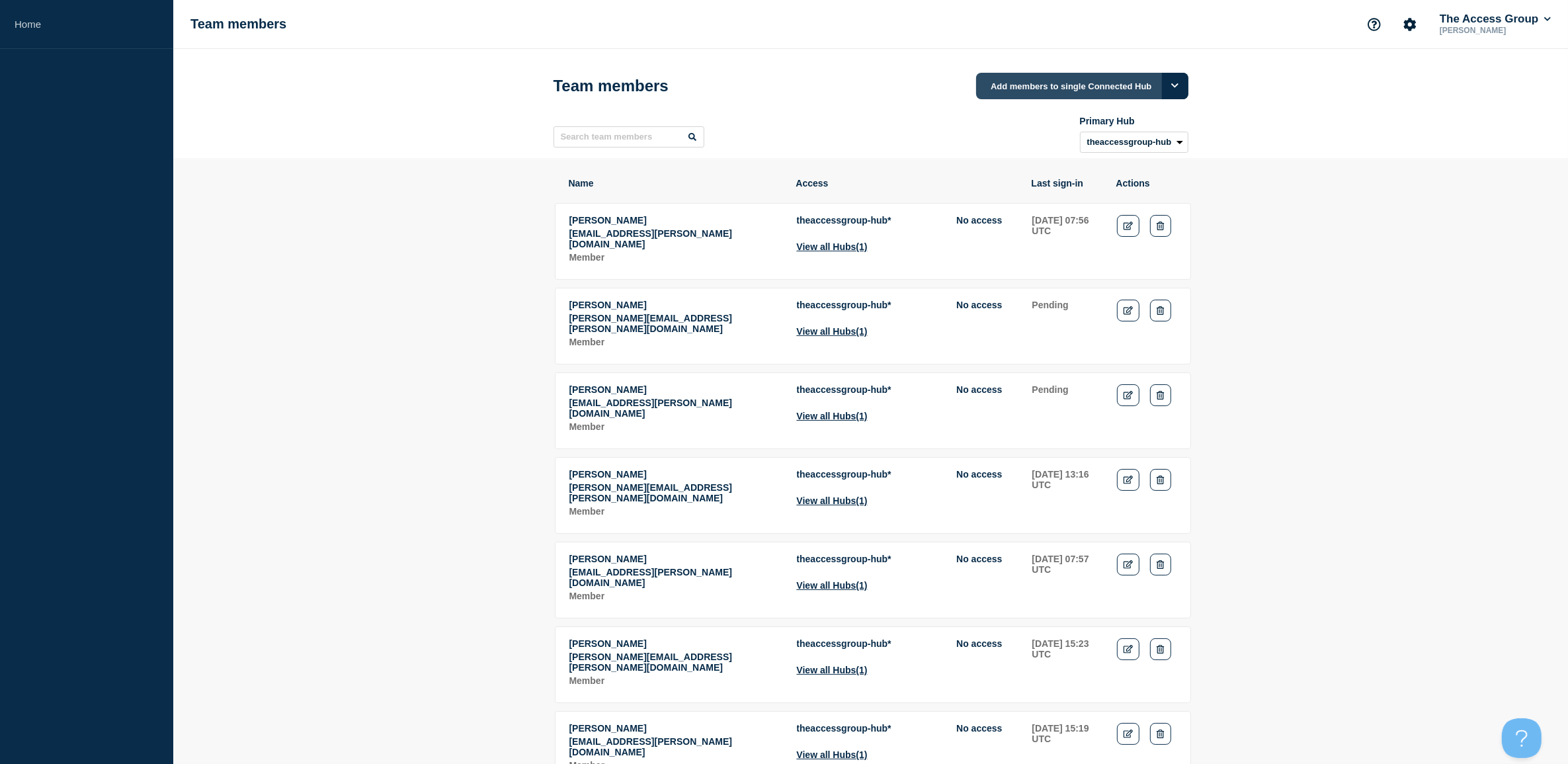
click at [1059, 84] on button "Add members to single Connected Hub" at bounding box center [1082, 86] width 212 height 27
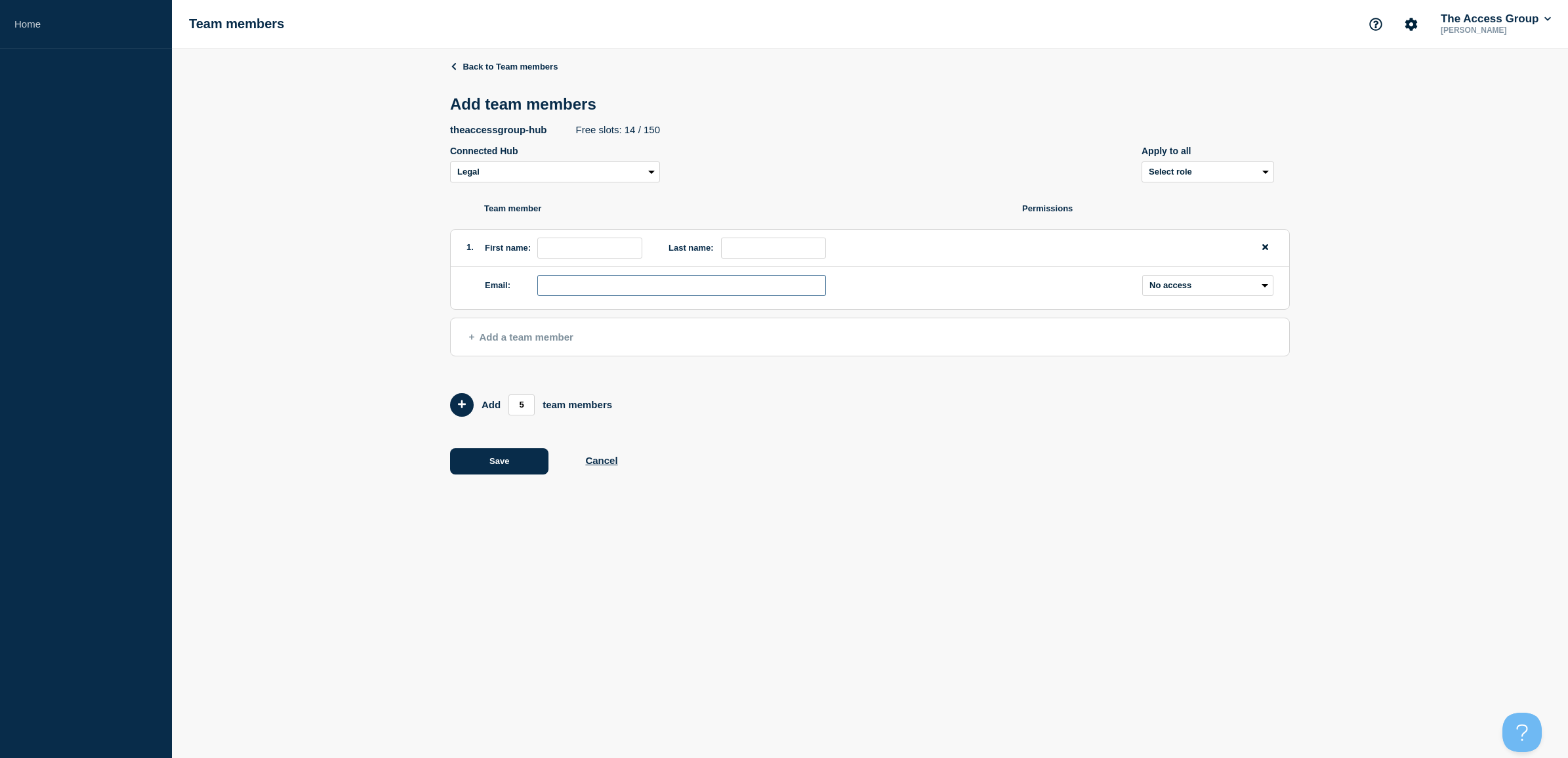
click at [564, 280] on input "email" at bounding box center [681, 285] width 288 height 21
click at [561, 247] on input "first name" at bounding box center [590, 248] width 105 height 21
click at [1205, 280] on select "Admin Manager Editor No access" at bounding box center [1207, 285] width 131 height 21
drag, startPoint x: 870, startPoint y: 415, endPoint x: 896, endPoint y: 384, distance: 40.5
click at [870, 415] on form "Add 5 team members" at bounding box center [869, 405] width 839 height 24
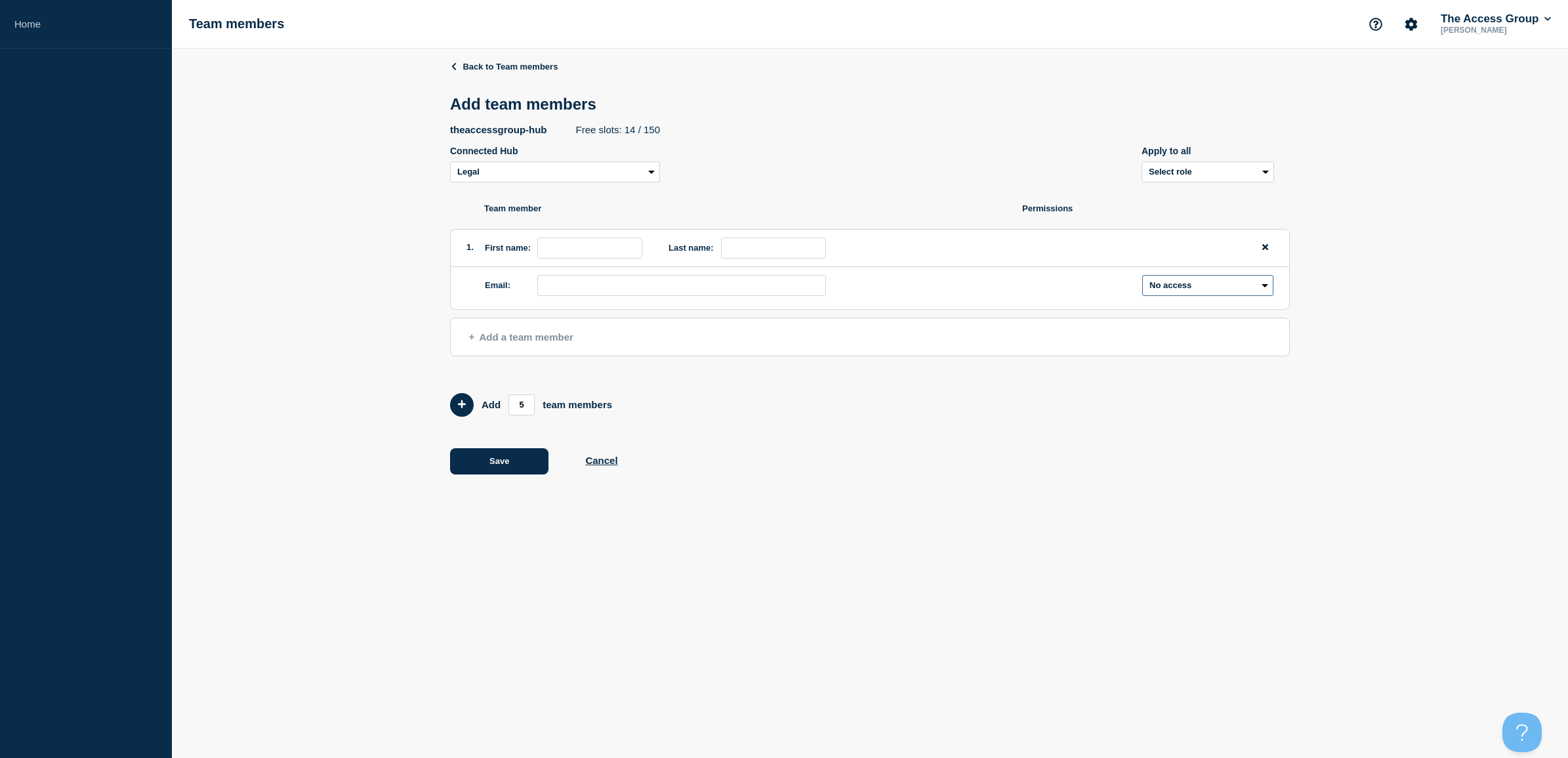
click at [1173, 288] on select "Admin Manager Editor No access" at bounding box center [1207, 285] width 131 height 21
click at [522, 172] on select "Legal Recruitment Enterprise Resource Planning (ERP) Hospitality NPE Access Pay…" at bounding box center [554, 172] width 210 height 21
select select "20352"
click at [450, 164] on select "Legal Recruitment Enterprise Resource Planning (ERP) Hospitality NPE Access Pay…" at bounding box center [554, 172] width 210 height 21
click at [584, 249] on input "first name" at bounding box center [590, 248] width 105 height 21
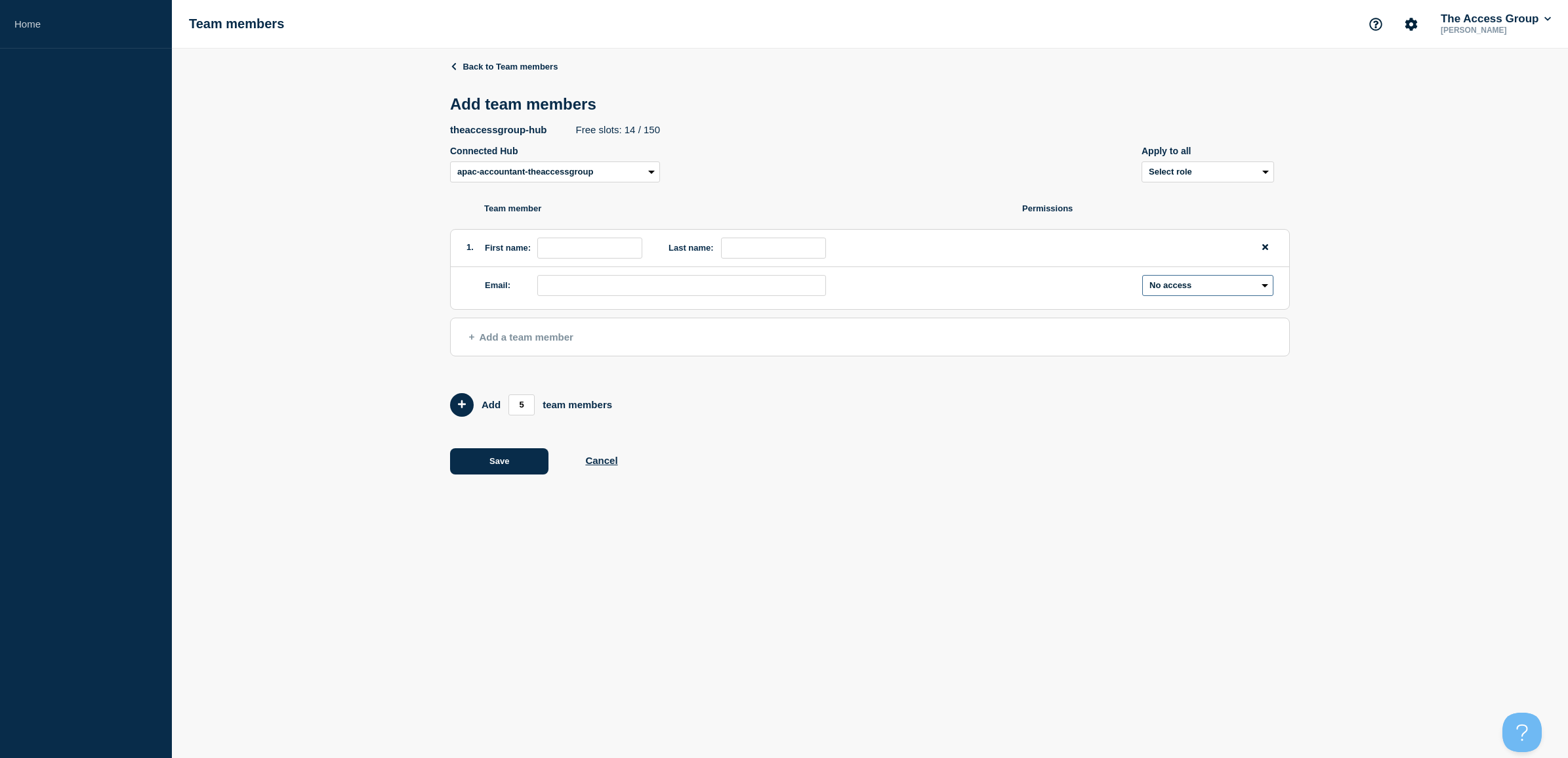
click at [1225, 283] on select "Admin Manager Editor No access" at bounding box center [1207, 285] width 131 height 21
click at [1378, 309] on div "Back to Team members Add team members theaccessgroup-hub Free slots: 14 / 150 C…" at bounding box center [869, 277] width 1396 height 457
click at [34, 26] on link "Home" at bounding box center [86, 24] width 172 height 49
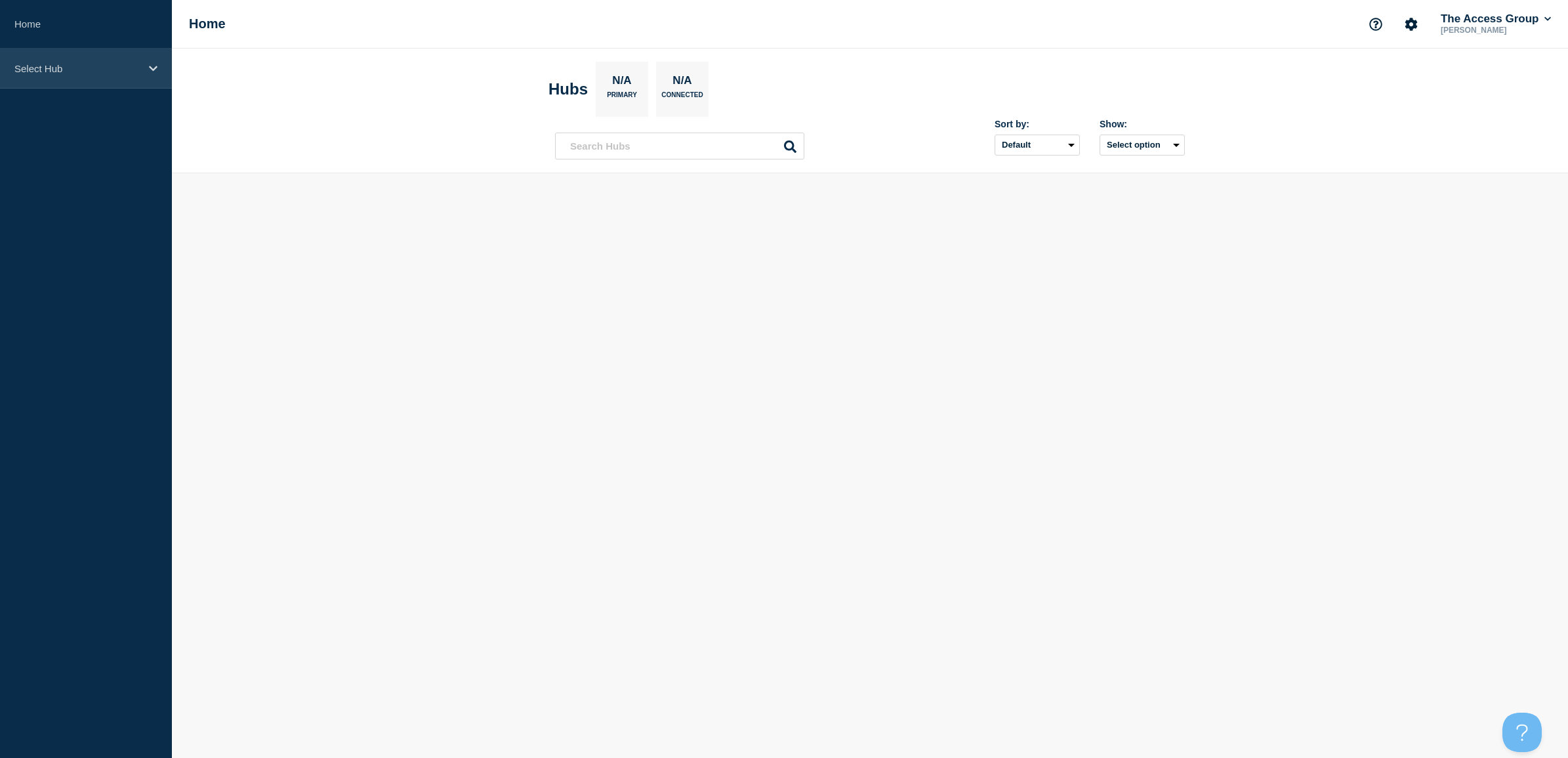
click at [38, 68] on p "Select Hub" at bounding box center [77, 68] width 126 height 11
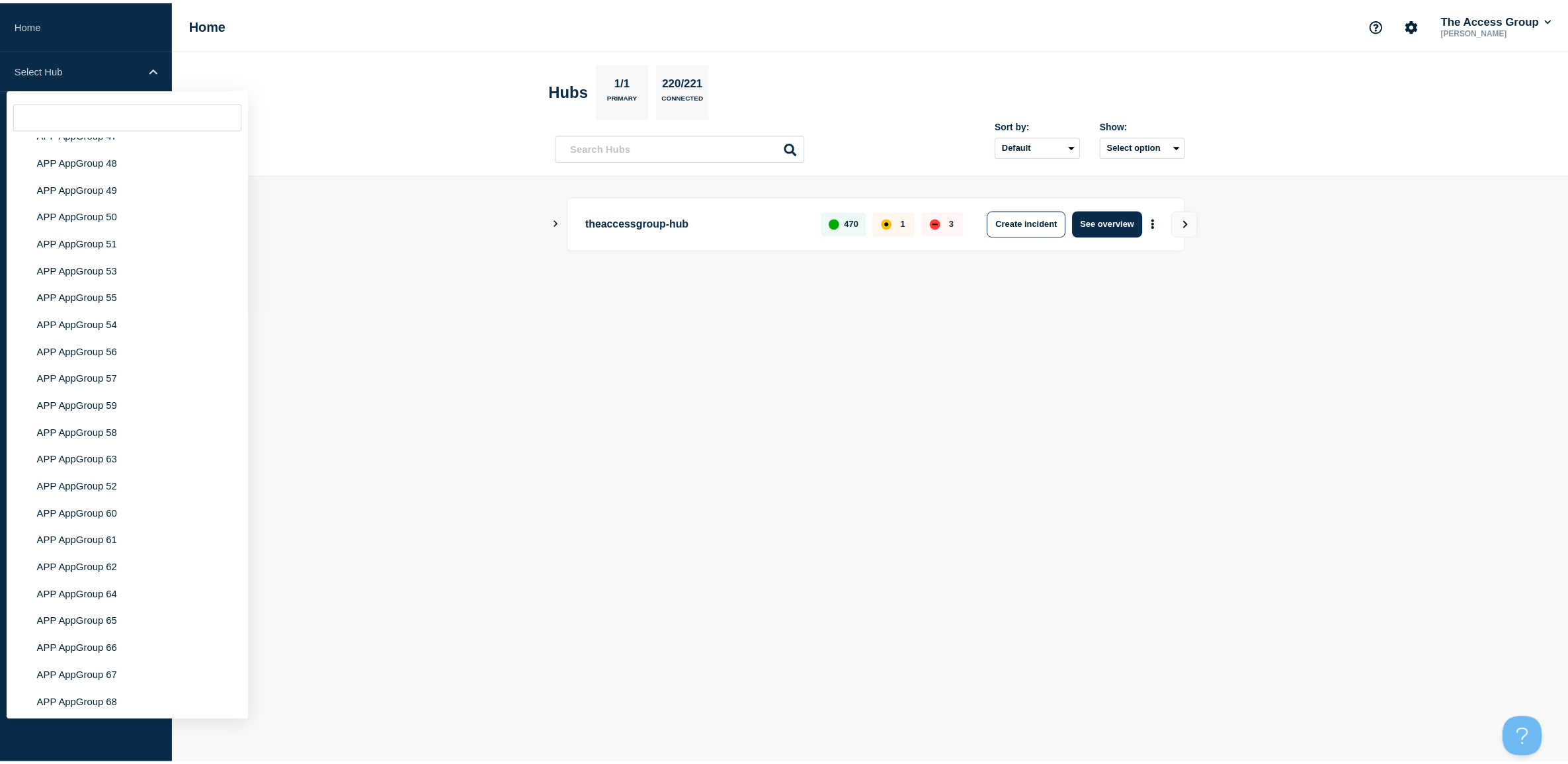
scroll to position [5507, 0]
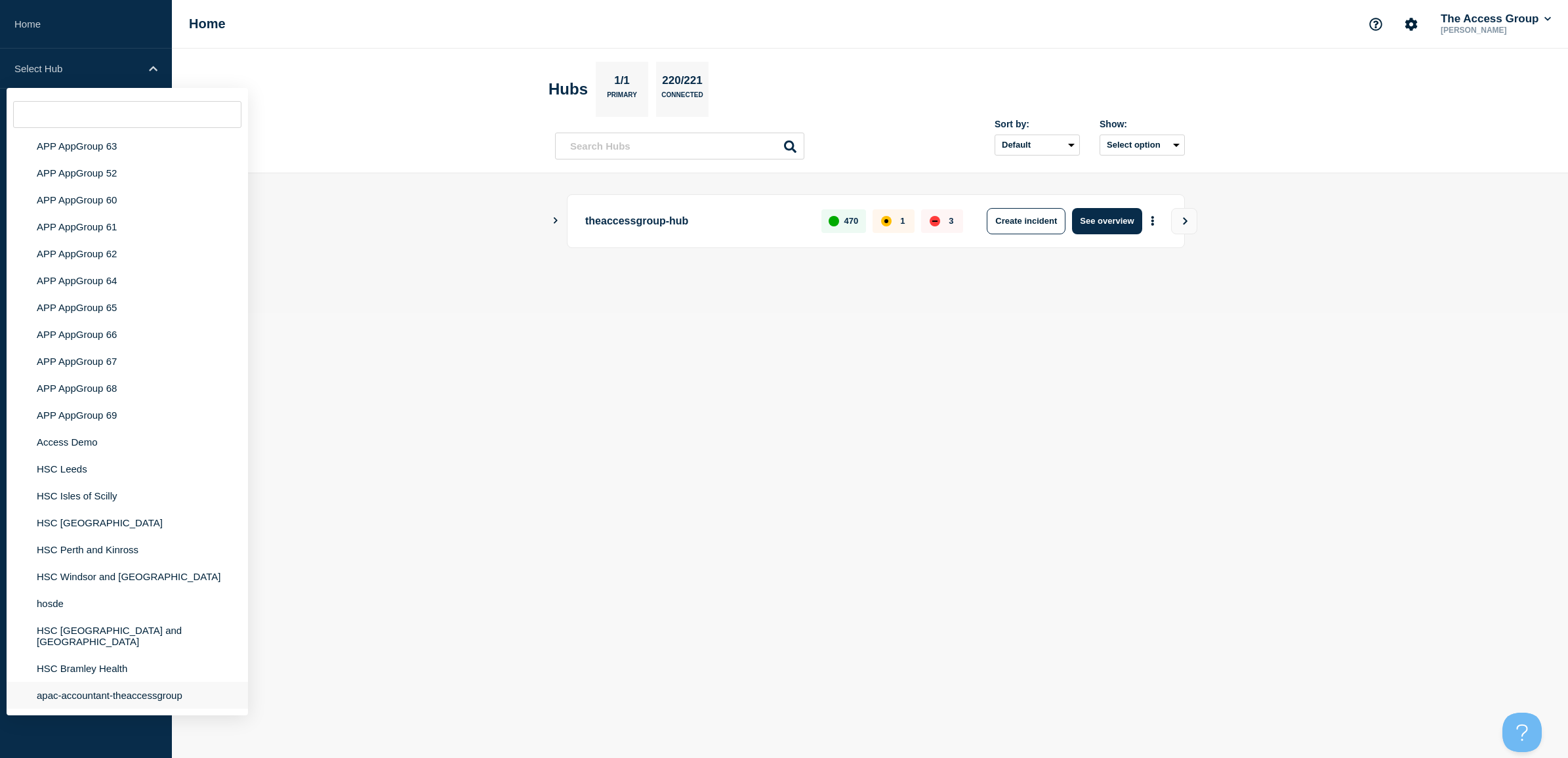
click at [138, 697] on li "apac-accountant-theaccessgroup" at bounding box center [127, 695] width 241 height 27
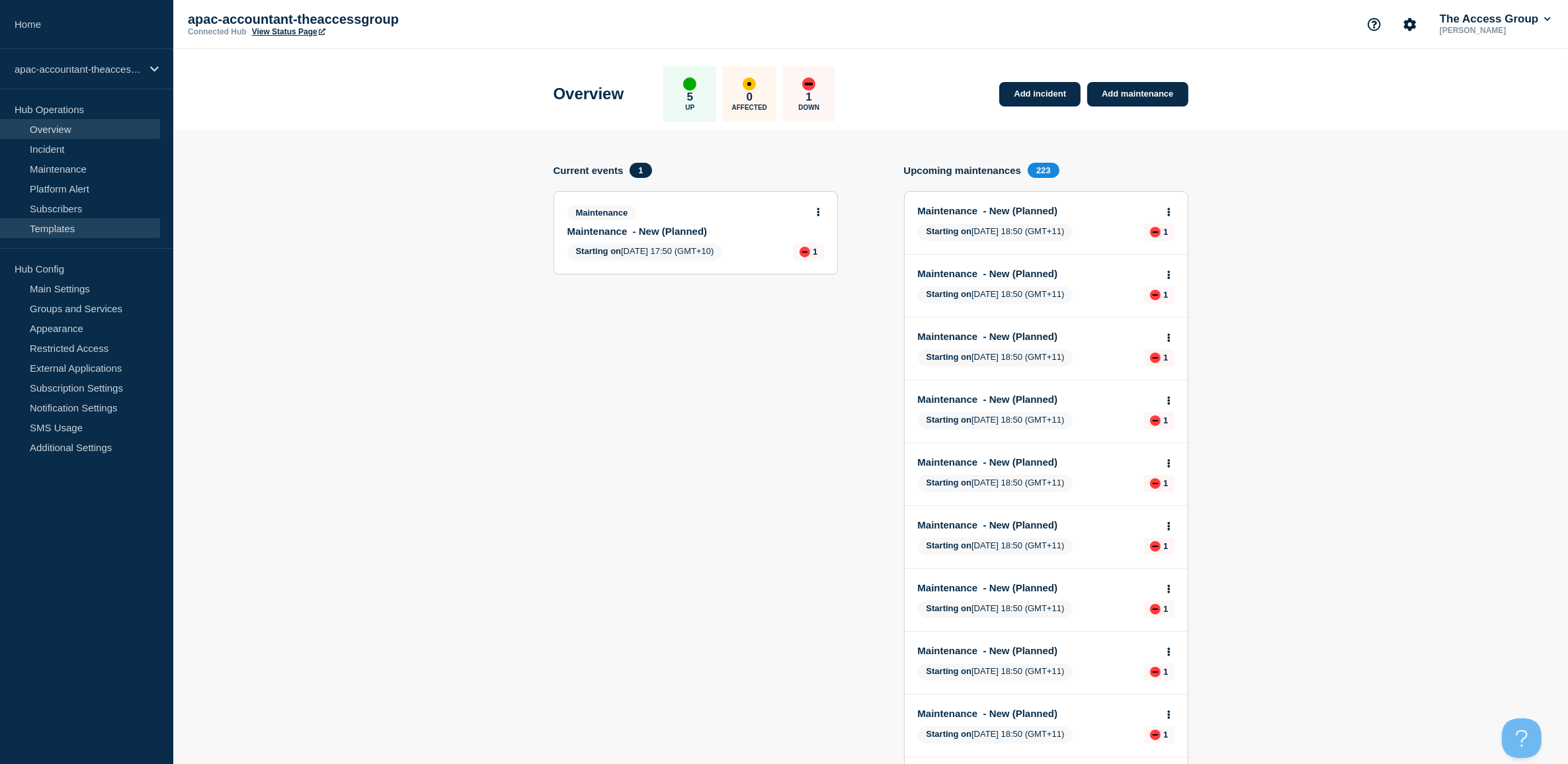
click at [37, 221] on link "Templates" at bounding box center [80, 228] width 160 height 20
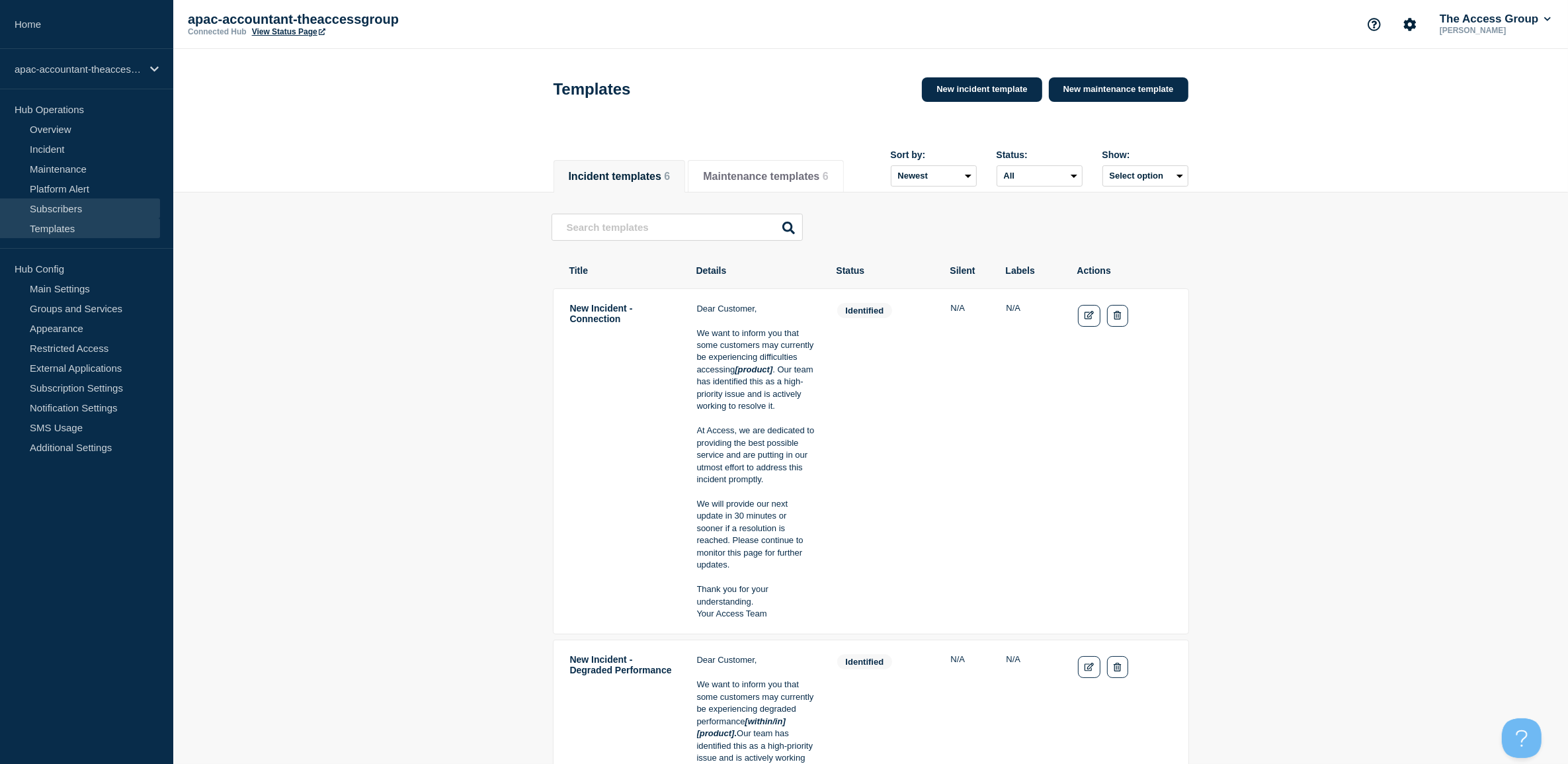
click at [66, 204] on link "Subscribers" at bounding box center [80, 208] width 160 height 20
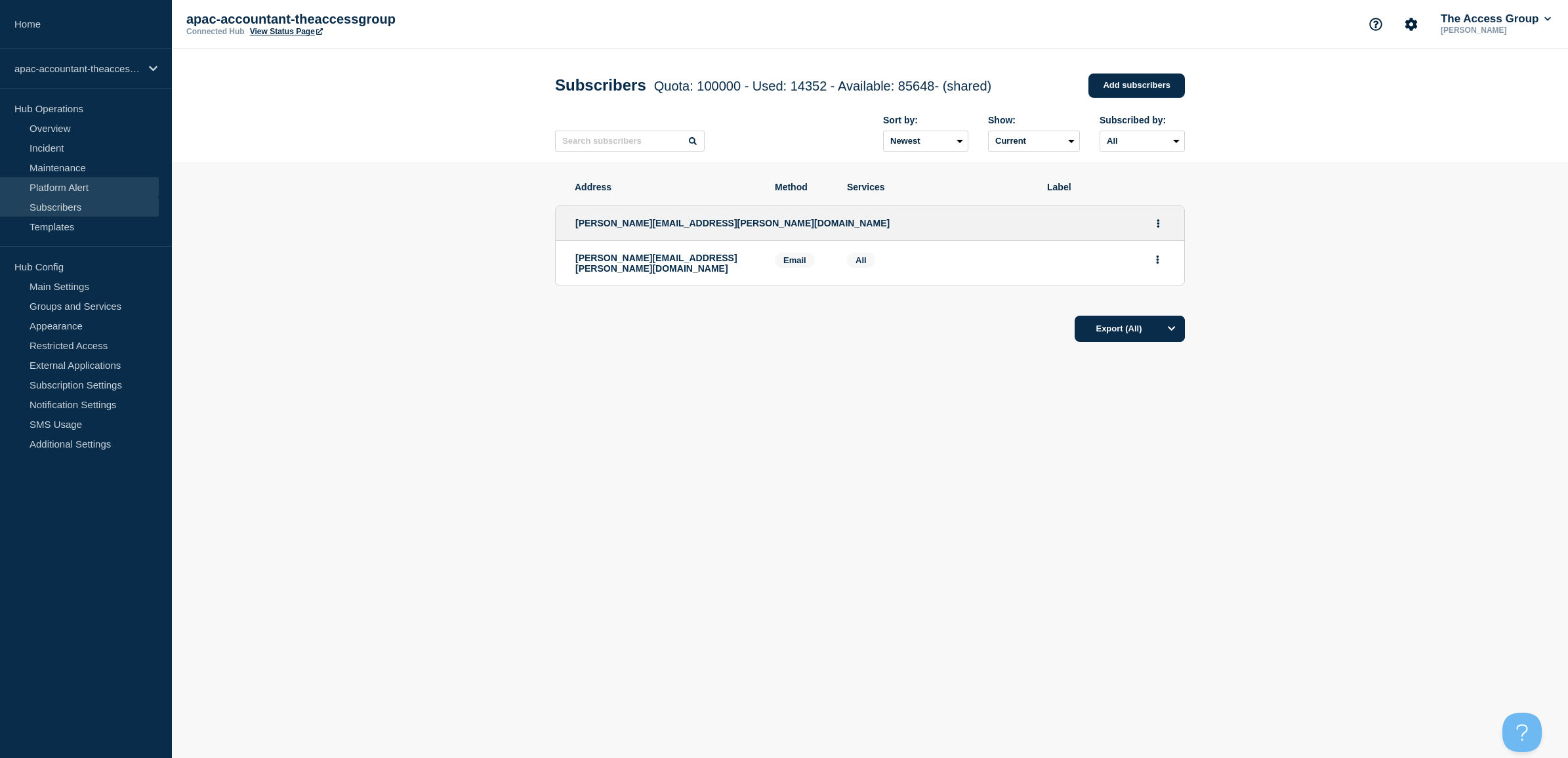
click at [57, 178] on link "Platform Alert" at bounding box center [79, 186] width 159 height 20
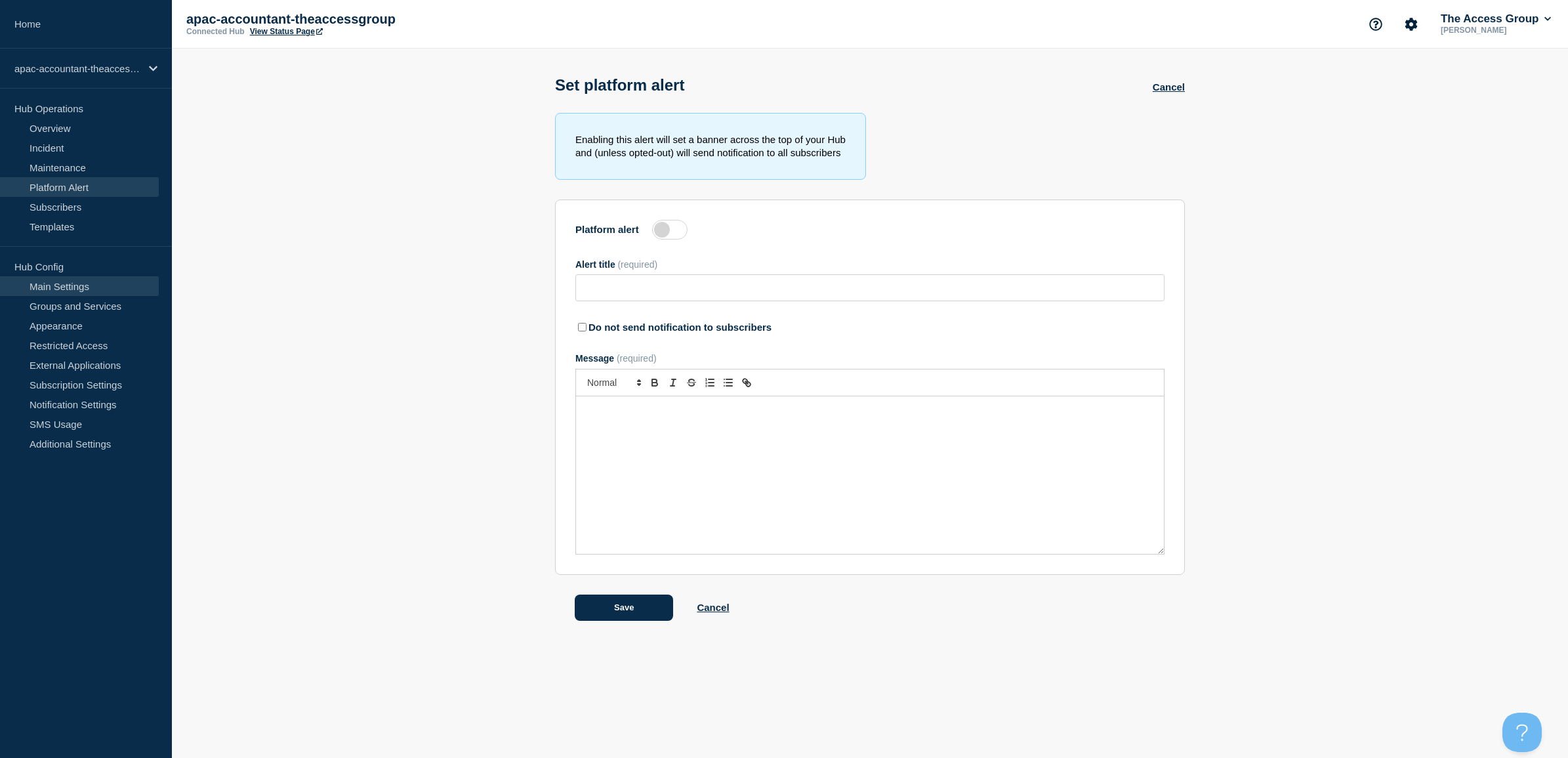
click at [93, 284] on link "Main Settings" at bounding box center [79, 286] width 159 height 20
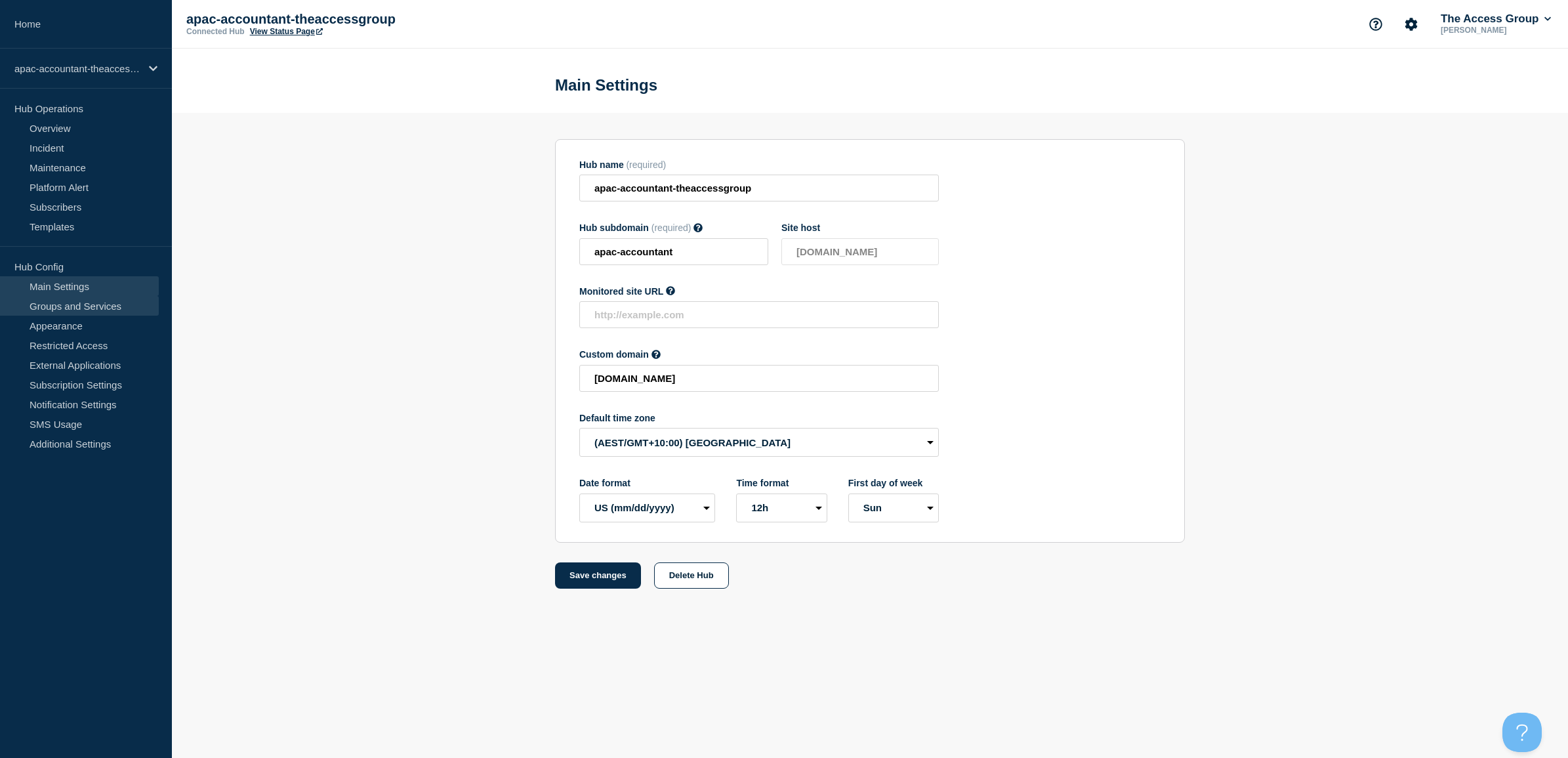
click at [85, 313] on link "Groups and Services" at bounding box center [79, 305] width 159 height 20
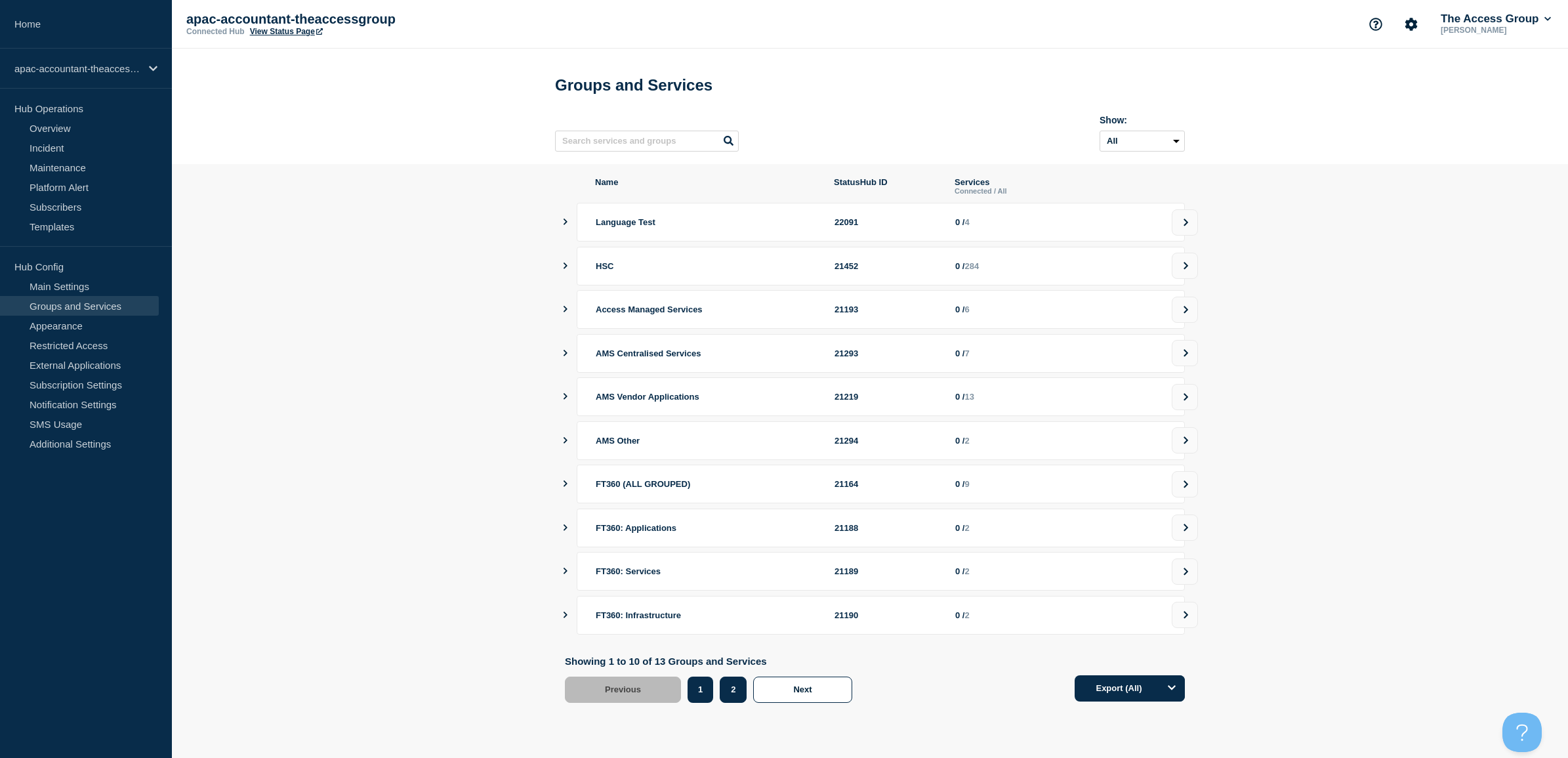
click at [738, 702] on button "2" at bounding box center [733, 689] width 27 height 26
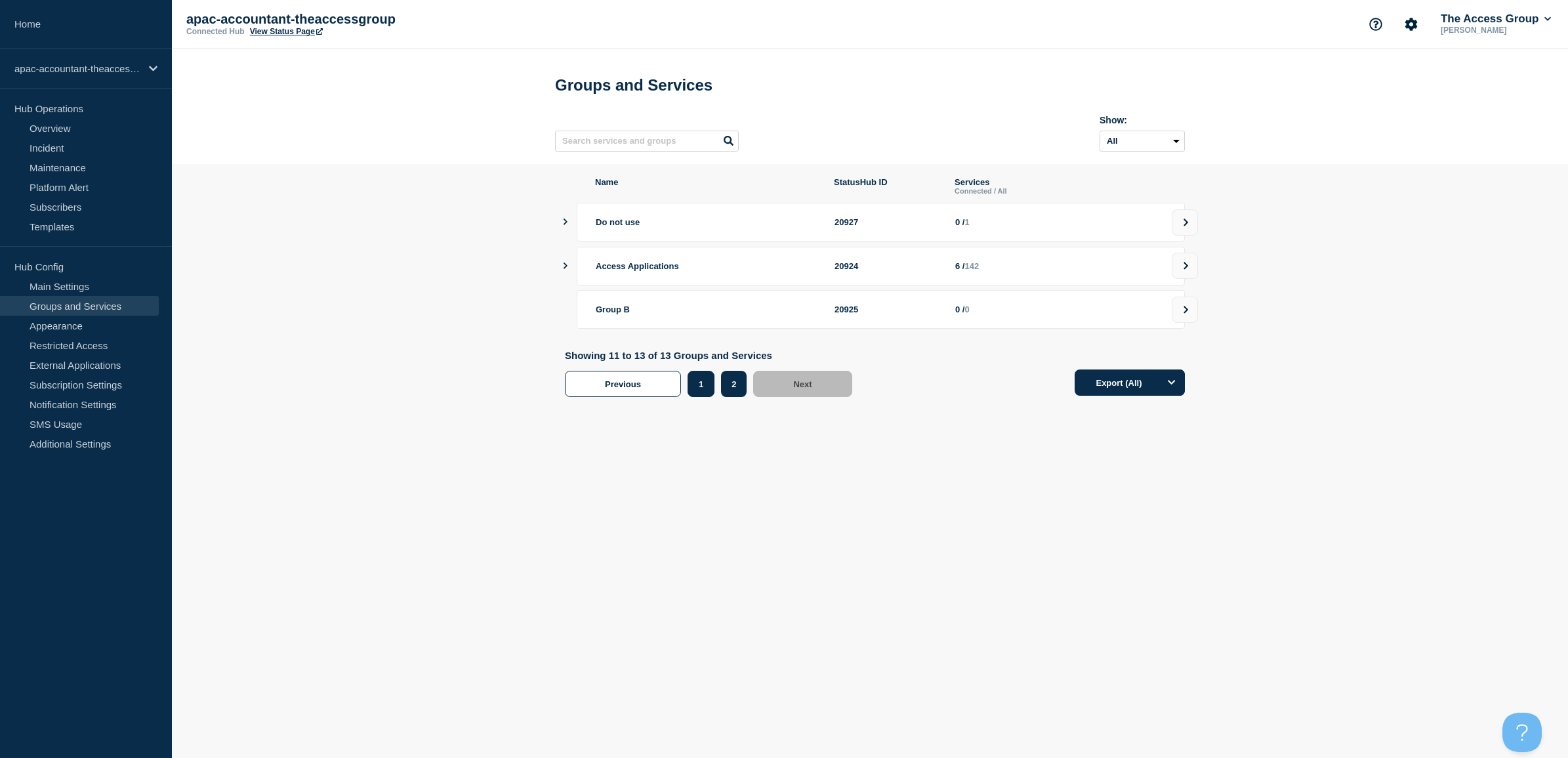
click at [702, 397] on button "1" at bounding box center [701, 384] width 27 height 26
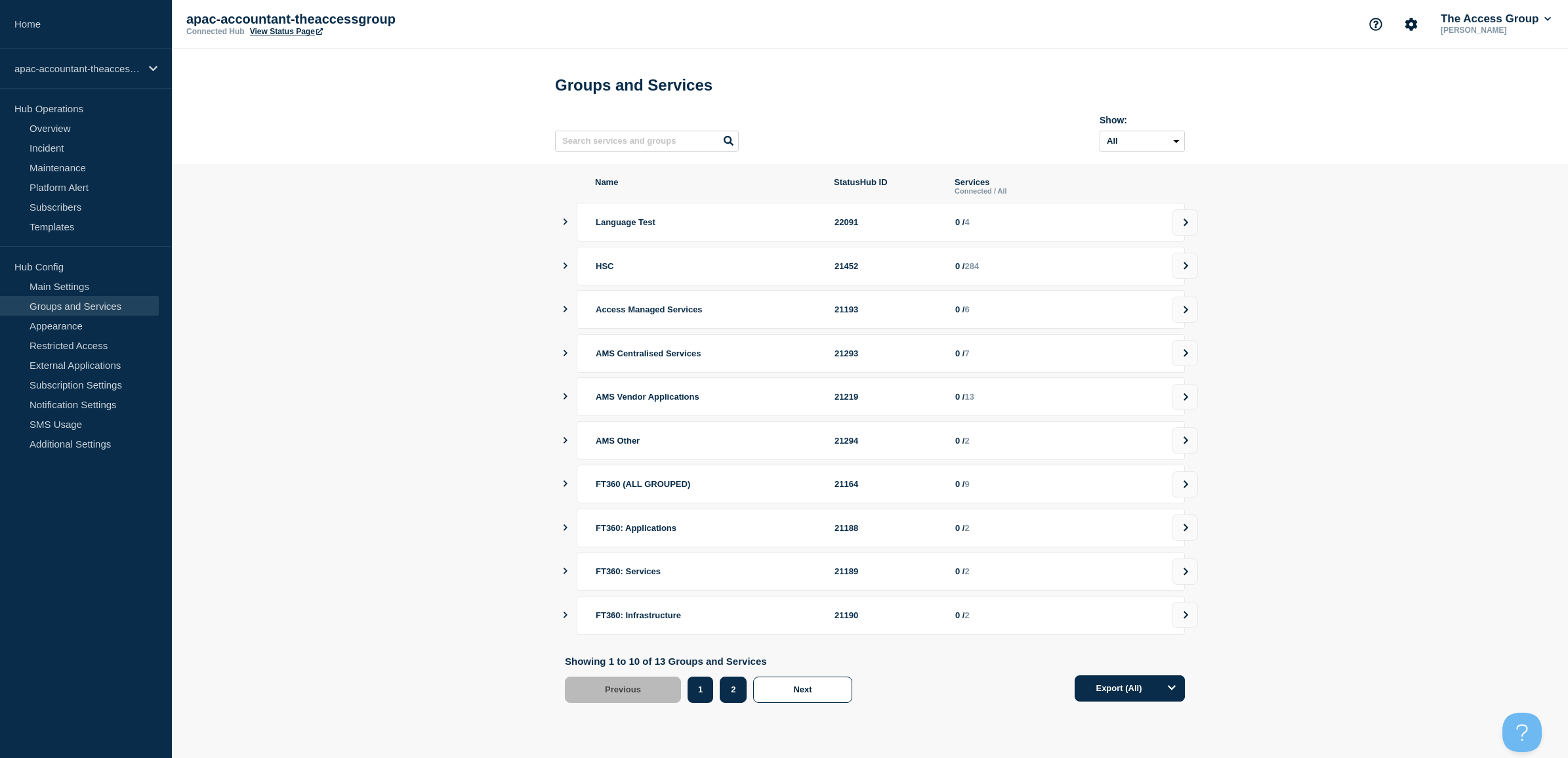
click at [732, 694] on button "2" at bounding box center [733, 689] width 27 height 26
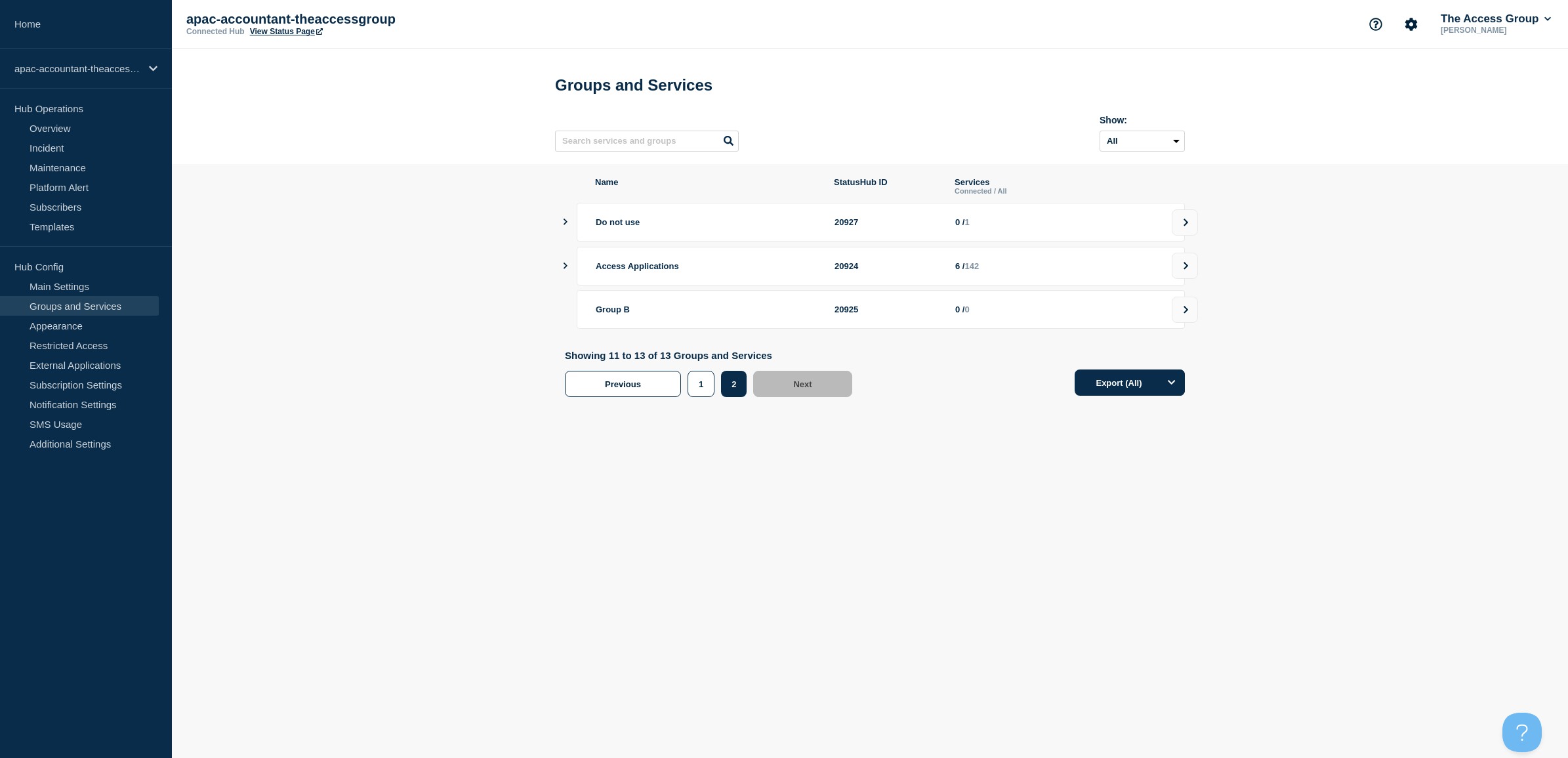
click at [562, 277] on button "showServices" at bounding box center [565, 266] width 7 height 39
click at [566, 277] on div "Access Applications 20924 6 / 142" at bounding box center [874, 266] width 620 height 39
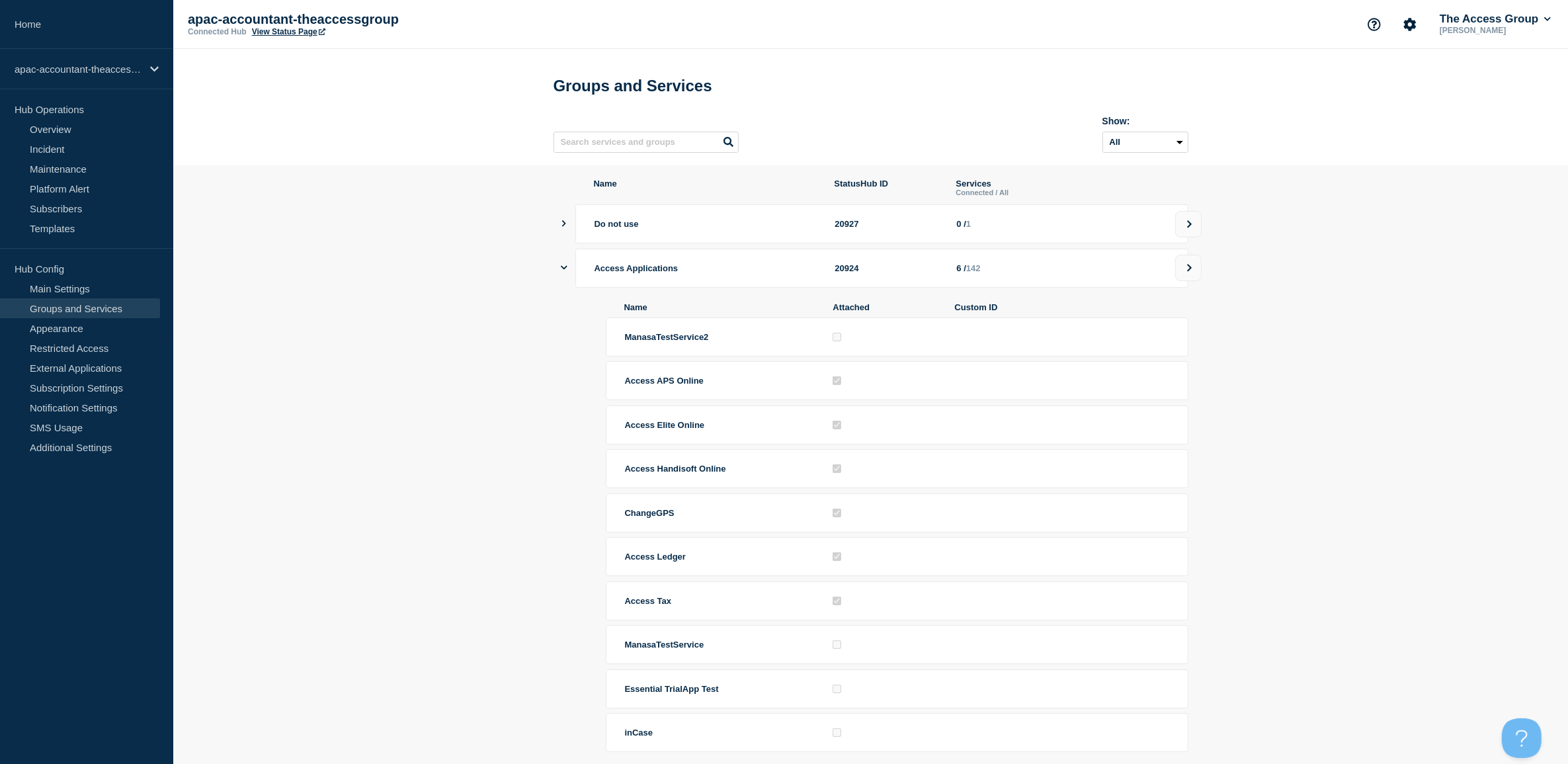
scroll to position [82, 0]
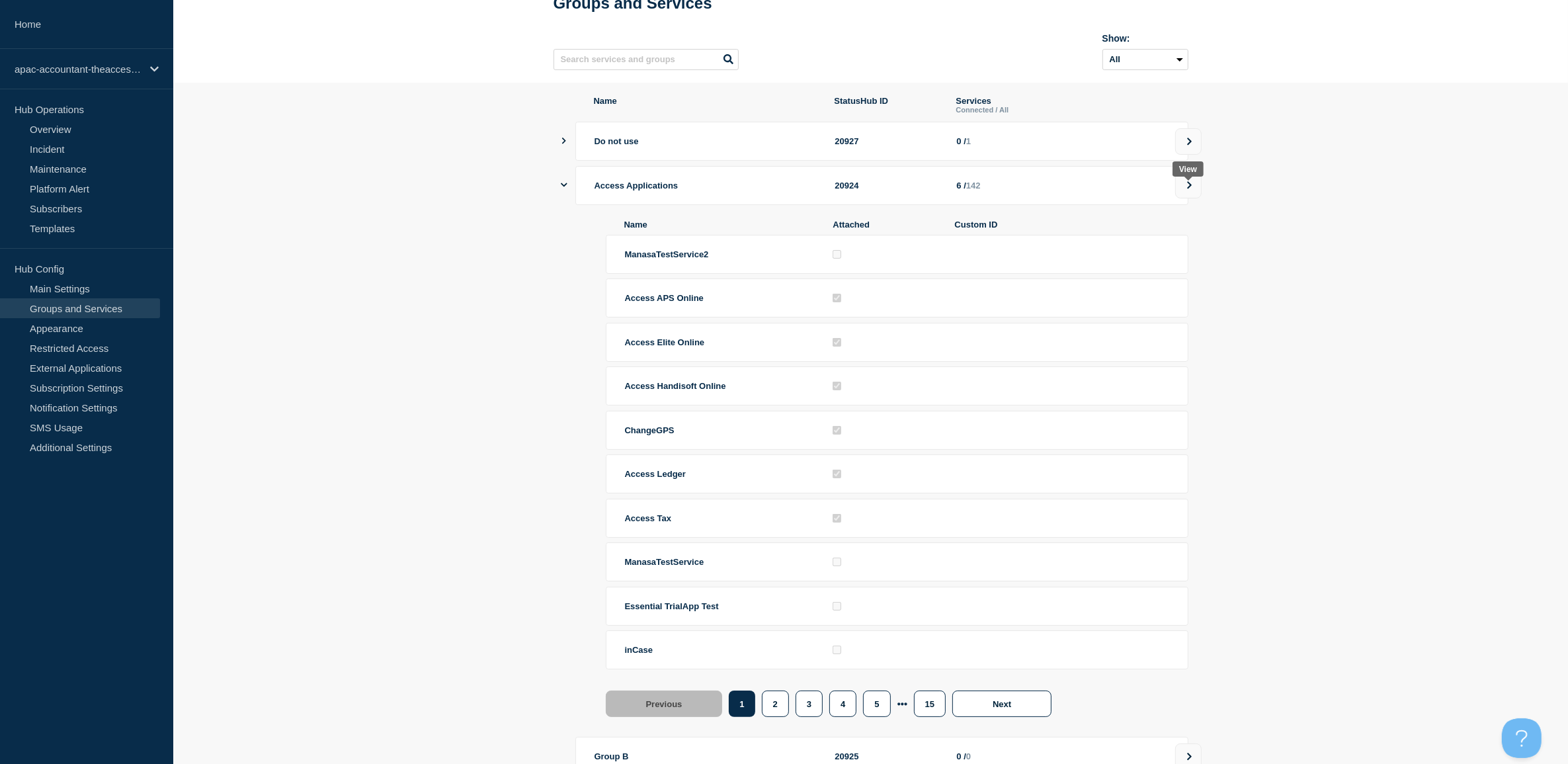
drag, startPoint x: 1189, startPoint y: 195, endPoint x: 1166, endPoint y: 274, distance: 82.3
click at [1189, 189] on icon at bounding box center [1189, 185] width 5 height 7
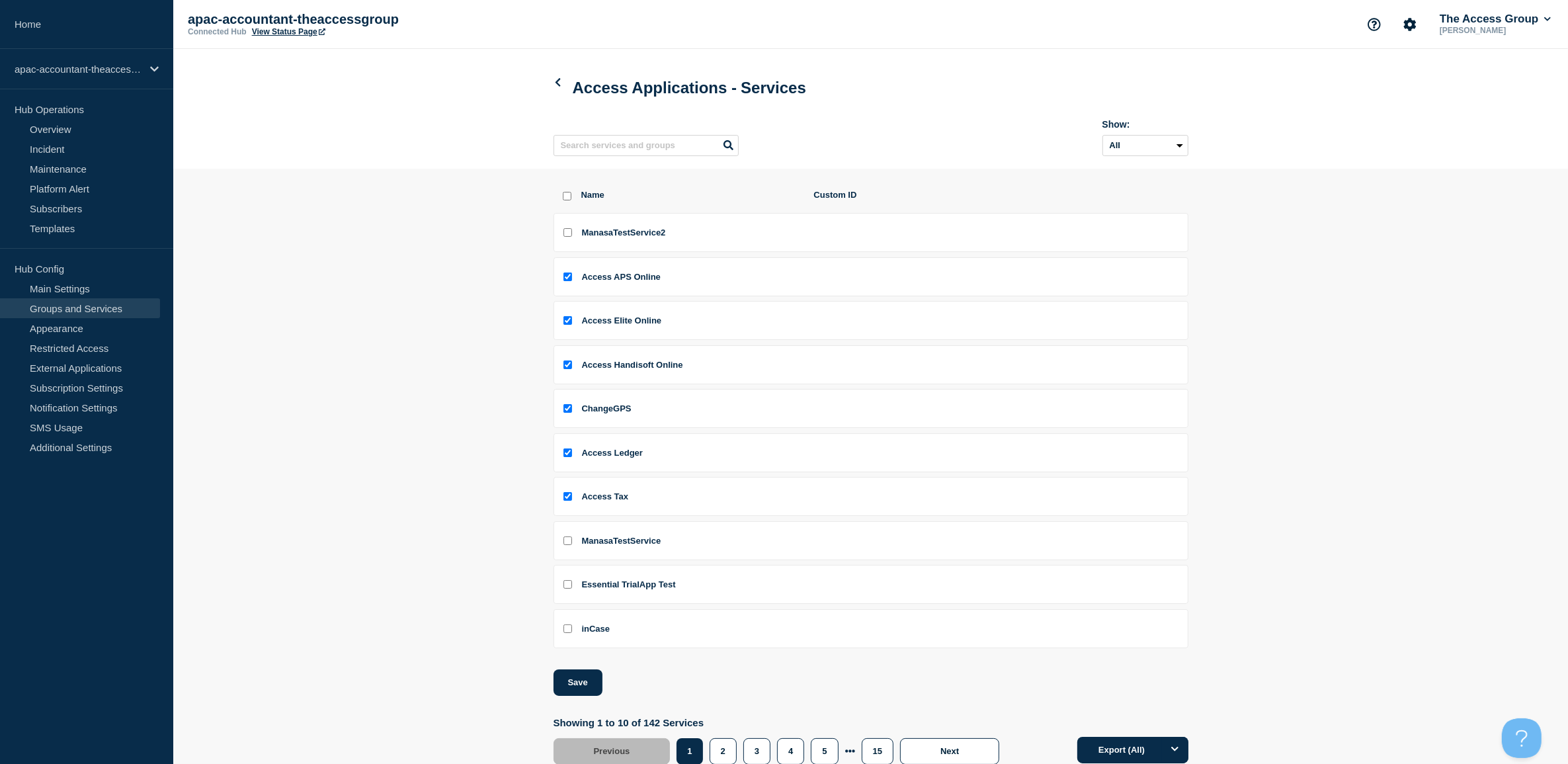
click at [110, 306] on link "Groups and Services" at bounding box center [80, 308] width 160 height 20
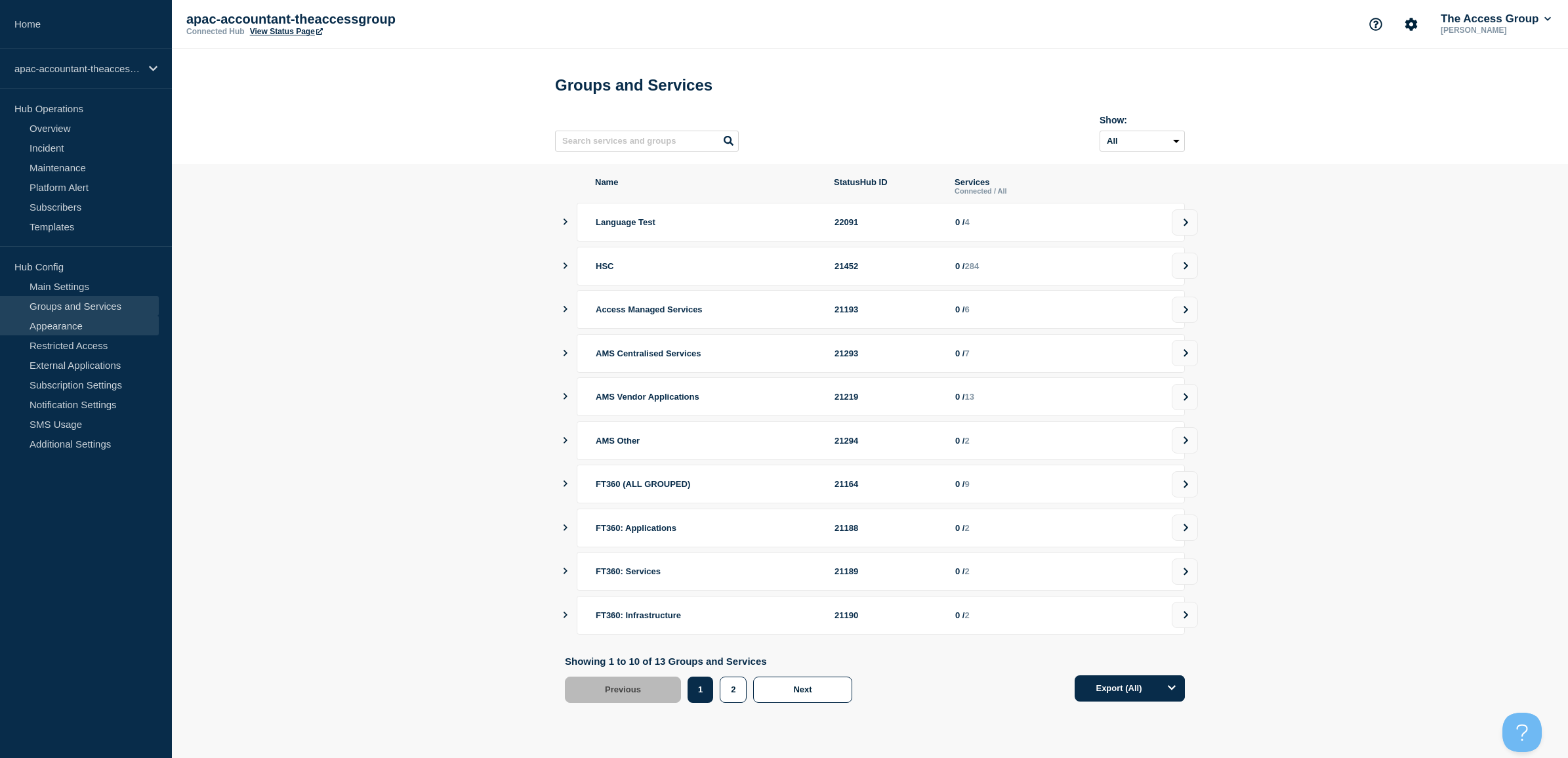
click at [47, 328] on link "Appearance" at bounding box center [79, 325] width 159 height 20
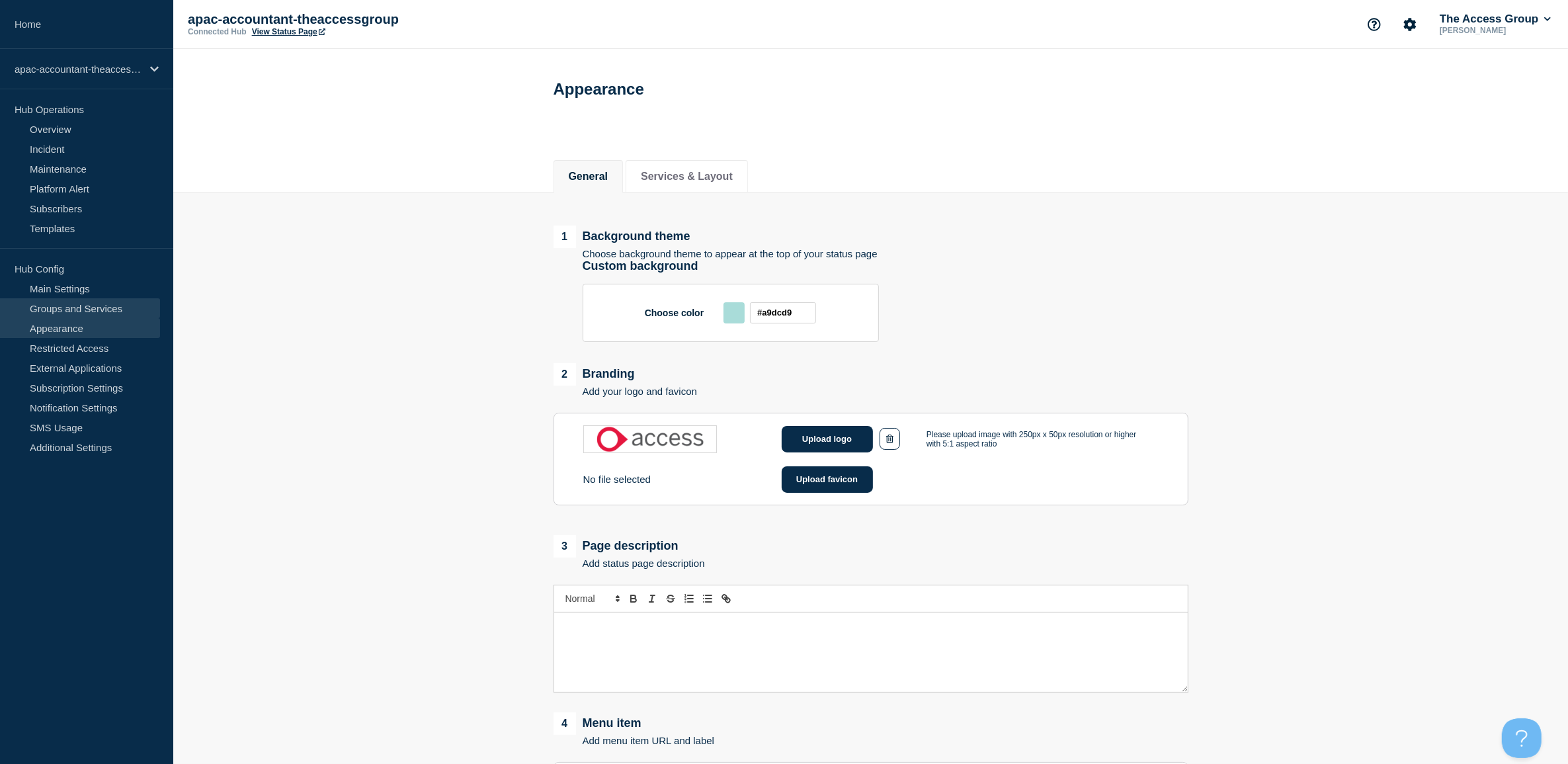
click at [54, 304] on link "Groups and Services" at bounding box center [80, 308] width 160 height 20
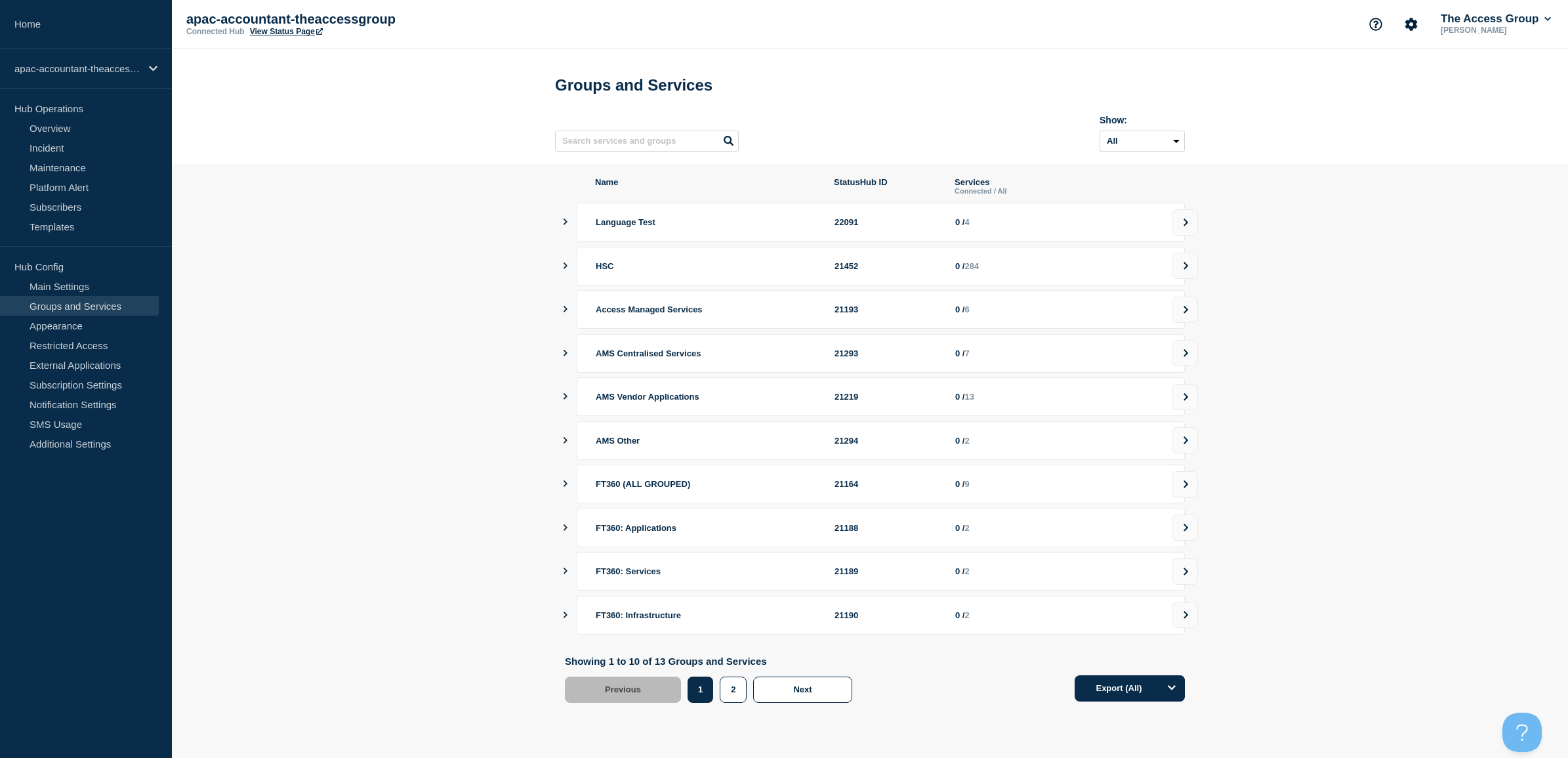
click at [562, 279] on button "showServices" at bounding box center [565, 266] width 7 height 39
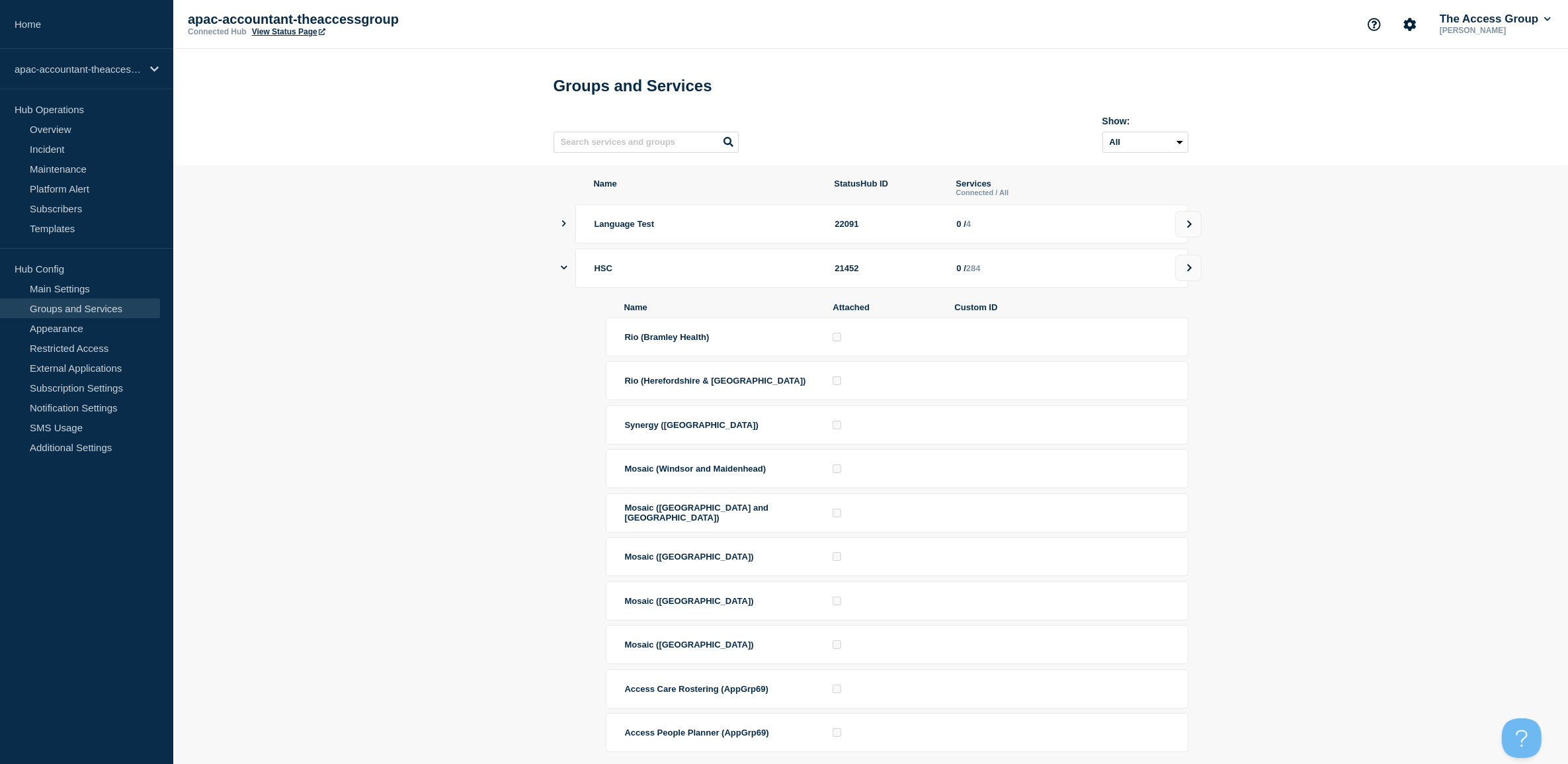
click at [566, 272] on icon "showServices" at bounding box center [564, 268] width 7 height 9
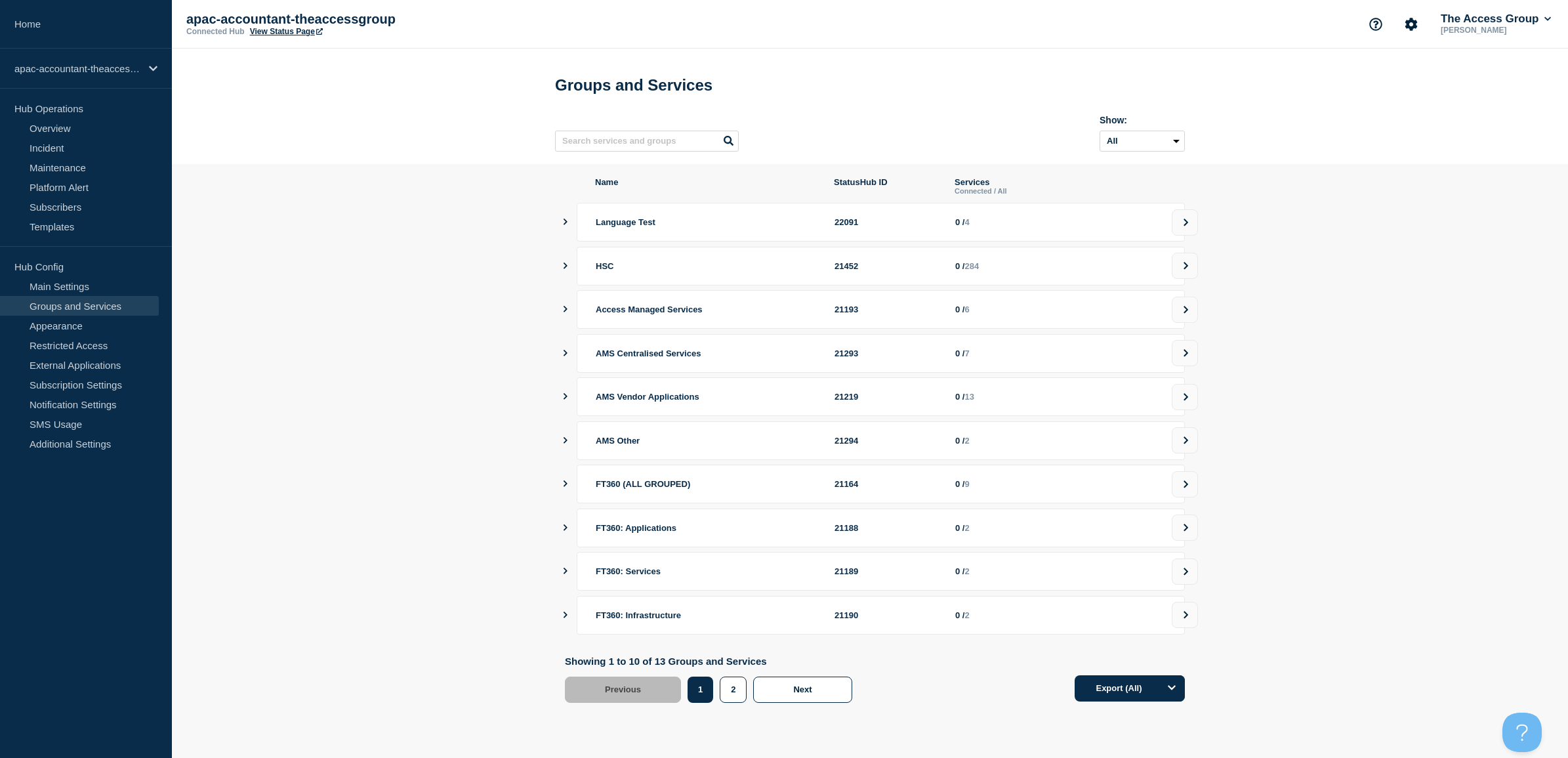
click at [562, 269] on icon "showServices" at bounding box center [565, 266] width 9 height 7
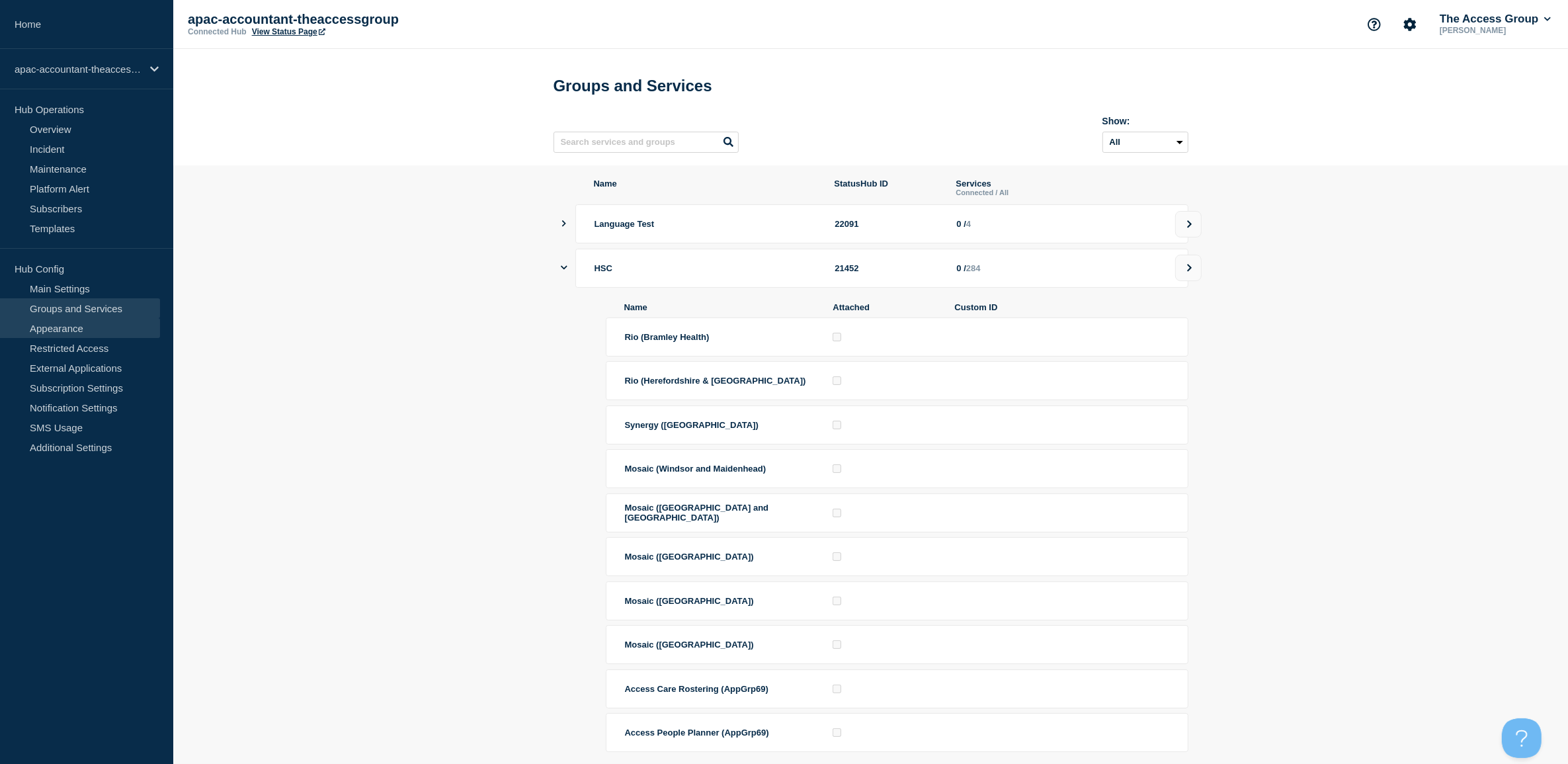
click at [44, 333] on link "Appearance" at bounding box center [80, 328] width 160 height 20
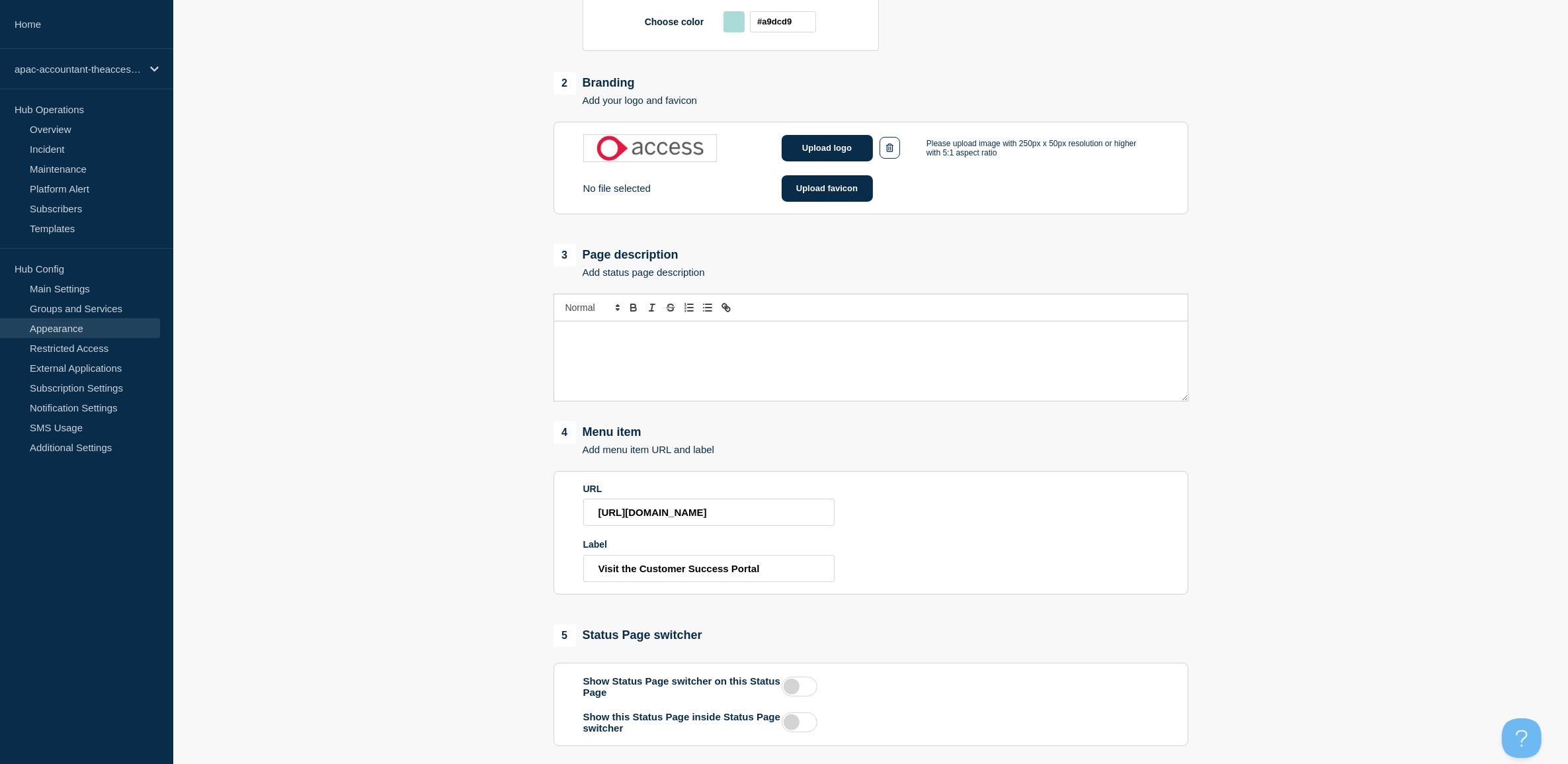
scroll to position [331, 0]
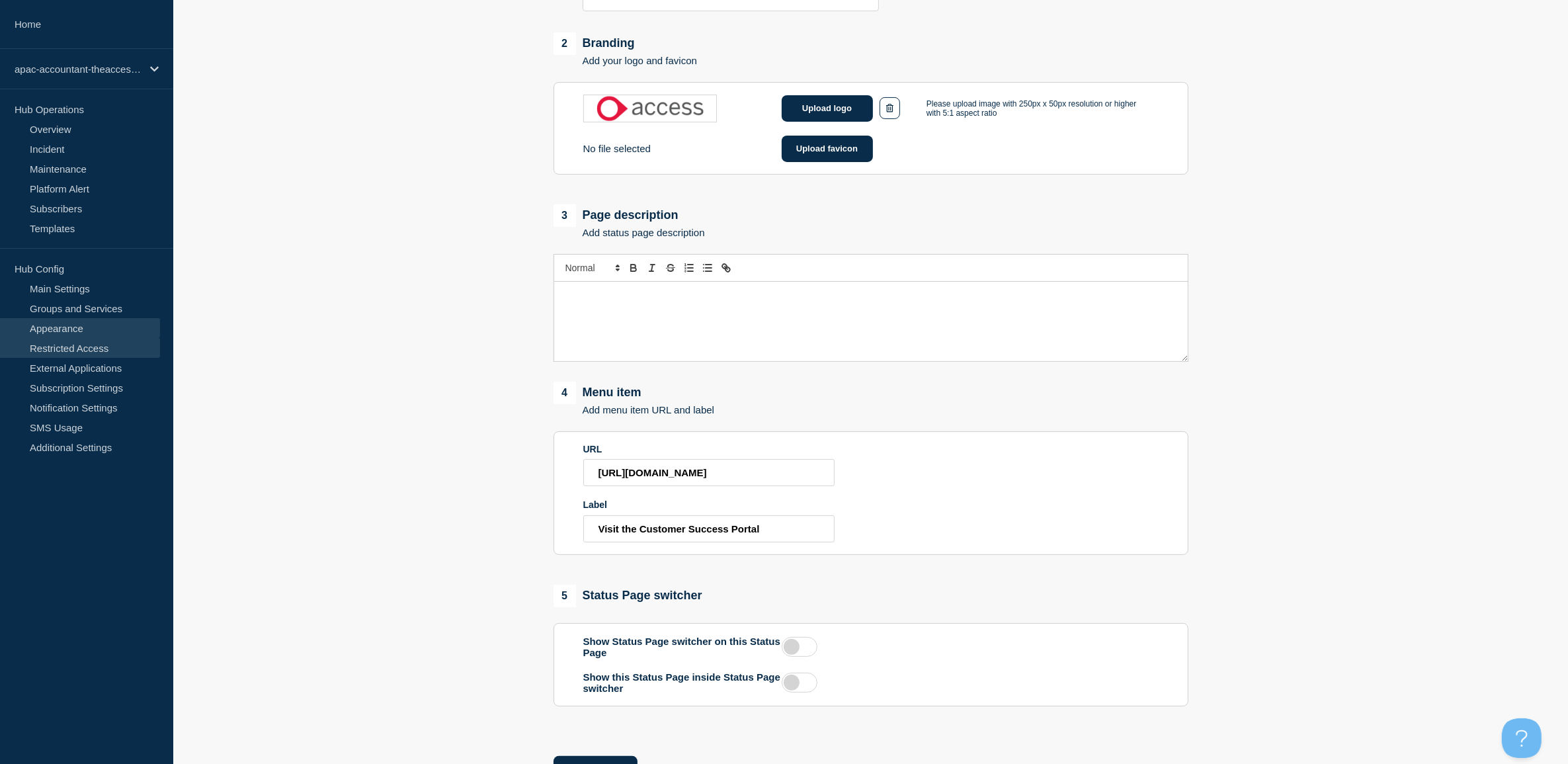
click at [90, 345] on link "Restricted Access" at bounding box center [80, 347] width 160 height 20
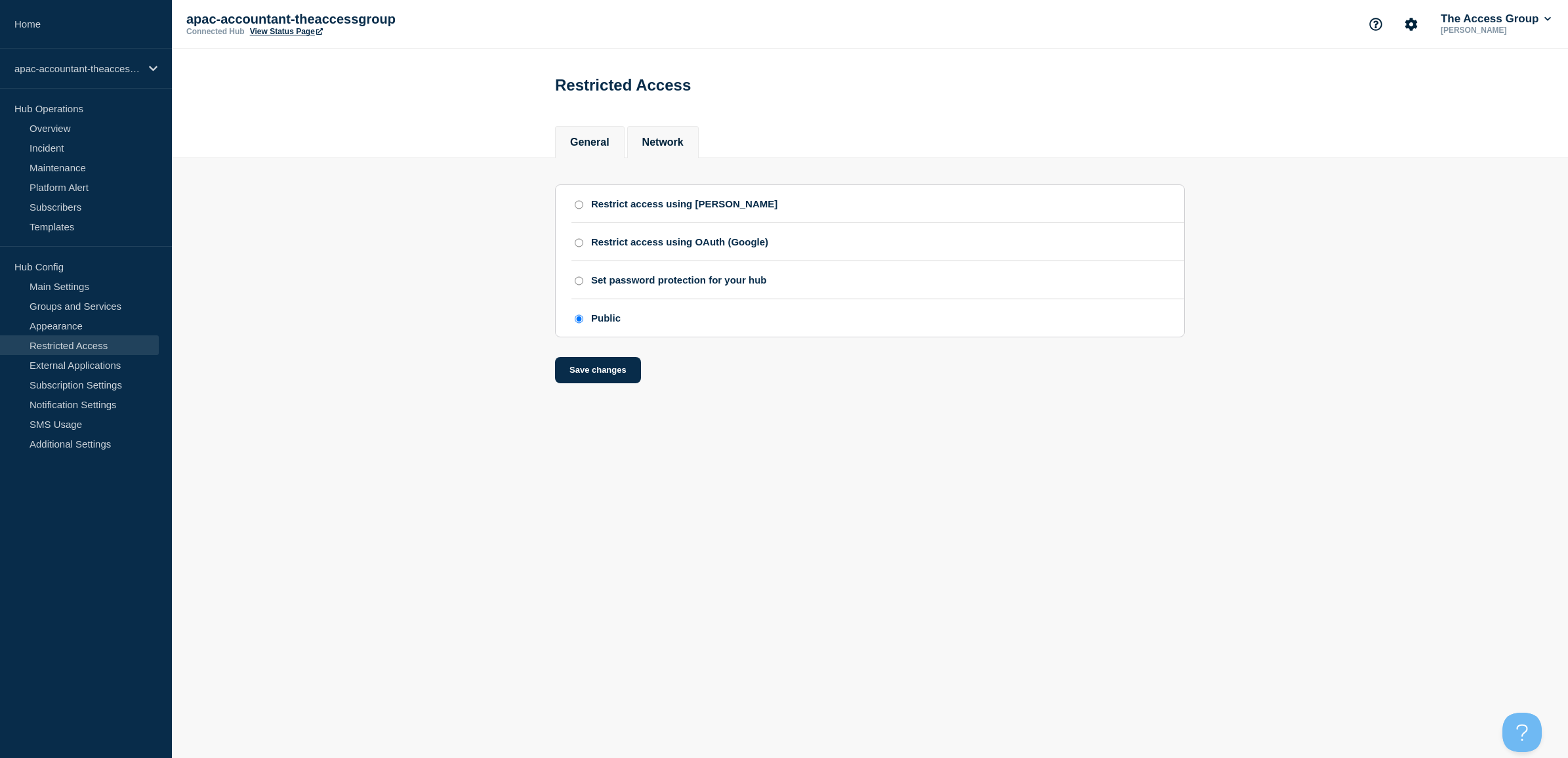
click at [644, 136] on li "Network" at bounding box center [663, 142] width 72 height 32
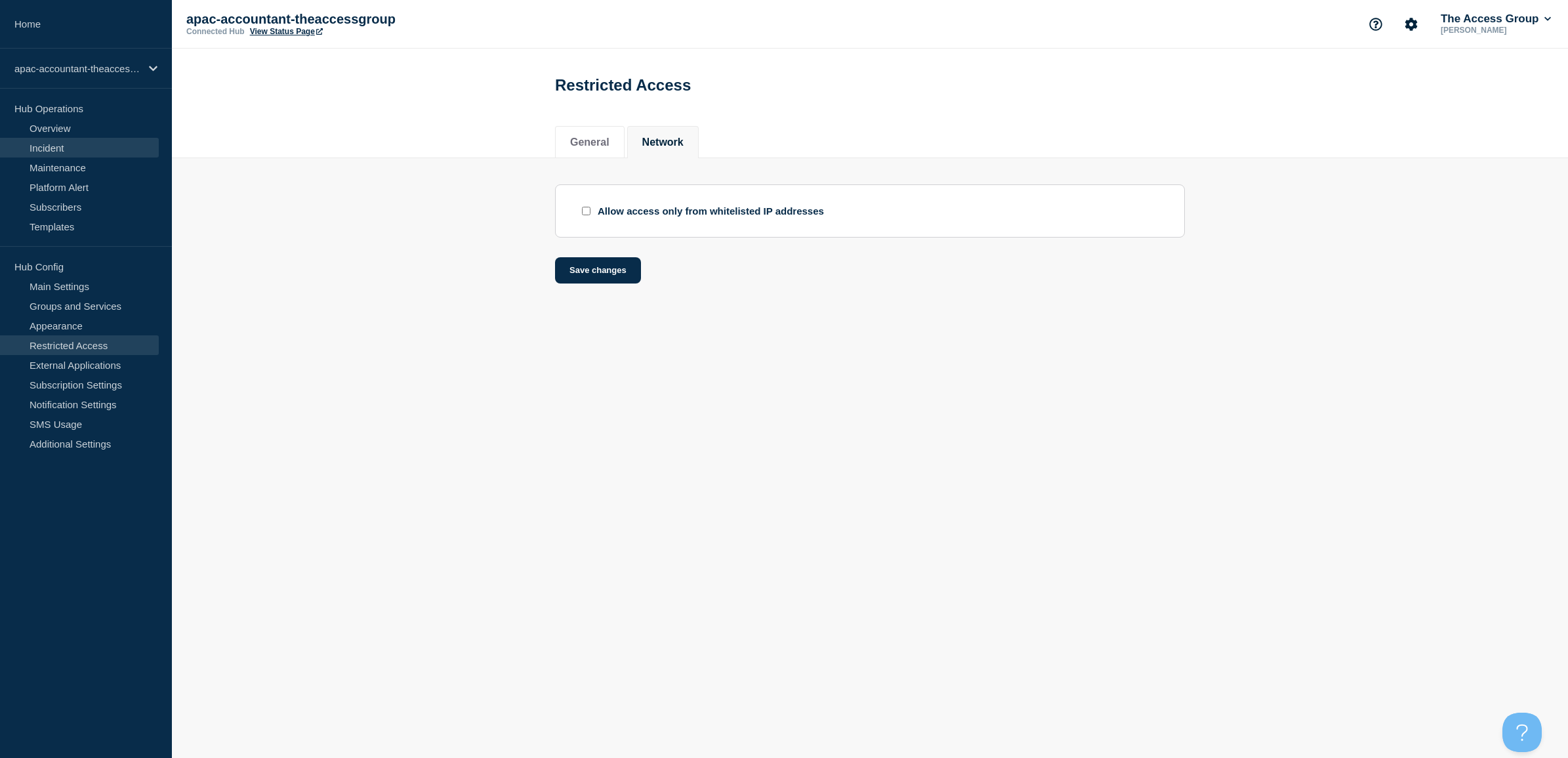
click at [50, 145] on link "Incident" at bounding box center [79, 147] width 159 height 20
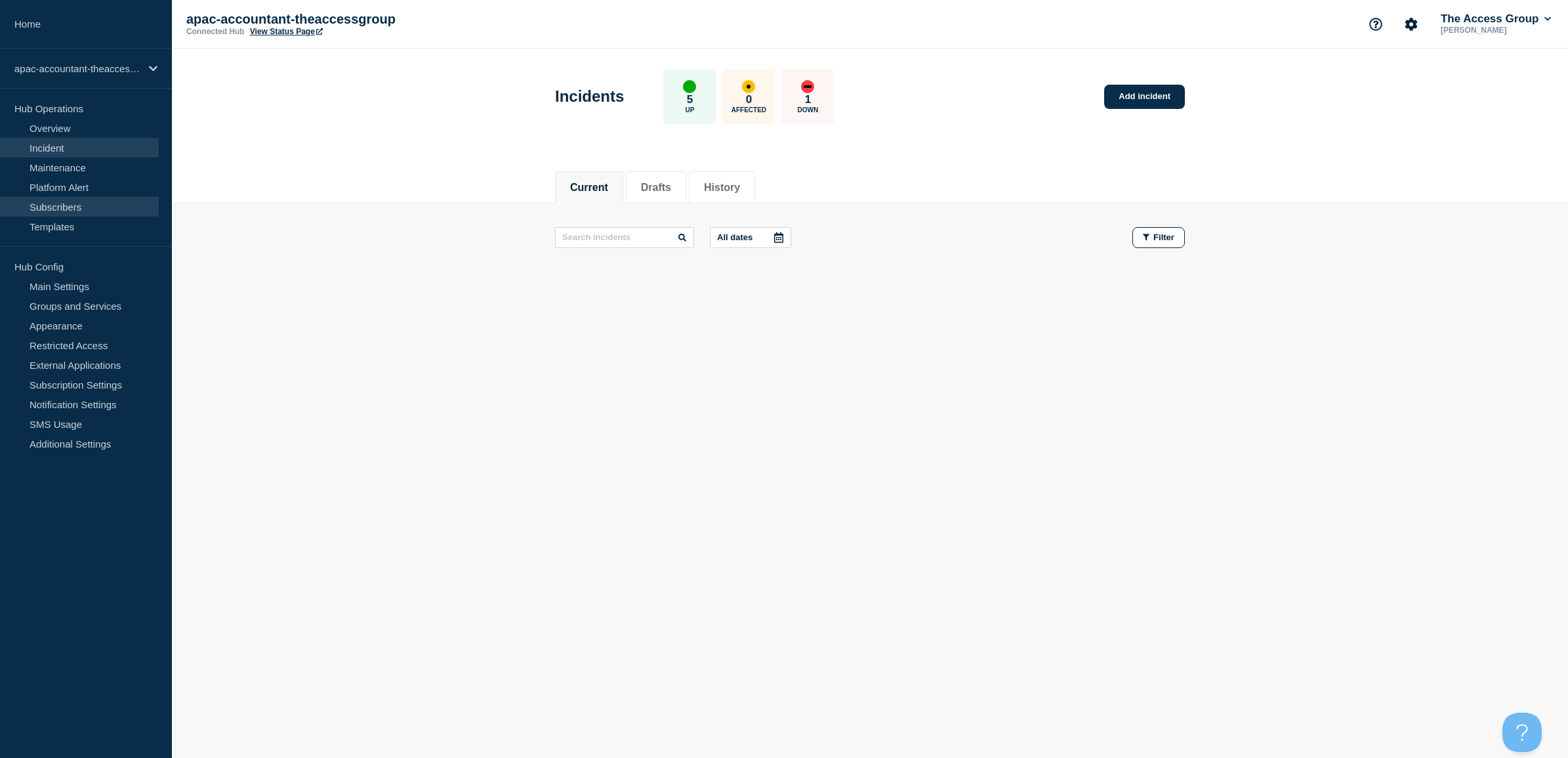
click at [55, 203] on link "Subscribers" at bounding box center [79, 206] width 159 height 20
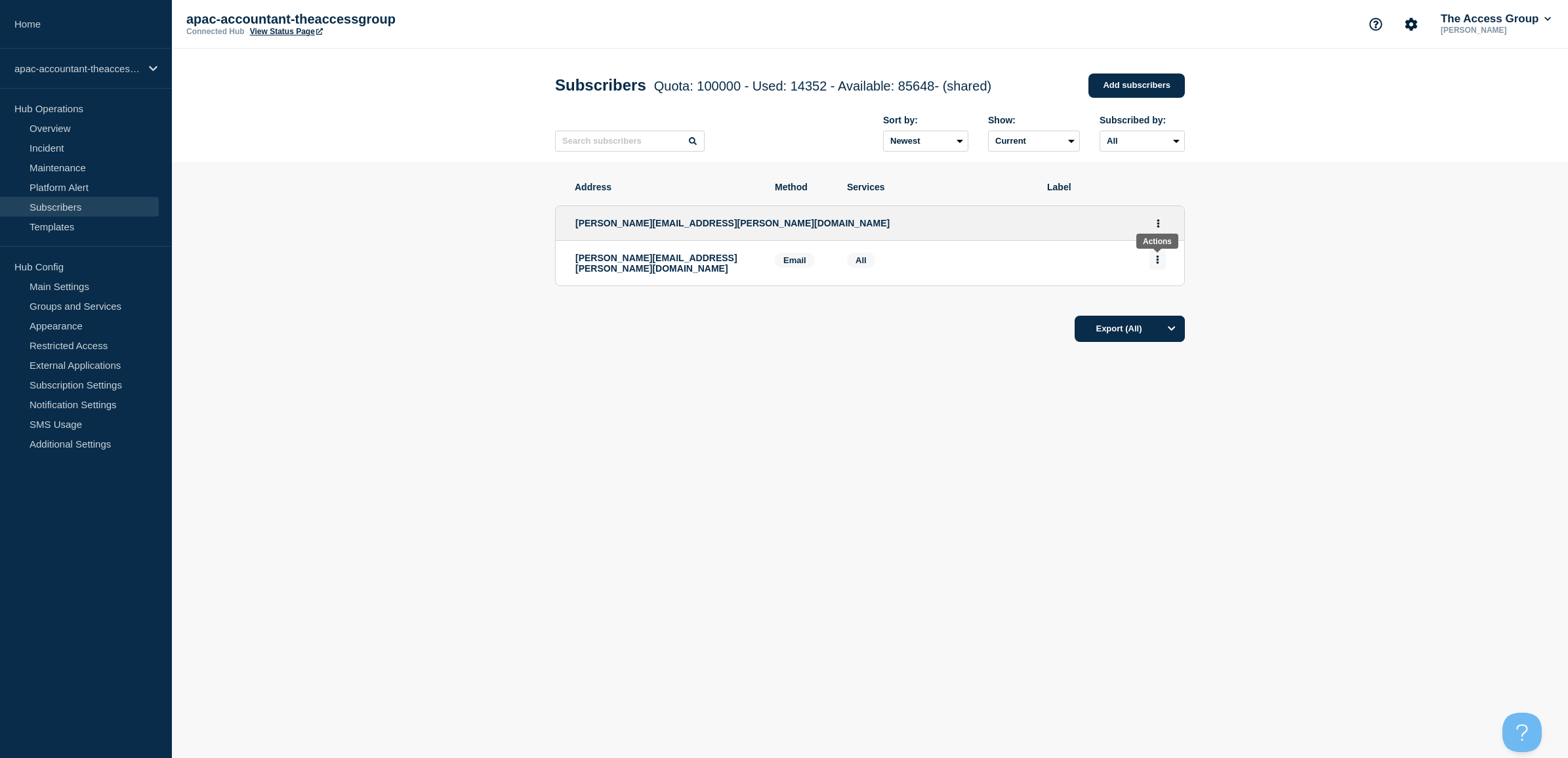
click at [1155, 263] on button "Actions" at bounding box center [1157, 259] width 16 height 20
click at [1156, 263] on icon "Actions" at bounding box center [1157, 259] width 3 height 9
click at [69, 384] on link "Subscription Settings" at bounding box center [79, 384] width 159 height 20
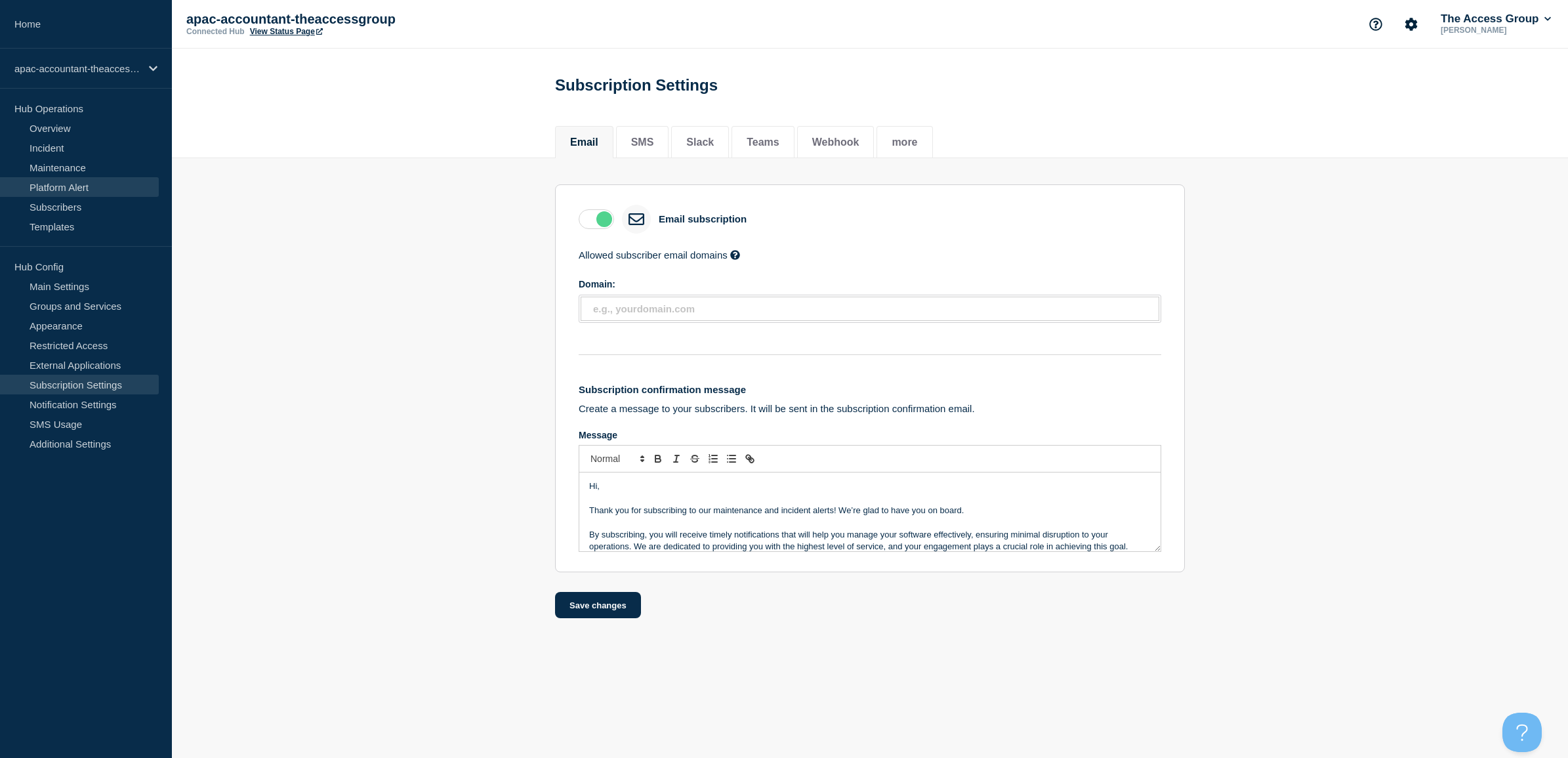
click at [70, 182] on link "Platform Alert" at bounding box center [79, 186] width 159 height 20
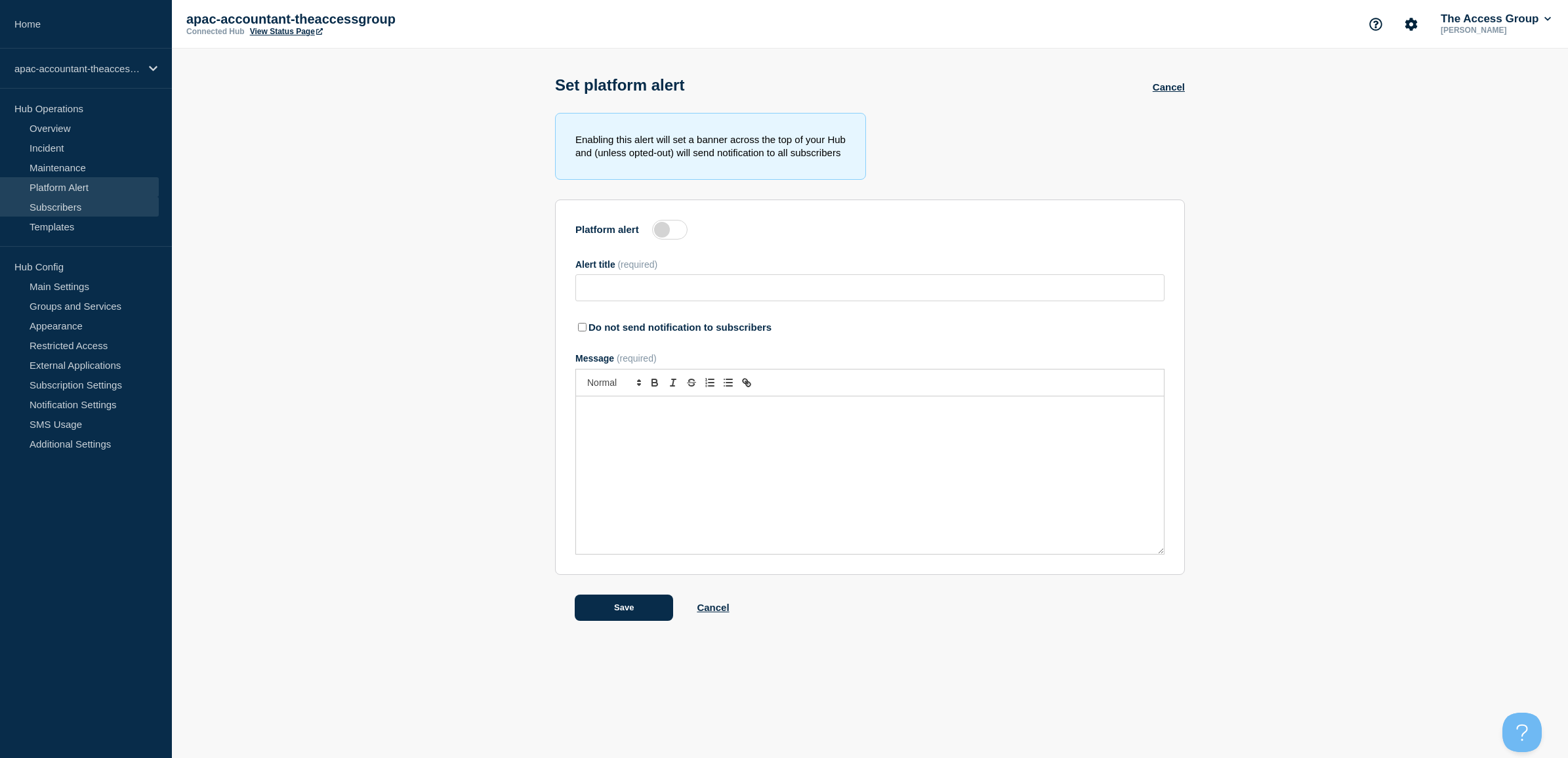
click at [56, 208] on link "Subscribers" at bounding box center [79, 206] width 159 height 20
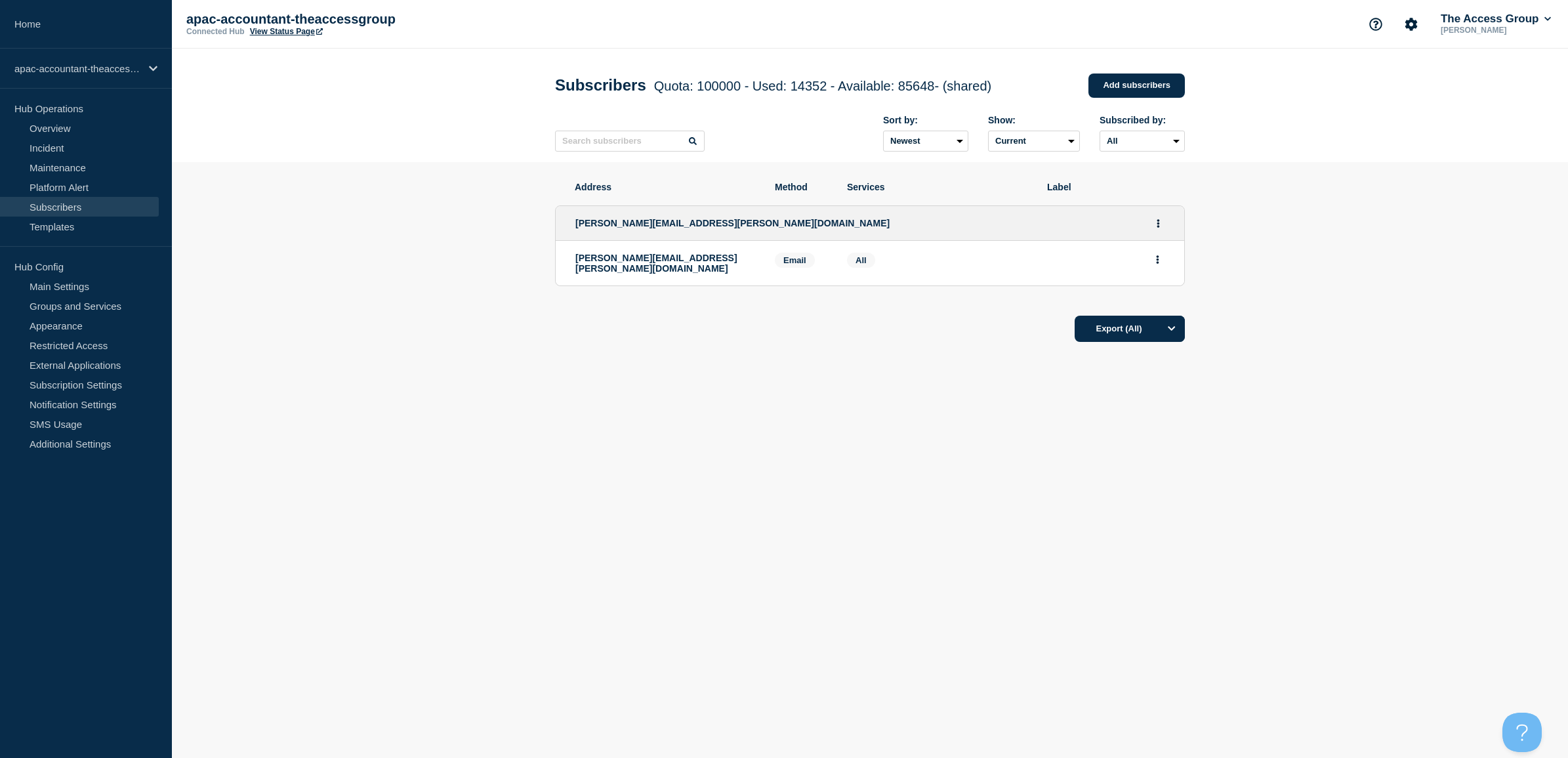
click at [667, 264] on div "[PERSON_NAME][EMAIL_ADDRESS][PERSON_NAME][DOMAIN_NAME]" at bounding box center [665, 263] width 180 height 21
click at [664, 261] on p "[PERSON_NAME][EMAIL_ADDRESS][PERSON_NAME][DOMAIN_NAME]" at bounding box center [665, 263] width 180 height 21
click at [793, 257] on span "Email" at bounding box center [794, 260] width 40 height 15
click at [868, 261] on span "All" at bounding box center [861, 260] width 28 height 15
click at [858, 261] on span "All" at bounding box center [861, 260] width 11 height 10
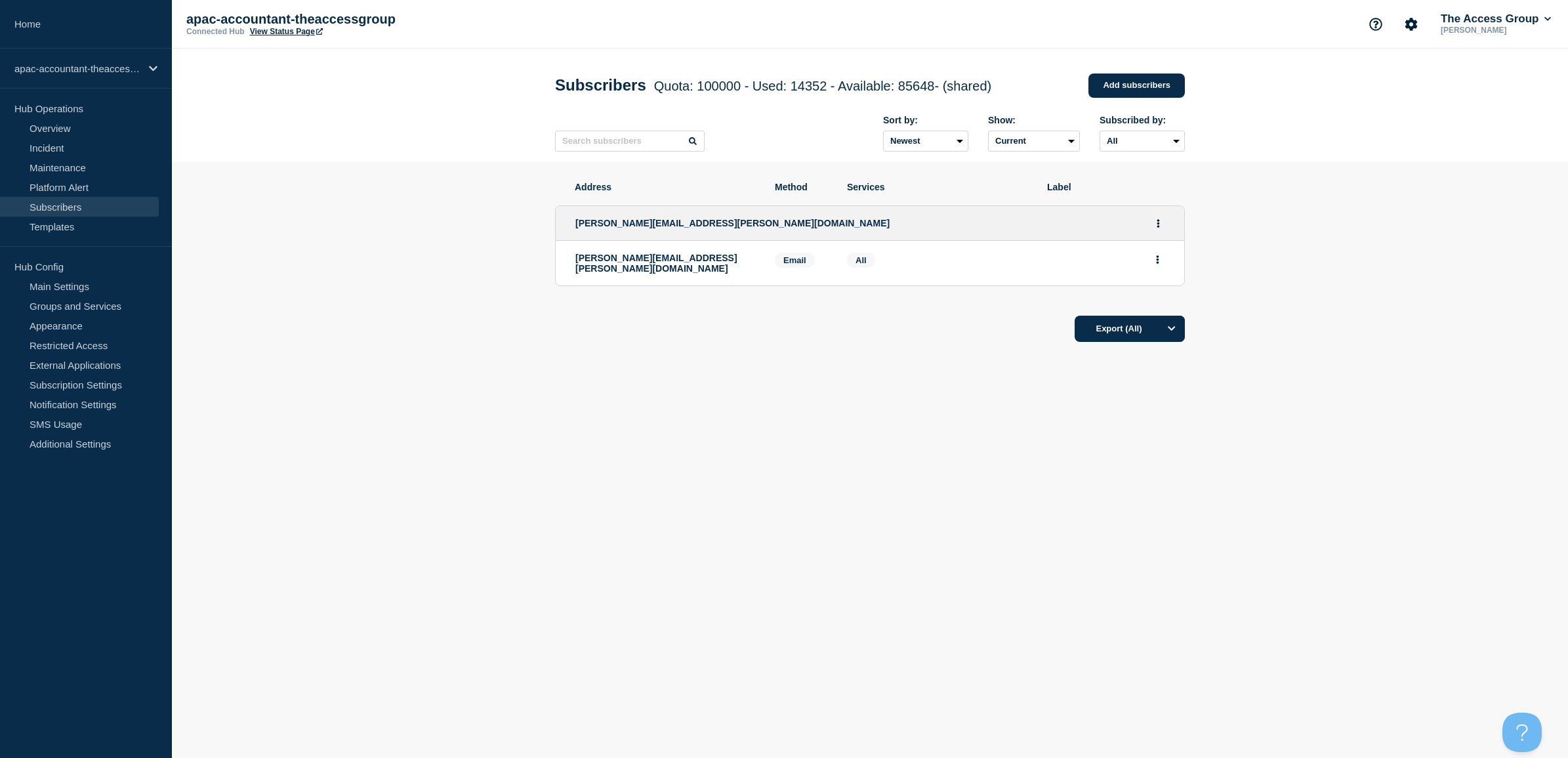
click at [604, 269] on div "[PERSON_NAME][EMAIL_ADDRESS][PERSON_NAME][DOMAIN_NAME]" at bounding box center [665, 263] width 180 height 21
click at [599, 257] on p "[PERSON_NAME][EMAIL_ADDRESS][PERSON_NAME][DOMAIN_NAME]" at bounding box center [665, 263] width 180 height 21
click at [79, 404] on link "Notification Settings" at bounding box center [79, 404] width 159 height 20
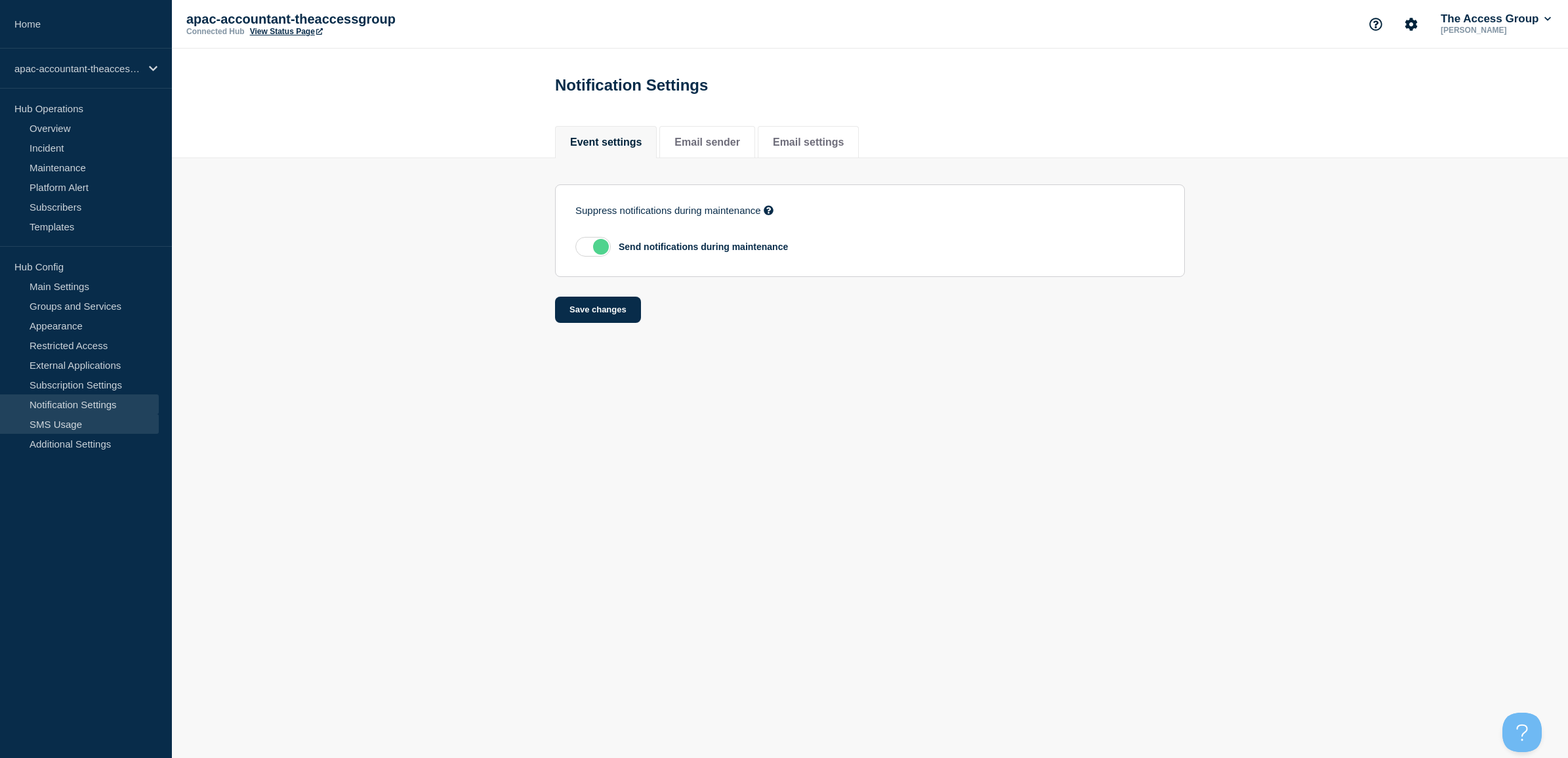
click at [69, 422] on link "SMS Usage" at bounding box center [79, 424] width 159 height 20
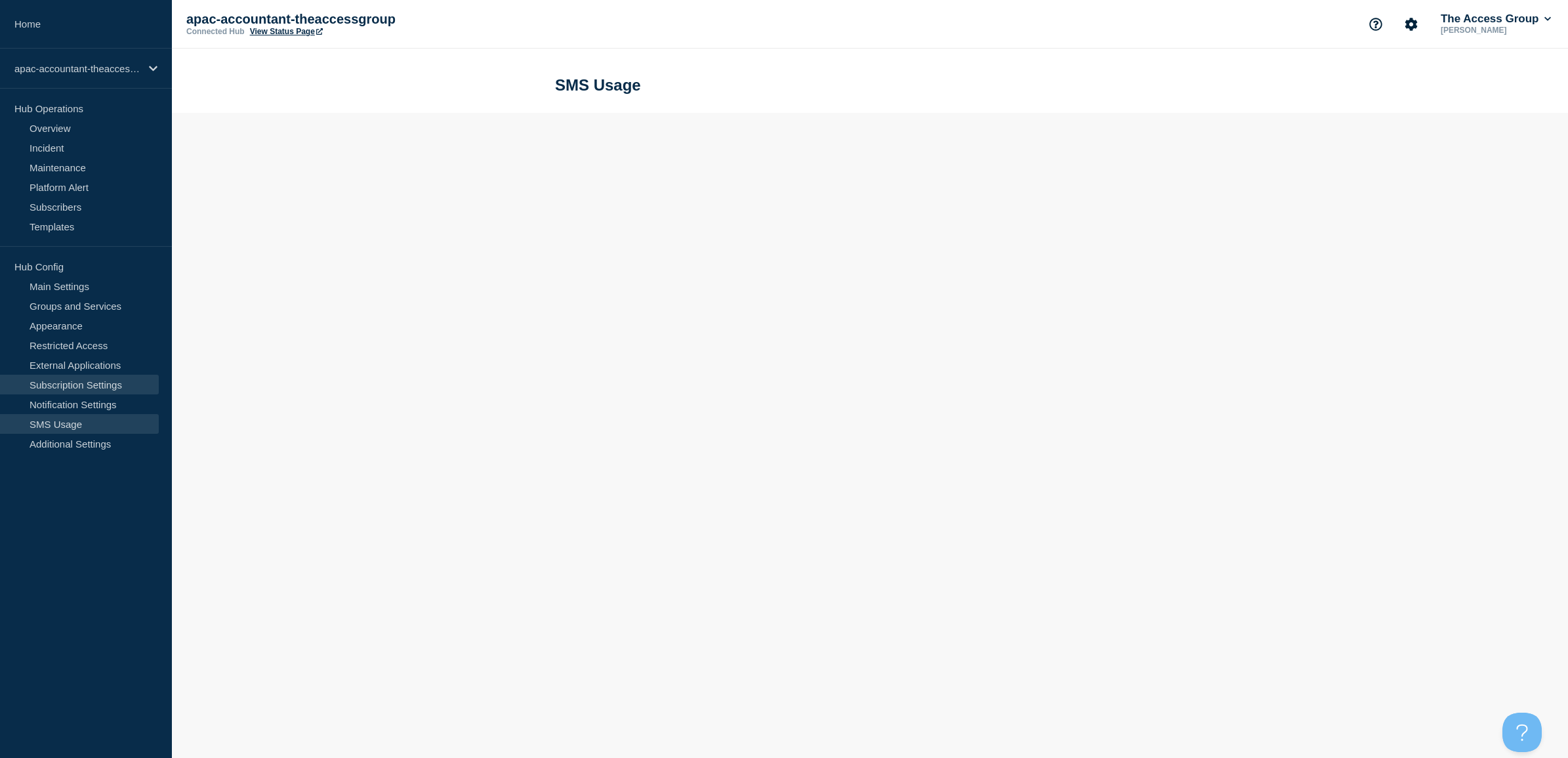
click at [68, 380] on link "Subscription Settings" at bounding box center [79, 384] width 159 height 20
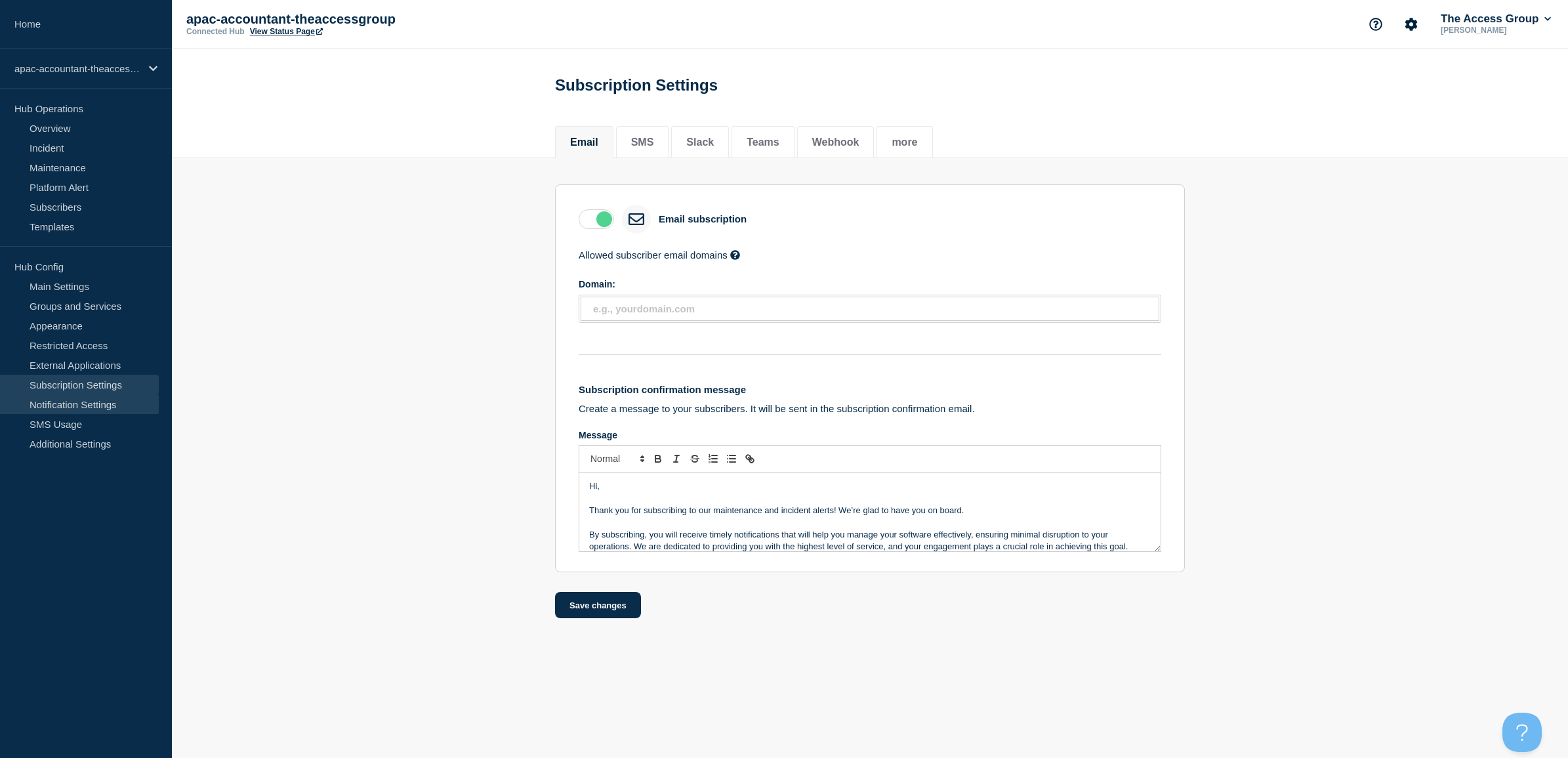
click at [73, 405] on link "Notification Settings" at bounding box center [79, 404] width 159 height 20
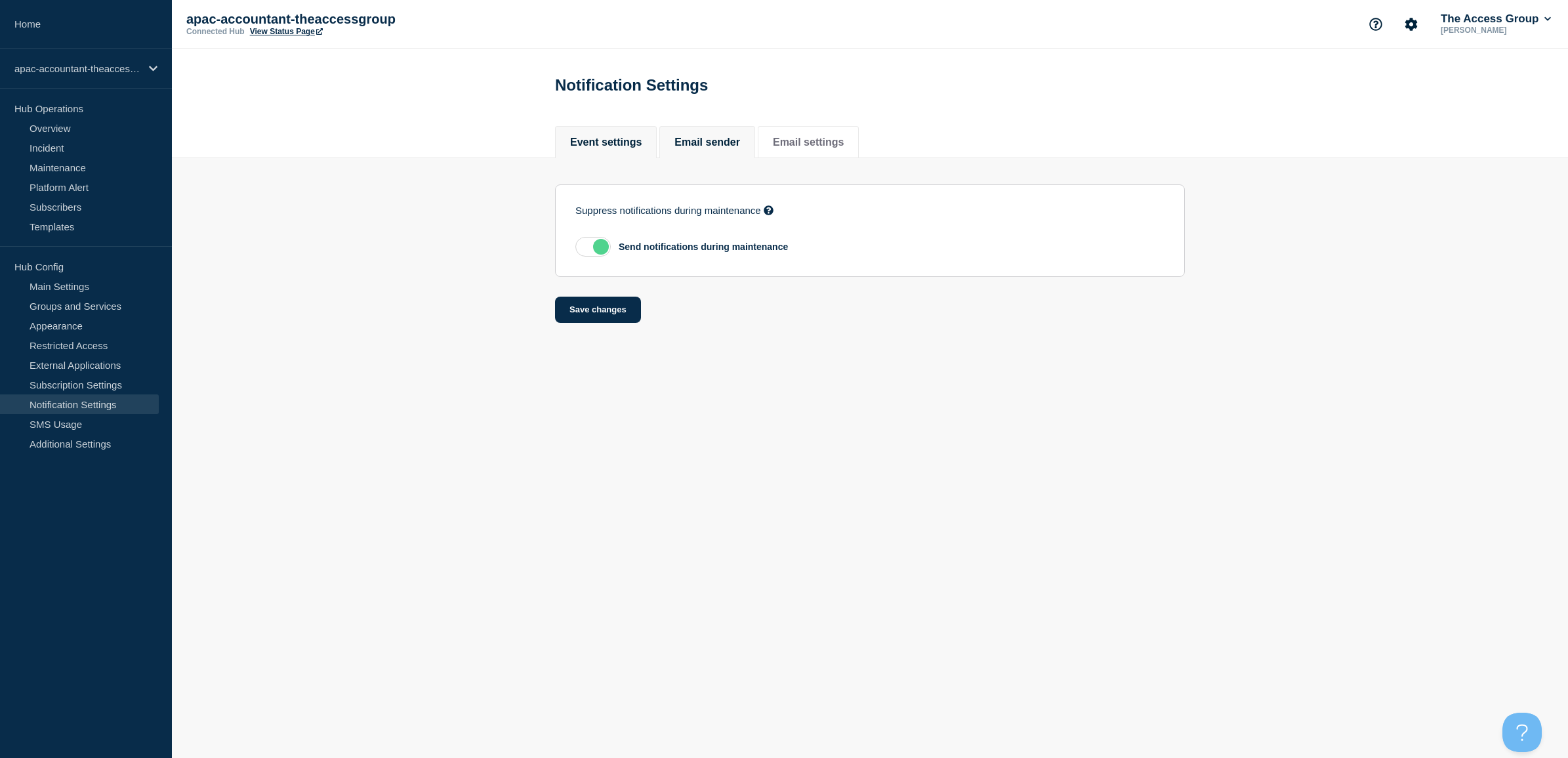
click at [694, 140] on button "Email sender" at bounding box center [707, 142] width 66 height 11
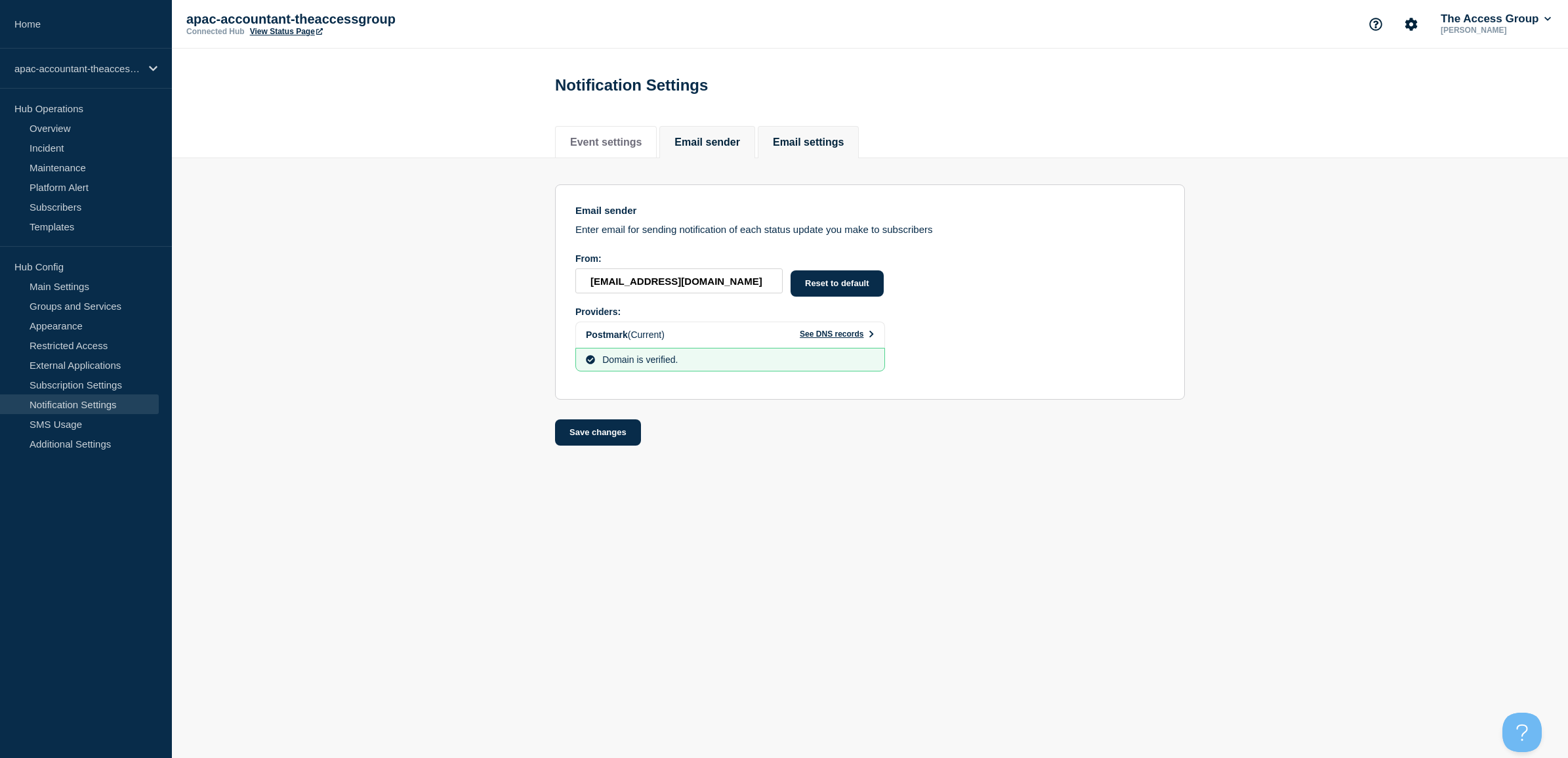
click at [798, 140] on button "Email settings" at bounding box center [808, 142] width 71 height 11
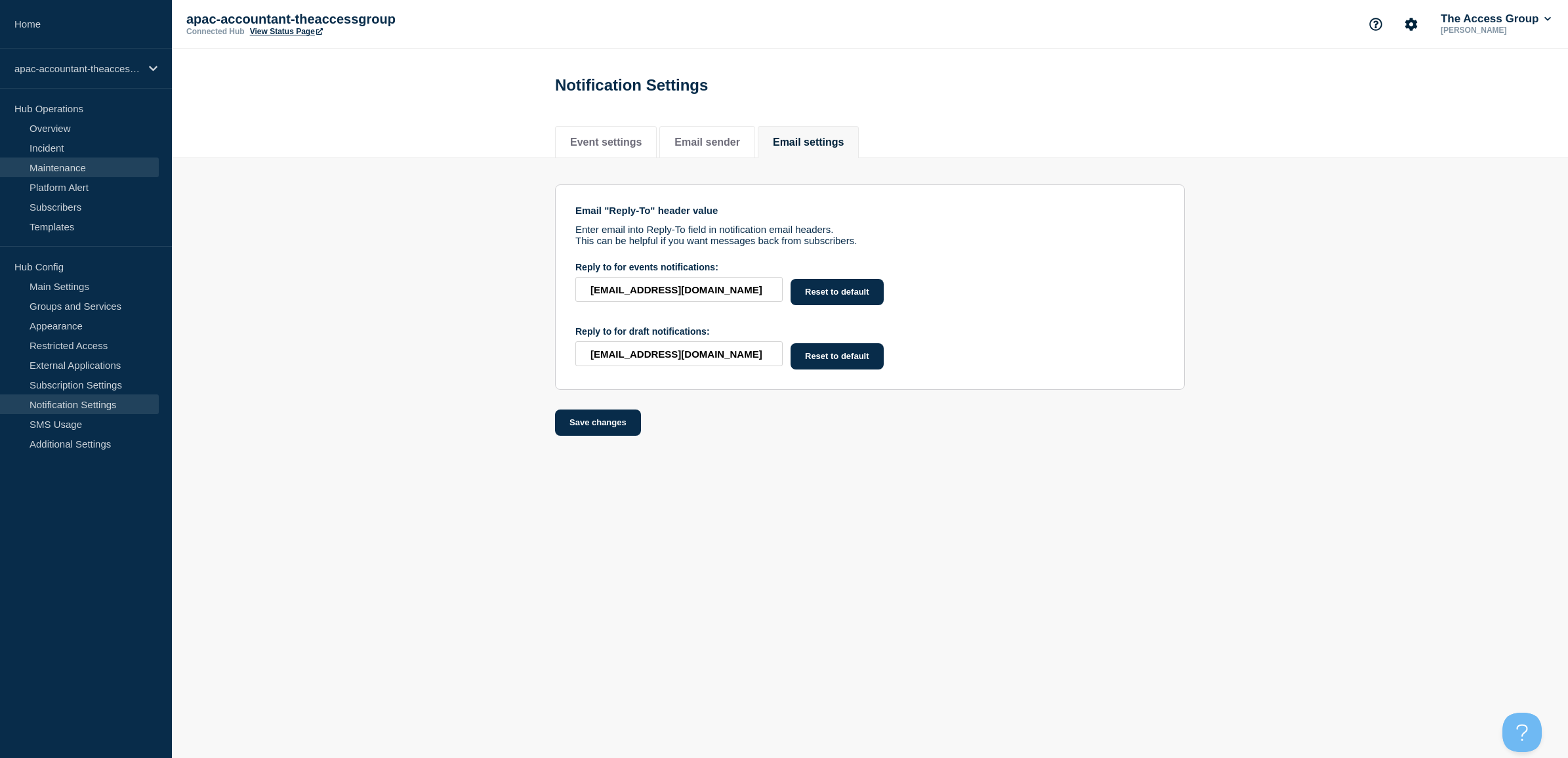
click at [34, 171] on link "Maintenance" at bounding box center [79, 167] width 159 height 20
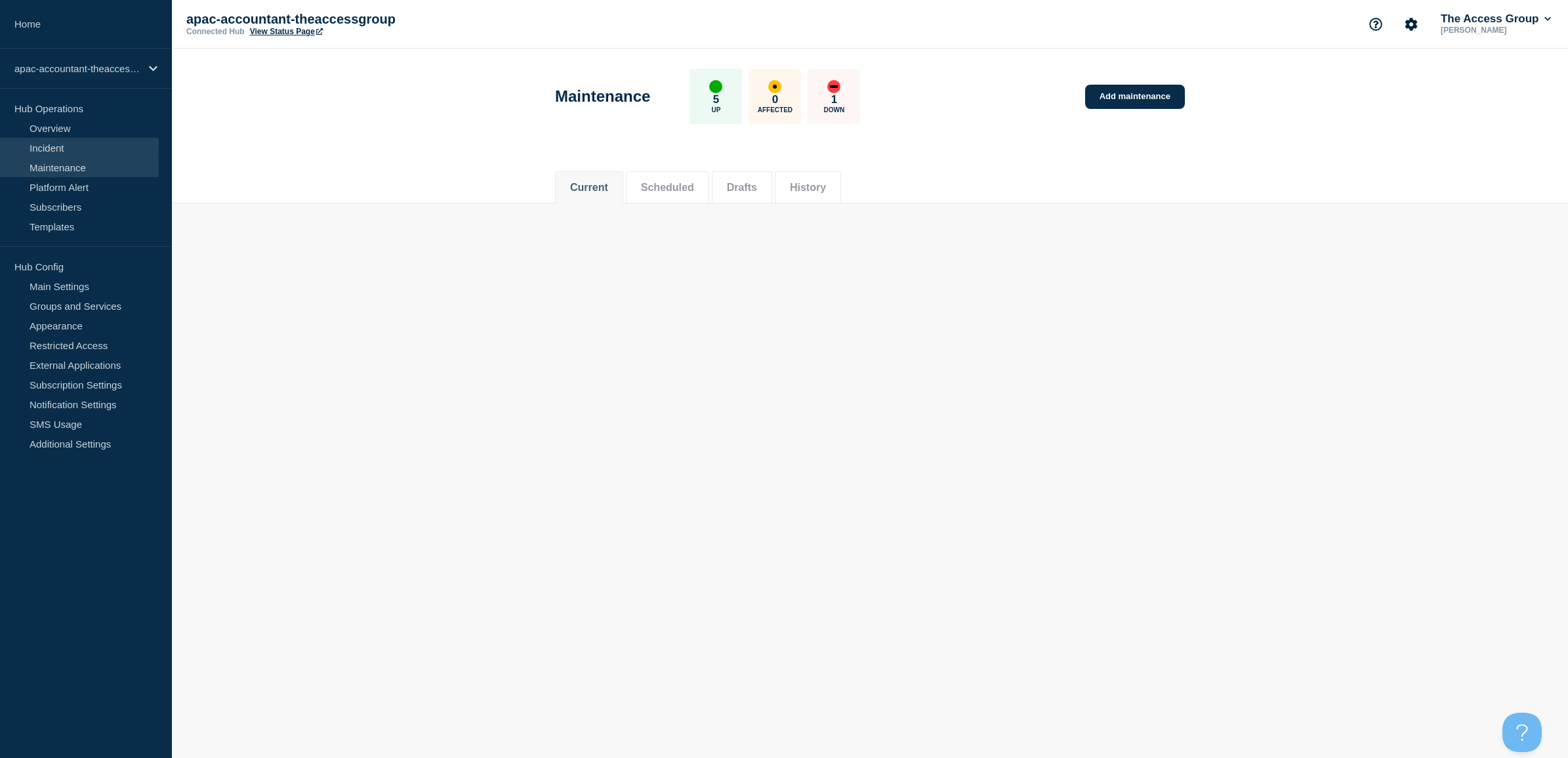
click at [57, 147] on link "Incident" at bounding box center [79, 147] width 159 height 20
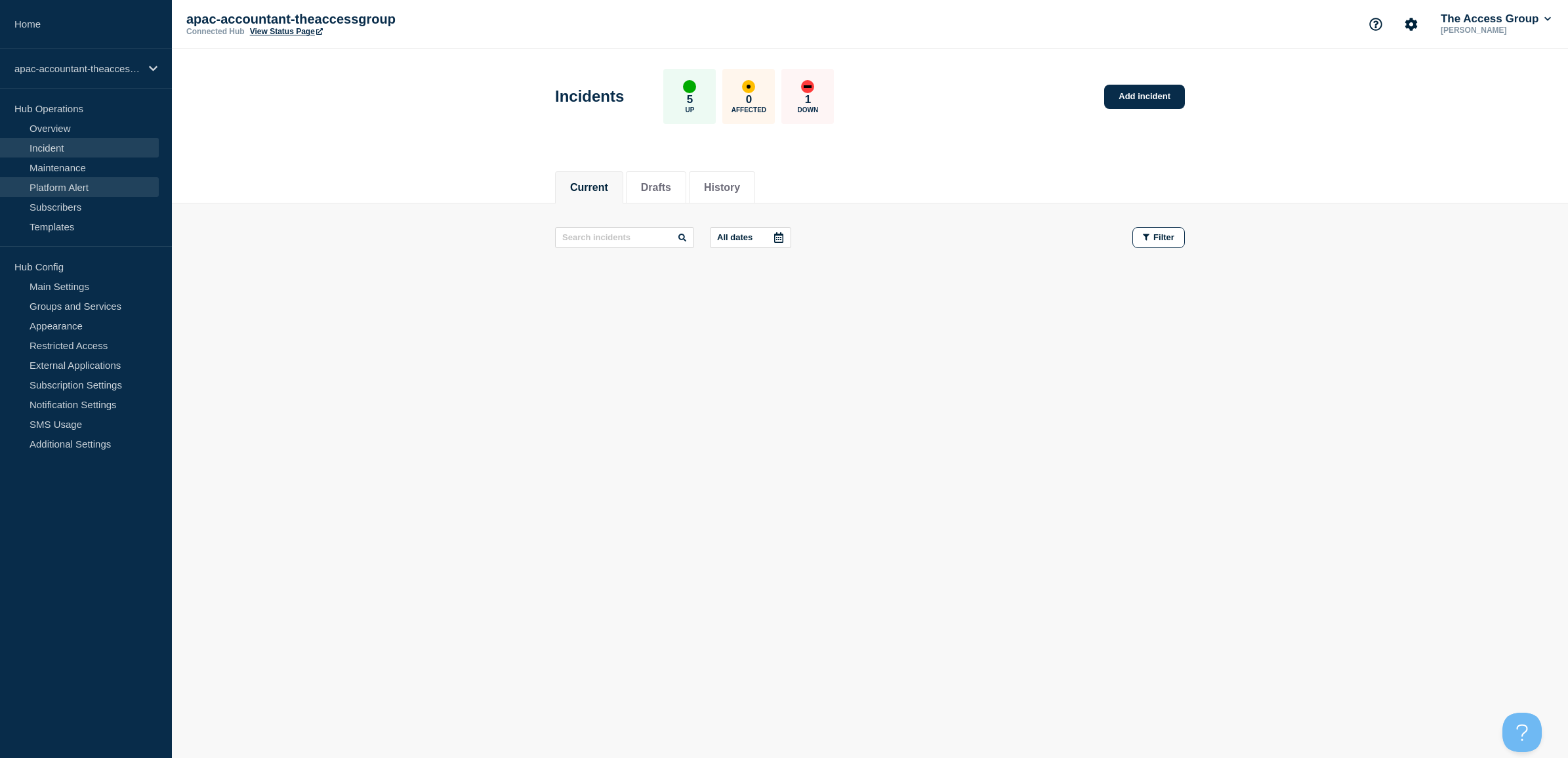
click at [74, 178] on link "Platform Alert" at bounding box center [79, 186] width 159 height 20
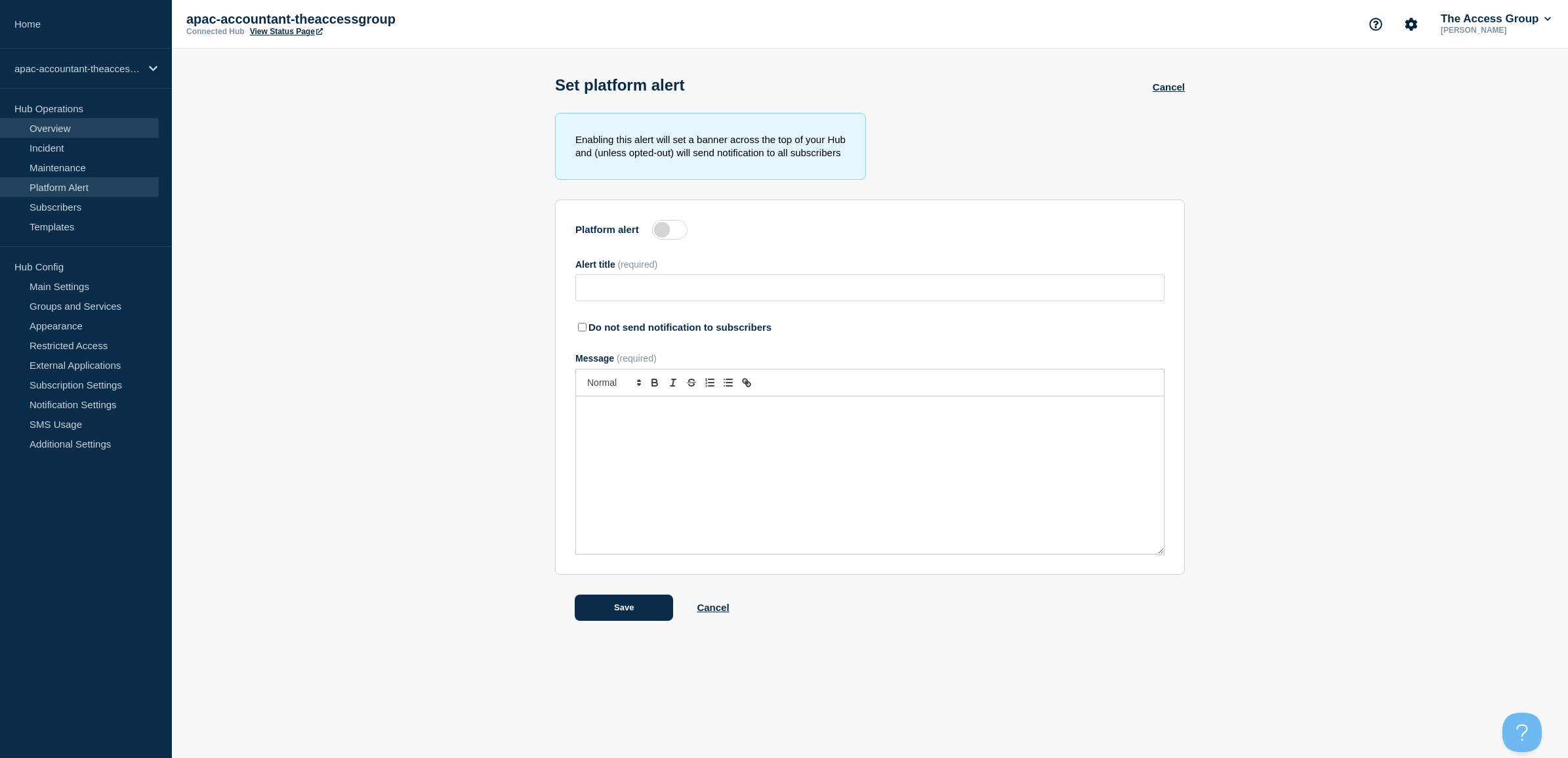
click at [57, 129] on link "Overview" at bounding box center [79, 128] width 159 height 20
